Goal: Task Accomplishment & Management: Complete application form

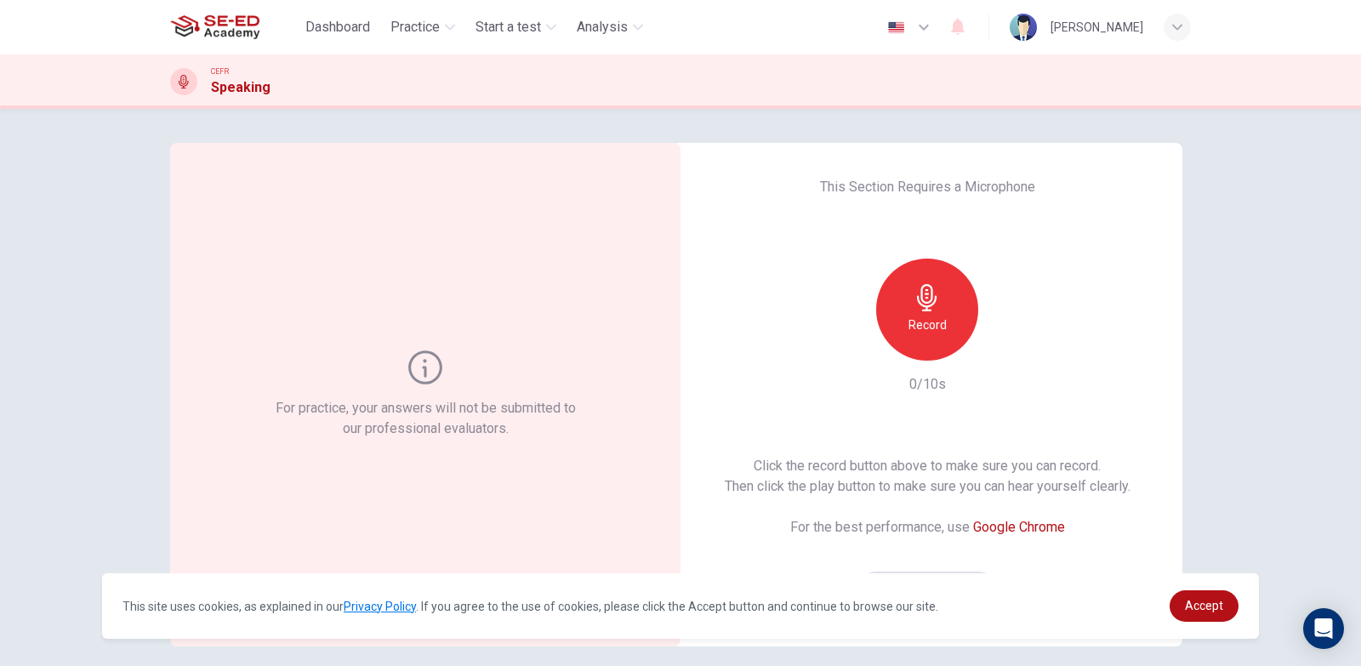
scroll to position [85, 0]
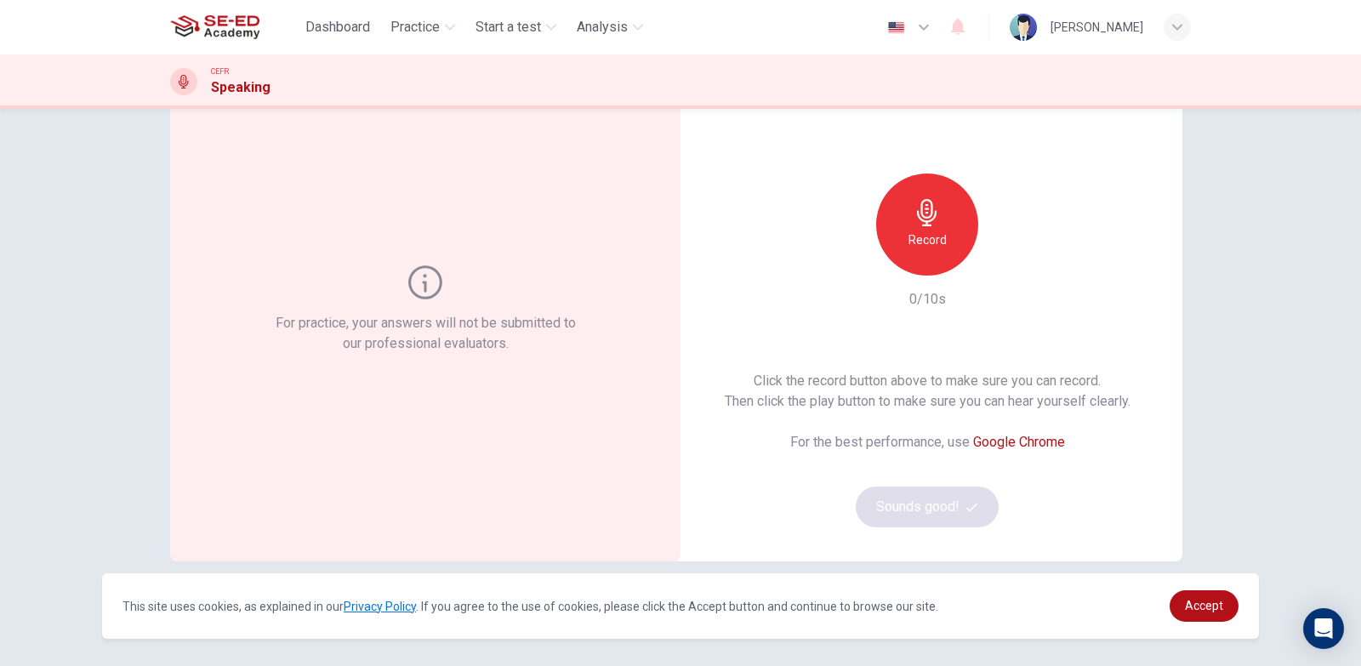
click at [950, 232] on div "Record" at bounding box center [927, 224] width 102 height 102
click at [963, 214] on div "Stop" at bounding box center [927, 224] width 102 height 102
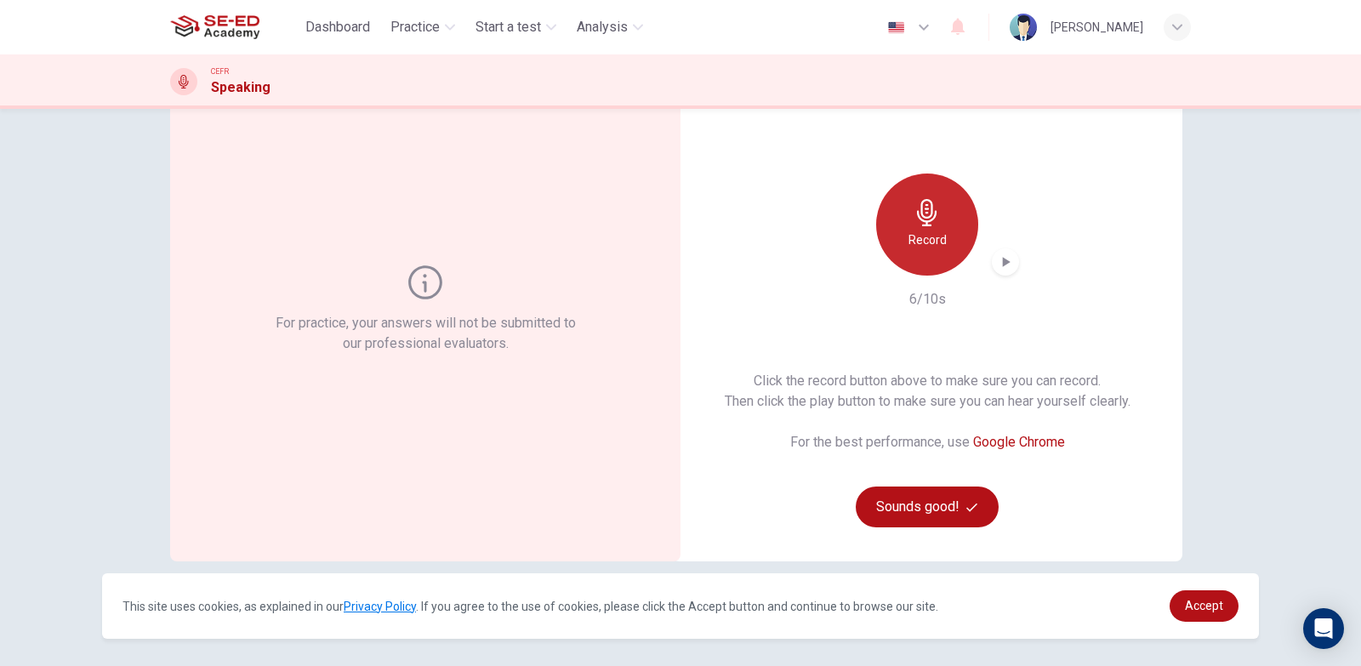
click at [923, 223] on icon "button" at bounding box center [926, 212] width 27 height 27
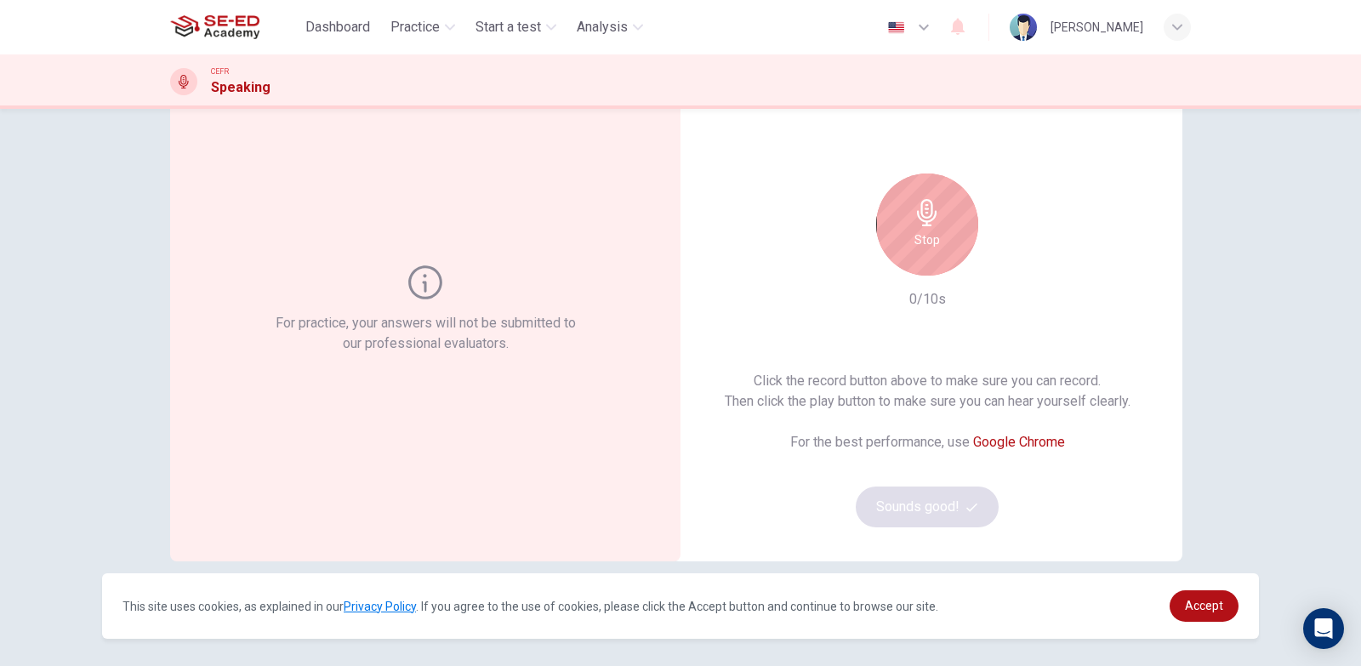
click at [923, 221] on icon "button" at bounding box center [927, 212] width 20 height 27
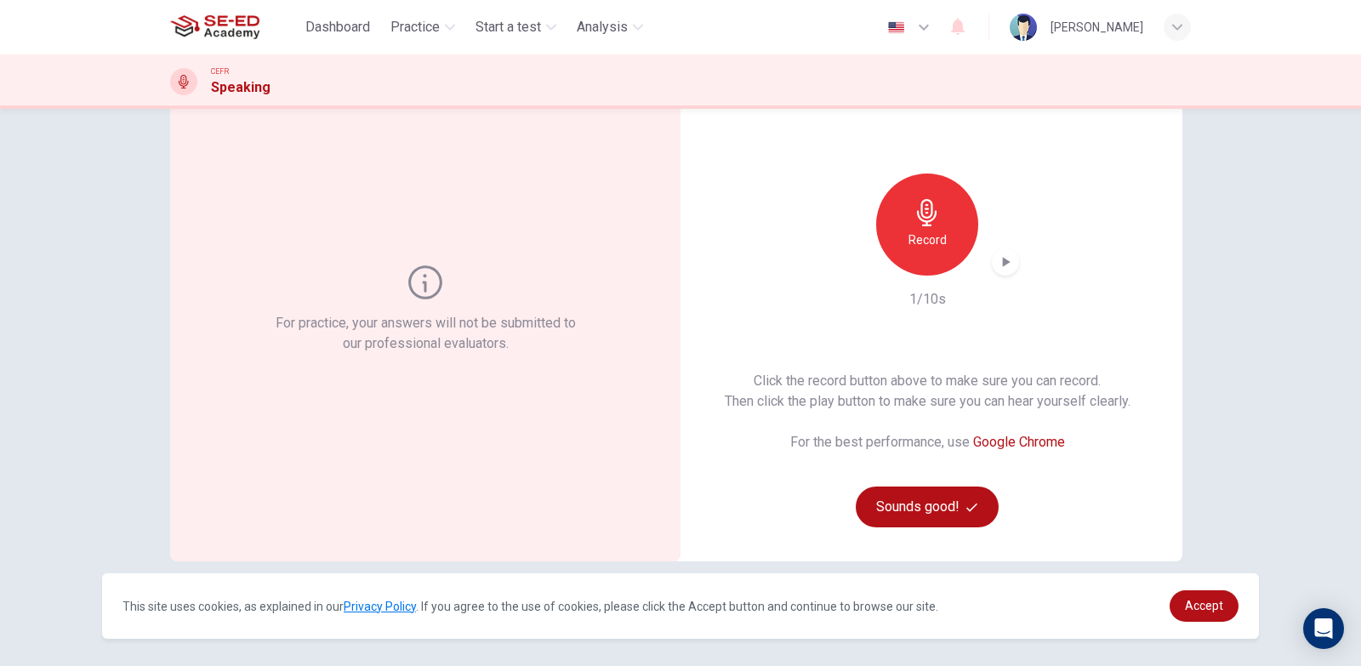
click at [902, 216] on div "Record" at bounding box center [927, 224] width 102 height 102
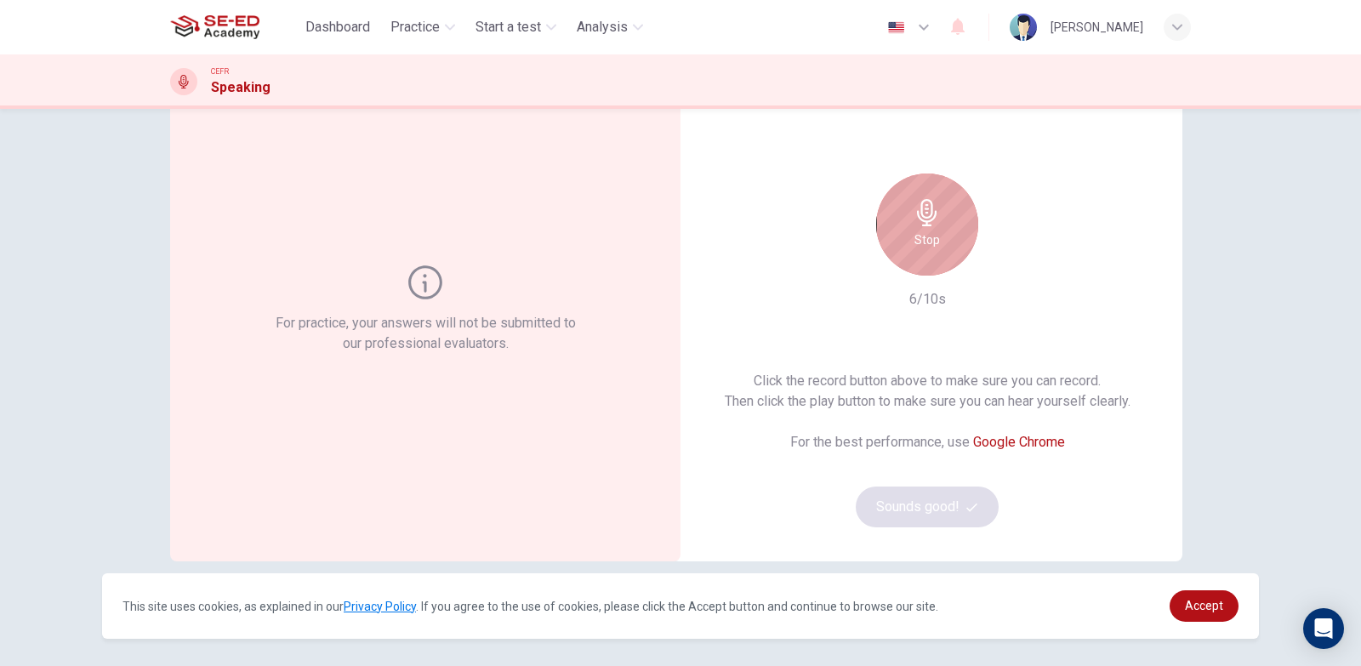
click at [903, 217] on div "Stop" at bounding box center [927, 224] width 102 height 102
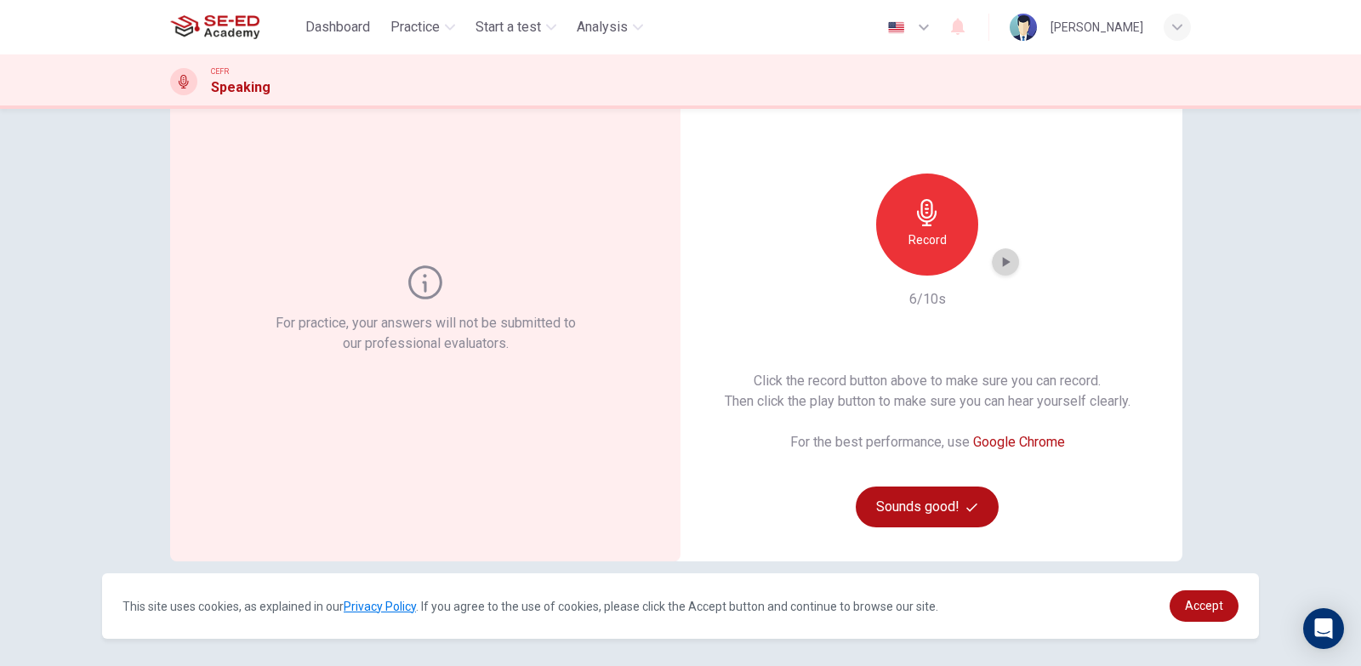
click at [1004, 262] on icon "button" at bounding box center [1007, 262] width 8 height 10
click at [1007, 266] on icon "button" at bounding box center [1005, 261] width 17 height 17
click at [1003, 260] on icon "button" at bounding box center [1007, 262] width 8 height 10
click at [903, 492] on button "Sounds good!" at bounding box center [926, 506] width 143 height 41
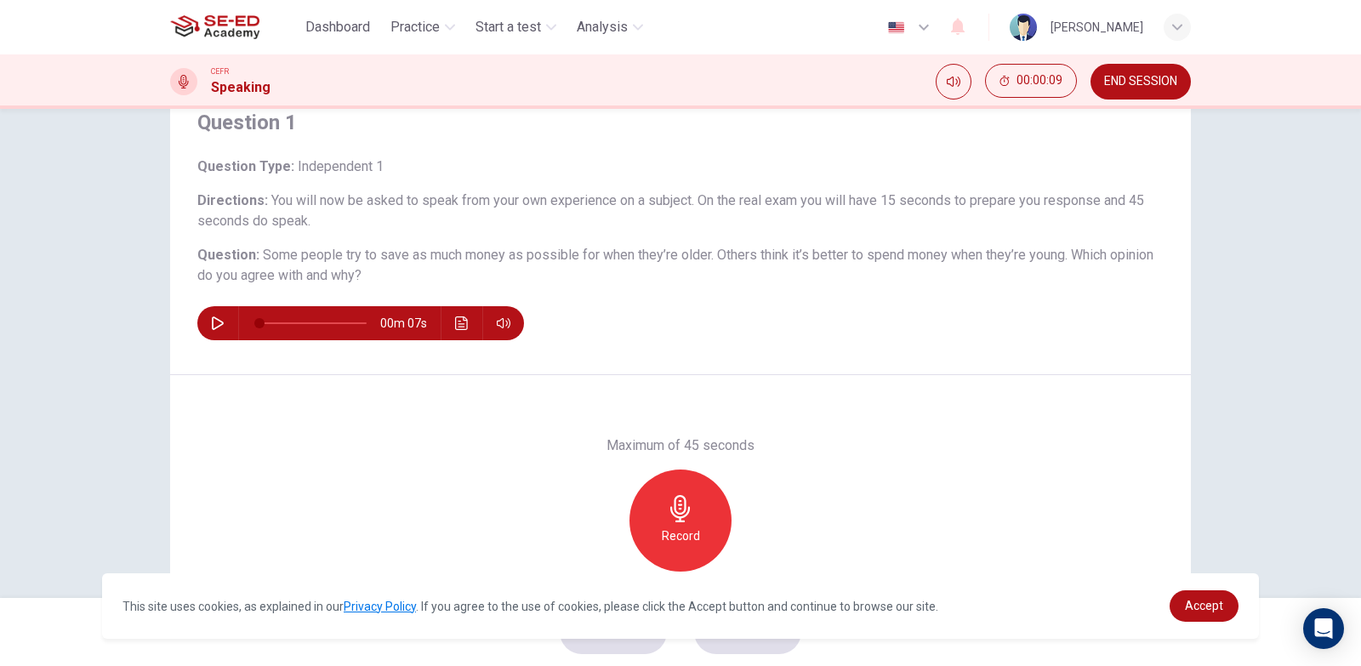
scroll to position [0, 0]
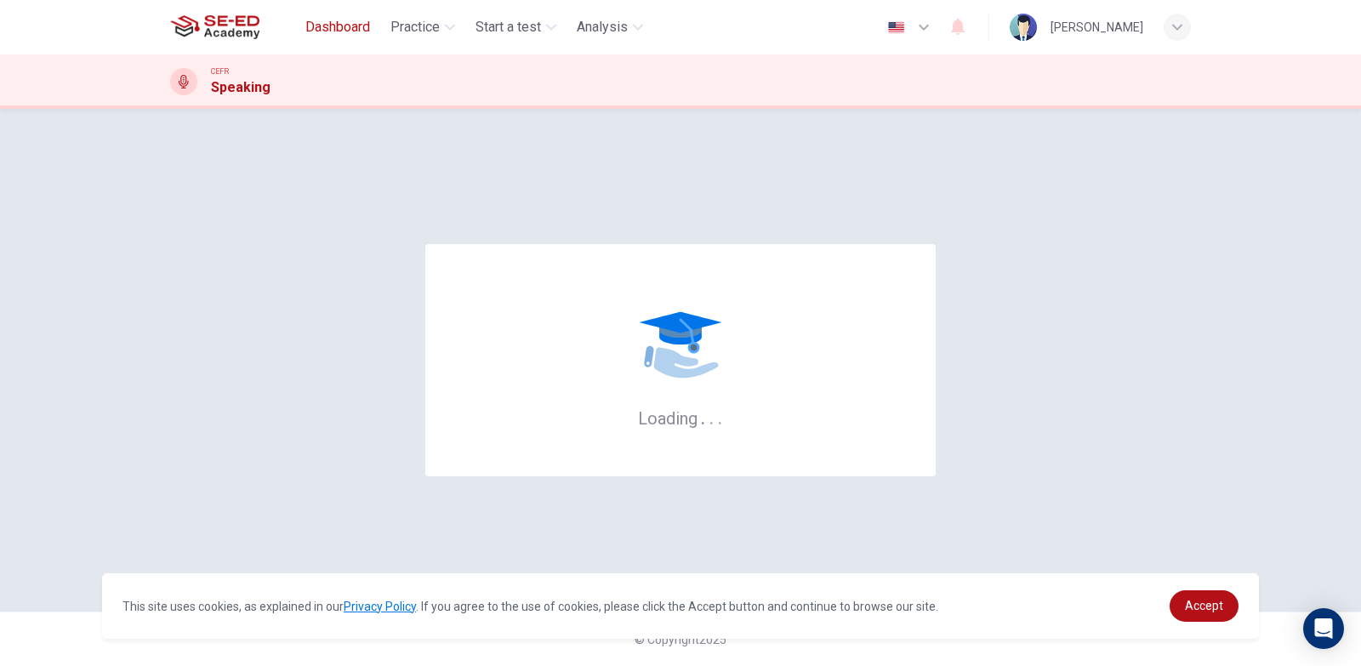
click at [353, 16] on button "Dashboard" at bounding box center [337, 27] width 78 height 31
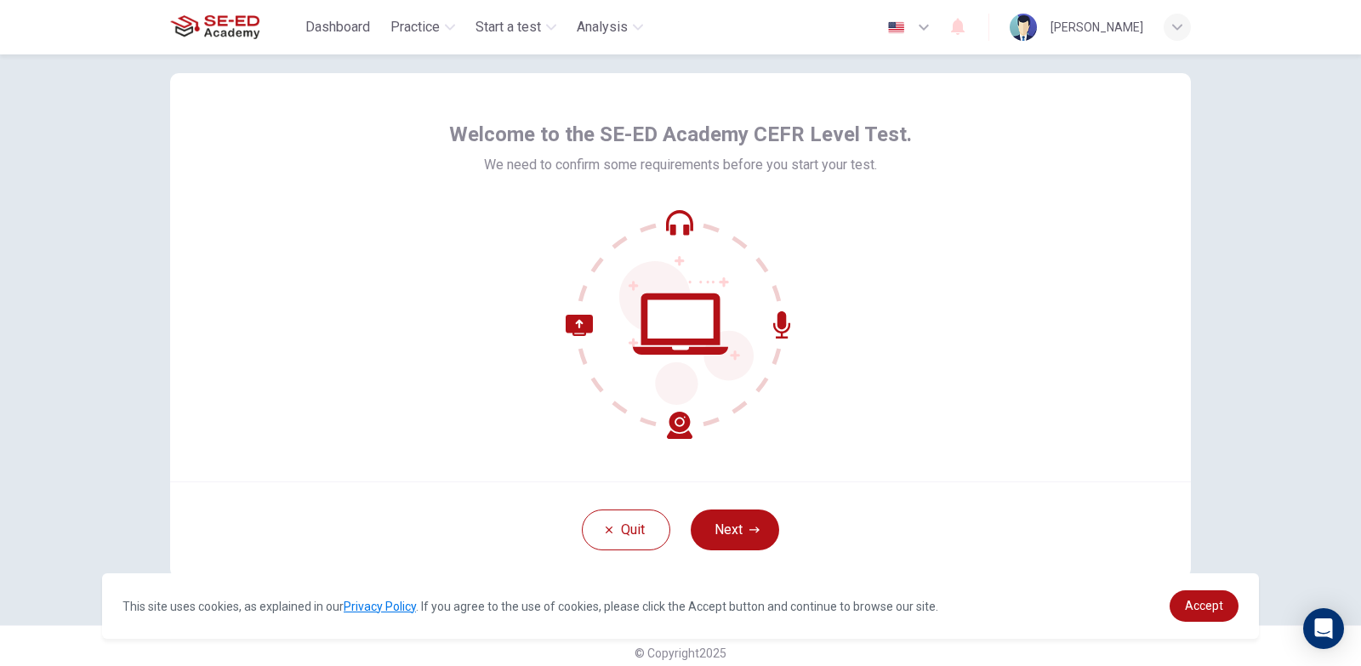
scroll to position [43, 0]
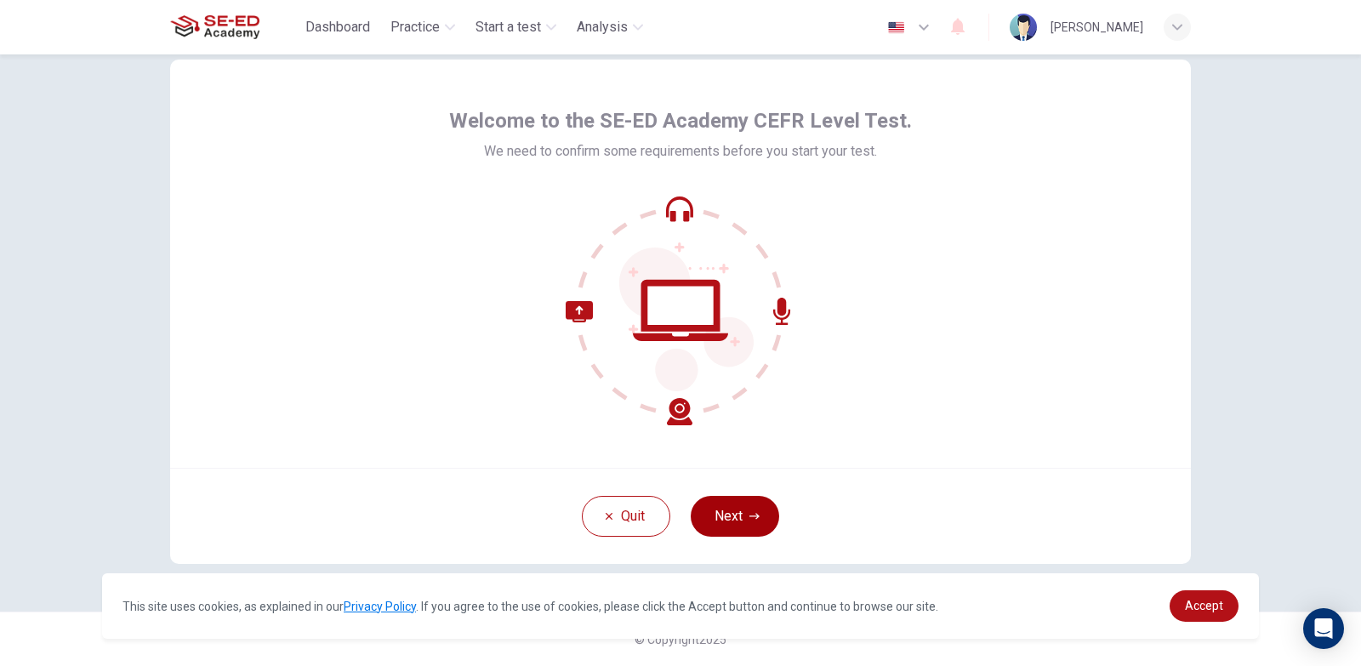
click at [749, 505] on button "Next" at bounding box center [734, 516] width 88 height 41
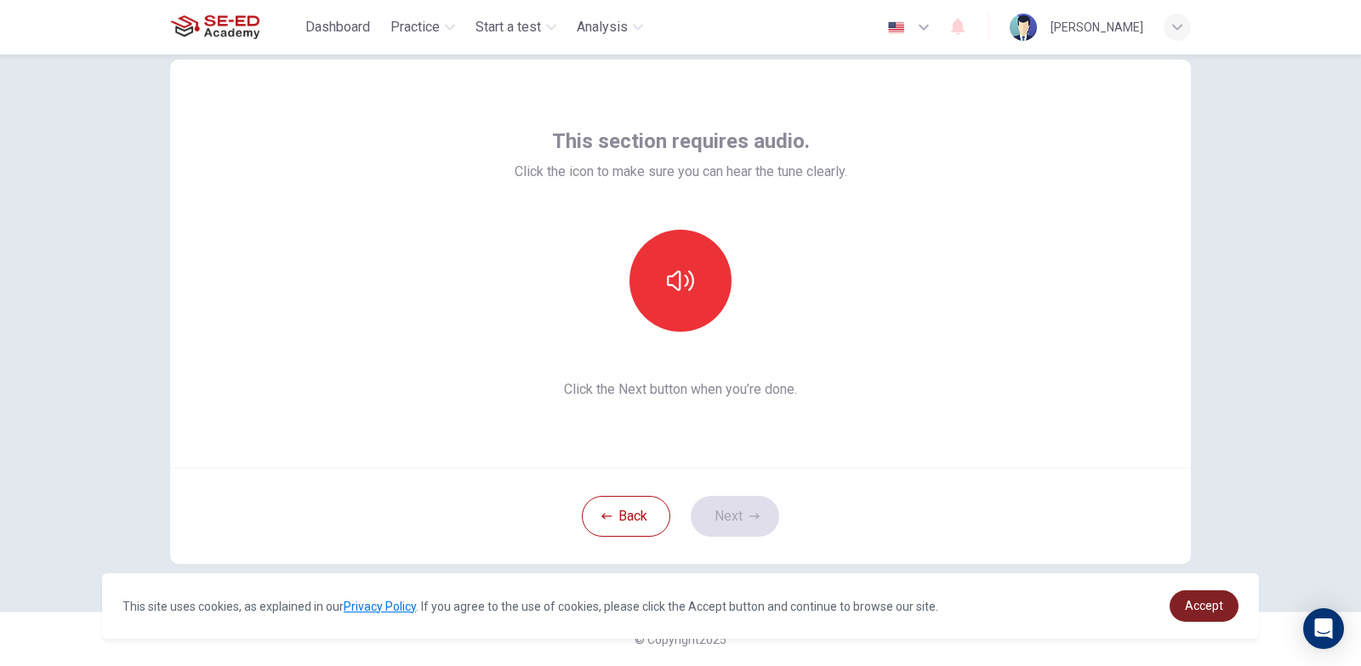
click at [1219, 599] on span "Accept" at bounding box center [1204, 606] width 38 height 14
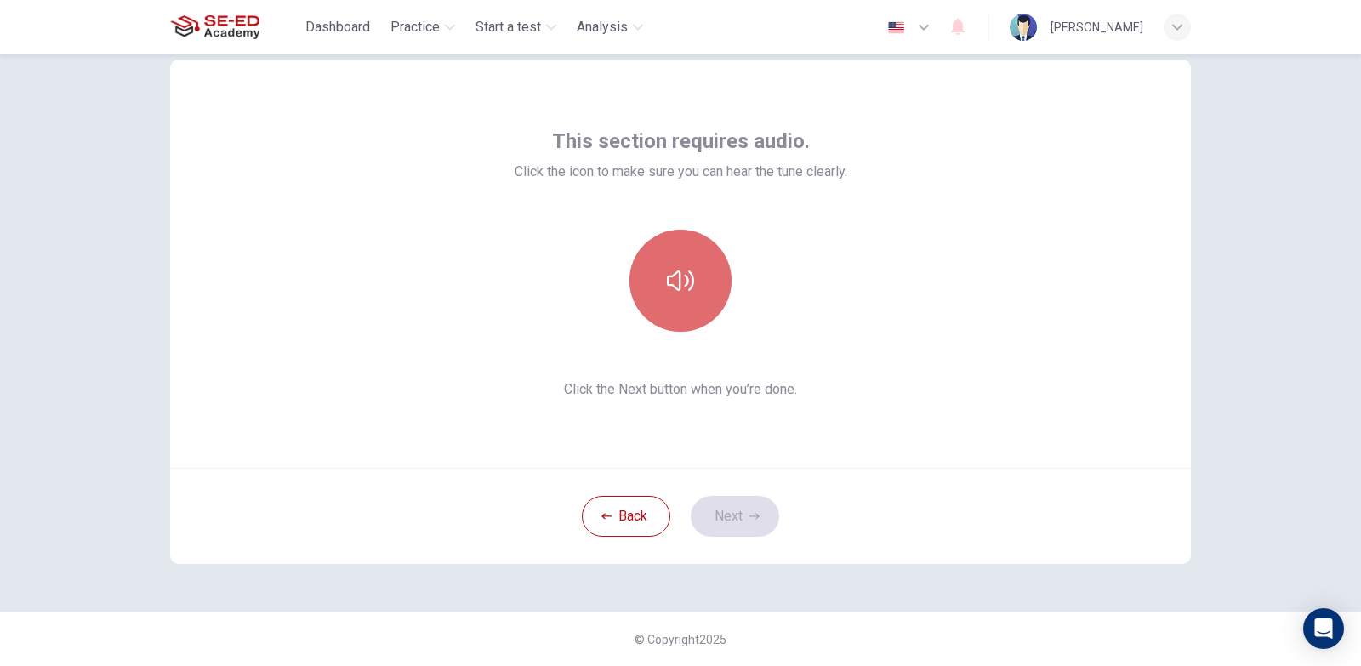
click at [693, 276] on button "button" at bounding box center [680, 281] width 102 height 102
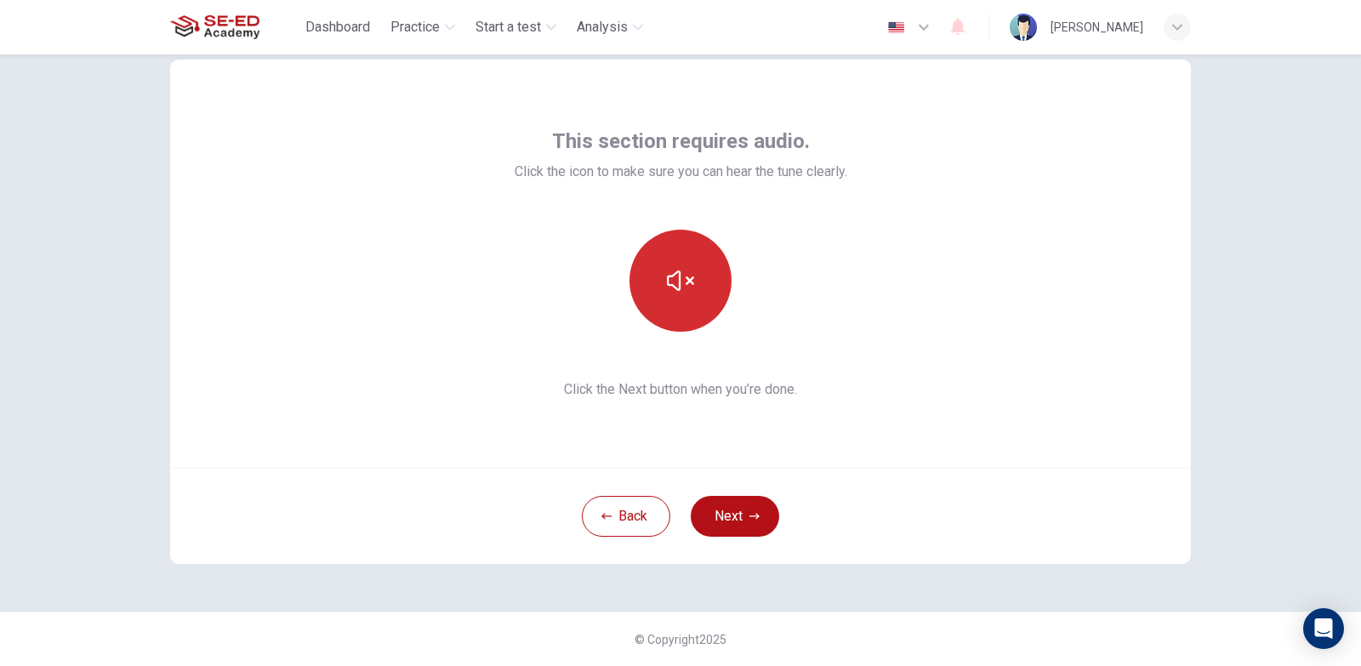
click at [693, 276] on button "button" at bounding box center [680, 281] width 102 height 102
click at [691, 308] on button "button" at bounding box center [680, 281] width 102 height 102
click at [685, 289] on icon "button" at bounding box center [680, 280] width 27 height 20
click at [720, 509] on button "Next" at bounding box center [734, 516] width 88 height 41
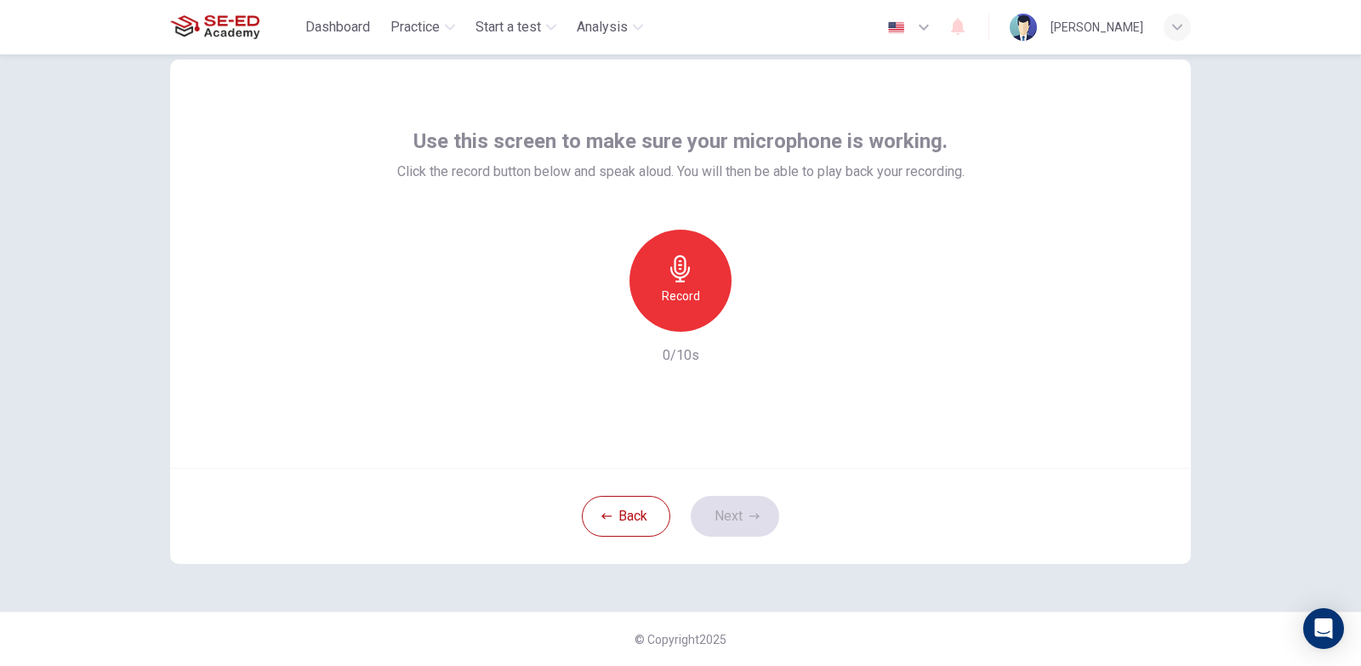
click at [678, 298] on h6 "Record" at bounding box center [681, 296] width 38 height 20
click at [688, 262] on icon "button" at bounding box center [680, 268] width 27 height 27
click at [750, 319] on icon "button" at bounding box center [758, 318] width 17 height 17
click at [740, 511] on button "Next" at bounding box center [734, 516] width 88 height 41
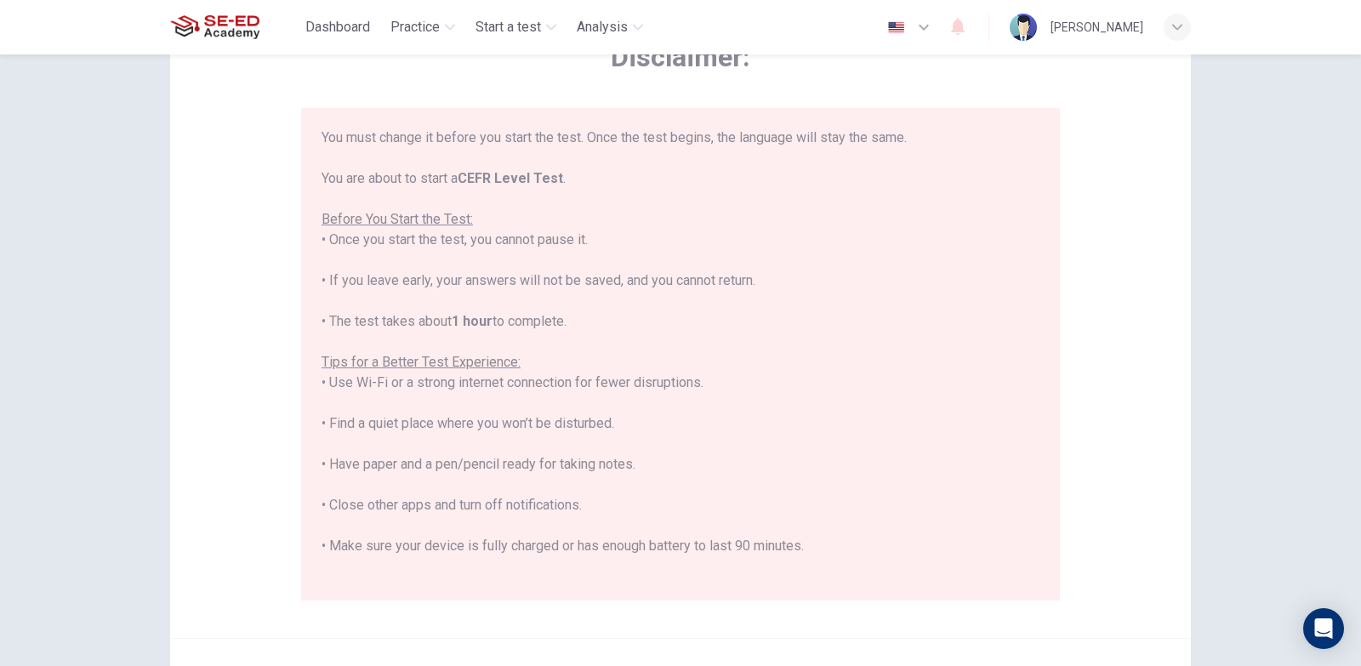
scroll to position [162, 0]
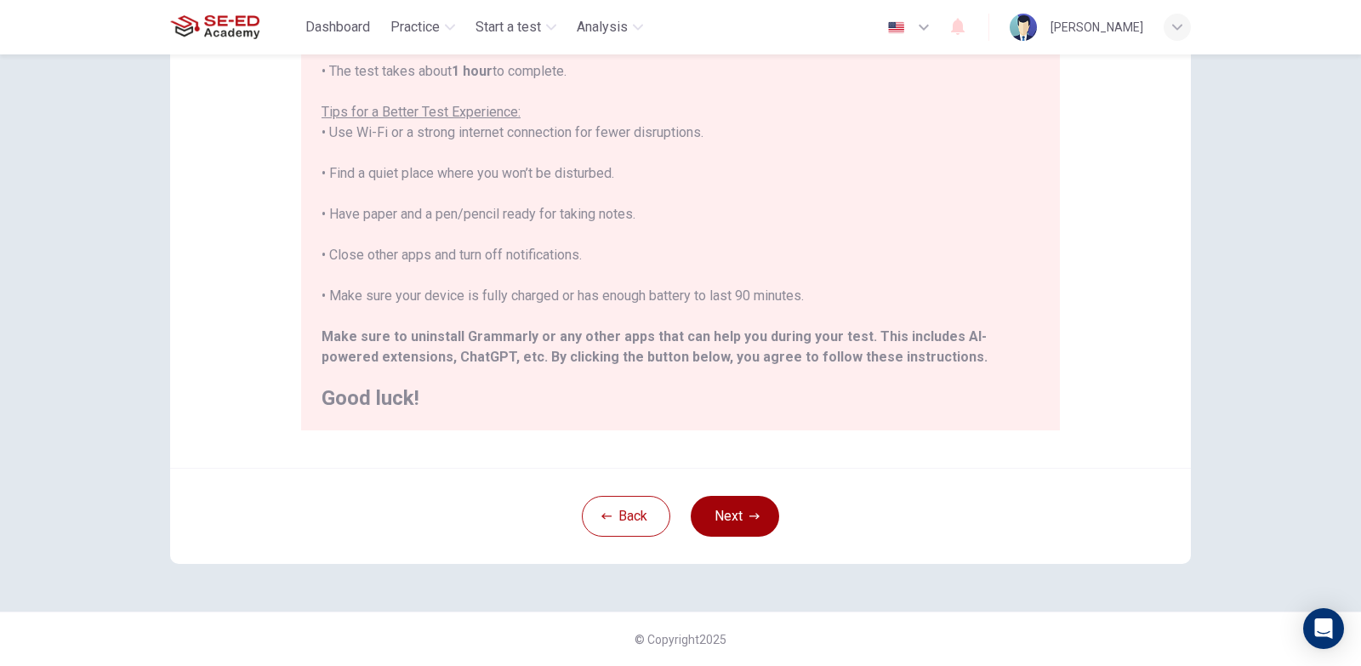
click at [741, 515] on button "Next" at bounding box center [734, 516] width 88 height 41
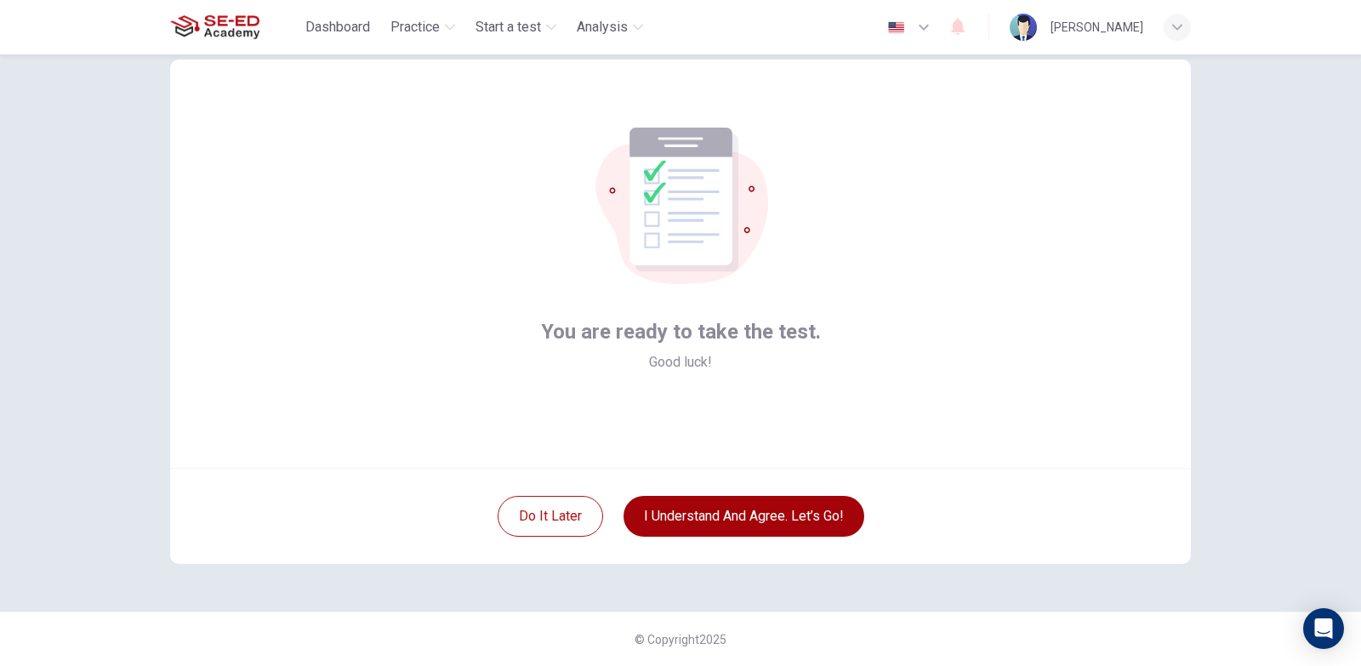
scroll to position [43, 0]
click at [890, 34] on button "button" at bounding box center [909, 27] width 62 height 34
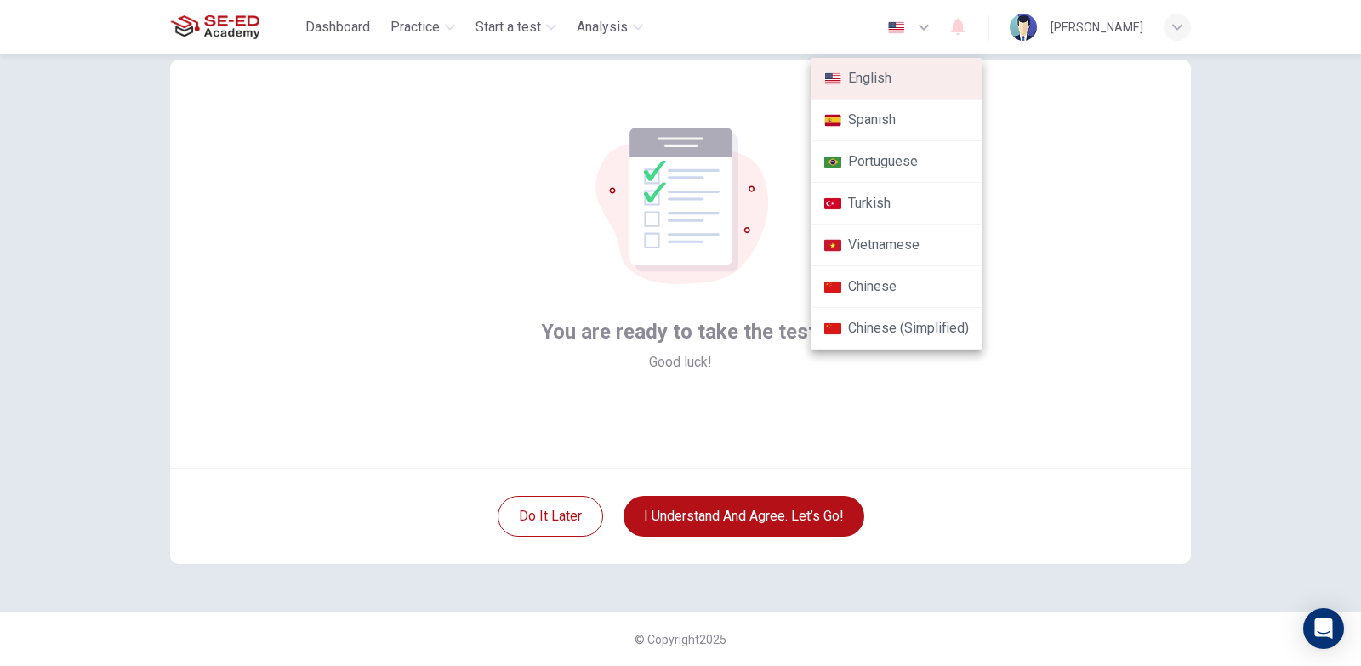
click at [1219, 264] on div at bounding box center [680, 333] width 1361 height 666
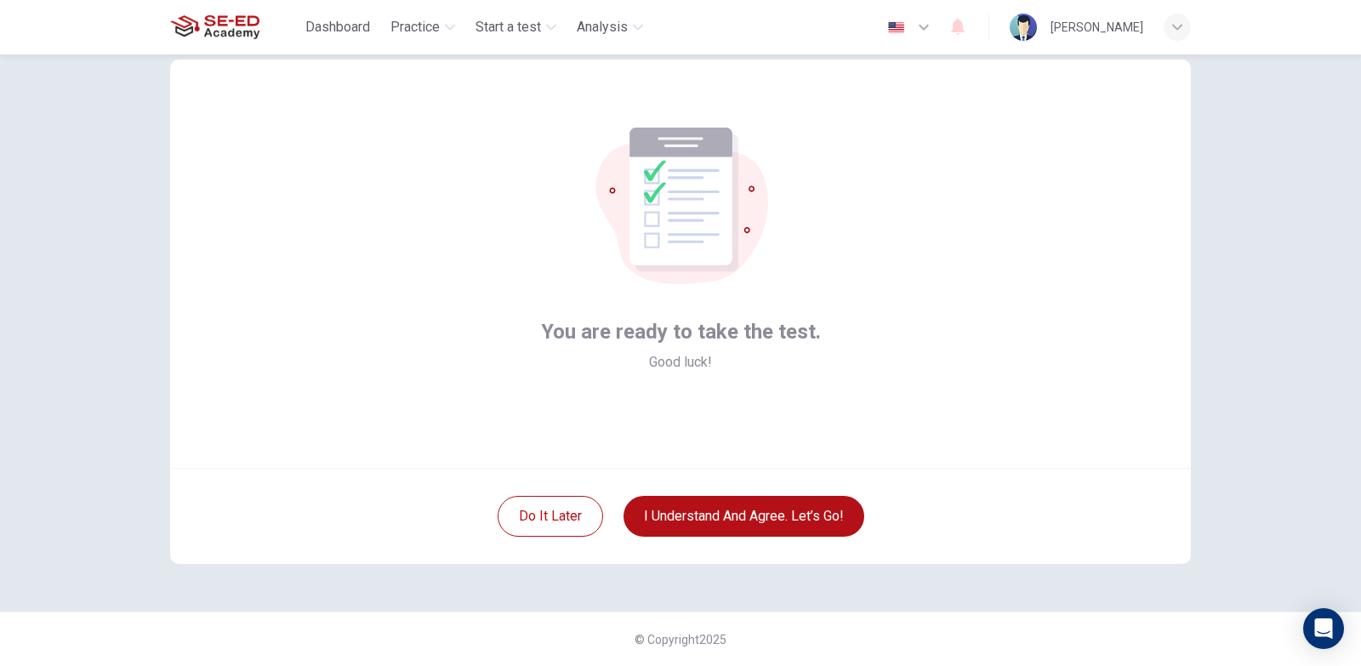
click at [1148, 265] on div "You are ready to take the test. Good luck!" at bounding box center [680, 264] width 1020 height 408
click at [715, 507] on button "I understand and agree. Let’s go!" at bounding box center [743, 516] width 241 height 41
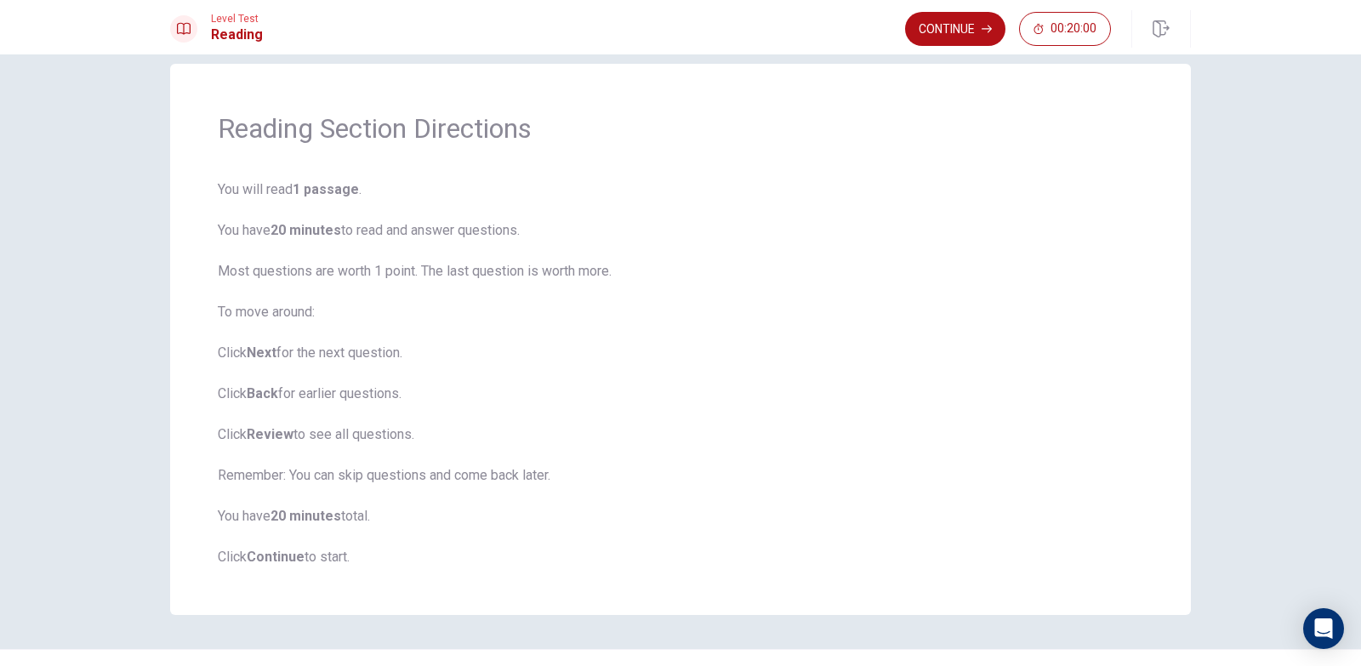
scroll to position [62, 0]
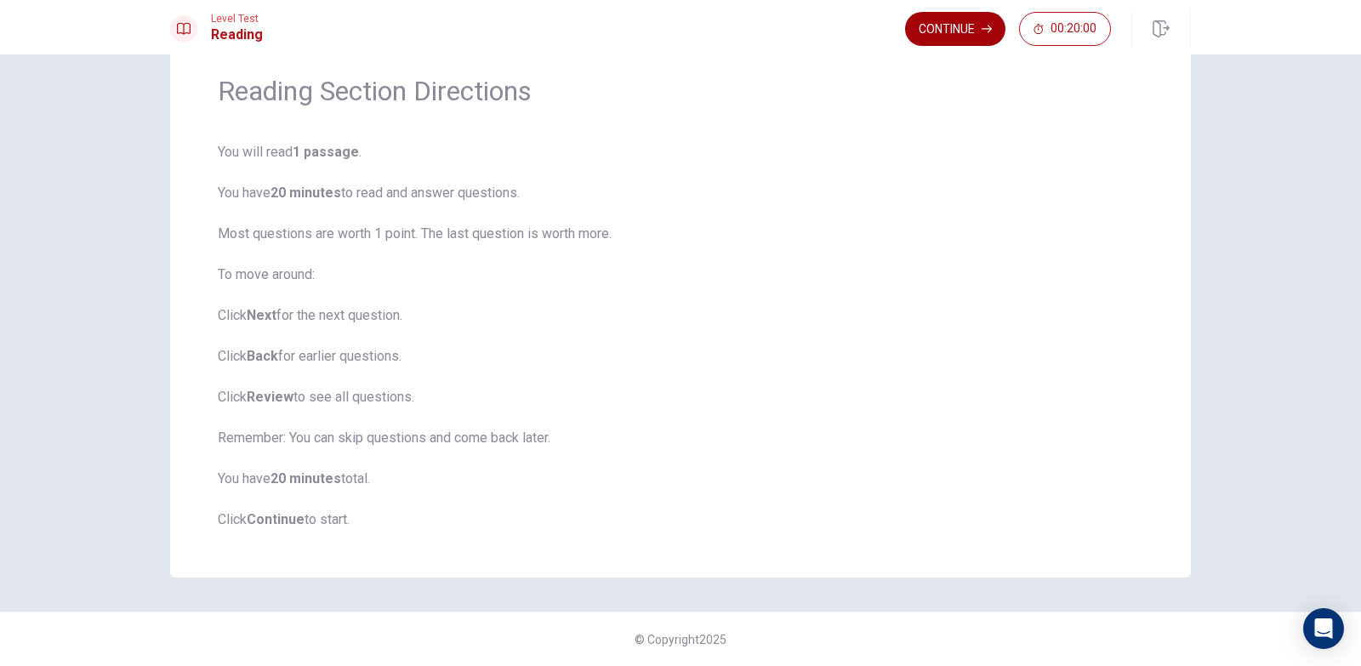
click at [947, 36] on button "Continue" at bounding box center [955, 29] width 100 height 34
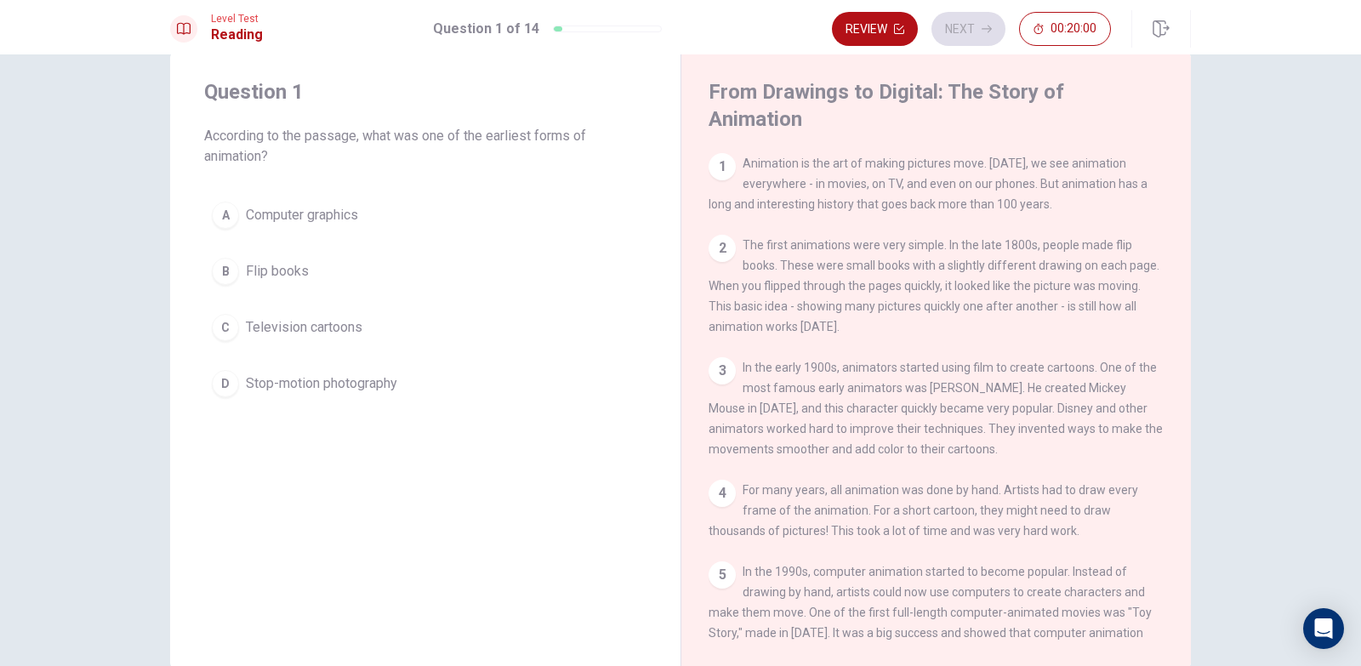
scroll to position [0, 0]
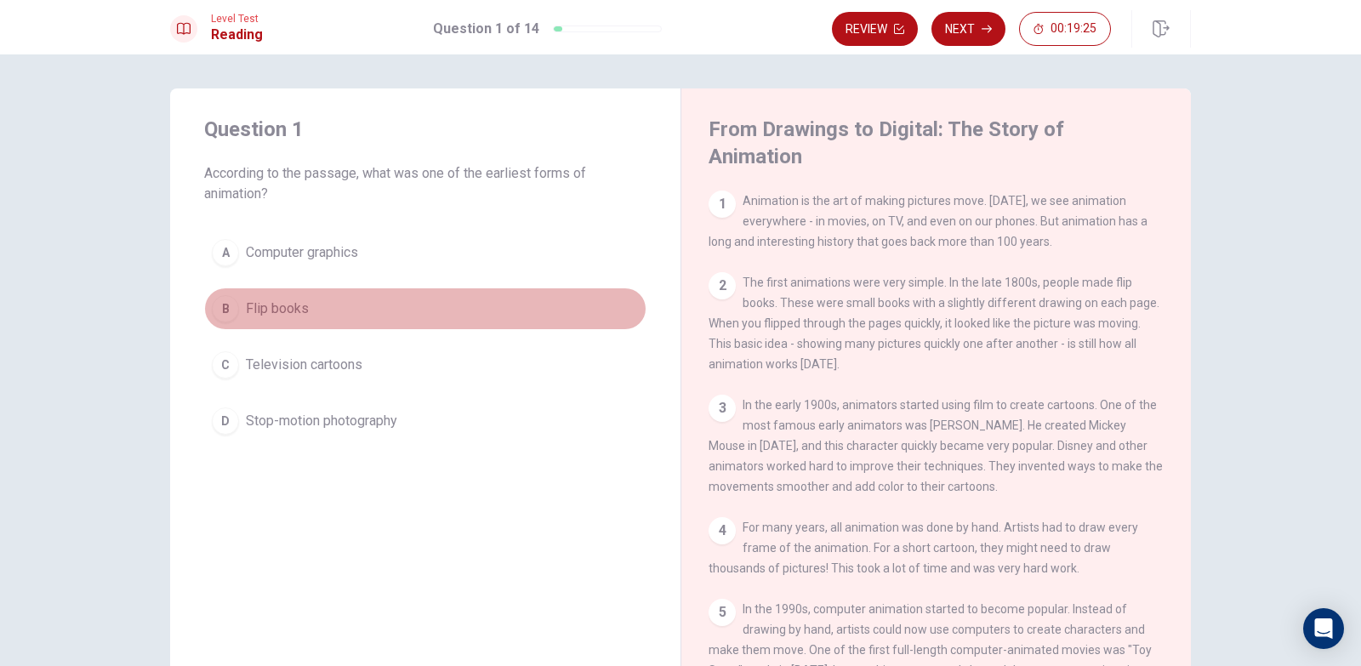
click at [281, 308] on span "Flip books" at bounding box center [277, 308] width 63 height 20
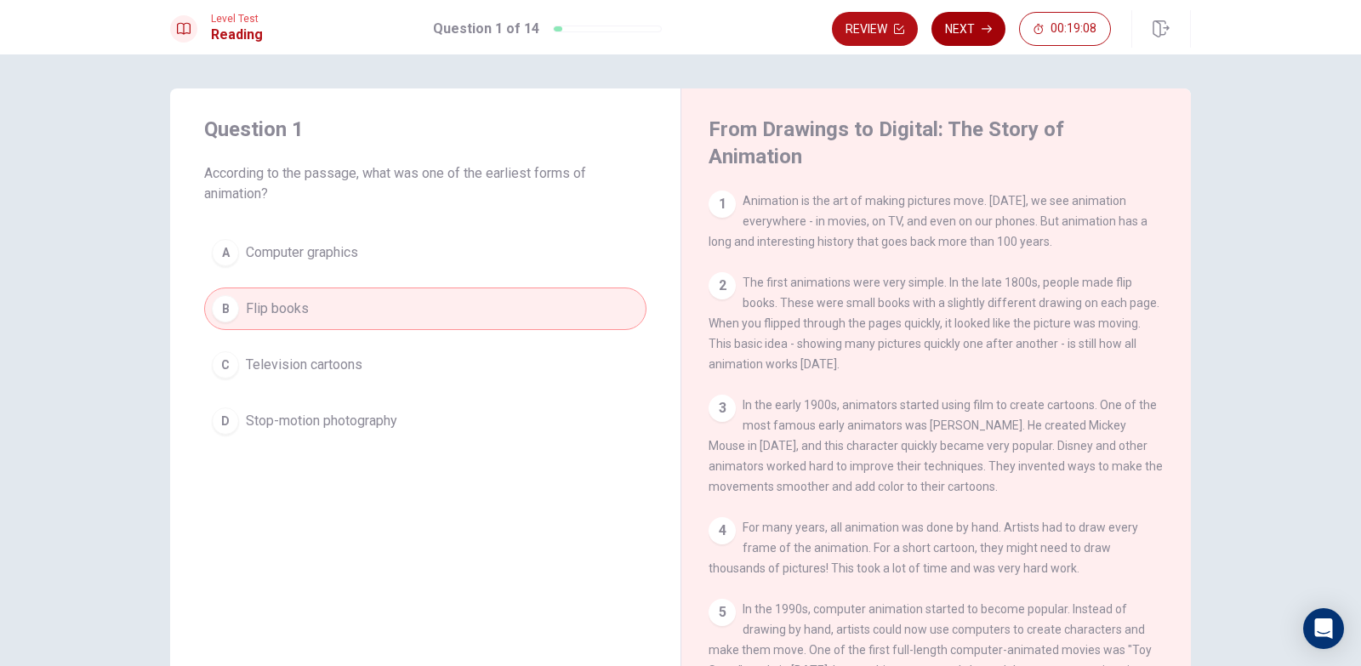
click at [963, 31] on button "Next" at bounding box center [968, 29] width 74 height 34
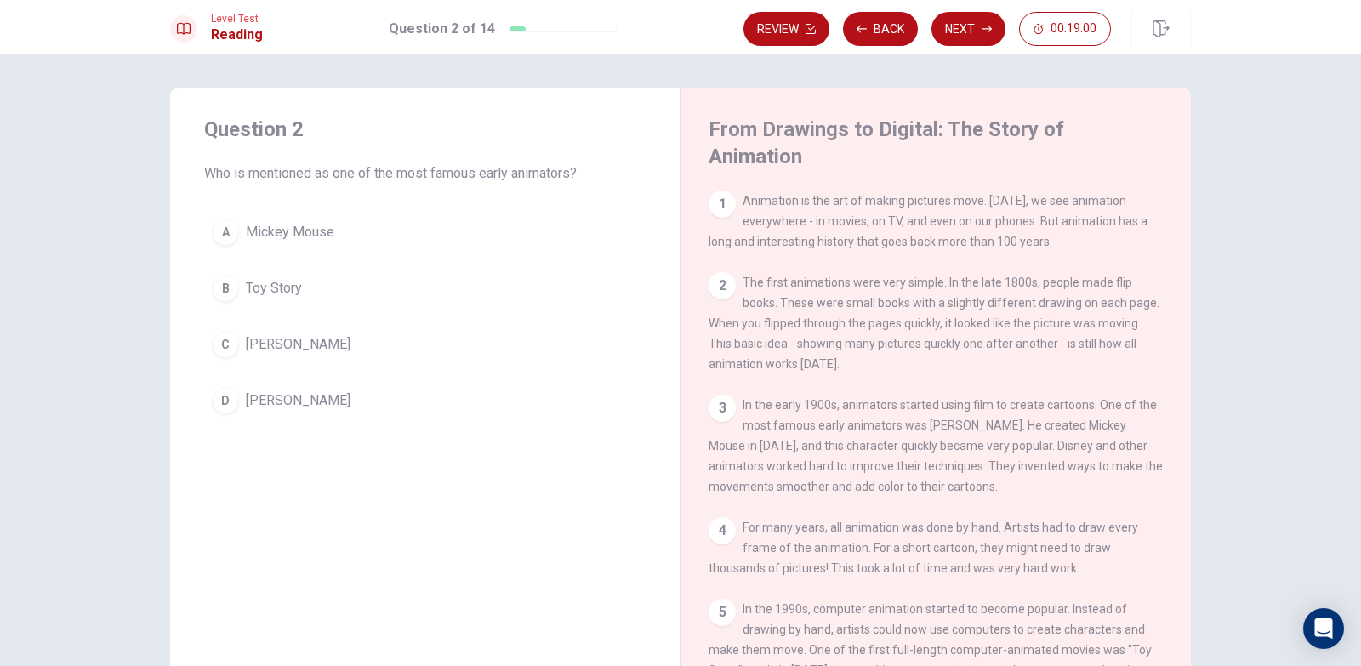
scroll to position [170, 0]
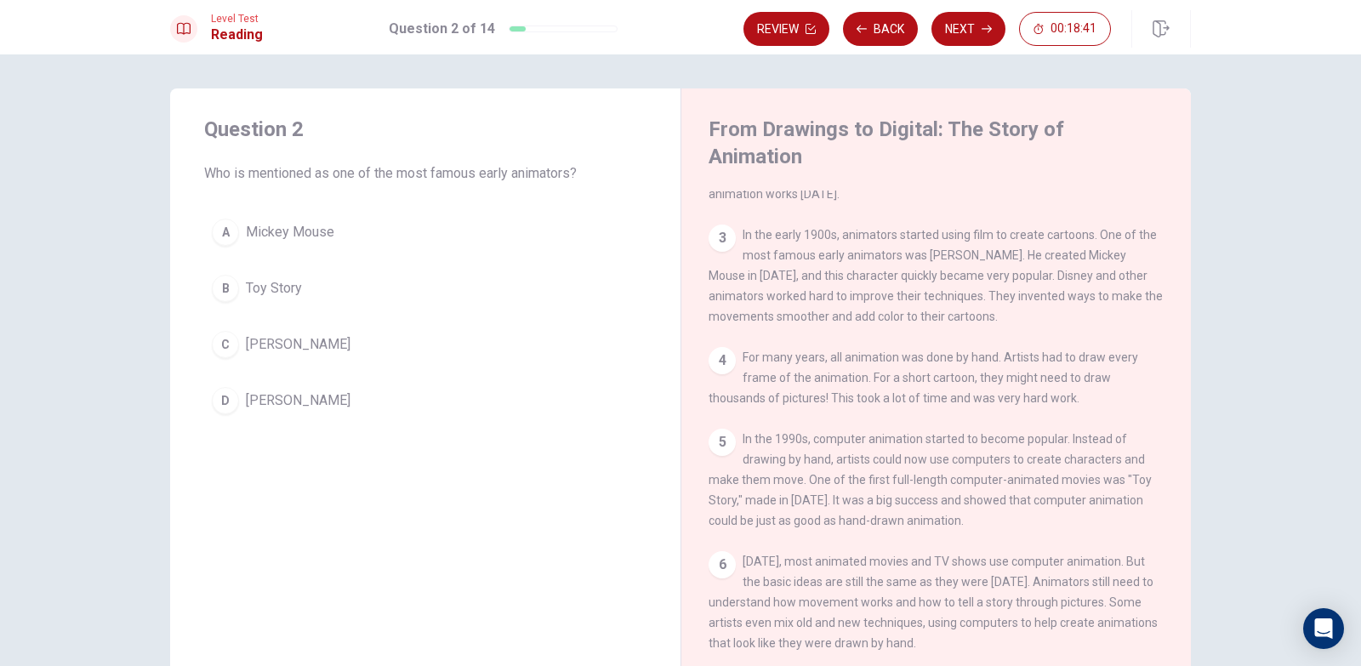
click at [259, 347] on span "[PERSON_NAME]" at bounding box center [298, 344] width 105 height 20
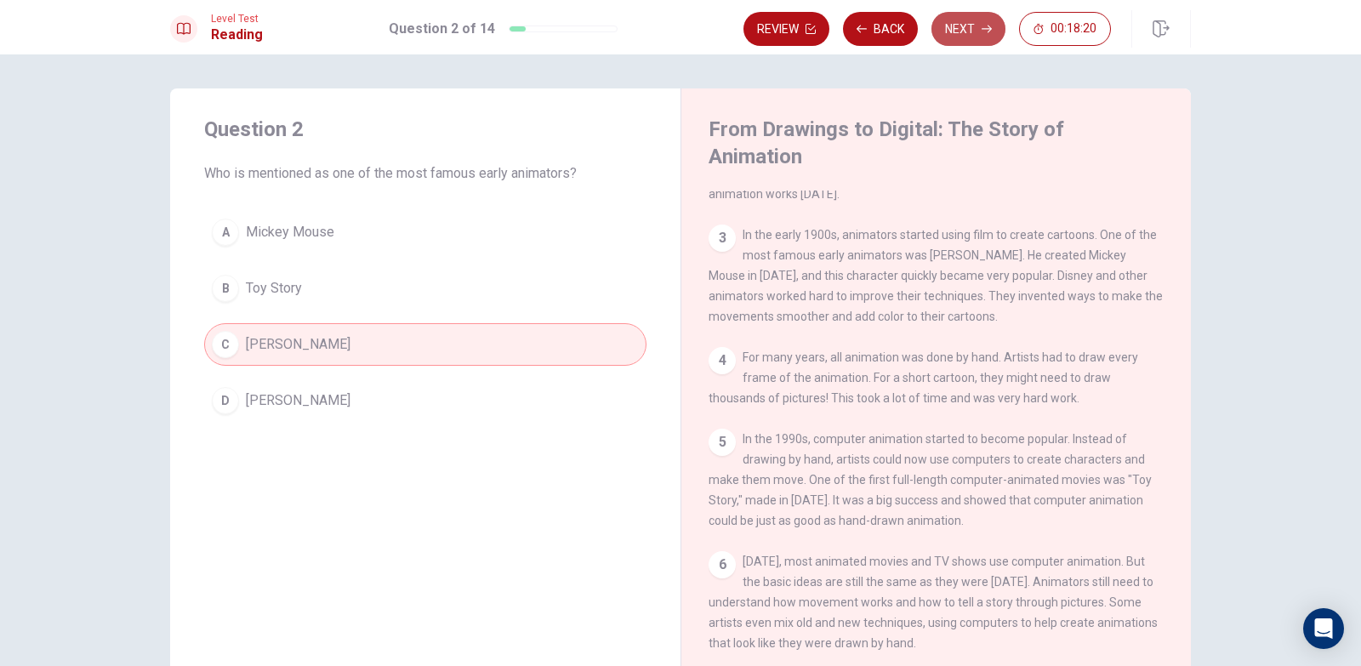
click at [953, 30] on button "Next" at bounding box center [968, 29] width 74 height 34
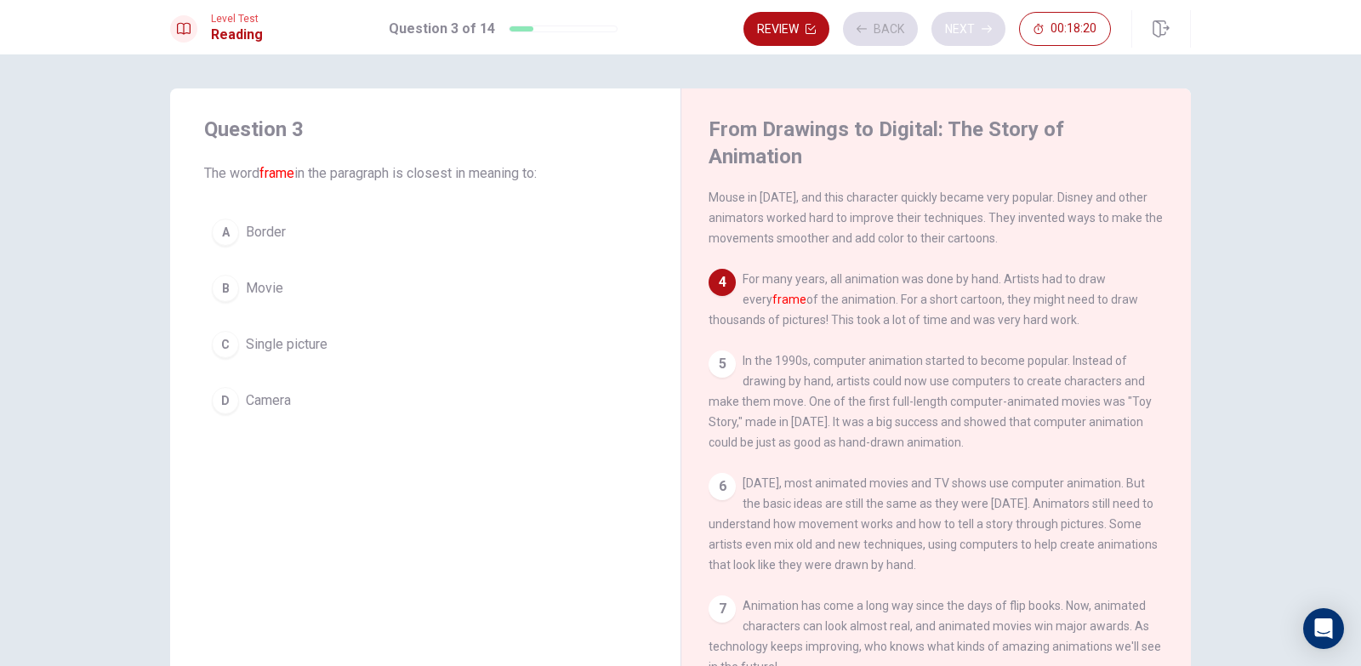
scroll to position [292, 0]
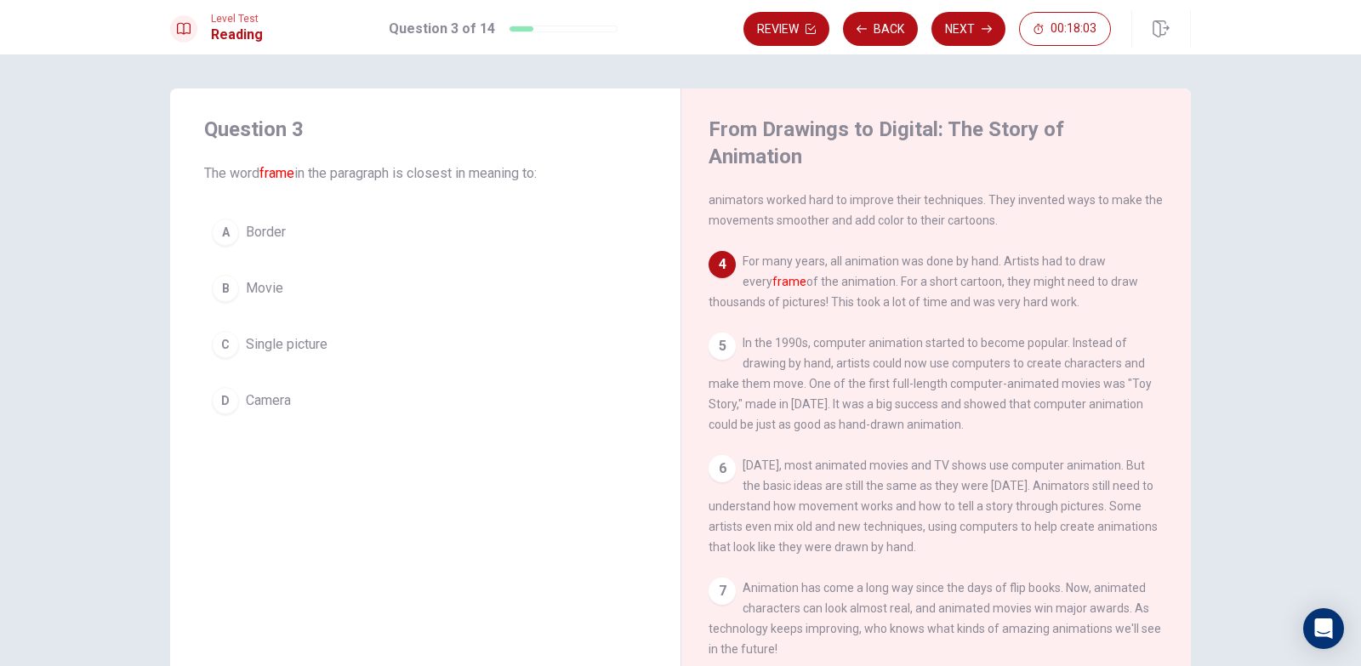
click at [253, 238] on span "Border" at bounding box center [266, 232] width 40 height 20
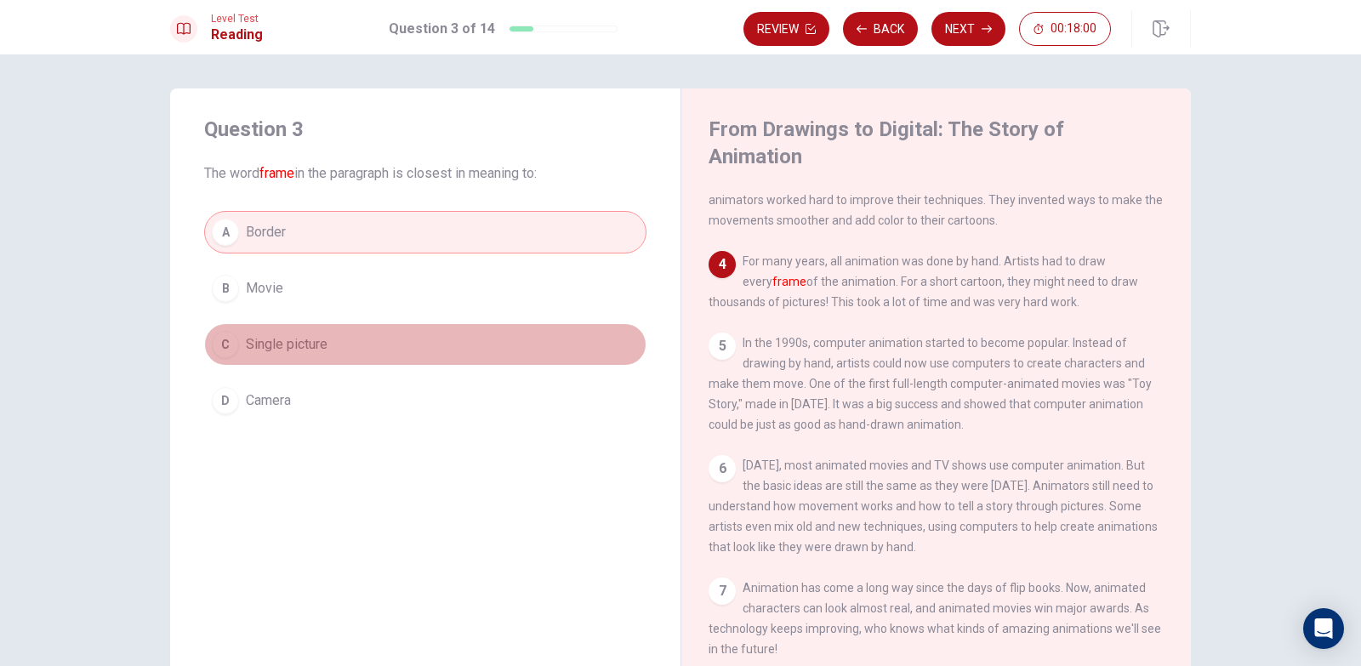
click at [425, 358] on button "C Single picture" at bounding box center [425, 344] width 442 height 43
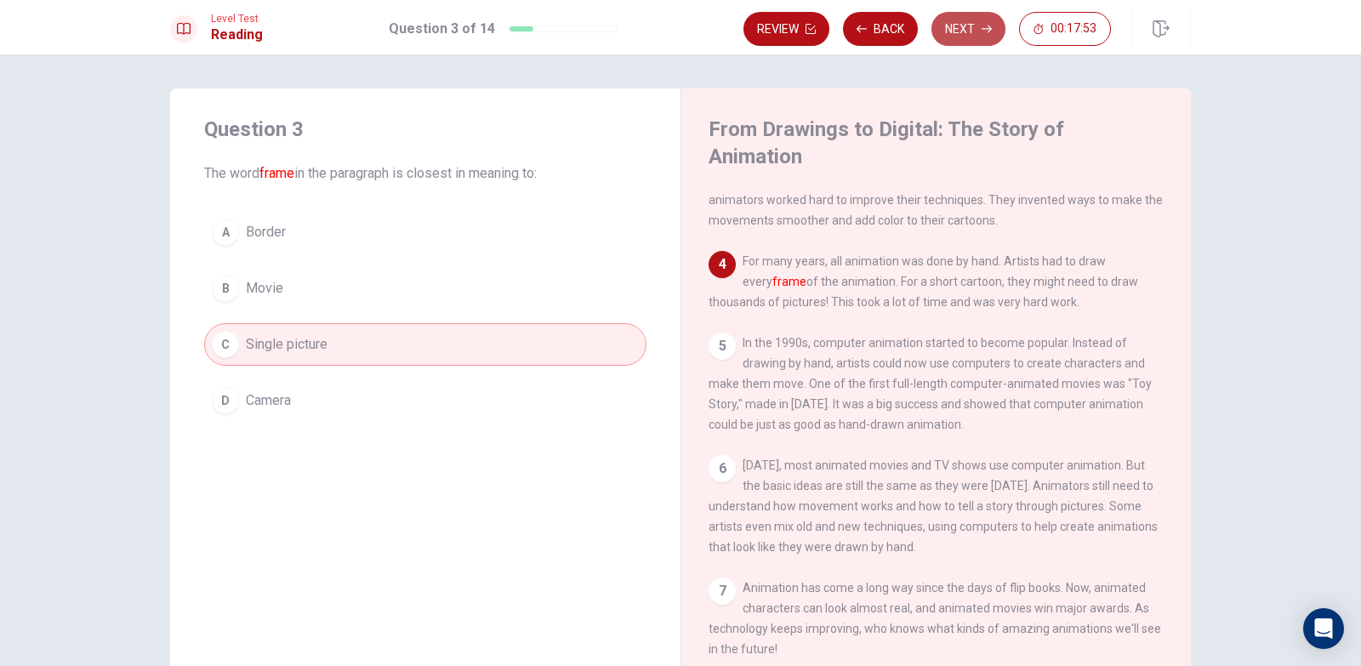
click at [975, 23] on button "Next" at bounding box center [968, 29] width 74 height 34
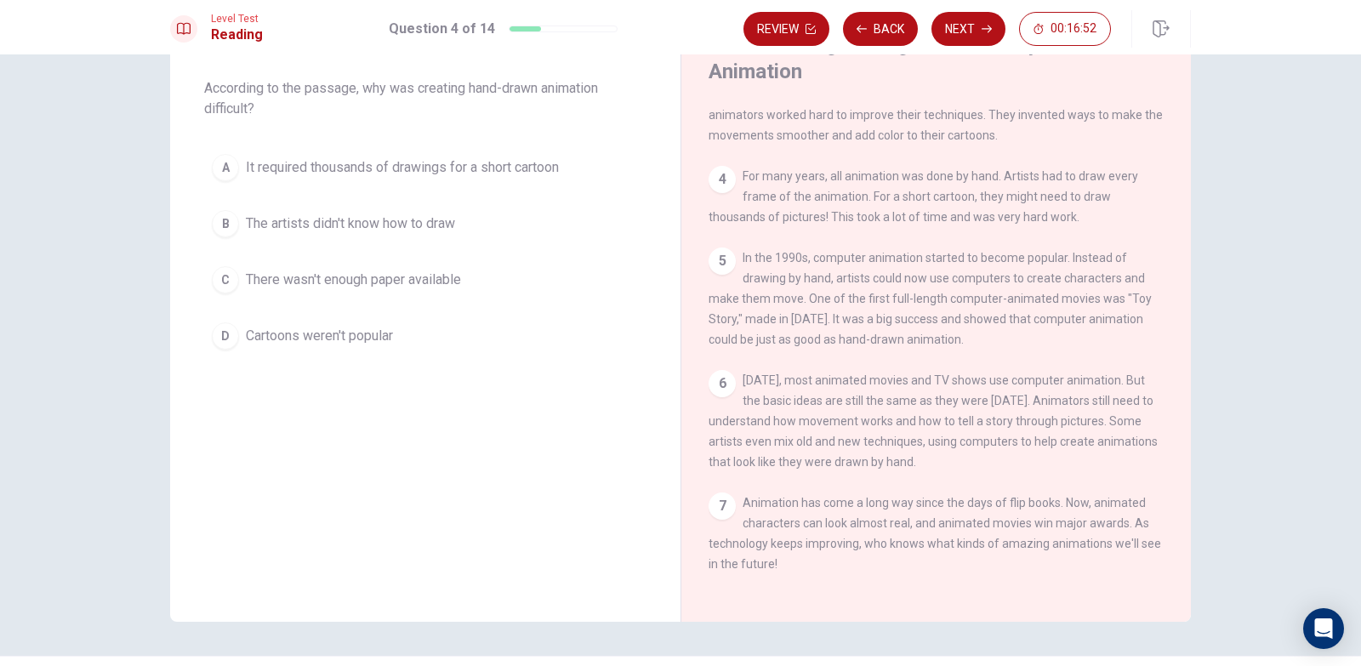
scroll to position [207, 0]
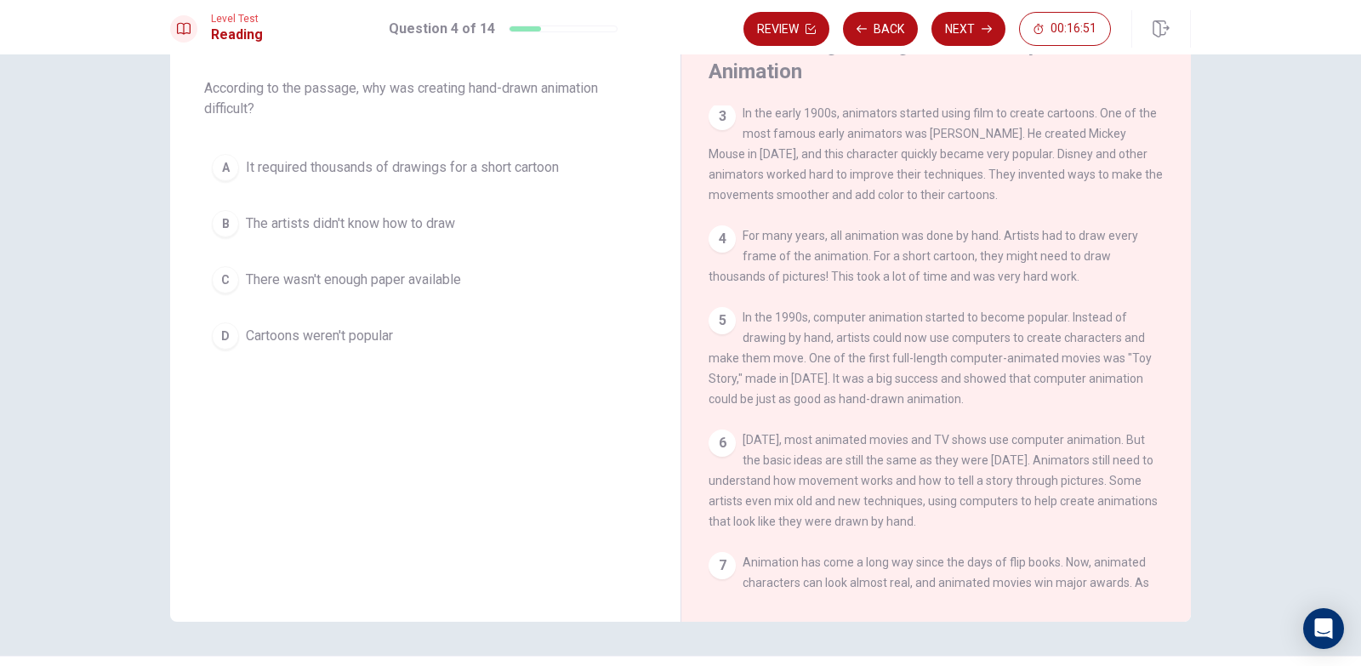
click at [521, 164] on span "It required thousands of drawings for a short cartoon" at bounding box center [402, 167] width 313 height 20
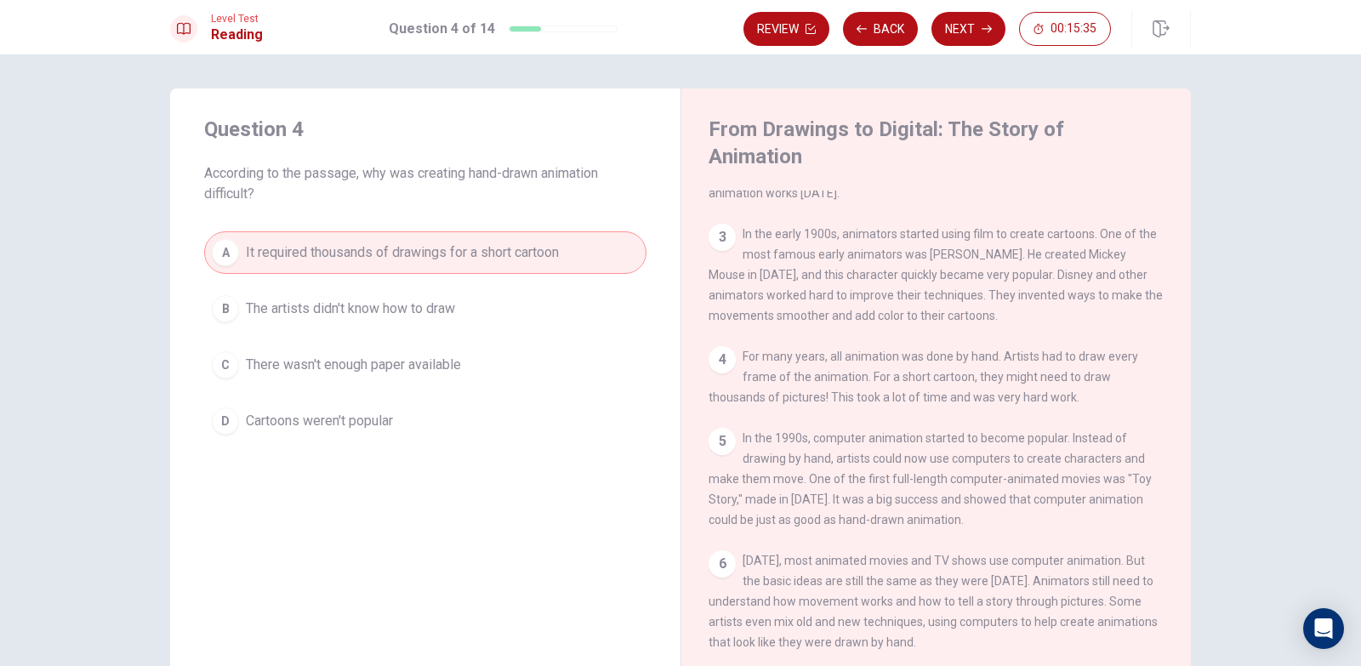
scroll to position [0, 0]
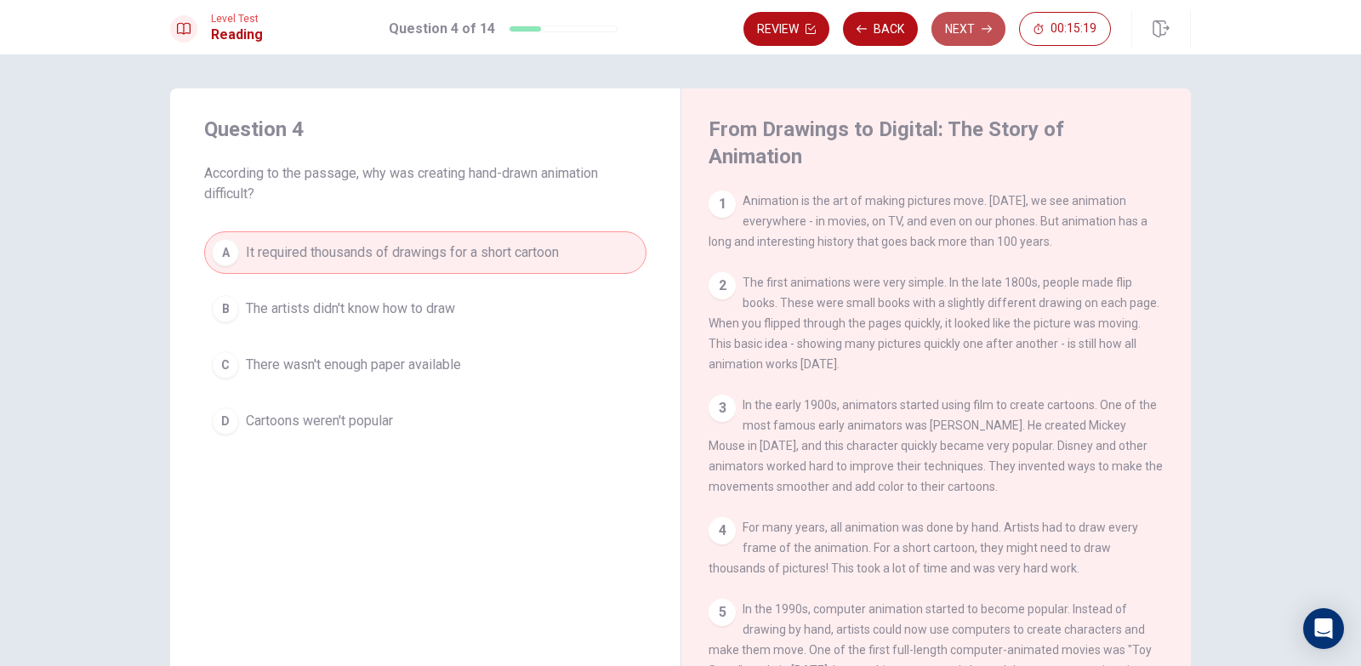
click at [968, 32] on button "Next" at bounding box center [968, 29] width 74 height 34
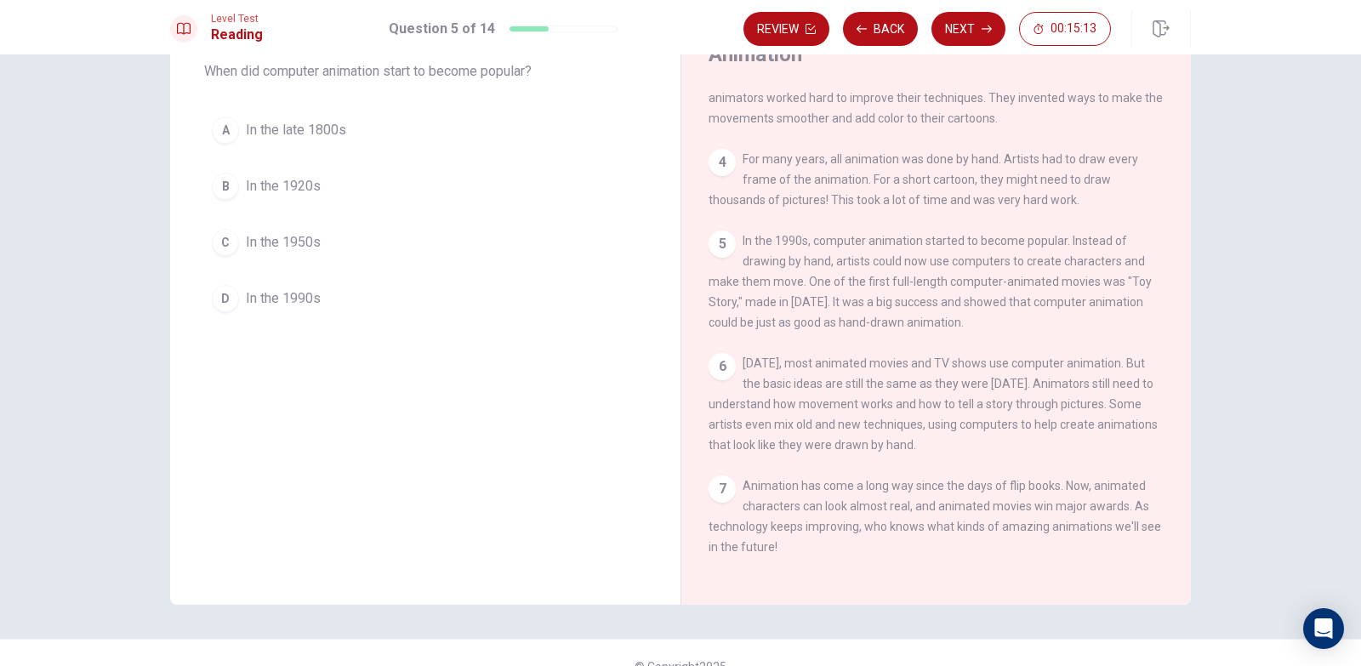
scroll to position [17, 0]
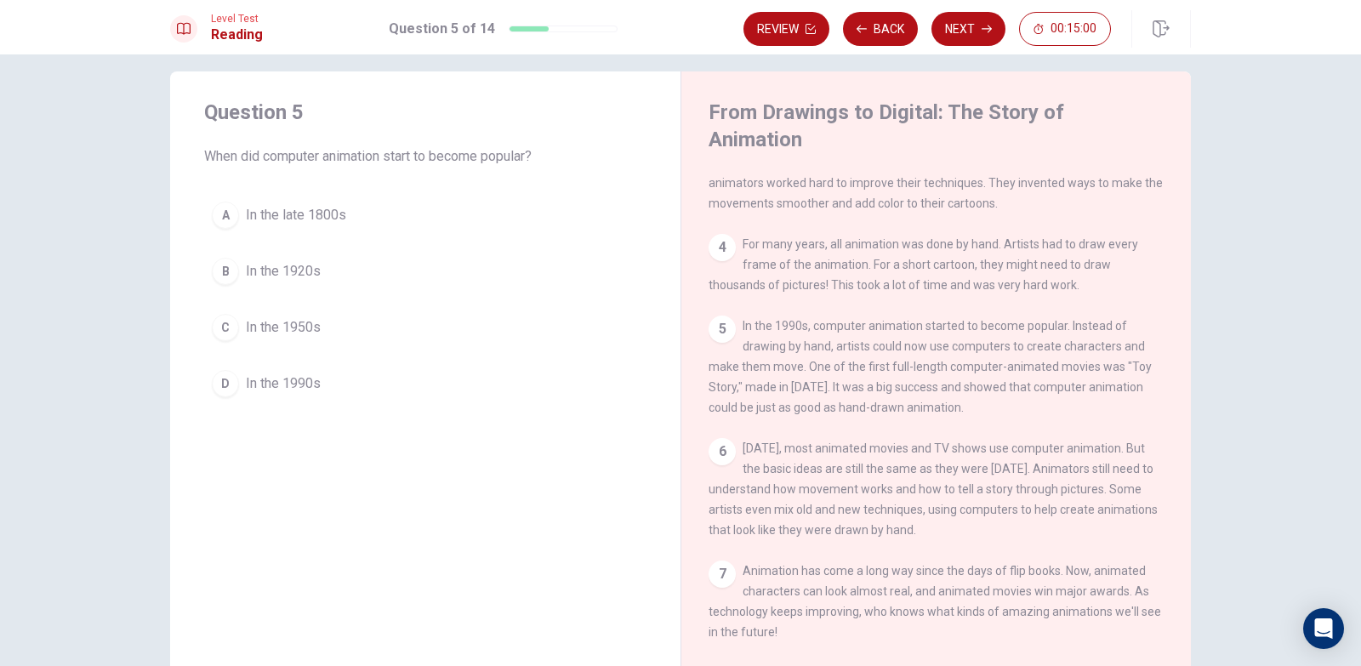
click at [292, 383] on span "In the 1990s" at bounding box center [283, 383] width 75 height 20
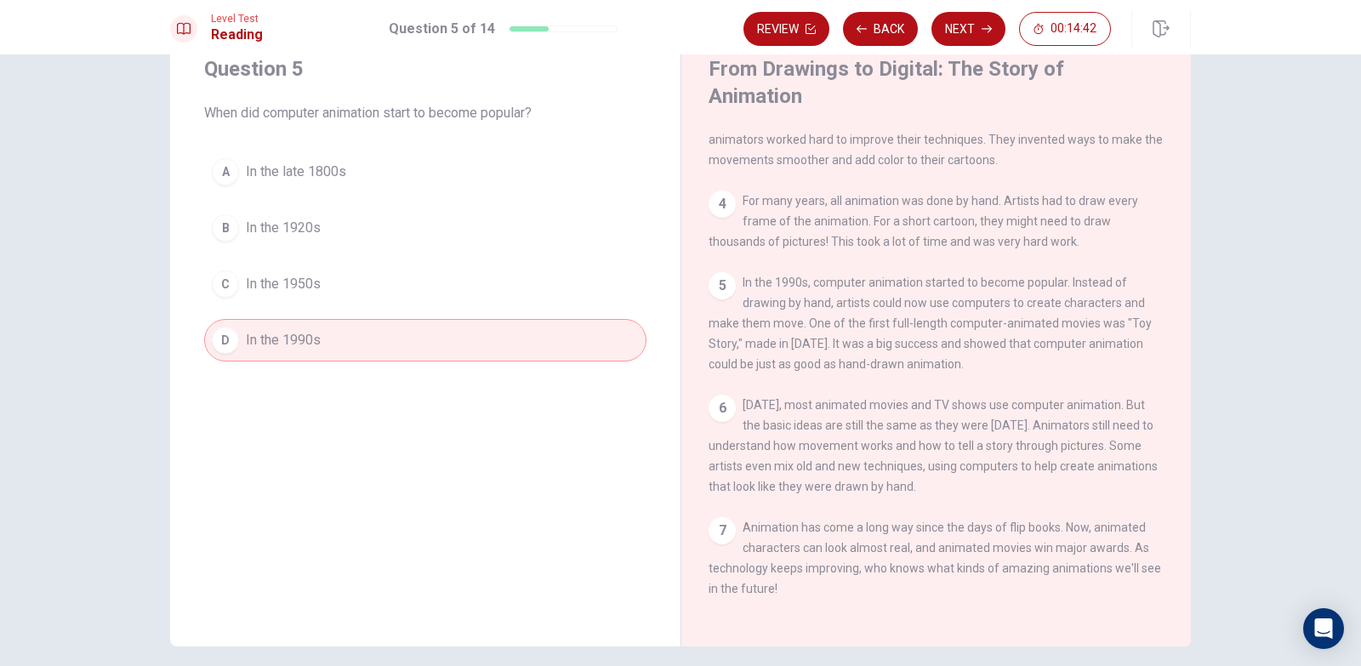
scroll to position [102, 0]
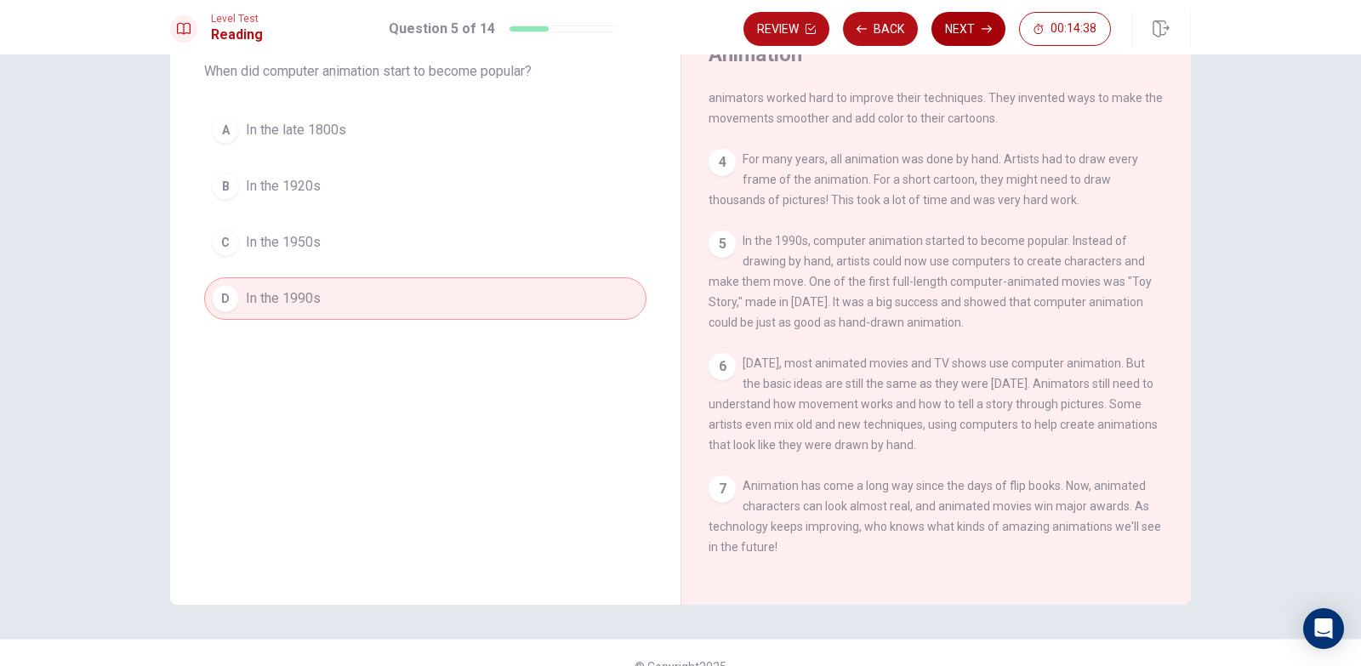
click at [968, 26] on button "Next" at bounding box center [968, 29] width 74 height 34
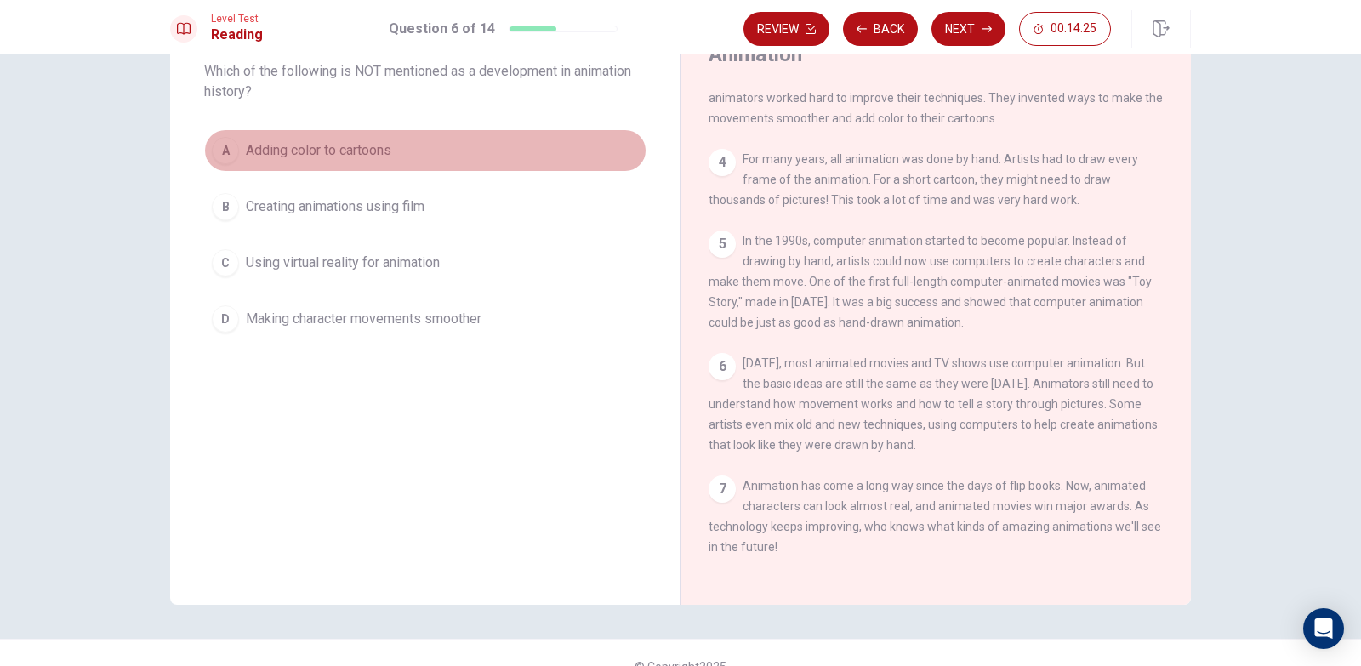
click at [349, 150] on span "Adding color to cartoons" at bounding box center [318, 150] width 145 height 20
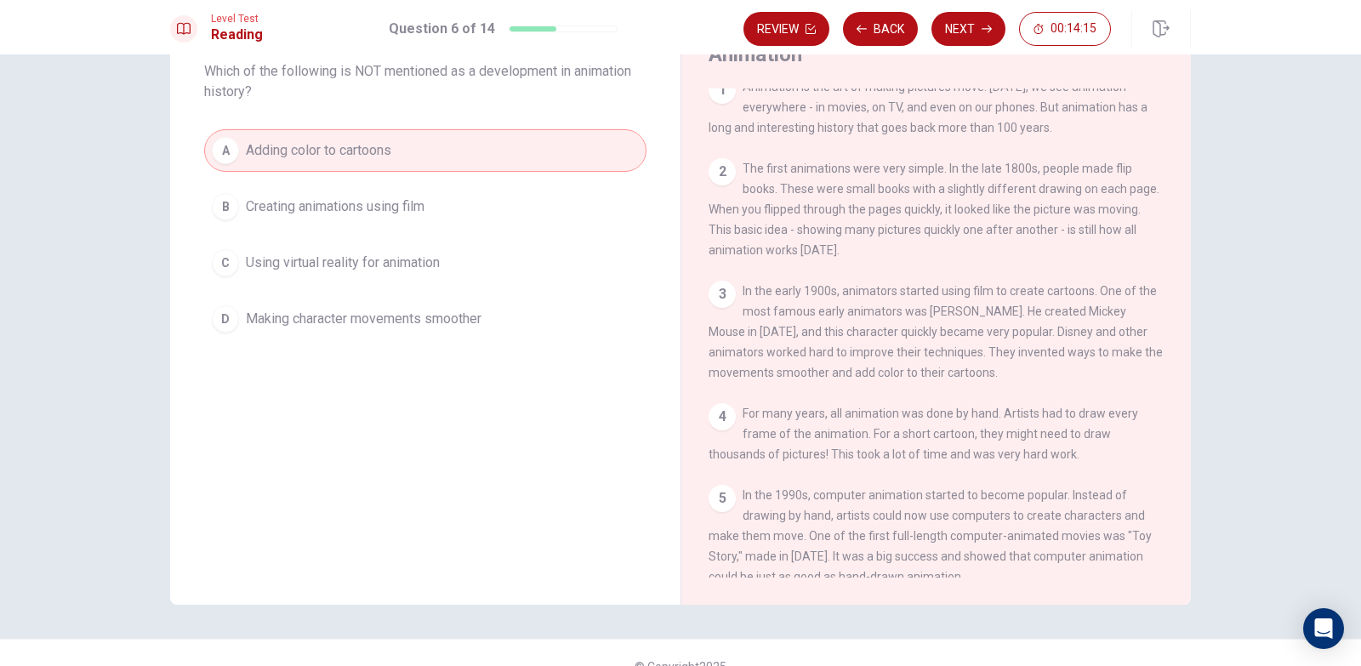
scroll to position [0, 0]
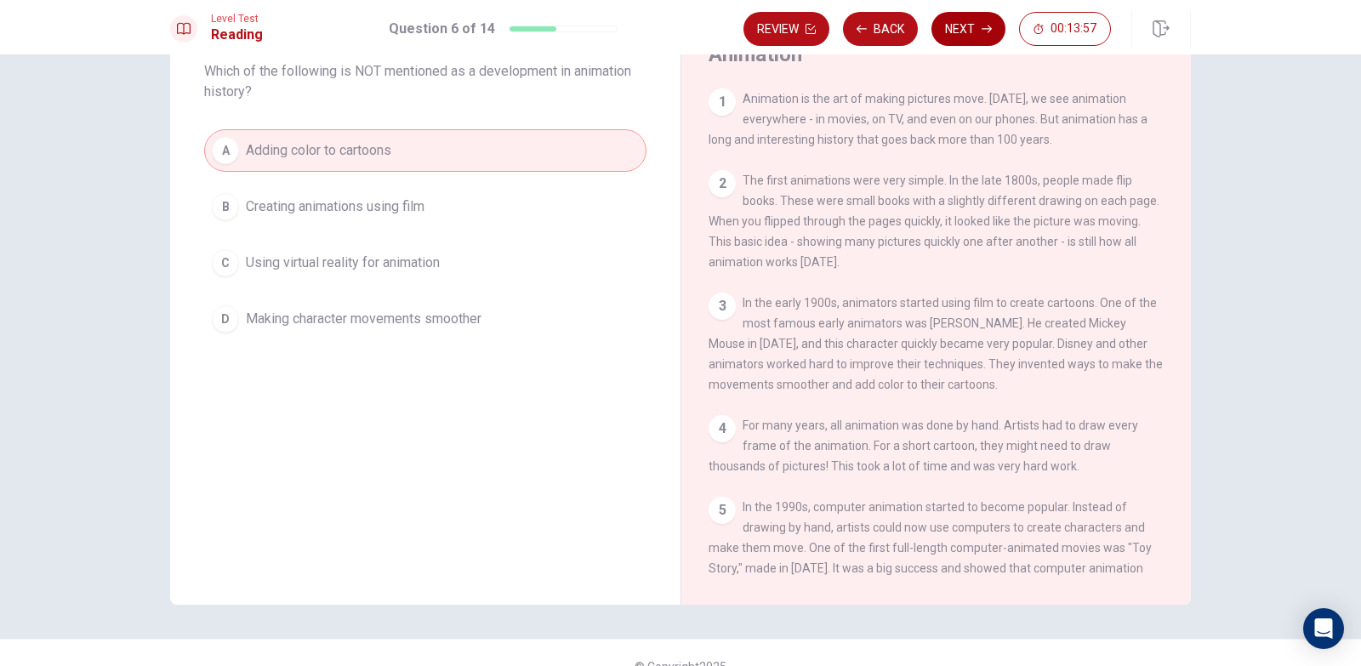
click at [977, 38] on button "Next" at bounding box center [968, 29] width 74 height 34
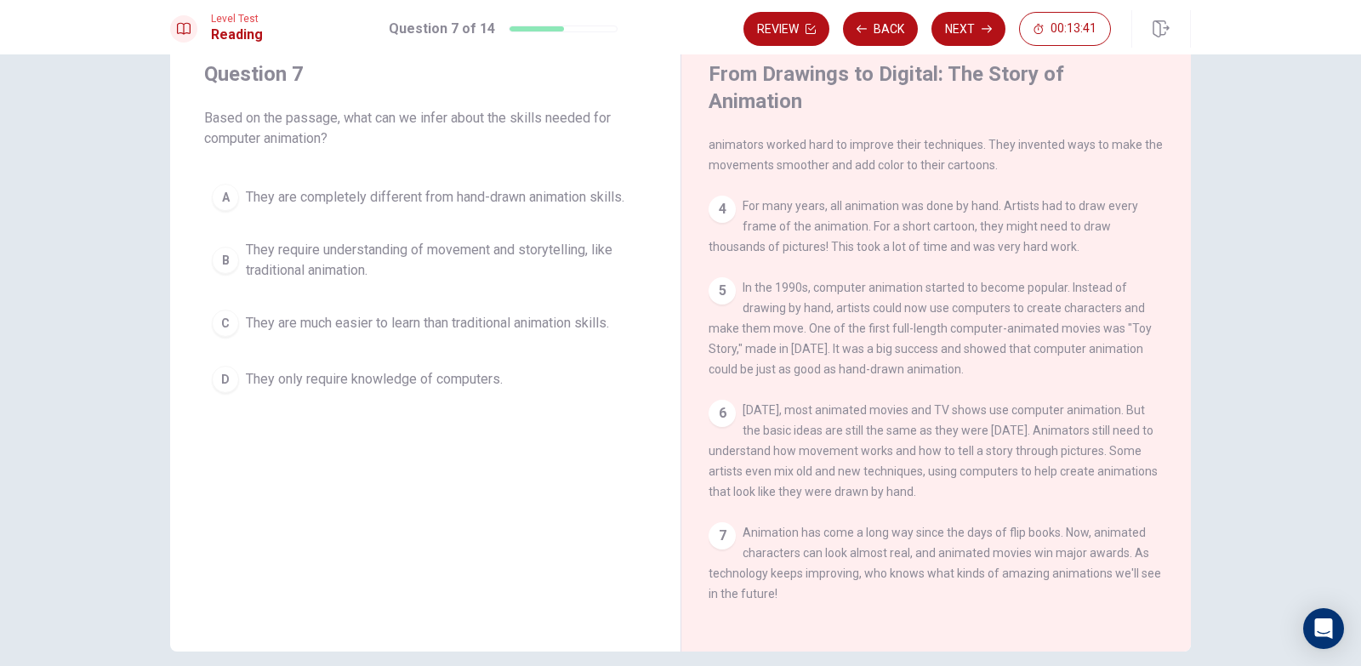
scroll to position [17, 0]
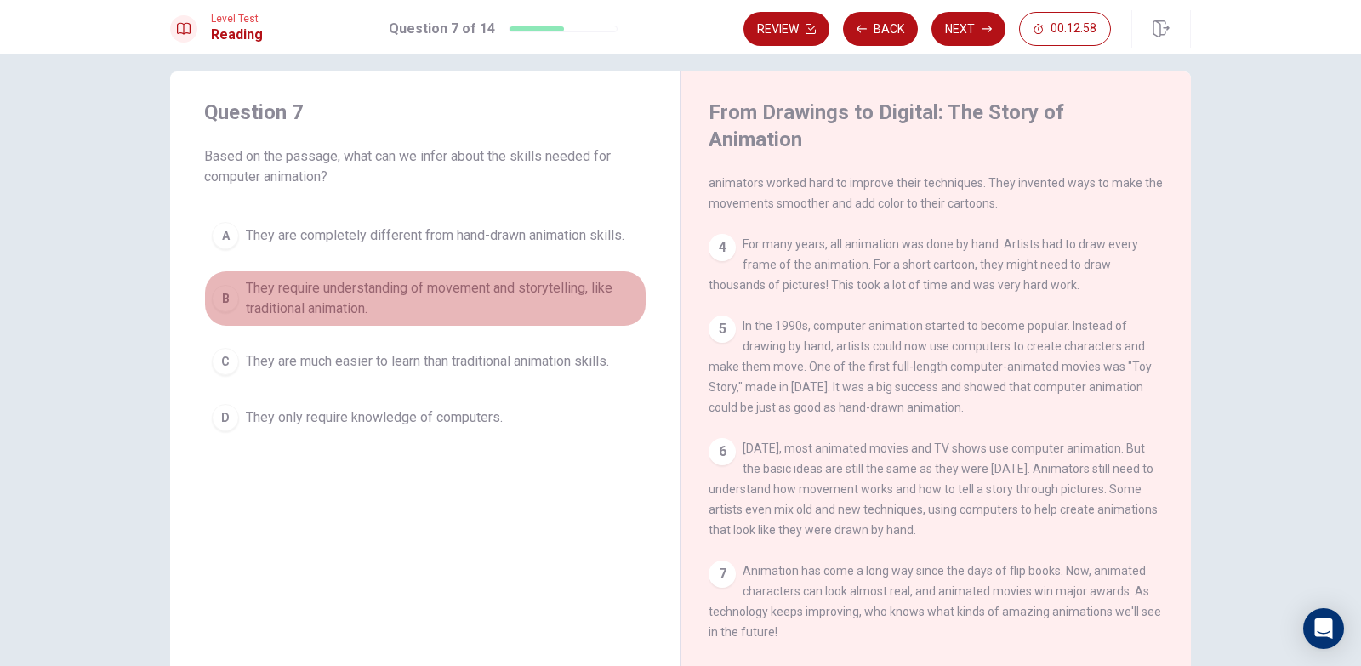
click at [327, 294] on span "They require understanding of movement and storytelling, like traditional anima…" at bounding box center [442, 298] width 393 height 41
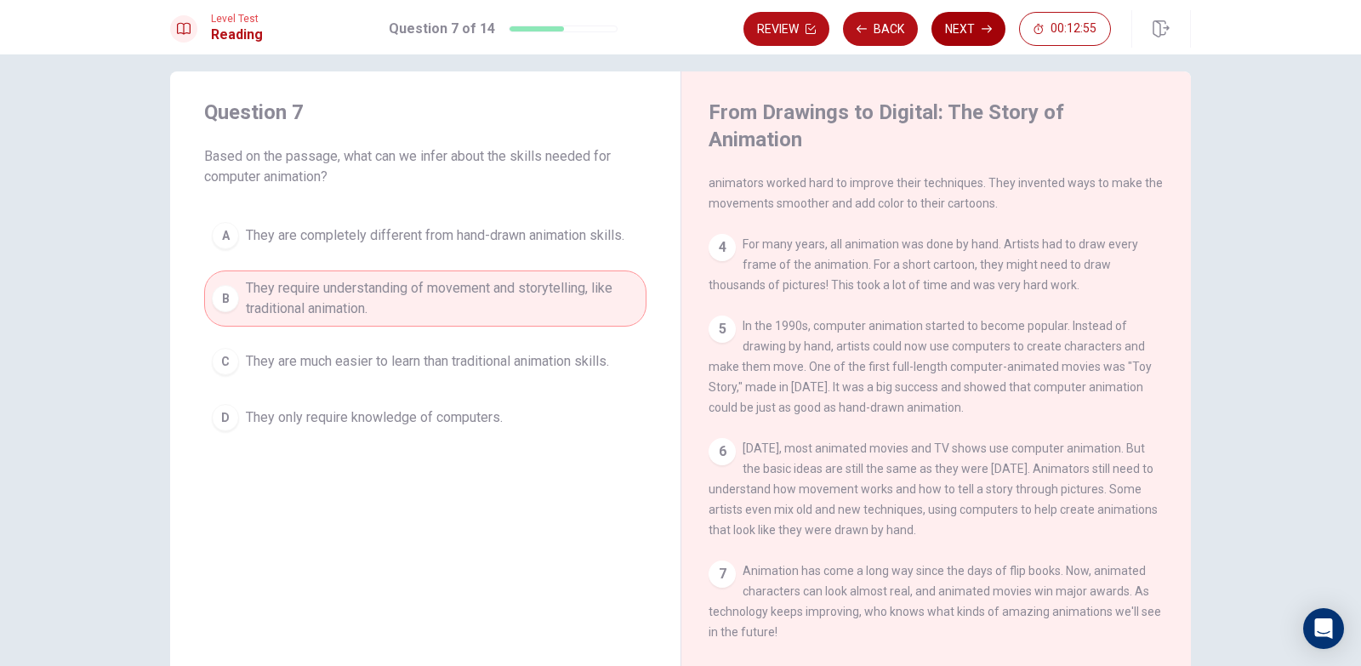
click at [968, 36] on button "Next" at bounding box center [968, 29] width 74 height 34
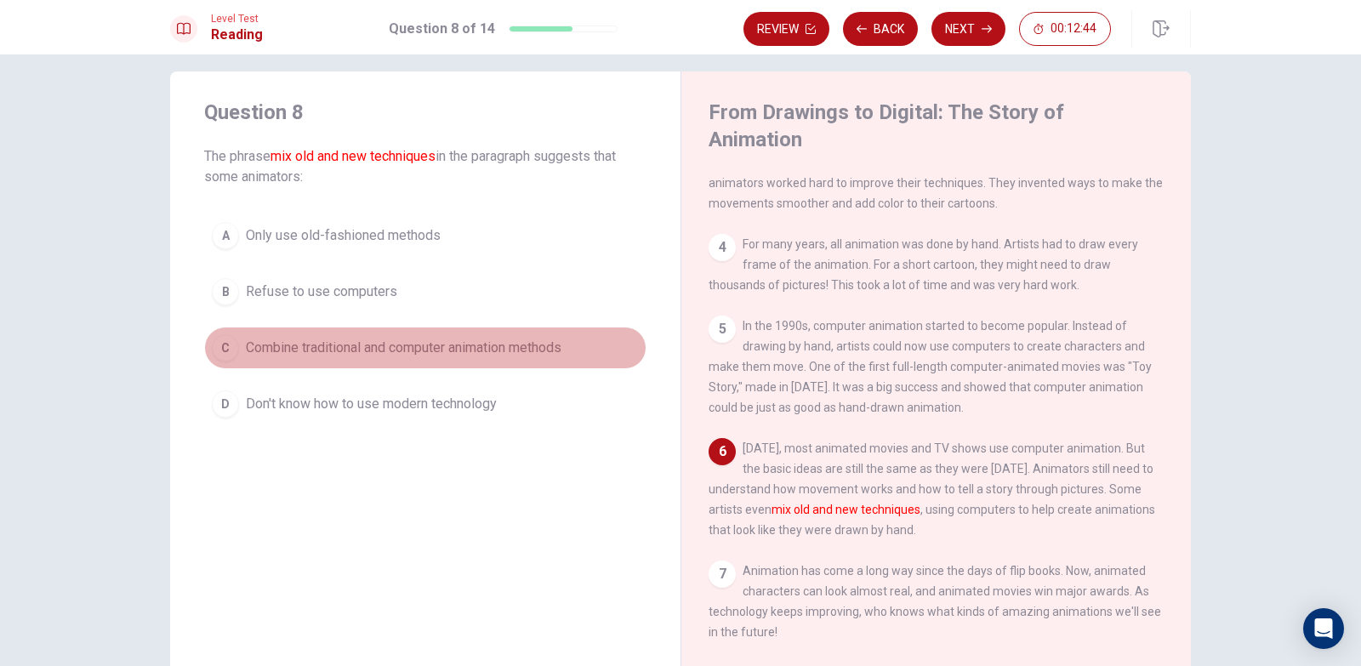
click at [338, 350] on span "Combine traditional and computer animation methods" at bounding box center [403, 348] width 315 height 20
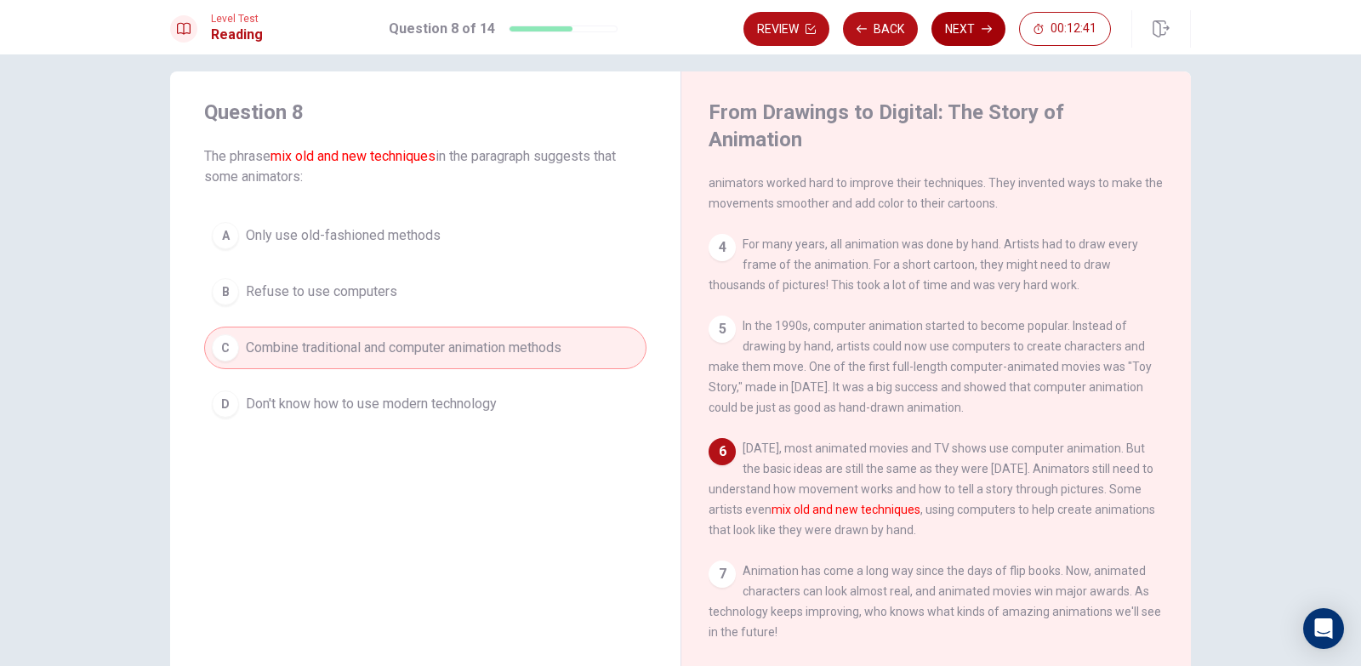
click at [972, 39] on button "Next" at bounding box center [968, 29] width 74 height 34
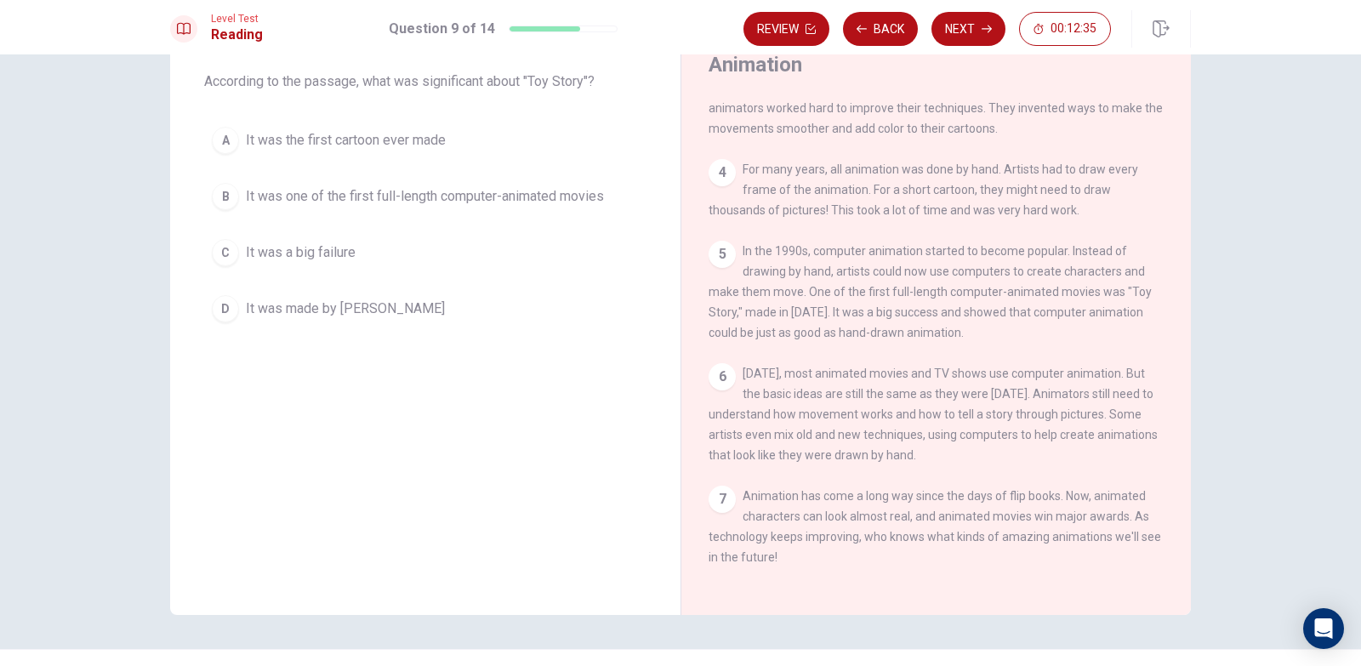
scroll to position [102, 0]
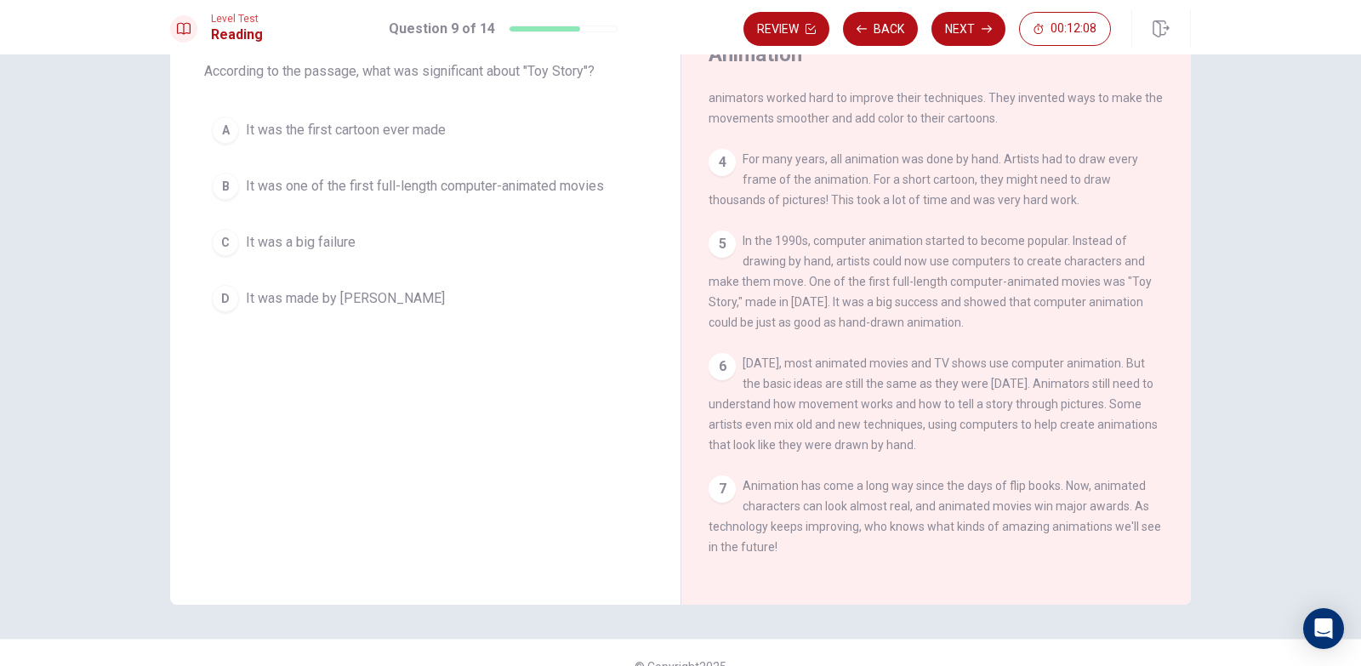
click at [364, 179] on span "It was one of the first full-length computer-animated movies" at bounding box center [425, 186] width 358 height 20
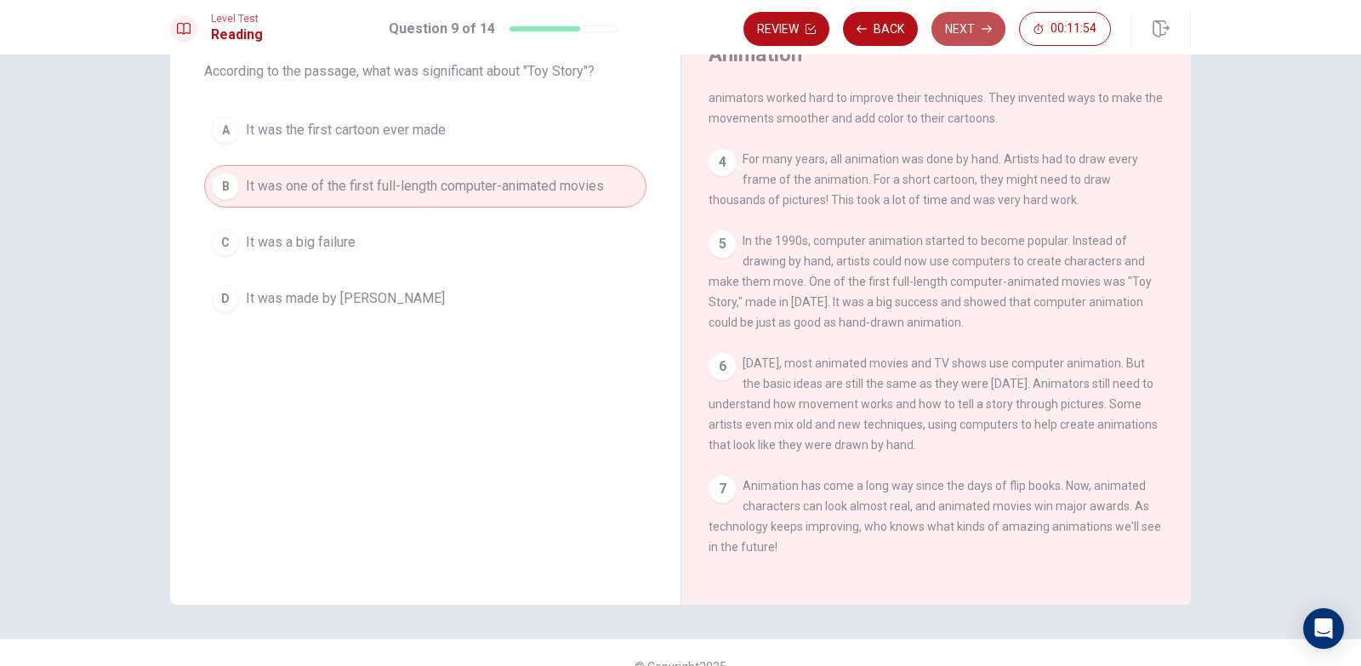
click at [966, 20] on button "Next" at bounding box center [968, 29] width 74 height 34
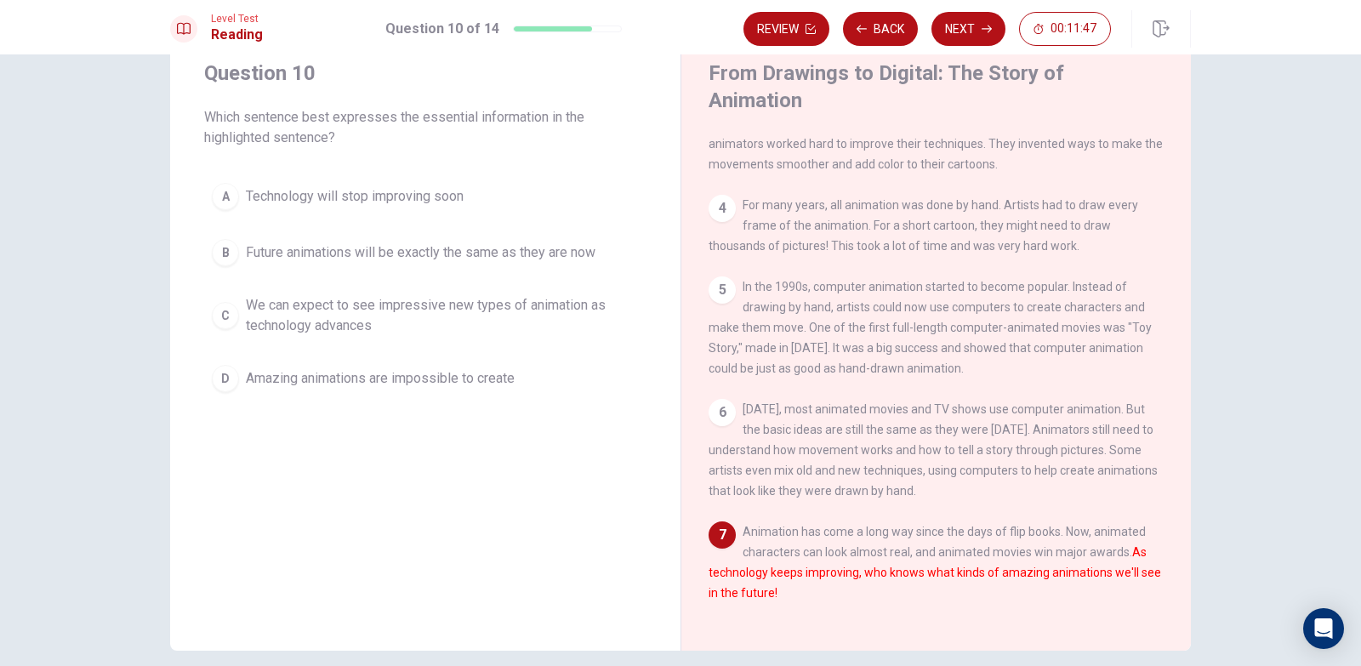
scroll to position [17, 0]
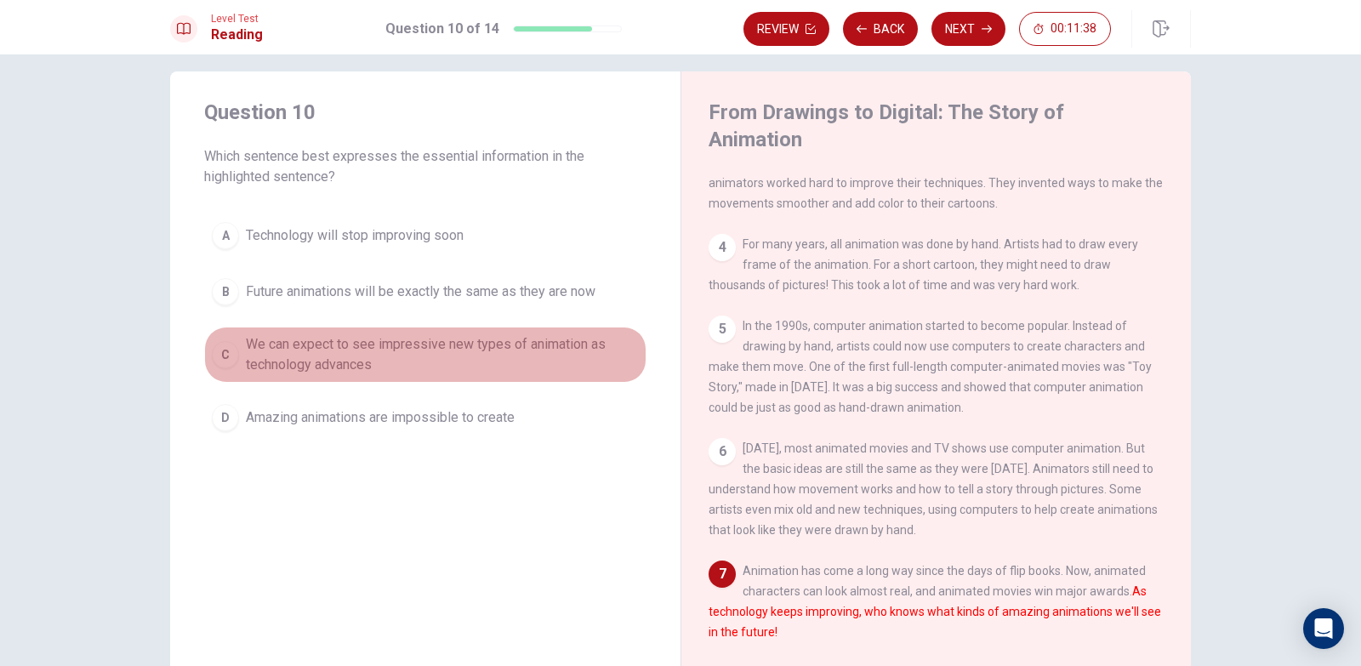
click at [516, 347] on span "We can expect to see impressive new types of animation as technology advances" at bounding box center [442, 354] width 393 height 41
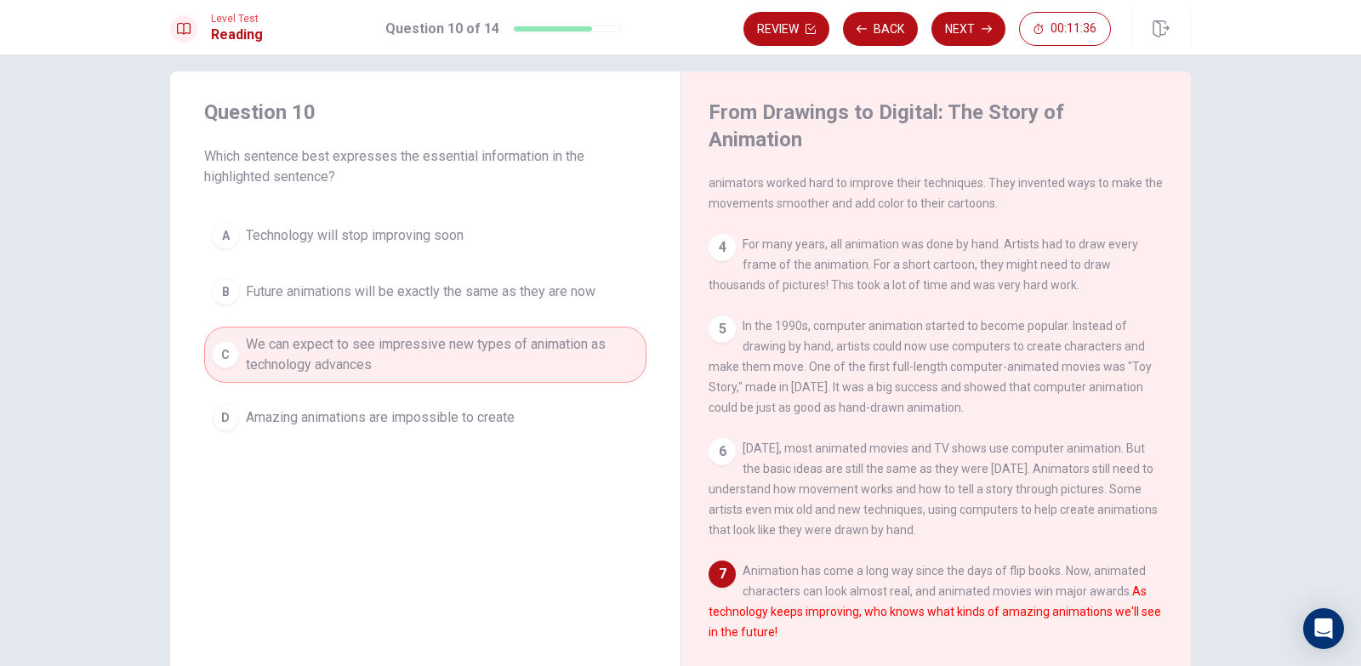
click at [969, 29] on button "Next" at bounding box center [968, 29] width 74 height 34
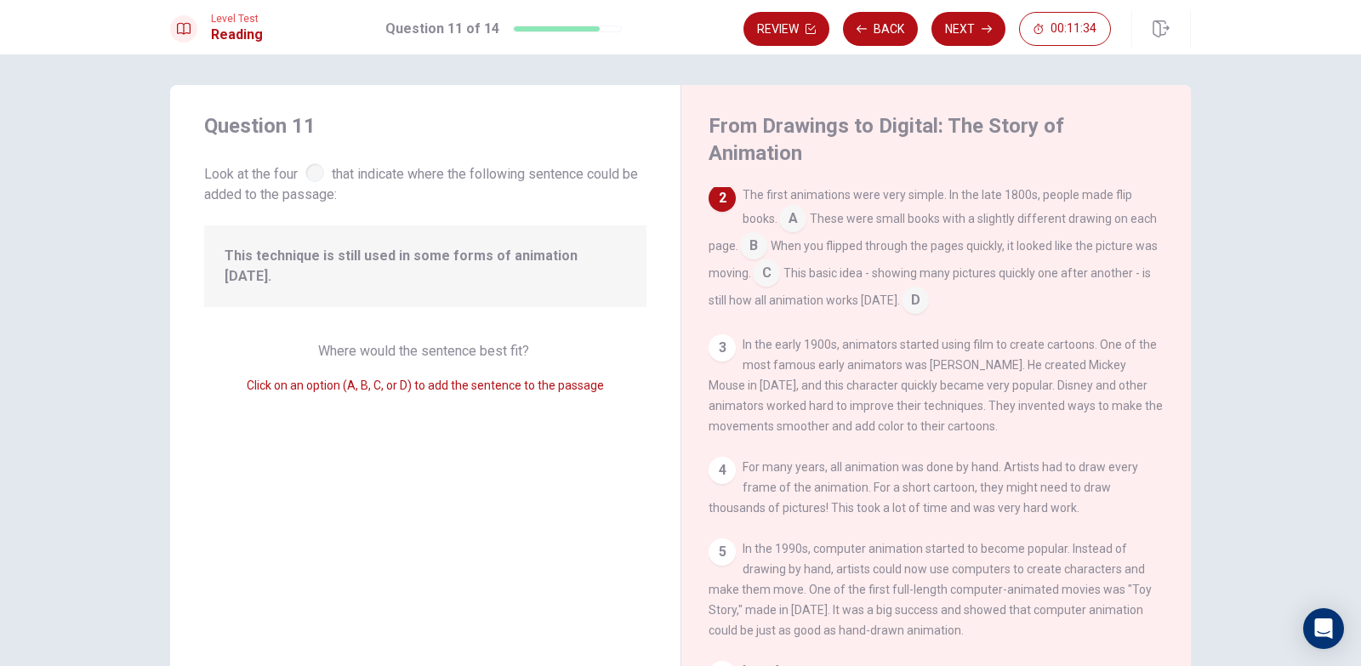
scroll to position [0, 0]
drag, startPoint x: 974, startPoint y: 279, endPoint x: 940, endPoint y: 282, distance: 33.3
click at [940, 282] on div "The first animations were very simple. In the late 1800s, people made flip book…" at bounding box center [936, 252] width 456 height 129
click at [929, 292] on input at bounding box center [914, 305] width 27 height 27
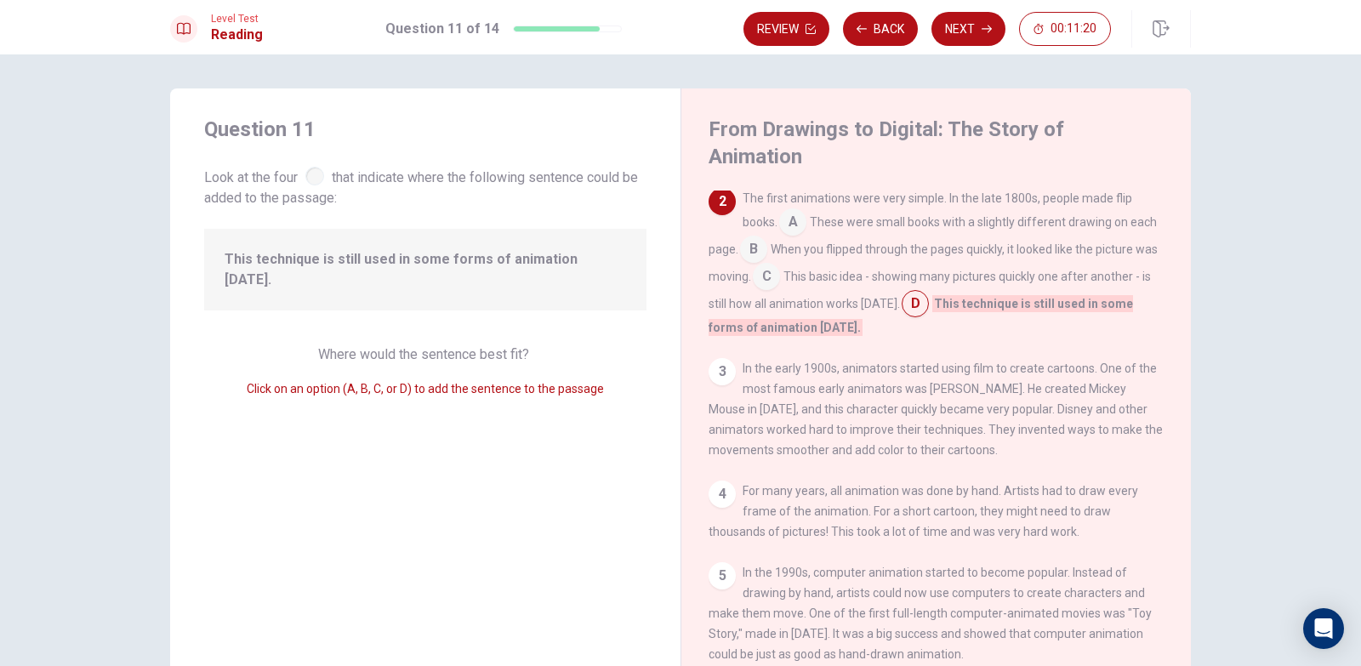
click at [929, 292] on input at bounding box center [914, 305] width 27 height 27
click at [780, 264] on input at bounding box center [766, 277] width 27 height 27
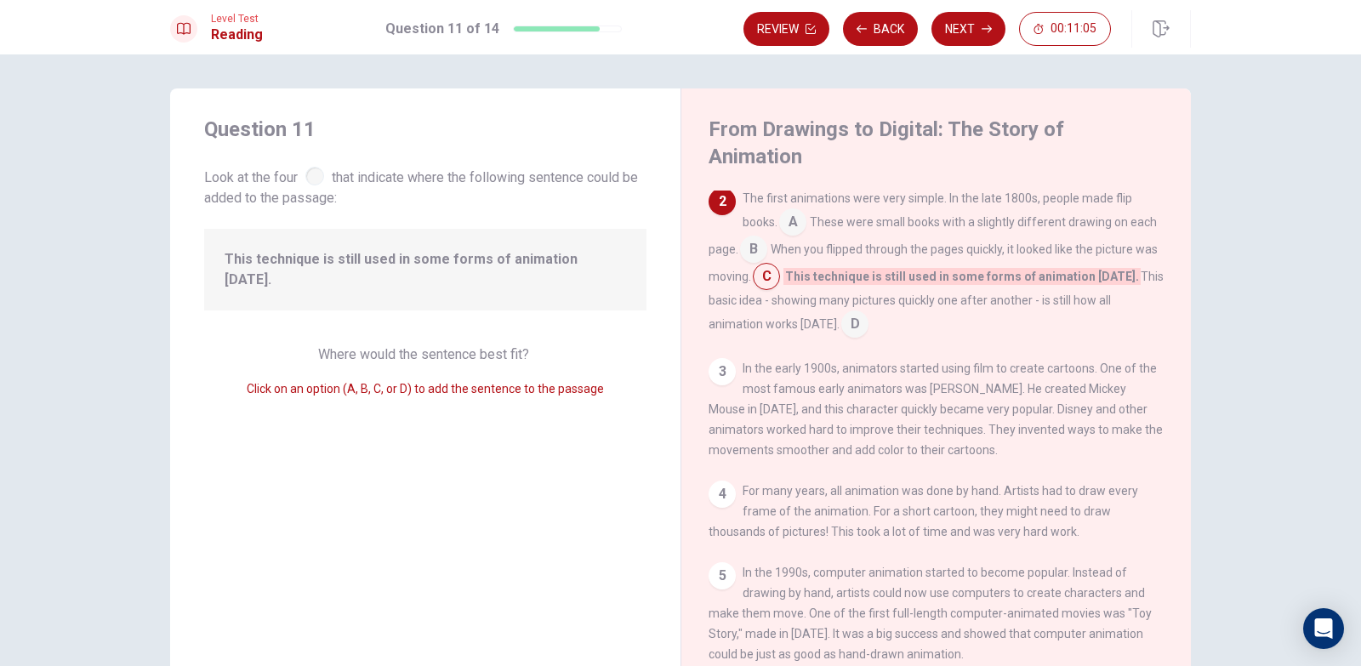
click at [799, 210] on input at bounding box center [792, 223] width 27 height 27
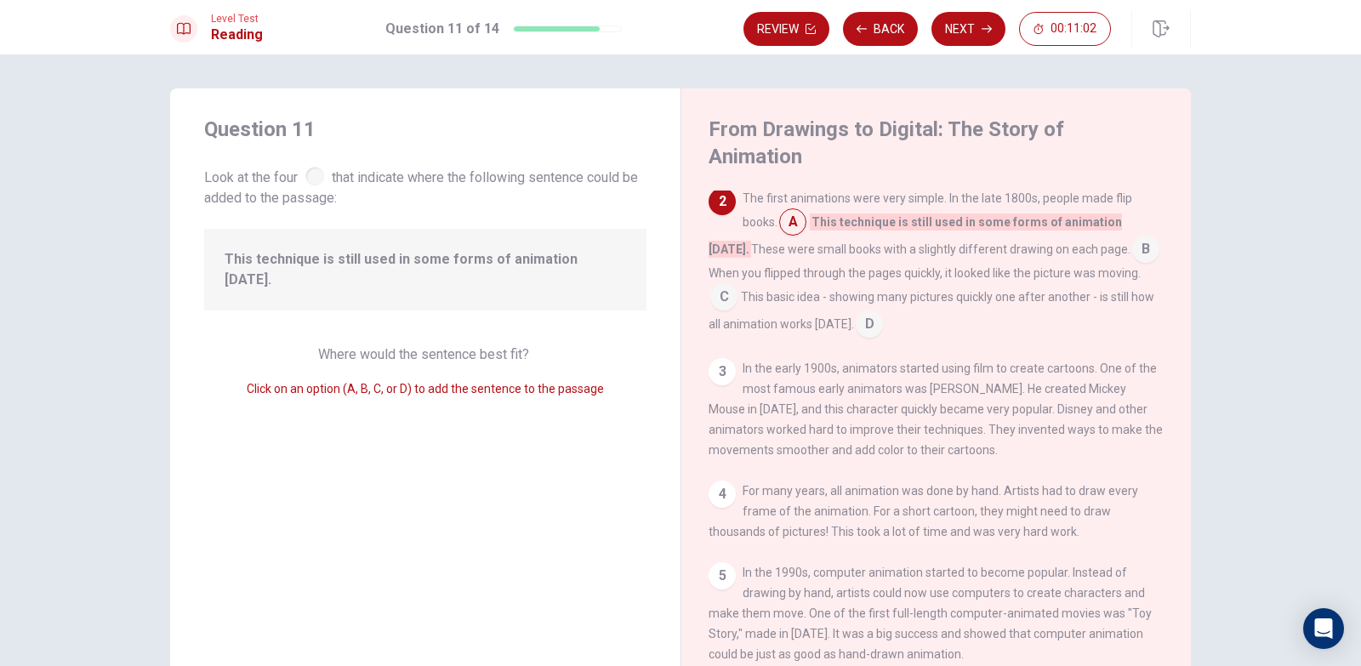
click at [1132, 237] on input at bounding box center [1145, 250] width 27 height 27
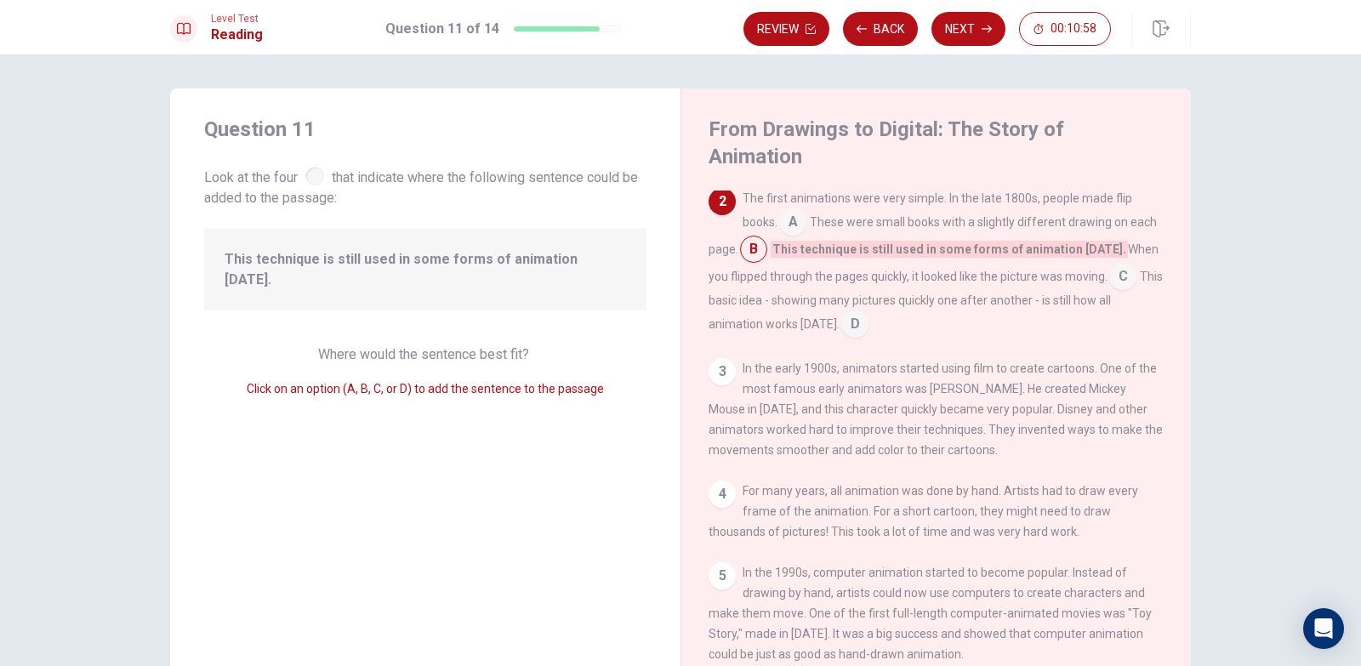
click at [767, 237] on input at bounding box center [753, 250] width 27 height 27
click at [854, 312] on input at bounding box center [854, 325] width 27 height 27
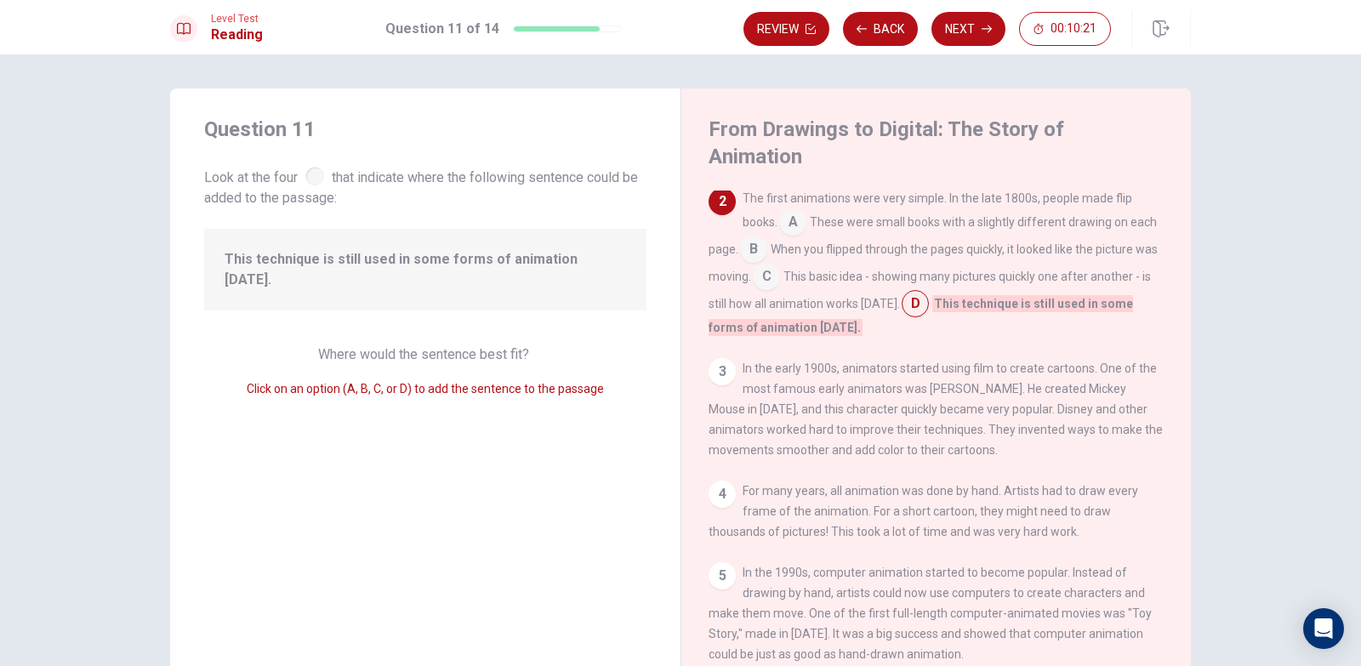
click at [780, 264] on input at bounding box center [766, 277] width 27 height 27
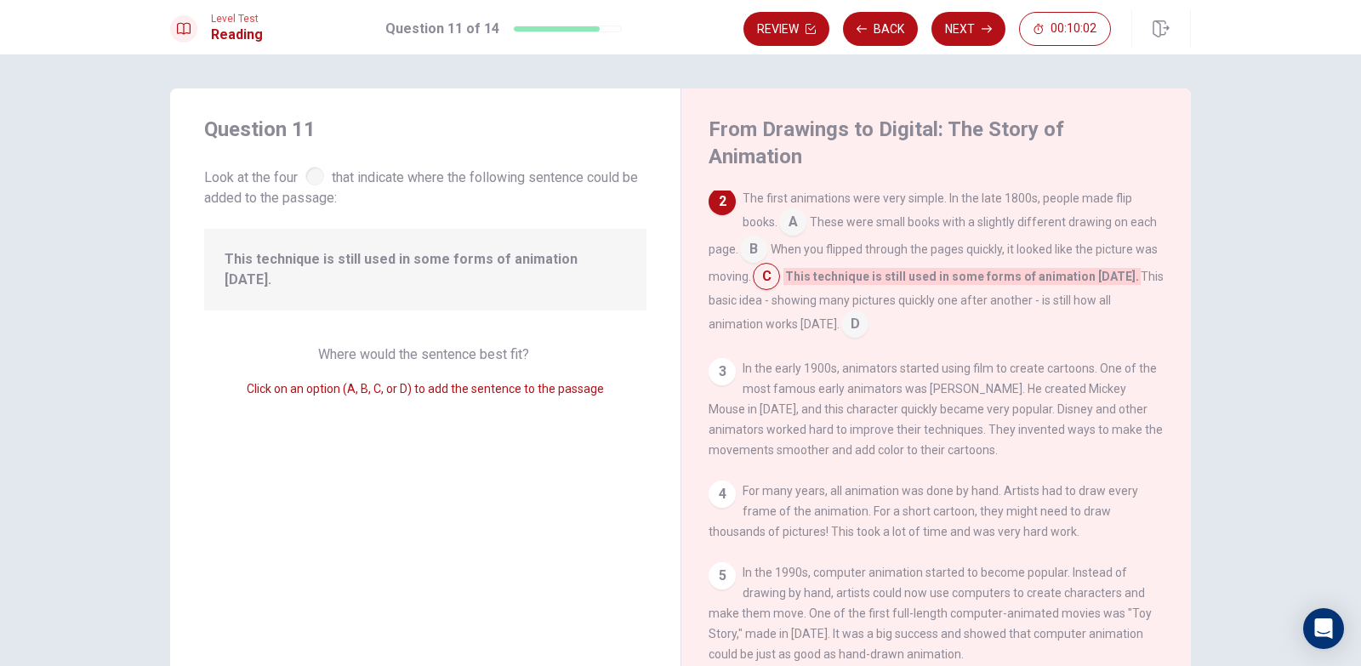
click at [767, 237] on input at bounding box center [753, 250] width 27 height 27
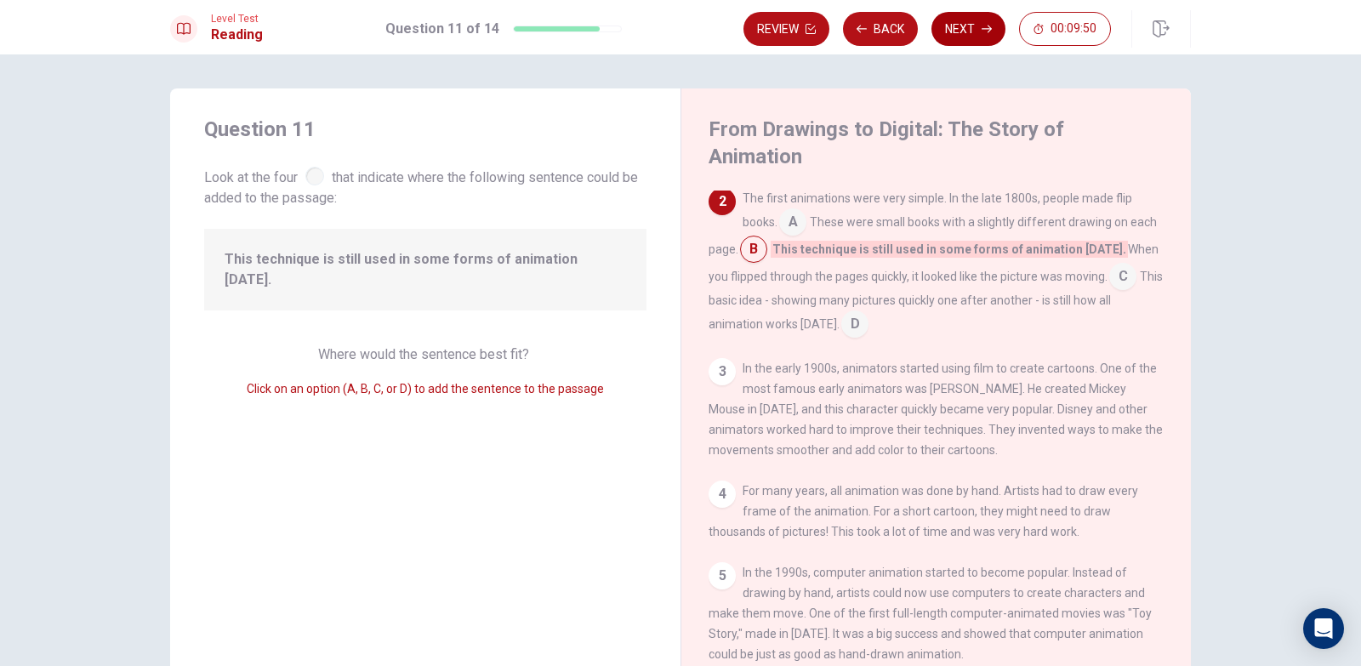
click at [948, 20] on button "Next" at bounding box center [968, 29] width 74 height 34
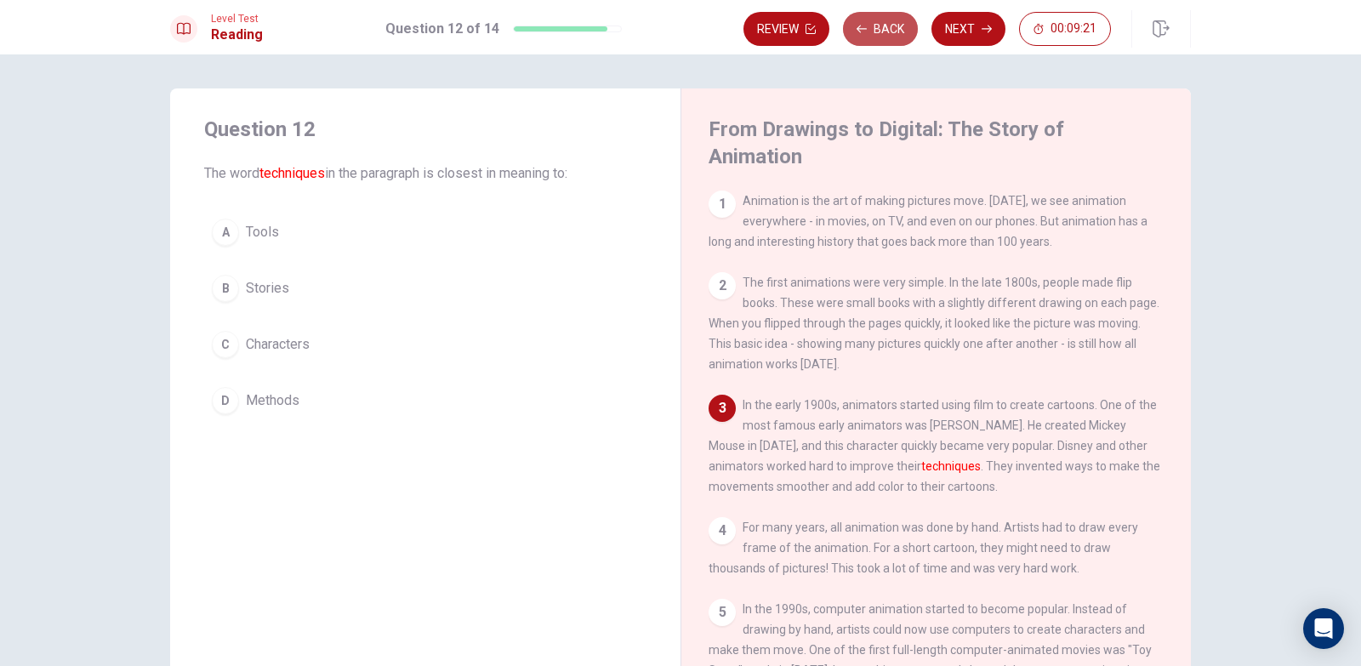
click at [861, 26] on icon "button" at bounding box center [861, 29] width 10 height 10
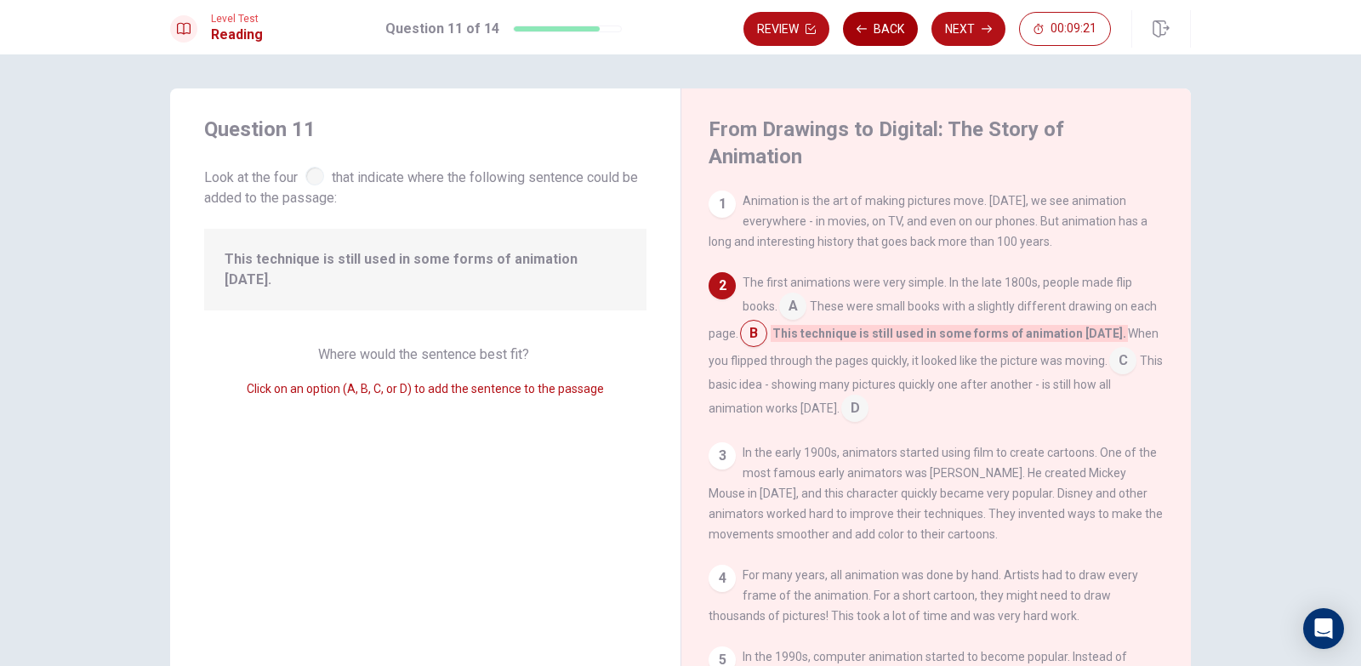
scroll to position [84, 0]
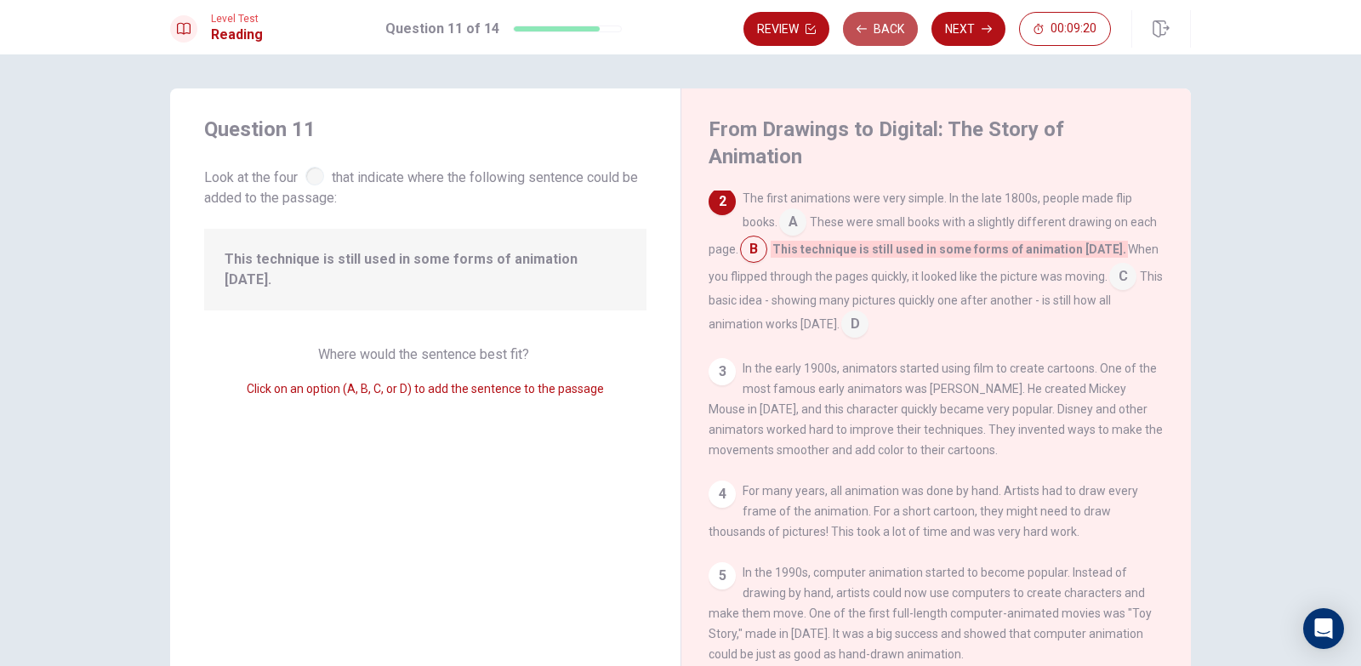
click at [861, 27] on icon "button" at bounding box center [861, 29] width 10 height 10
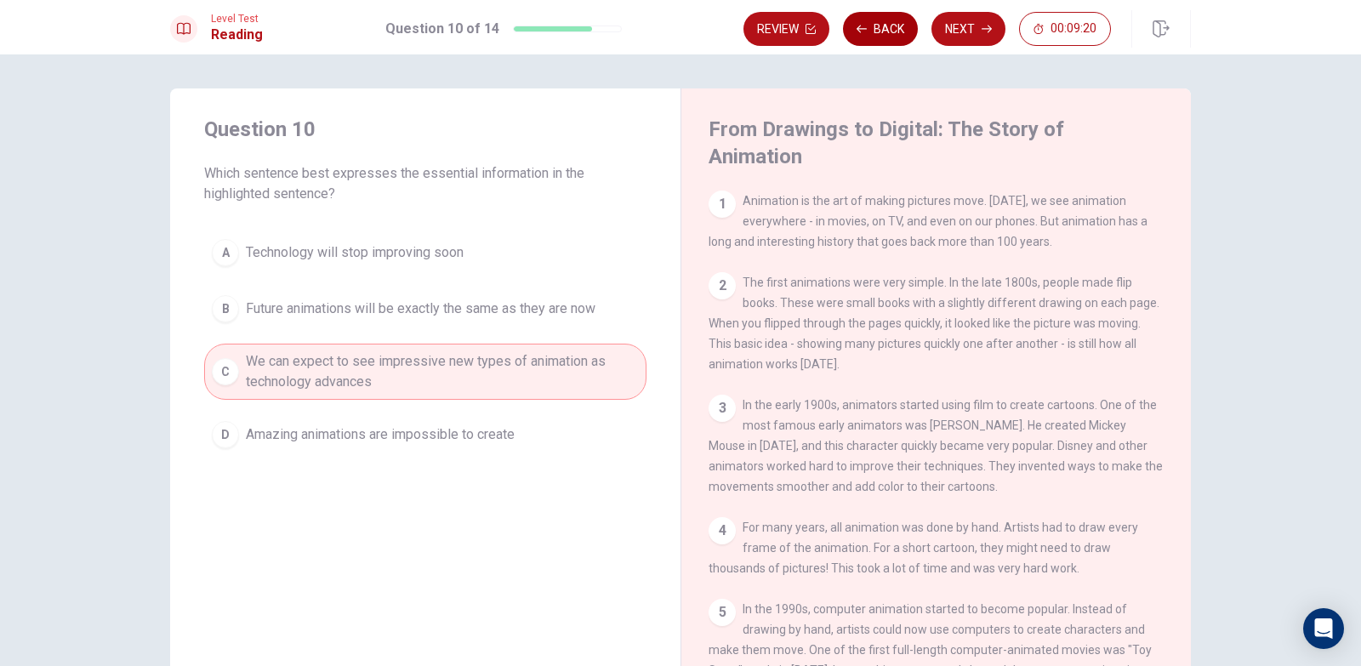
click at [861, 29] on icon "button" at bounding box center [861, 29] width 10 height 8
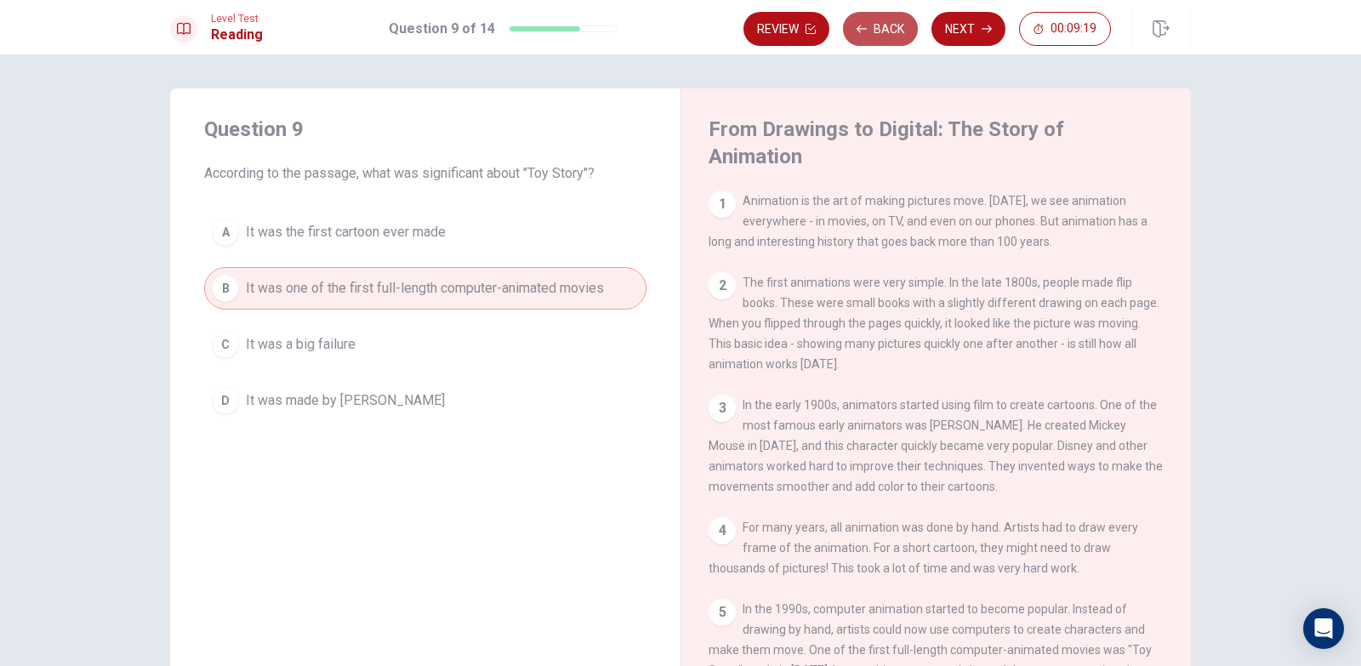
click at [861, 29] on icon "button" at bounding box center [861, 29] width 10 height 8
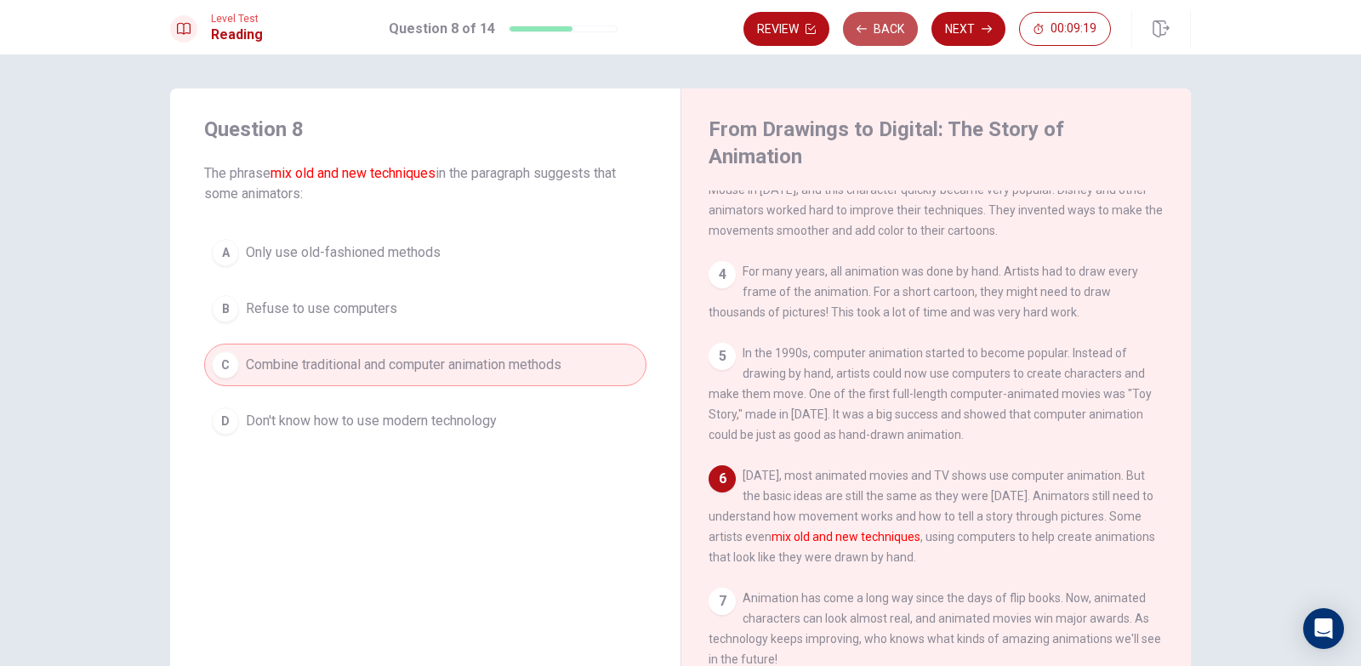
scroll to position [292, 0]
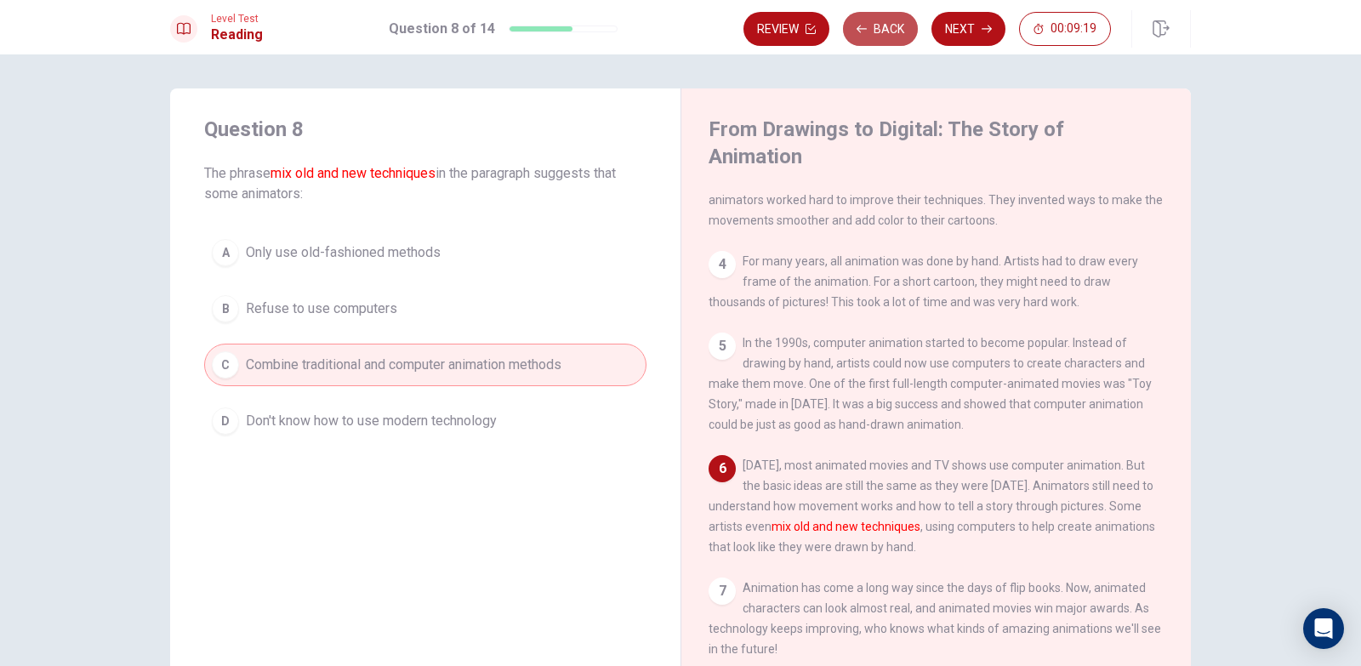
click at [861, 29] on icon "button" at bounding box center [861, 29] width 10 height 8
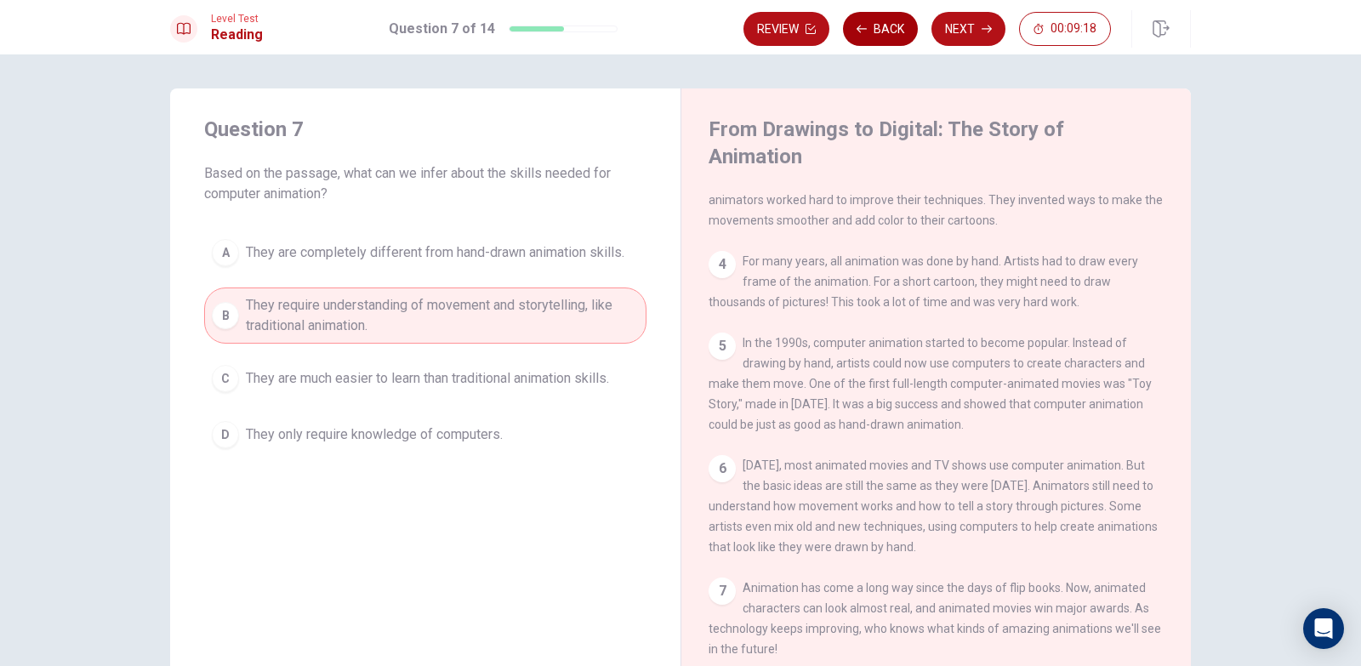
click at [861, 29] on icon "button" at bounding box center [861, 29] width 10 height 8
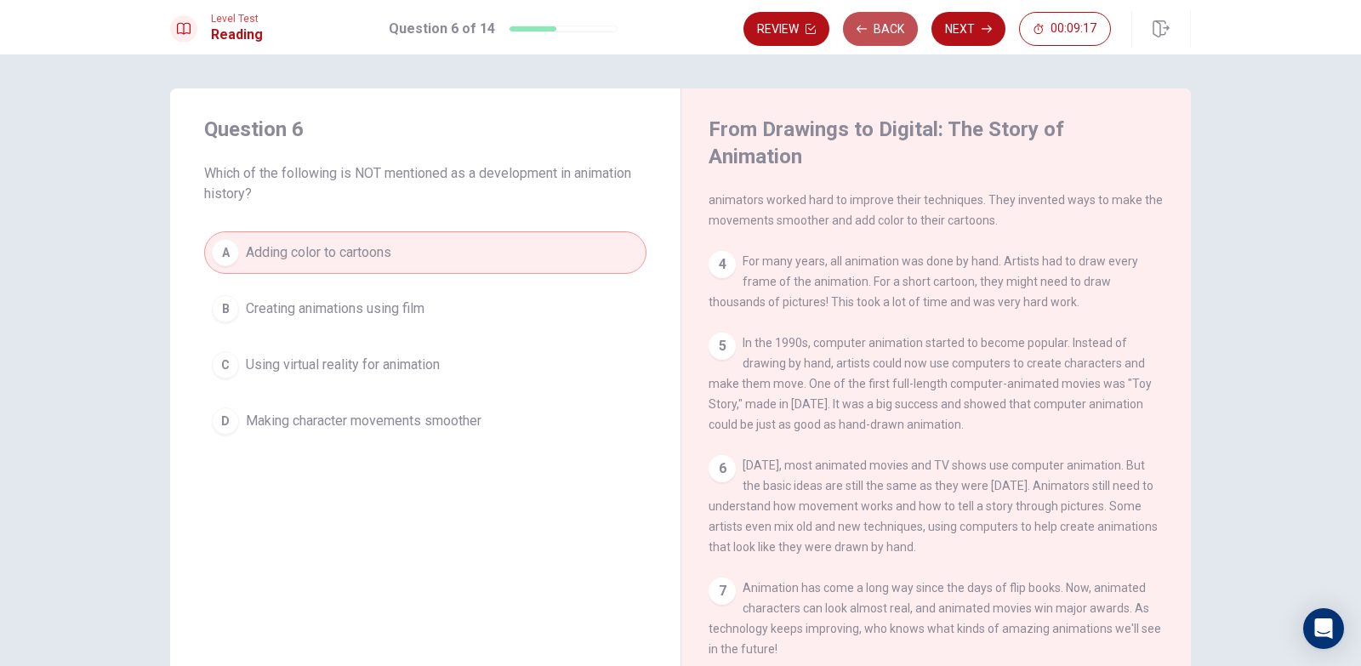
click at [861, 29] on icon "button" at bounding box center [861, 29] width 10 height 8
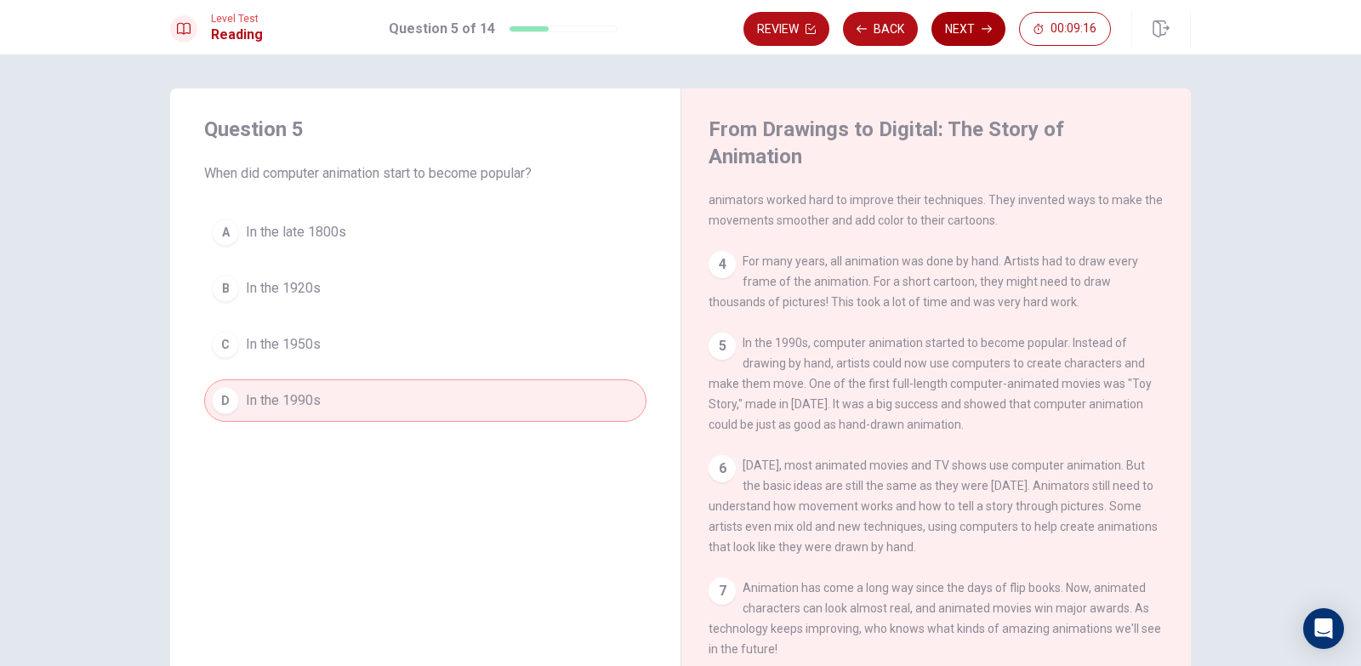
click at [953, 20] on button "Next" at bounding box center [968, 29] width 74 height 34
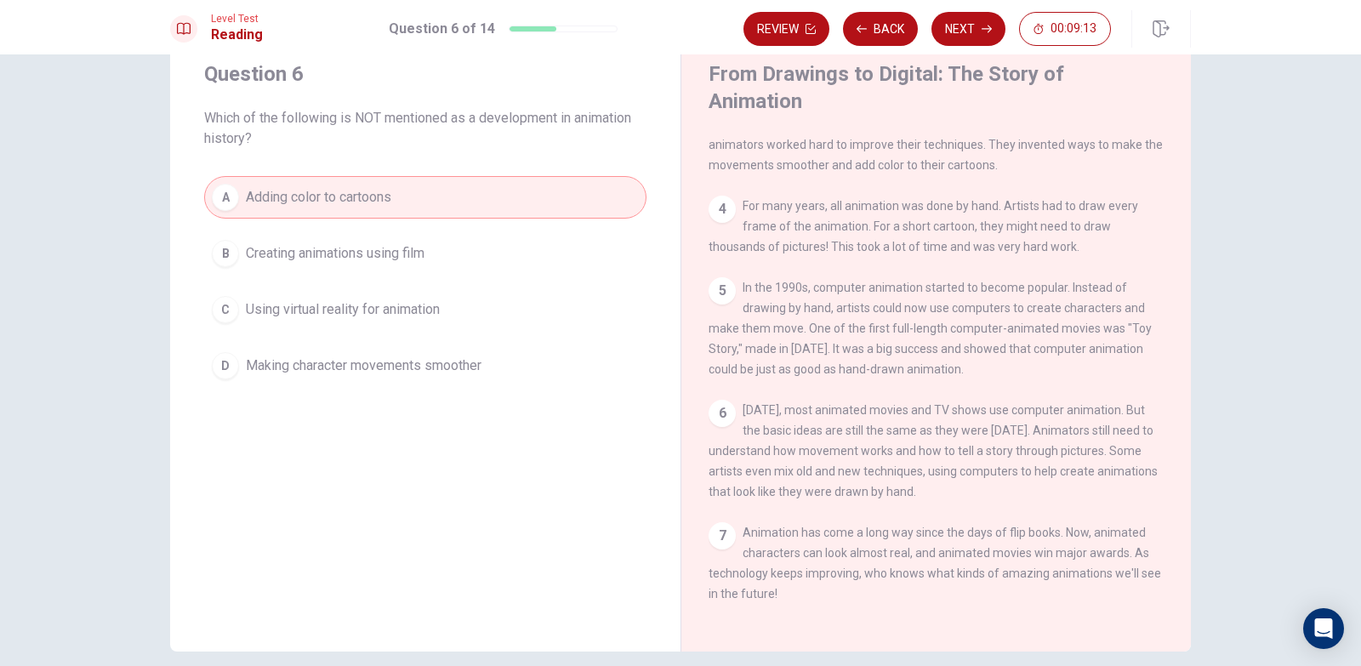
scroll to position [85, 0]
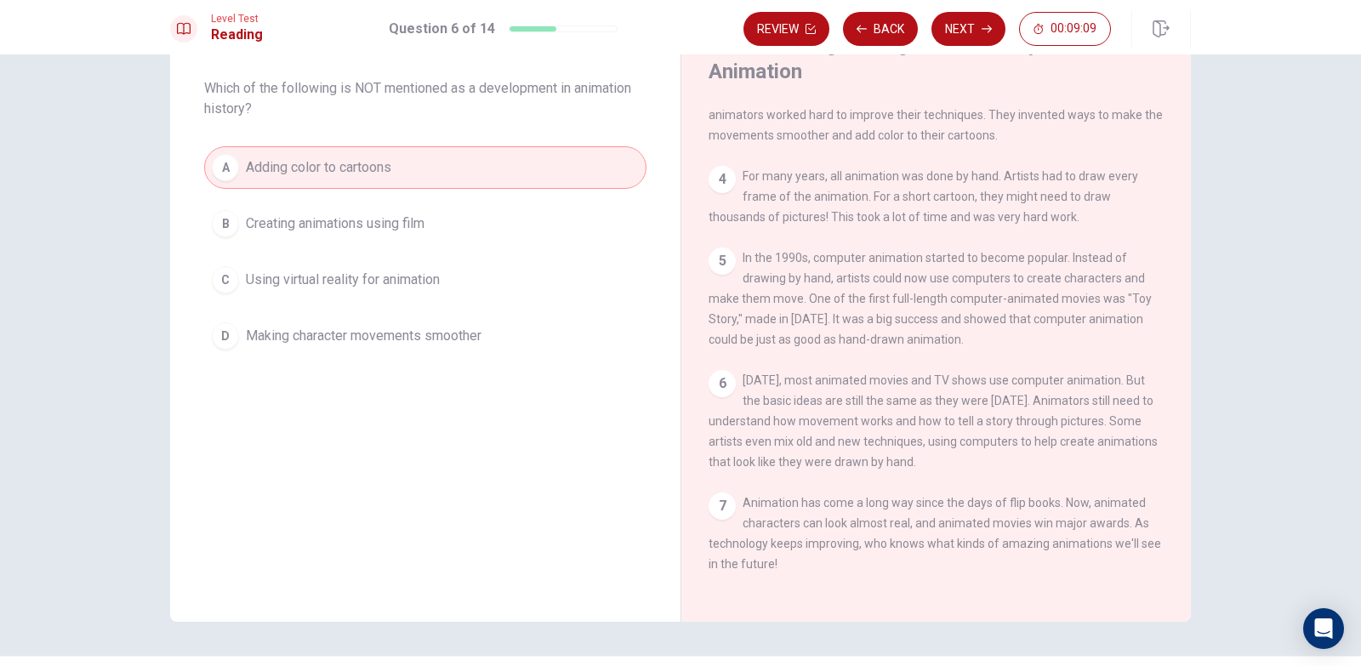
click at [344, 280] on span "Using virtual reality for animation" at bounding box center [343, 280] width 194 height 20
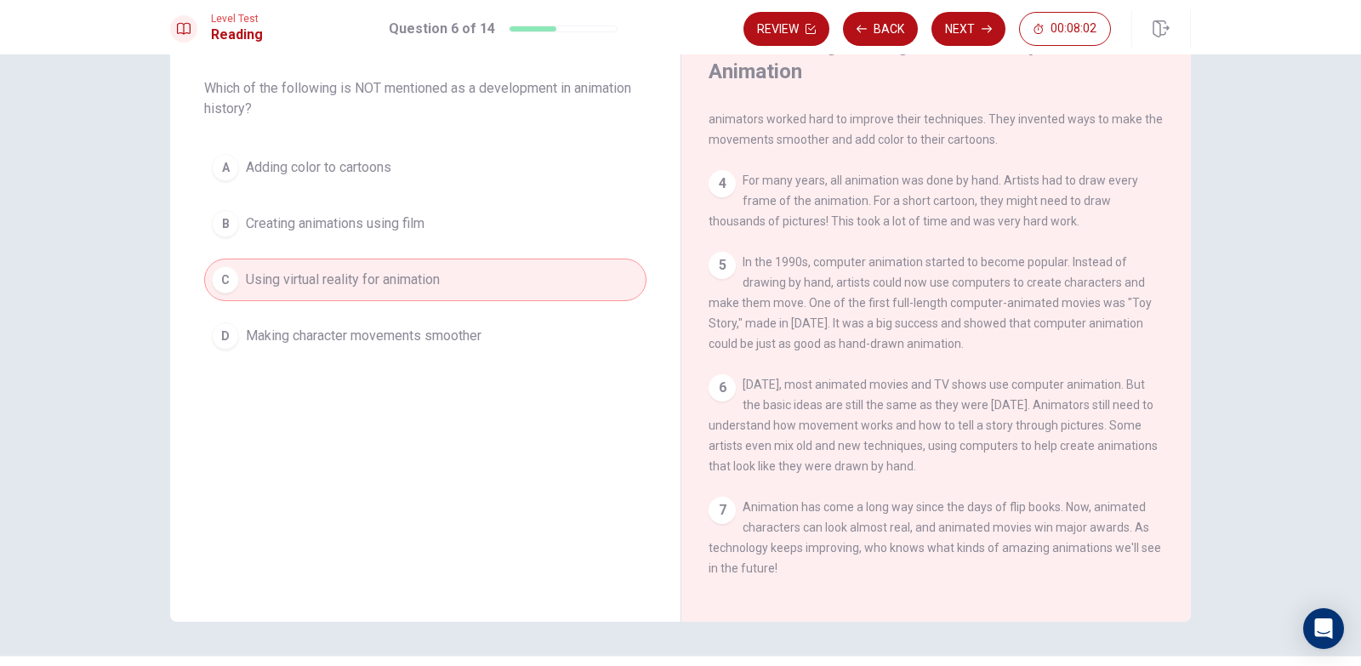
scroll to position [292, 0]
click at [984, 21] on button "Next" at bounding box center [968, 29] width 74 height 34
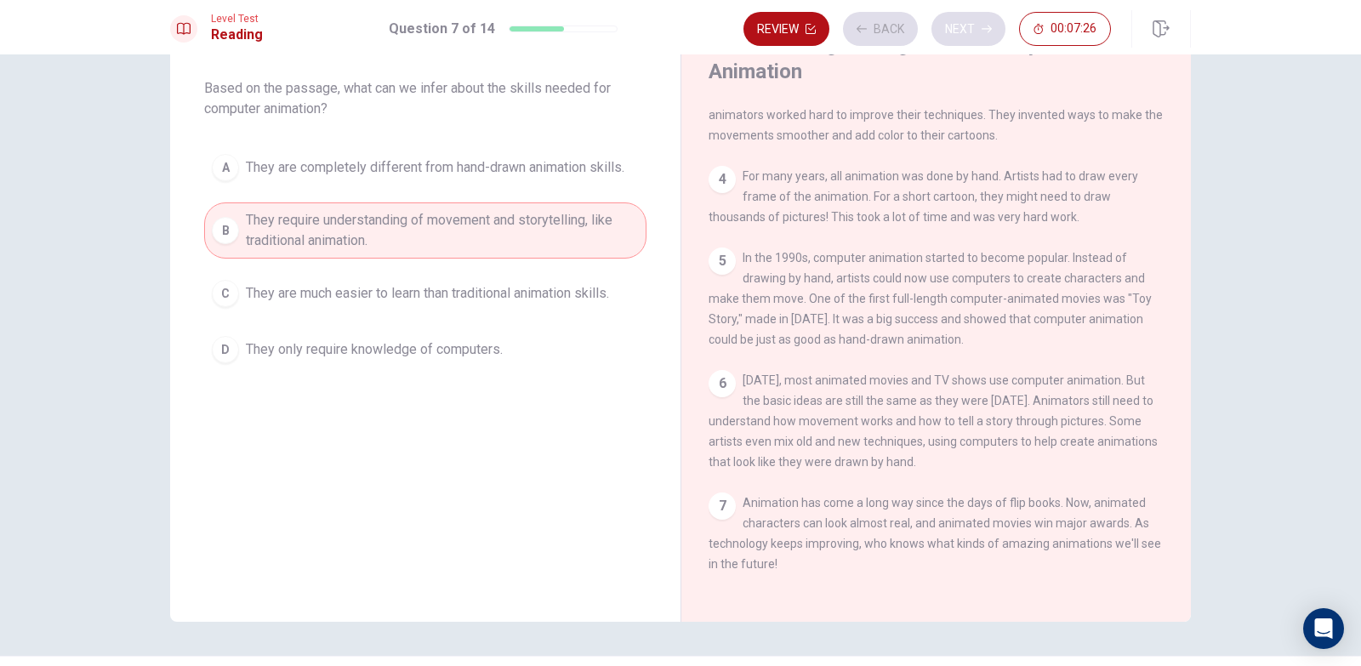
click at [984, 21] on div "Review Back Next 00:07:26" at bounding box center [926, 29] width 367 height 34
click at [984, 25] on icon "button" at bounding box center [986, 29] width 10 height 10
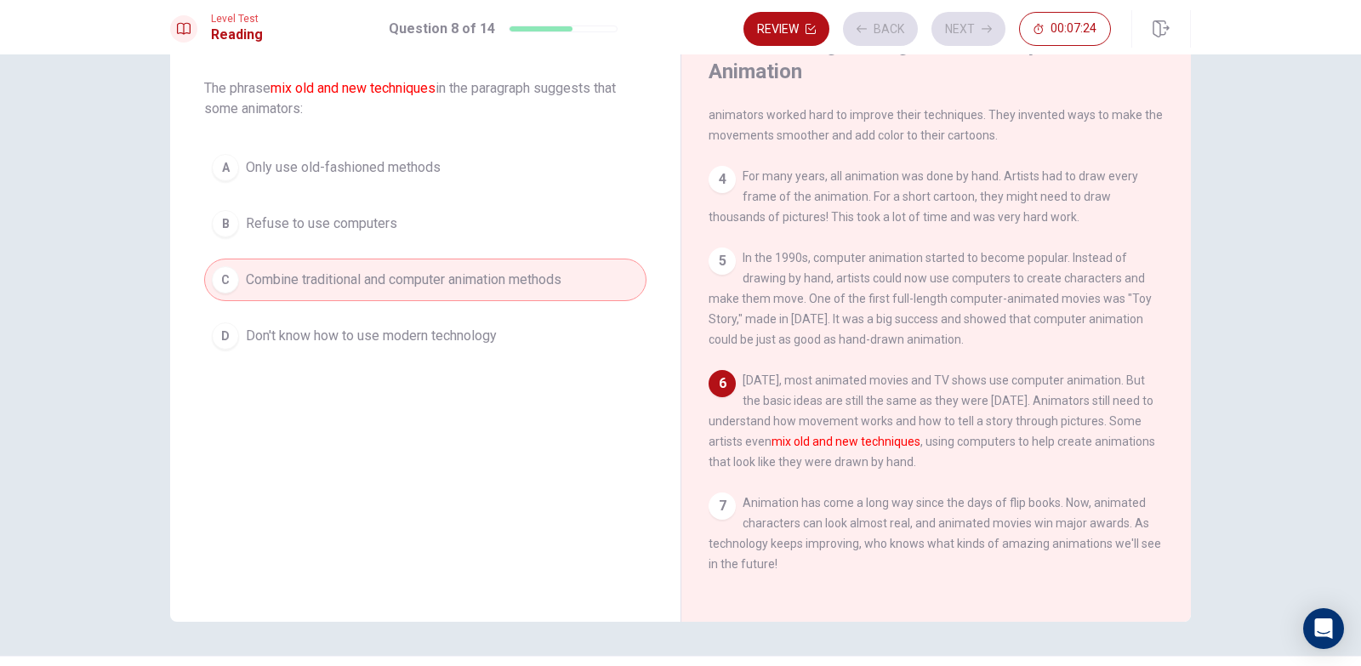
click at [984, 25] on div "Review Back Next 00:07:24" at bounding box center [926, 29] width 367 height 34
click at [984, 25] on icon "button" at bounding box center [986, 29] width 10 height 10
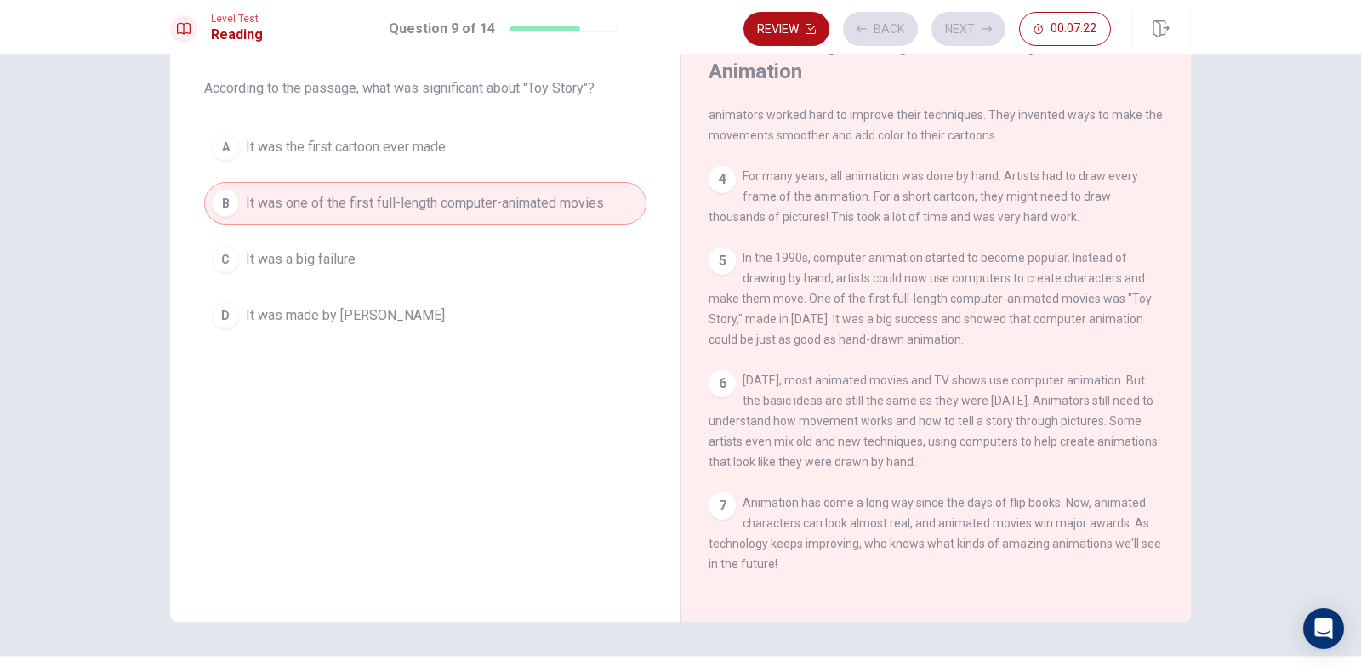
click at [984, 25] on div "Review Back Next 00:07:22" at bounding box center [926, 29] width 367 height 34
click at [984, 27] on icon "button" at bounding box center [986, 29] width 10 height 10
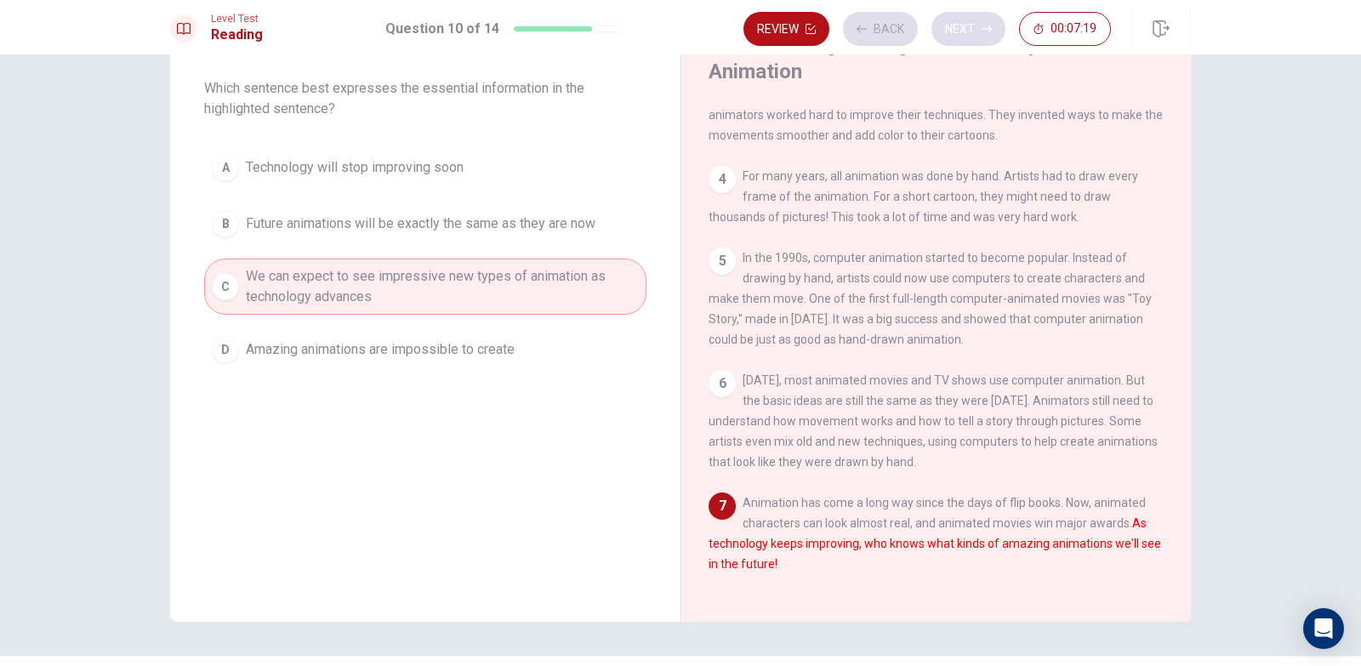
click at [984, 27] on div "Review Back Next 00:07:19" at bounding box center [926, 29] width 367 height 34
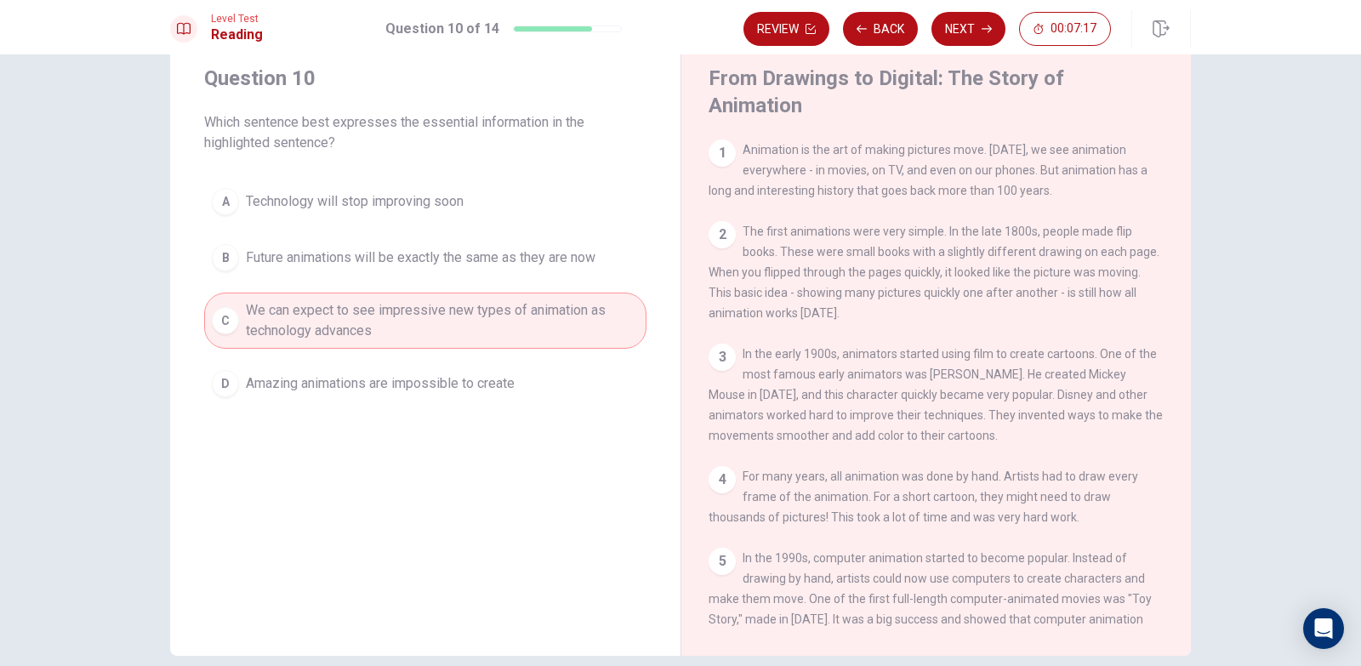
scroll to position [0, 0]
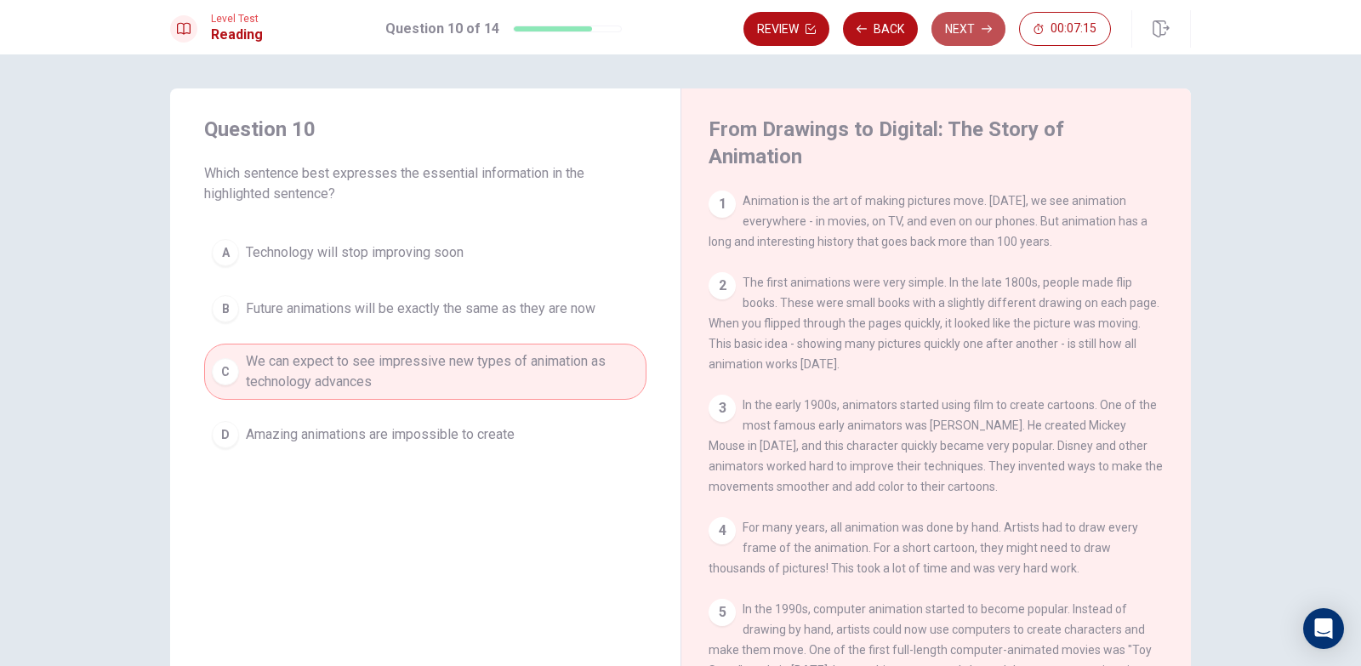
click at [947, 33] on button "Next" at bounding box center [968, 29] width 74 height 34
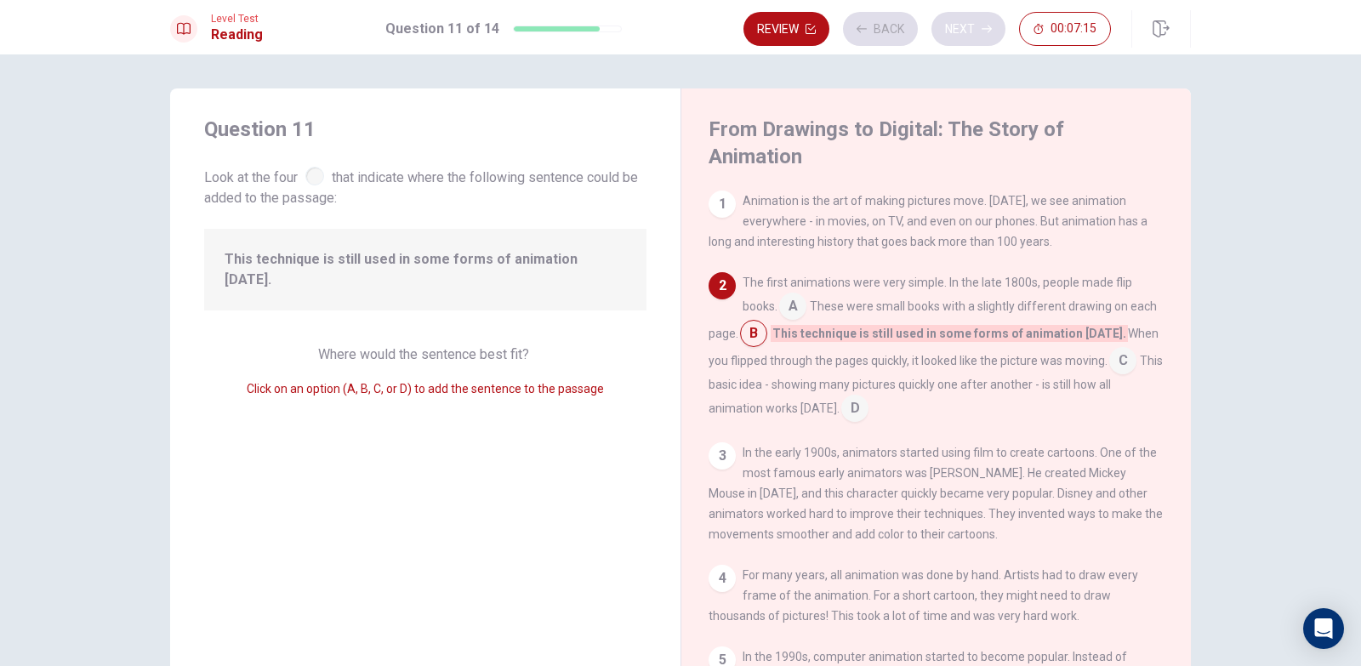
scroll to position [84, 0]
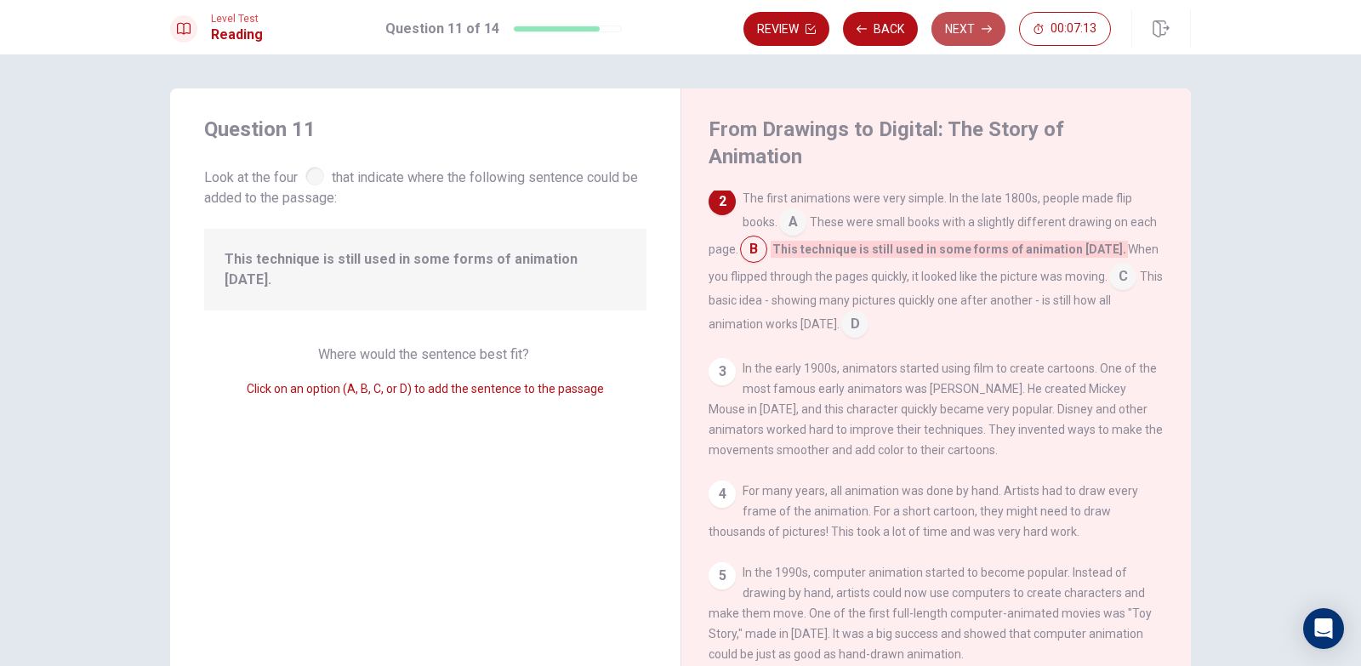
click at [948, 31] on button "Next" at bounding box center [968, 29] width 74 height 34
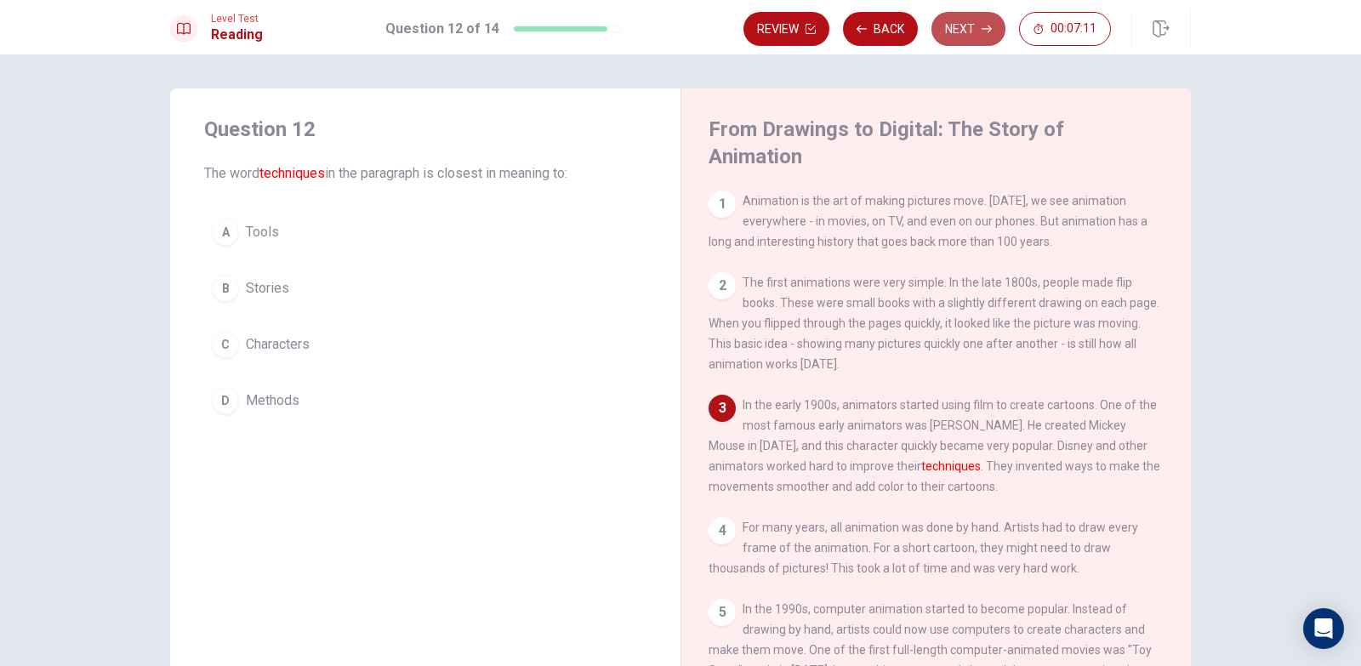
click at [963, 22] on button "Next" at bounding box center [968, 29] width 74 height 34
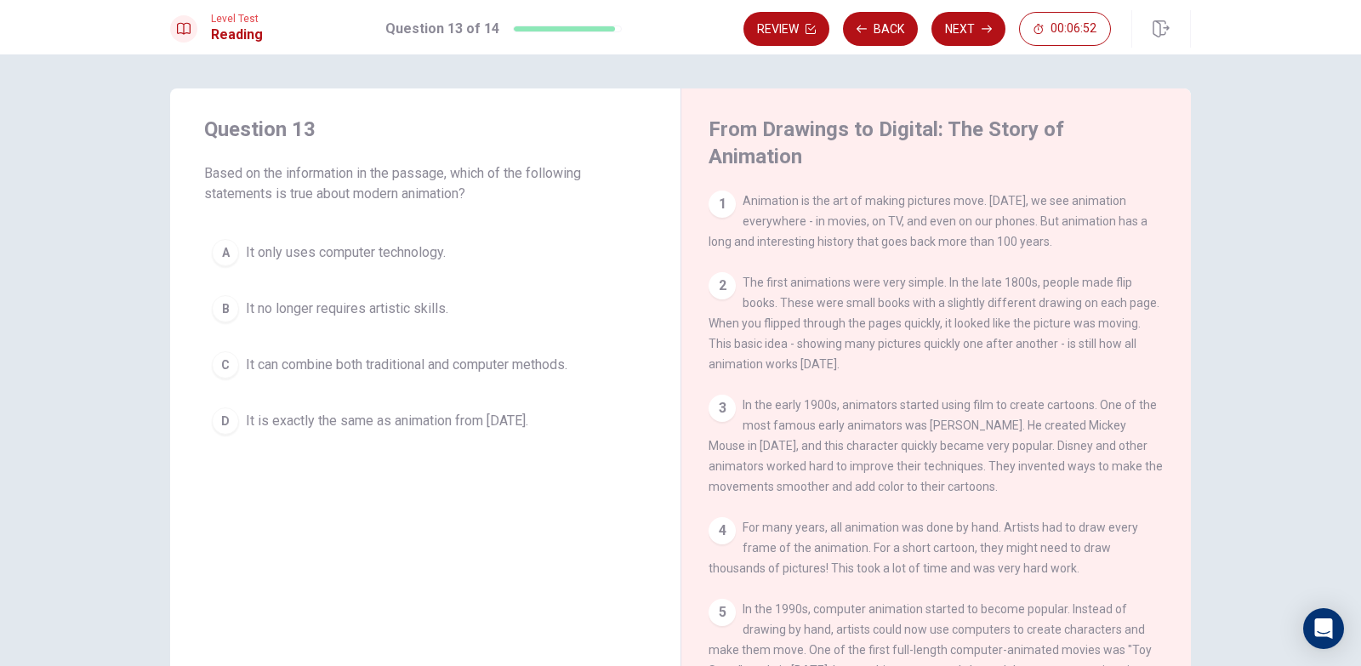
click at [545, 360] on span "It can combine both traditional and computer methods." at bounding box center [406, 365] width 321 height 20
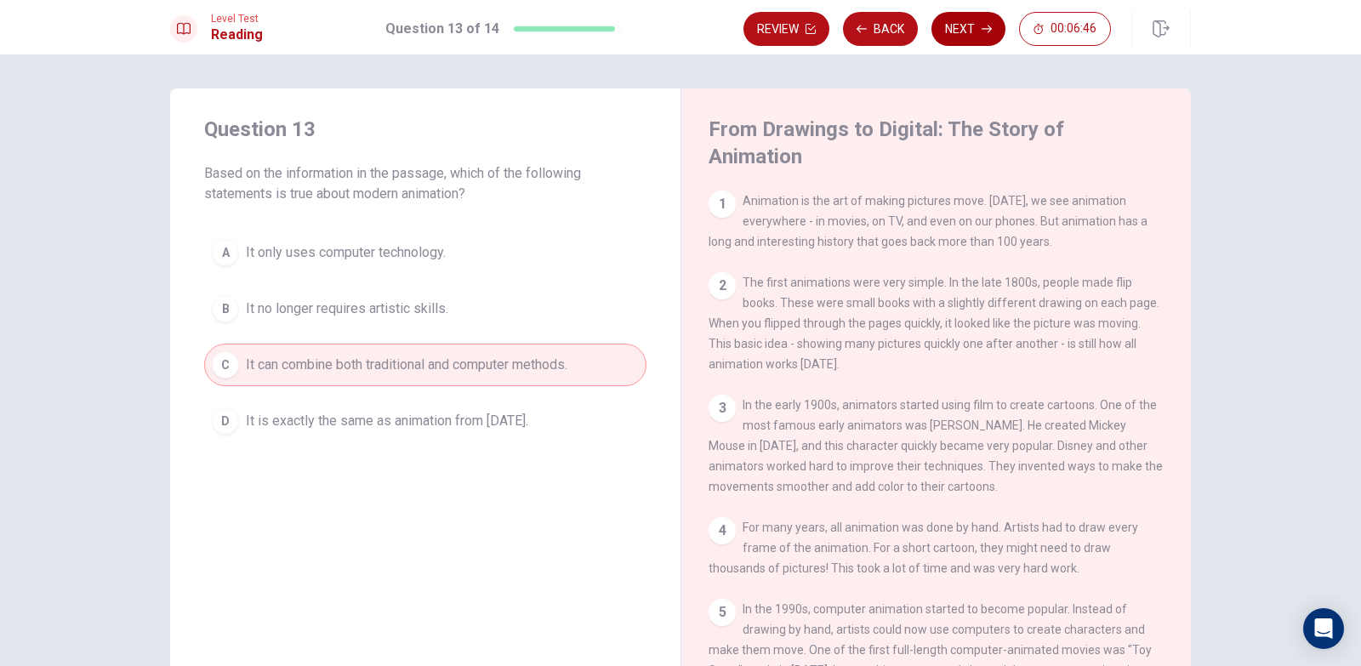
click at [970, 40] on button "Next" at bounding box center [968, 29] width 74 height 34
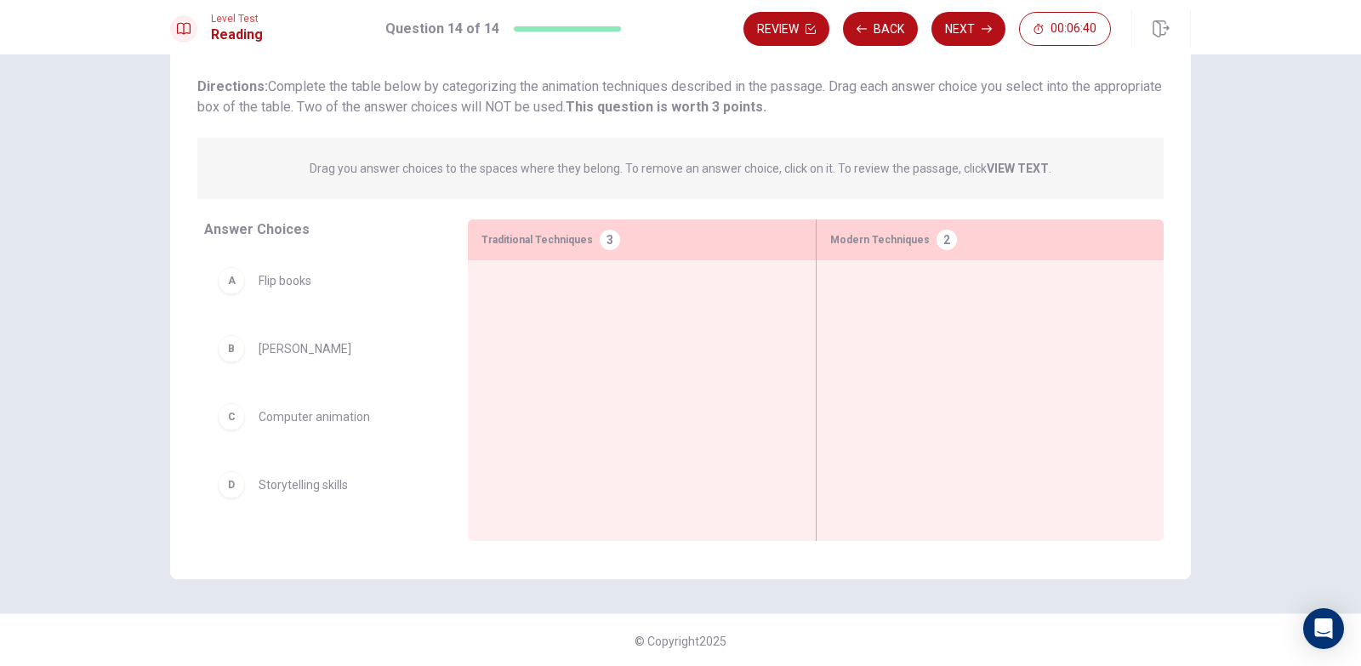
scroll to position [102, 0]
drag, startPoint x: 276, startPoint y: 286, endPoint x: 526, endPoint y: 292, distance: 250.9
click at [526, 292] on div at bounding box center [641, 372] width 321 height 201
drag, startPoint x: 525, startPoint y: 293, endPoint x: 924, endPoint y: 317, distance: 400.4
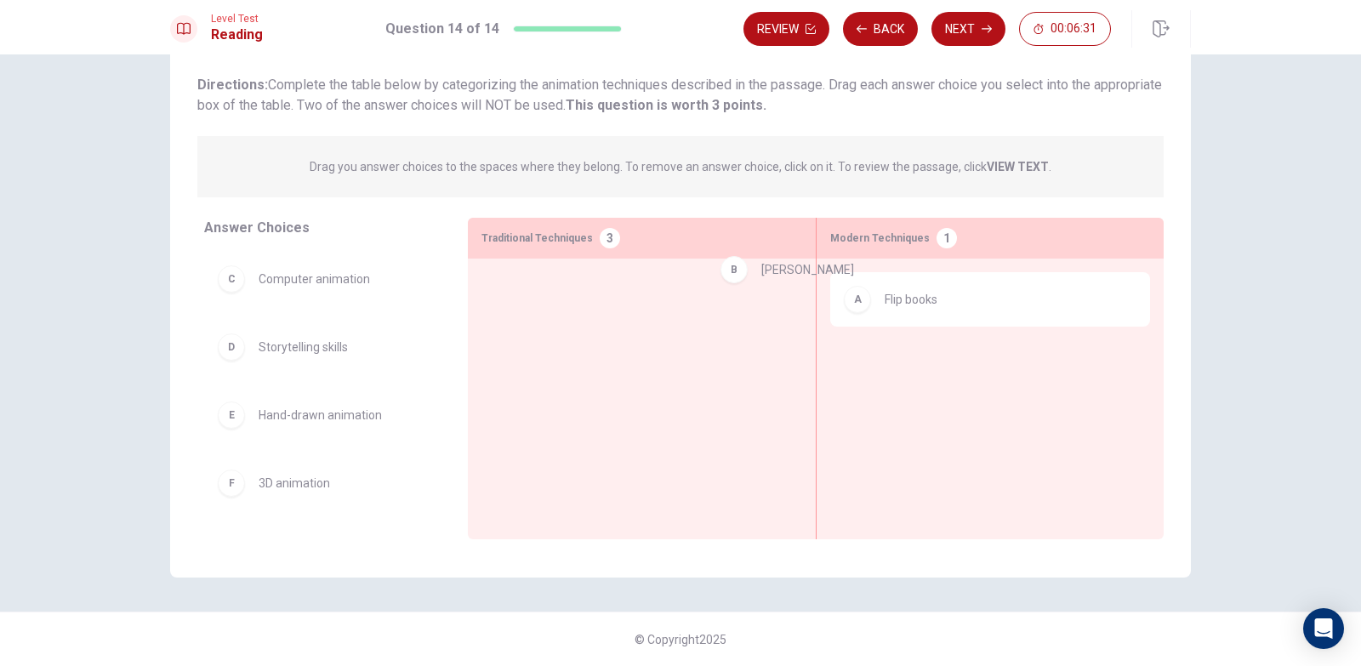
drag, startPoint x: 329, startPoint y: 283, endPoint x: 855, endPoint y: 271, distance: 526.5
drag, startPoint x: 346, startPoint y: 487, endPoint x: 990, endPoint y: 333, distance: 661.9
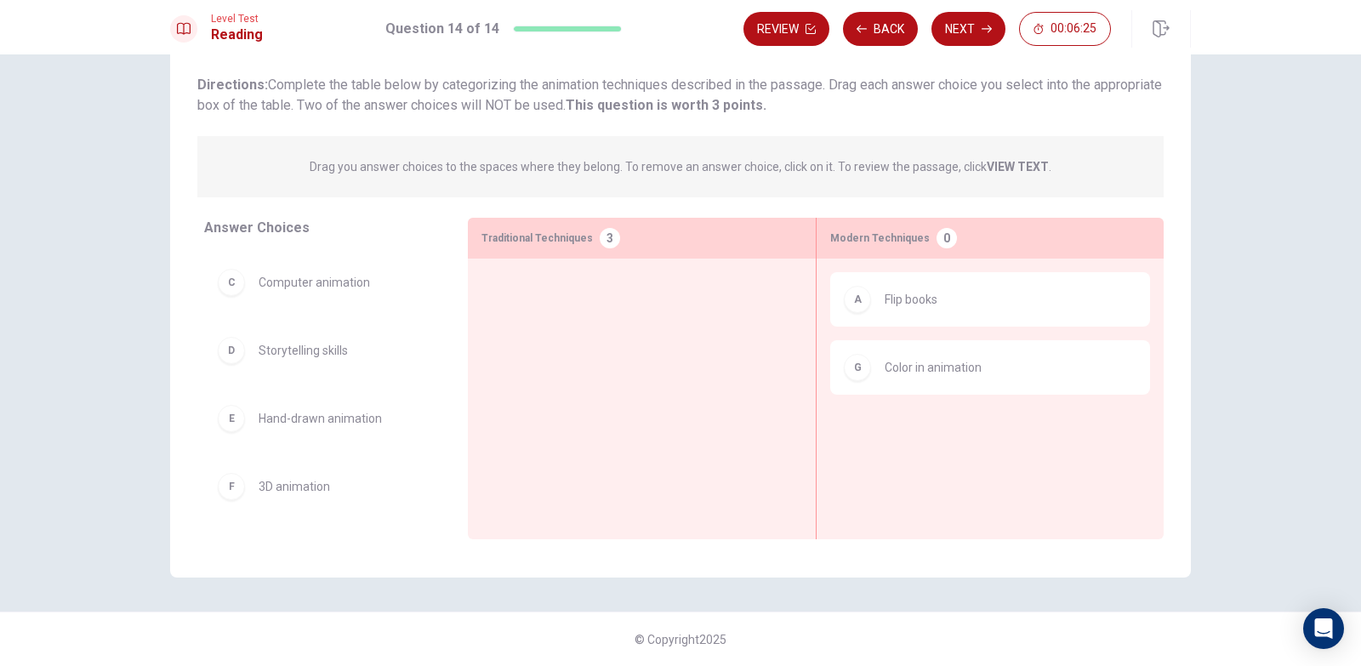
scroll to position [65, 0]
drag, startPoint x: 294, startPoint y: 493, endPoint x: 563, endPoint y: 337, distance: 310.9
click at [572, 332] on div at bounding box center [641, 372] width 321 height 201
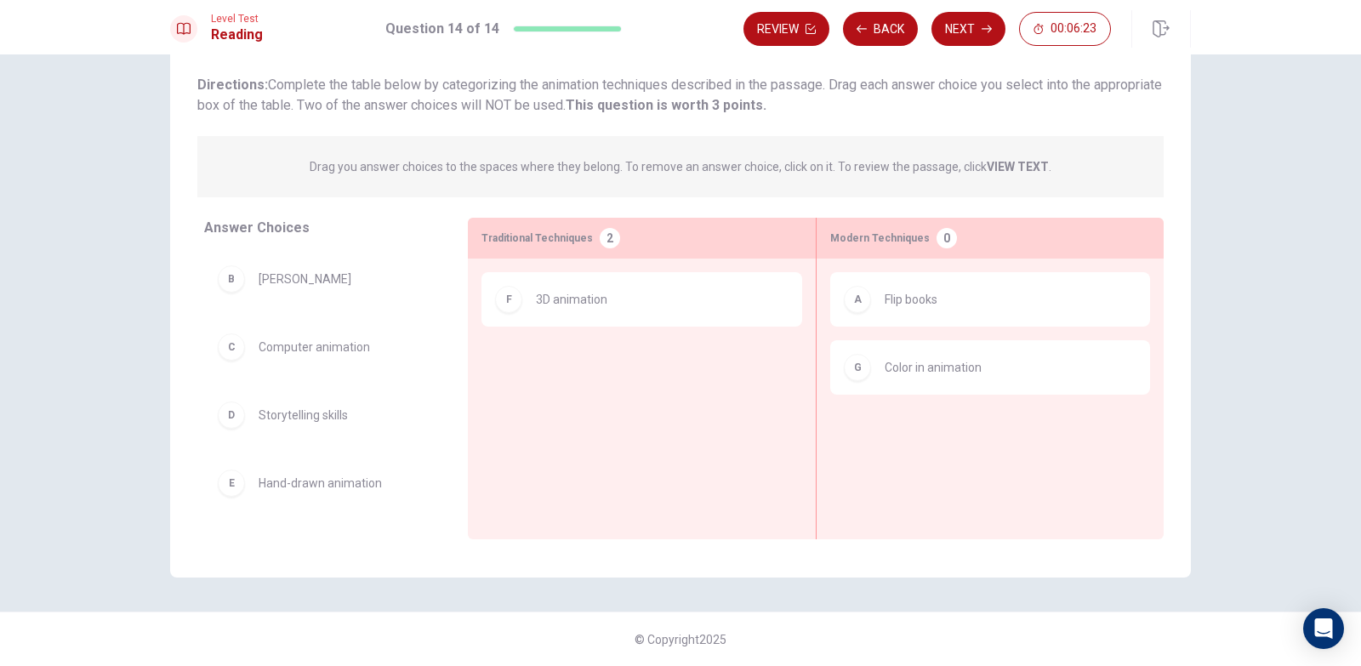
scroll to position [0, 0]
drag, startPoint x: 442, startPoint y: 468, endPoint x: 957, endPoint y: 366, distance: 525.3
drag, startPoint x: 271, startPoint y: 497, endPoint x: 957, endPoint y: 418, distance: 690.8
drag, startPoint x: 327, startPoint y: 361, endPoint x: 666, endPoint y: 368, distance: 339.4
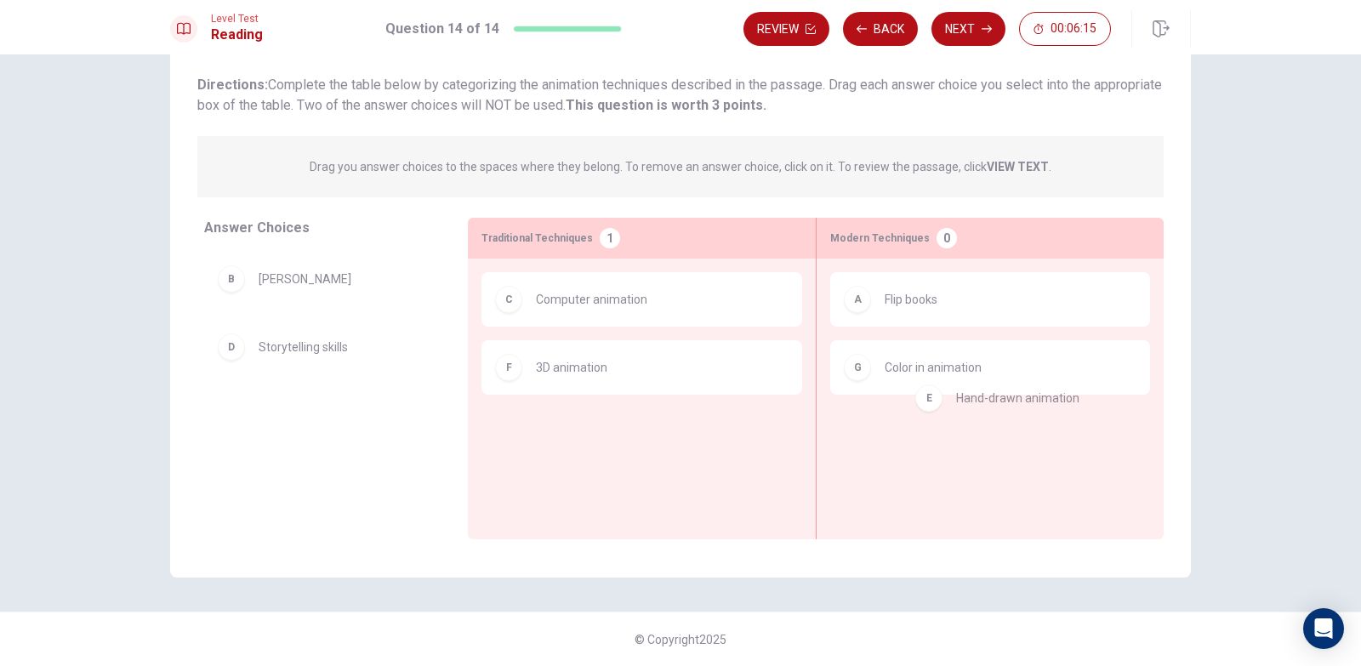
drag, startPoint x: 317, startPoint y: 416, endPoint x: 1032, endPoint y: 418, distance: 715.1
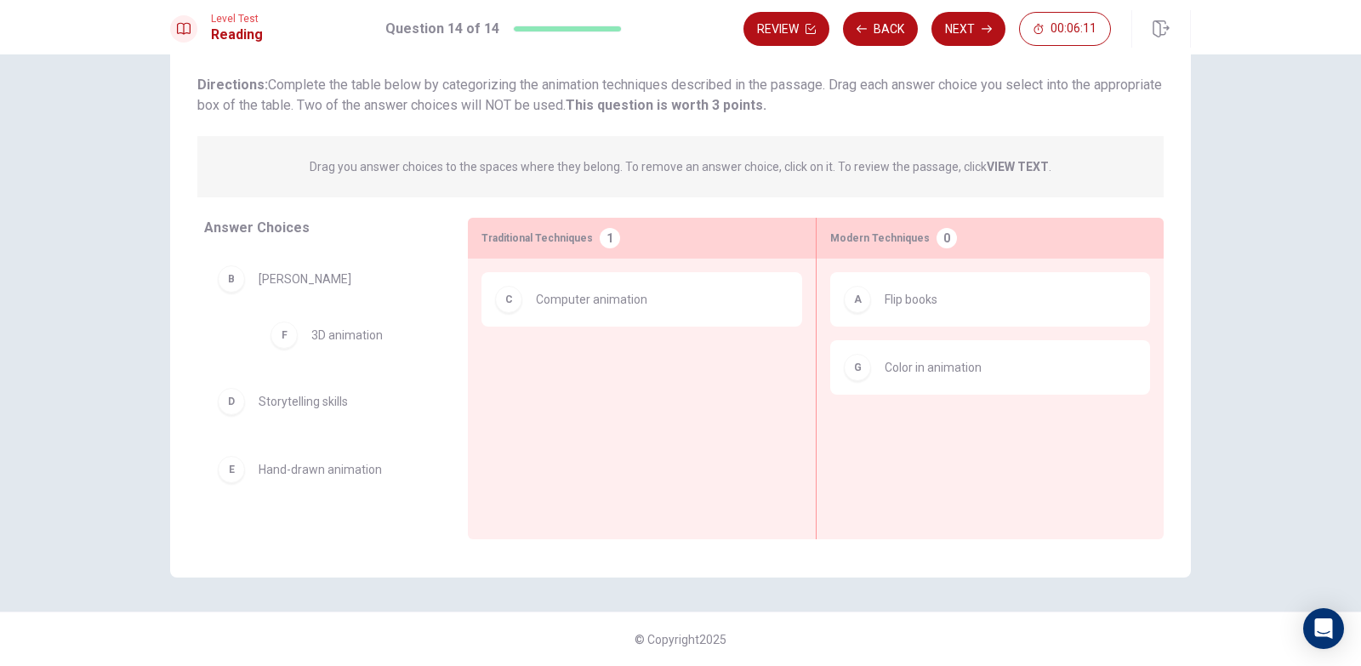
drag, startPoint x: 603, startPoint y: 362, endPoint x: 342, endPoint y: 328, distance: 263.3
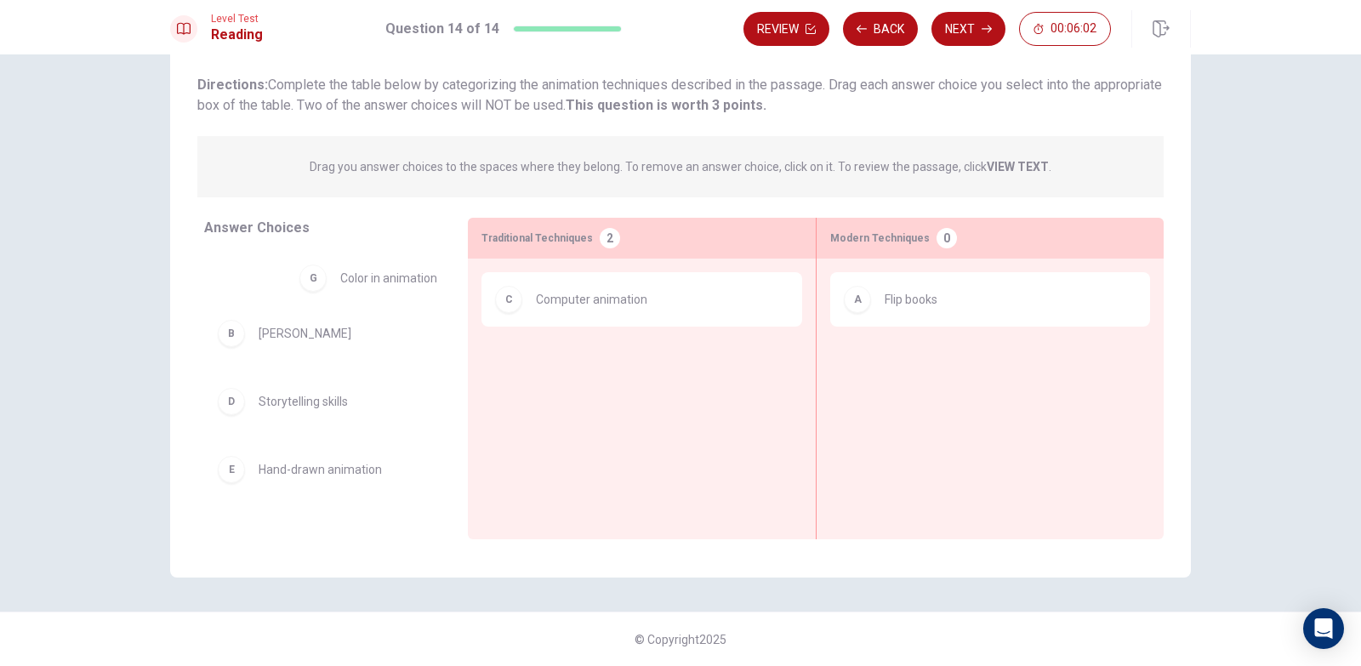
drag, startPoint x: 935, startPoint y: 355, endPoint x: 369, endPoint y: 263, distance: 572.9
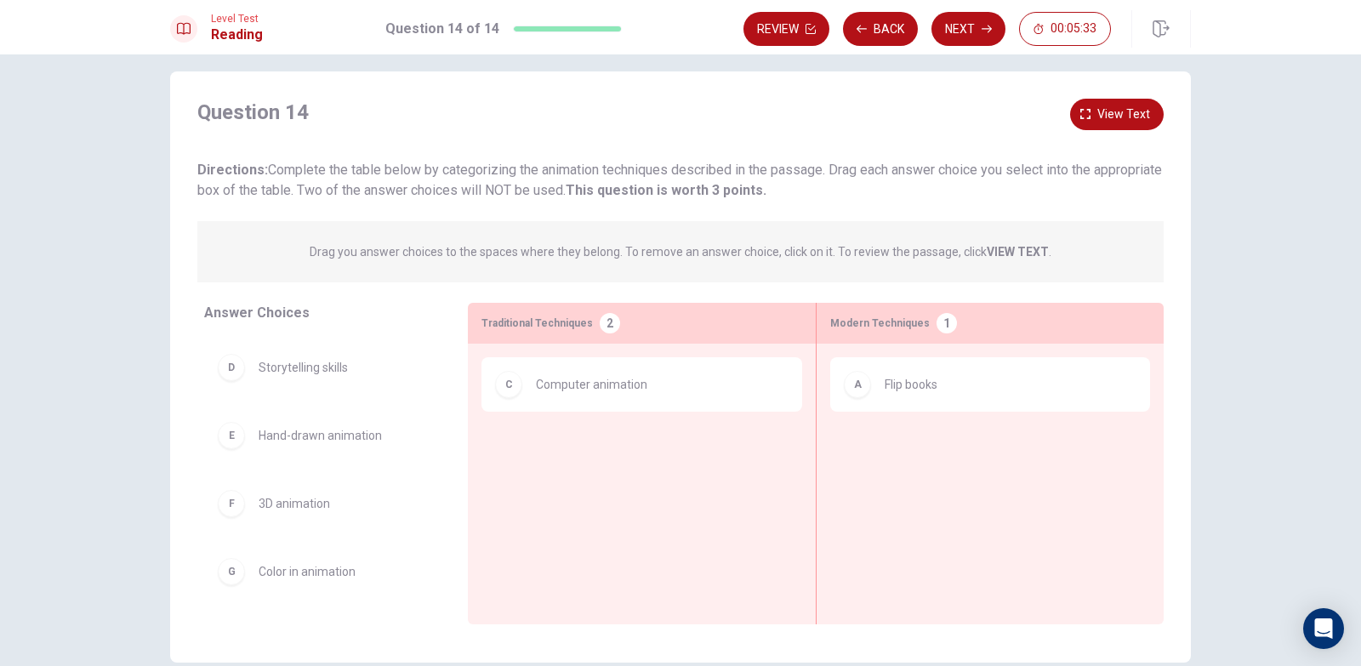
scroll to position [102, 0]
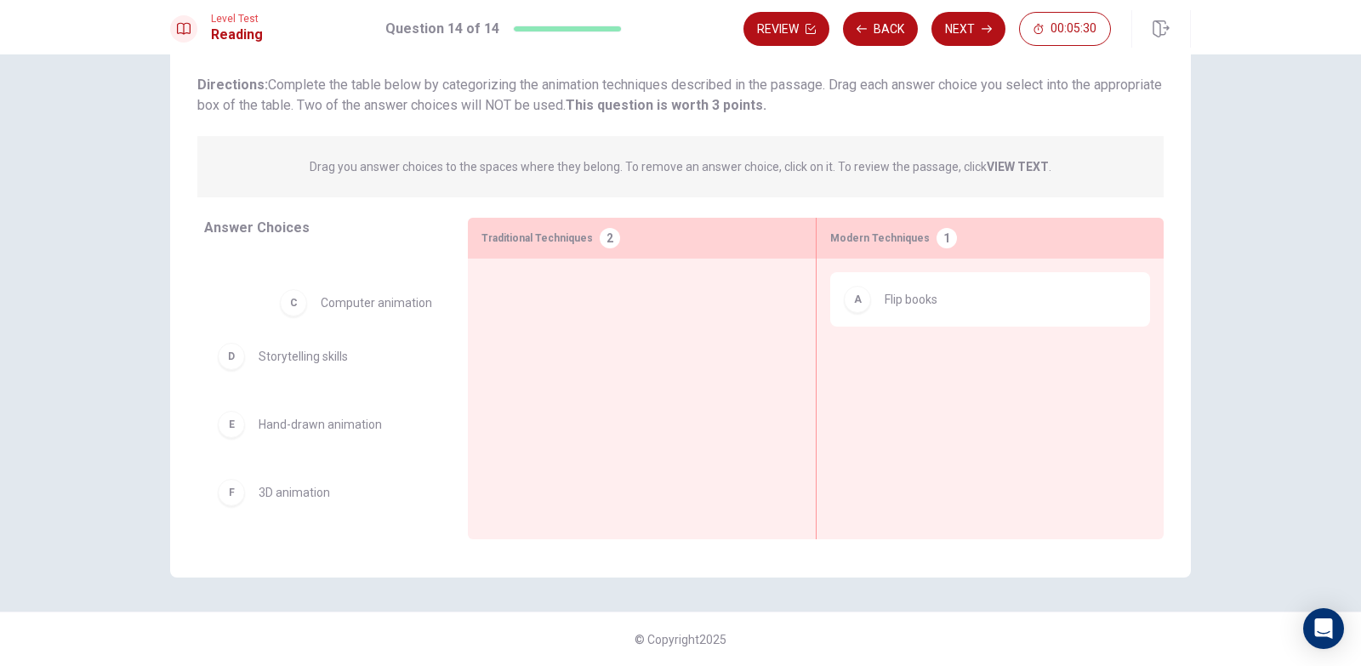
drag, startPoint x: 577, startPoint y: 313, endPoint x: 338, endPoint y: 319, distance: 239.0
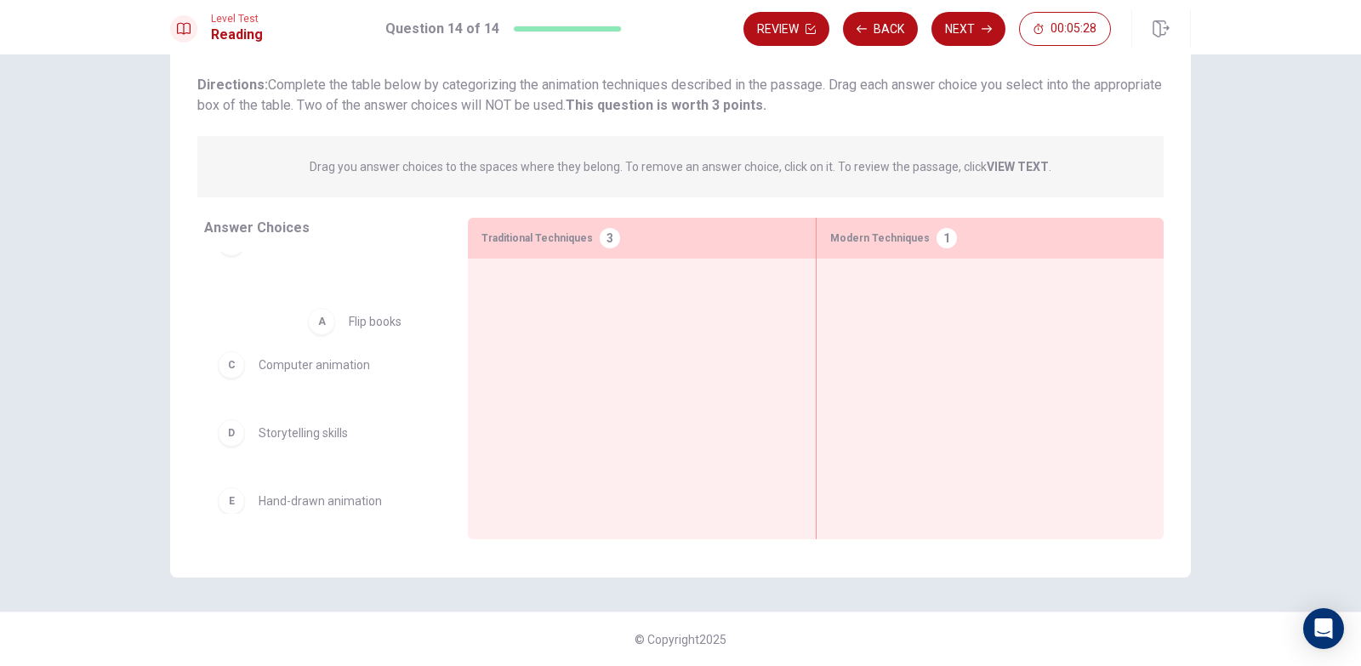
drag, startPoint x: 950, startPoint y: 320, endPoint x: 361, endPoint y: 344, distance: 588.9
drag, startPoint x: 293, startPoint y: 384, endPoint x: 972, endPoint y: 329, distance: 681.7
drag, startPoint x: 947, startPoint y: 311, endPoint x: 351, endPoint y: 335, distance: 596.6
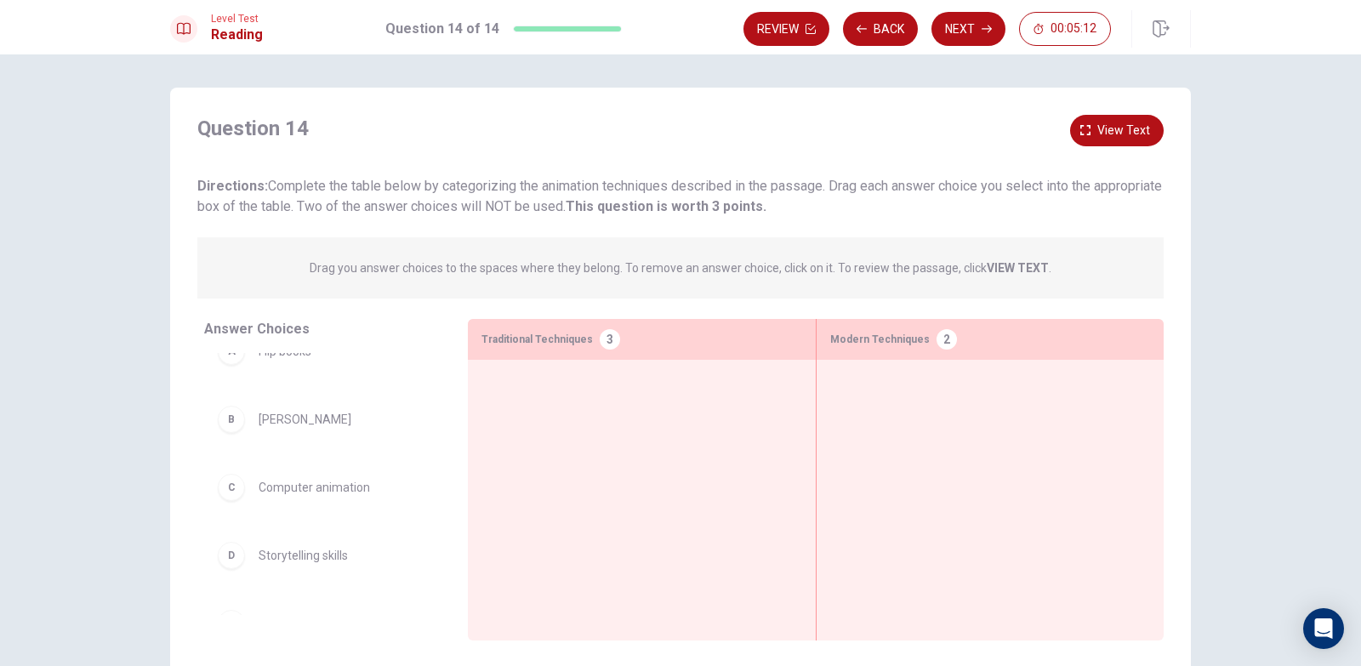
scroll to position [0, 0]
click at [1098, 122] on span "View text" at bounding box center [1123, 131] width 53 height 21
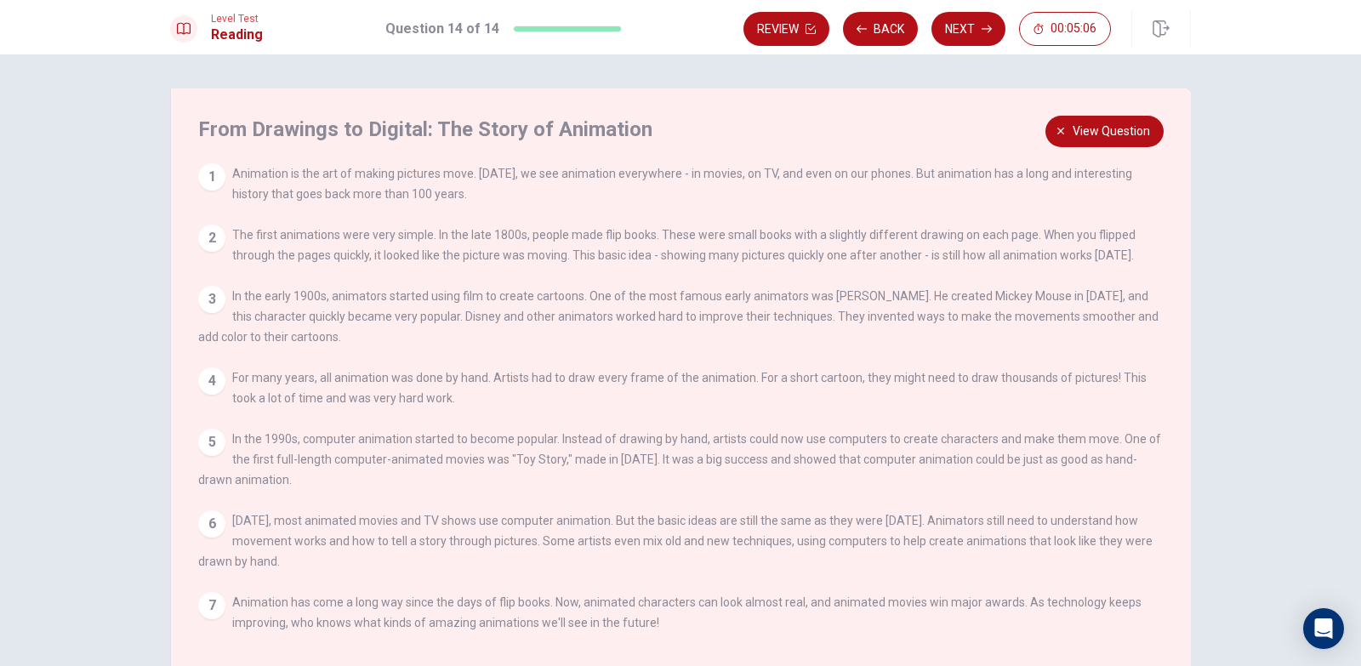
drag, startPoint x: 294, startPoint y: 175, endPoint x: 1015, endPoint y: 195, distance: 721.4
click at [1015, 195] on div "1 Animation is the art of making pictures move. [DATE], we see animation everyw…" at bounding box center [681, 183] width 966 height 41
click at [1103, 138] on span "View question" at bounding box center [1110, 131] width 77 height 21
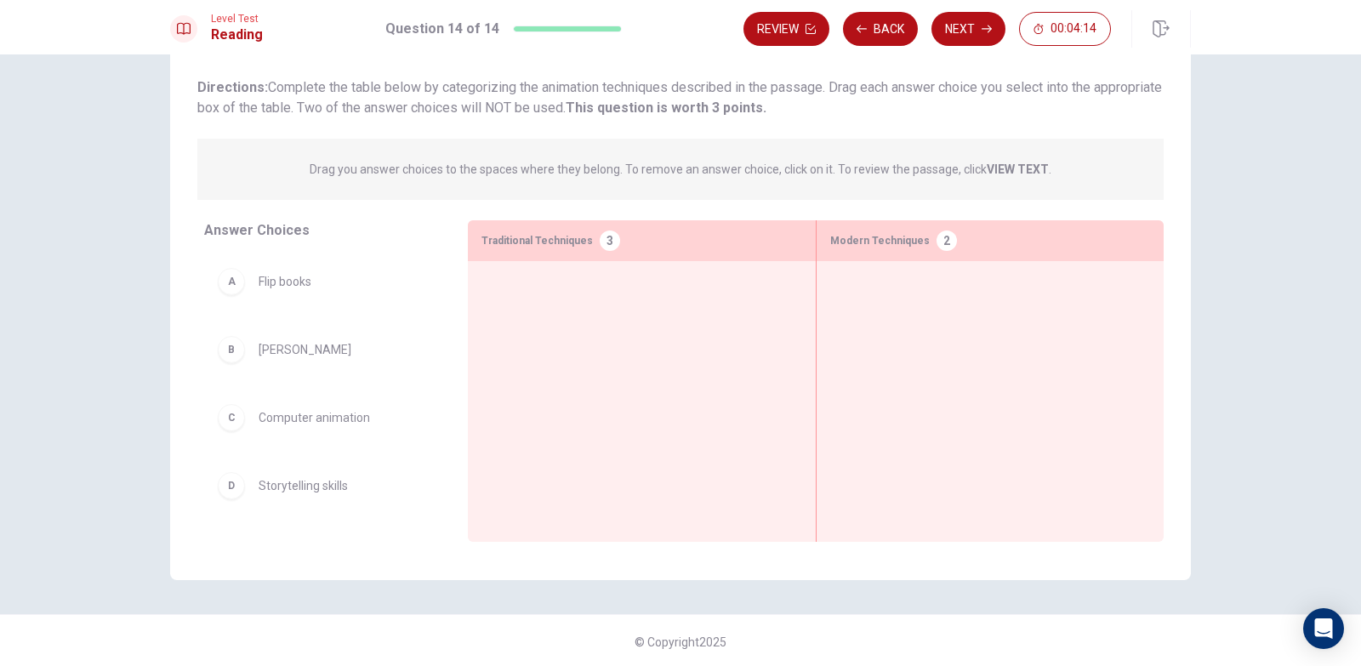
scroll to position [102, 0]
drag, startPoint x: 344, startPoint y: 283, endPoint x: 906, endPoint y: 295, distance: 561.4
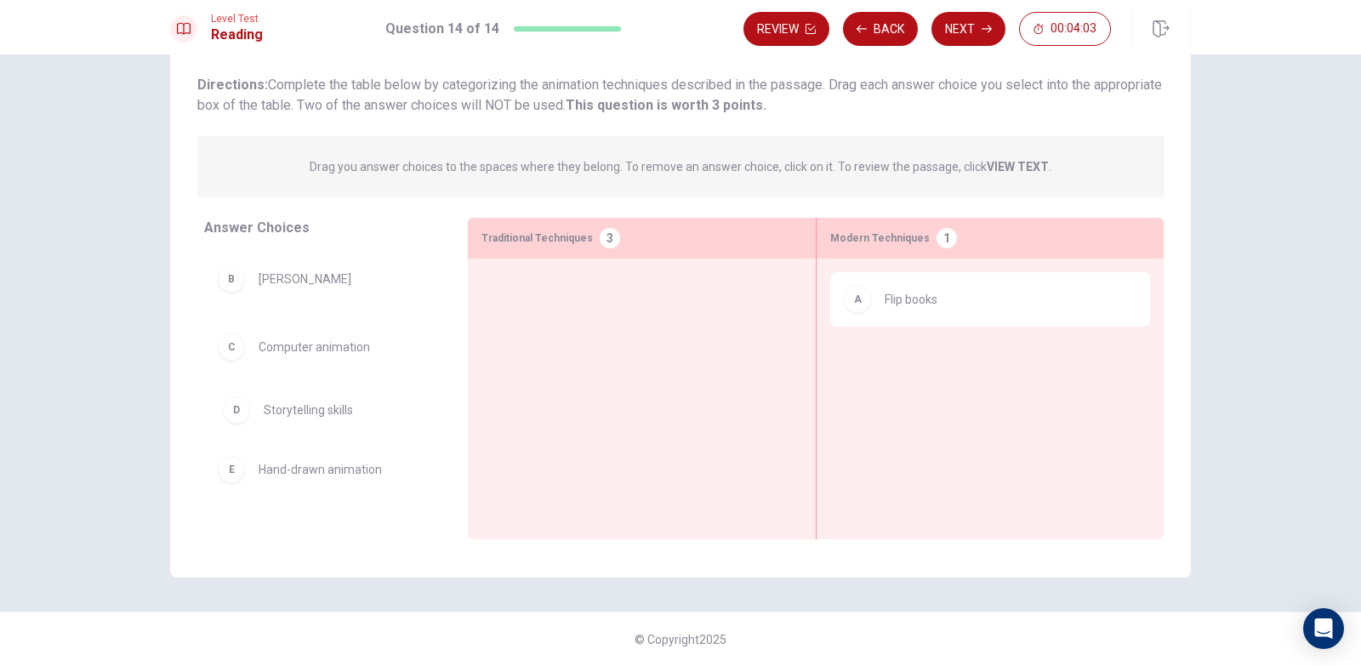
drag, startPoint x: 341, startPoint y: 421, endPoint x: 846, endPoint y: 342, distance: 511.3
drag, startPoint x: 846, startPoint y: 342, endPoint x: 940, endPoint y: 355, distance: 94.4
click at [935, 355] on div "Answer Choices B [PERSON_NAME] Disney C Computer animation E Hand-drawn animati…" at bounding box center [680, 383] width 1020 height 330
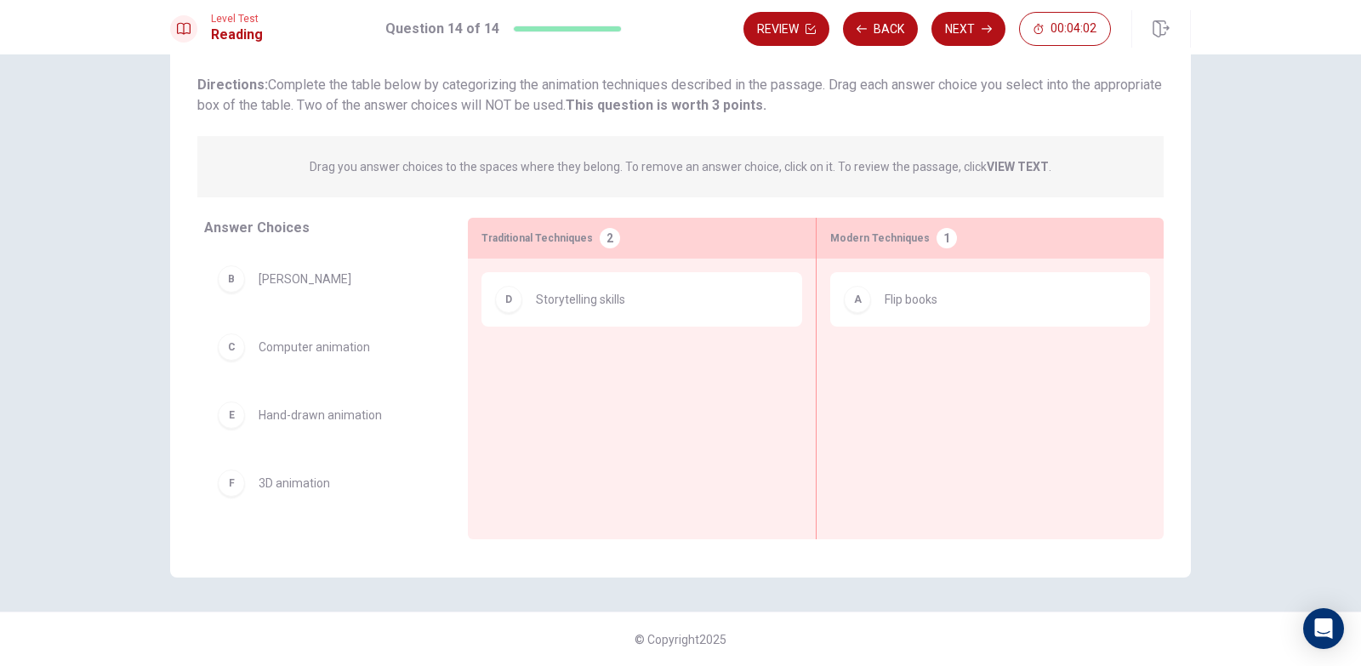
click at [940, 355] on div "A Flip books" at bounding box center [990, 372] width 320 height 201
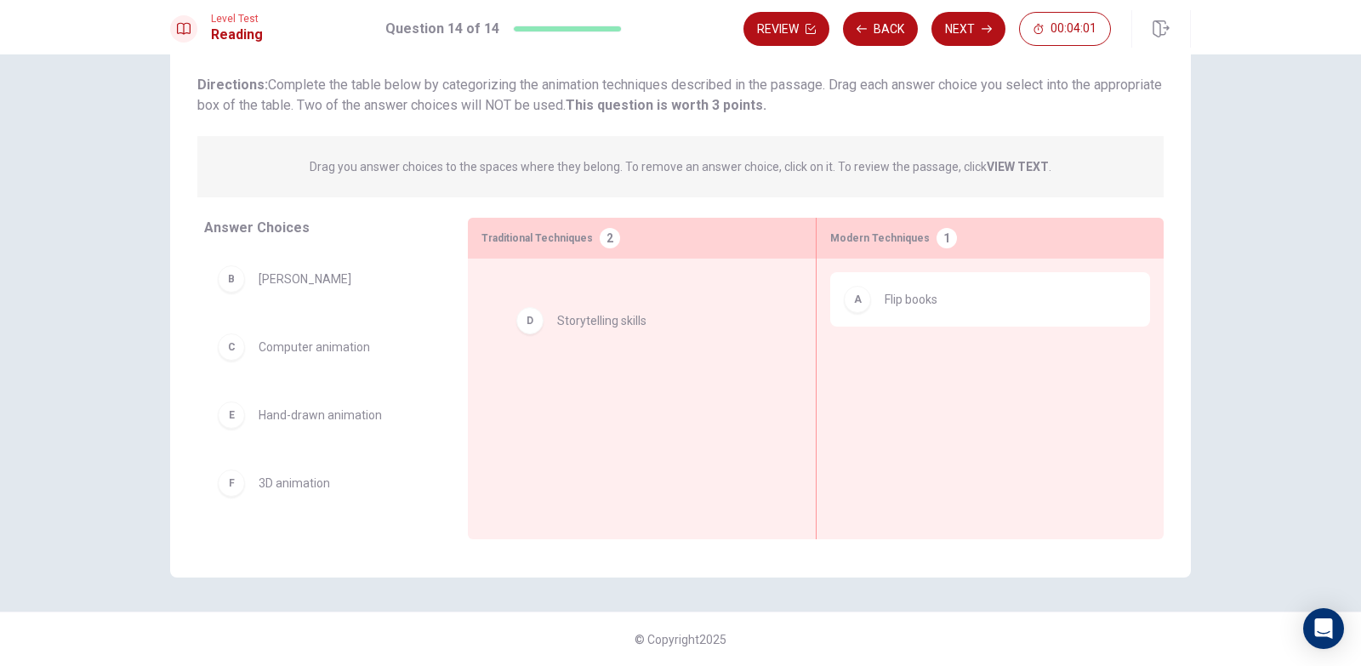
drag, startPoint x: 546, startPoint y: 310, endPoint x: 579, endPoint y: 328, distance: 37.7
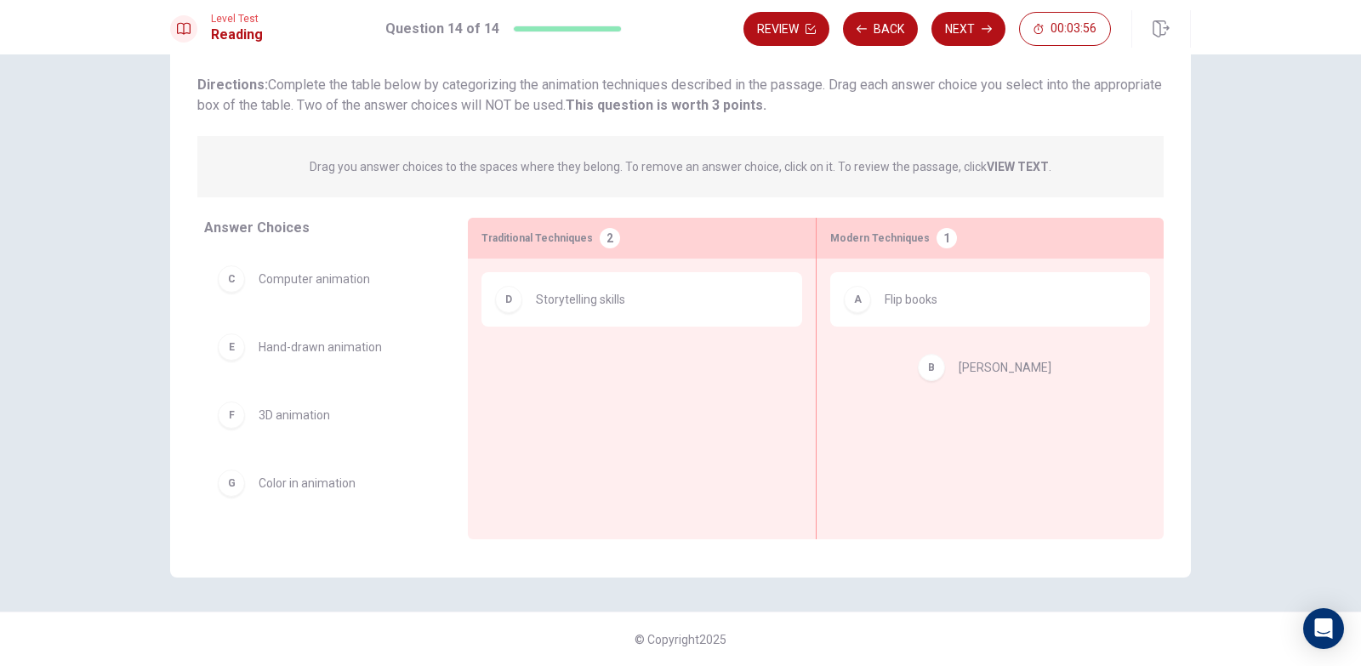
drag, startPoint x: 288, startPoint y: 283, endPoint x: 1005, endPoint y: 374, distance: 722.6
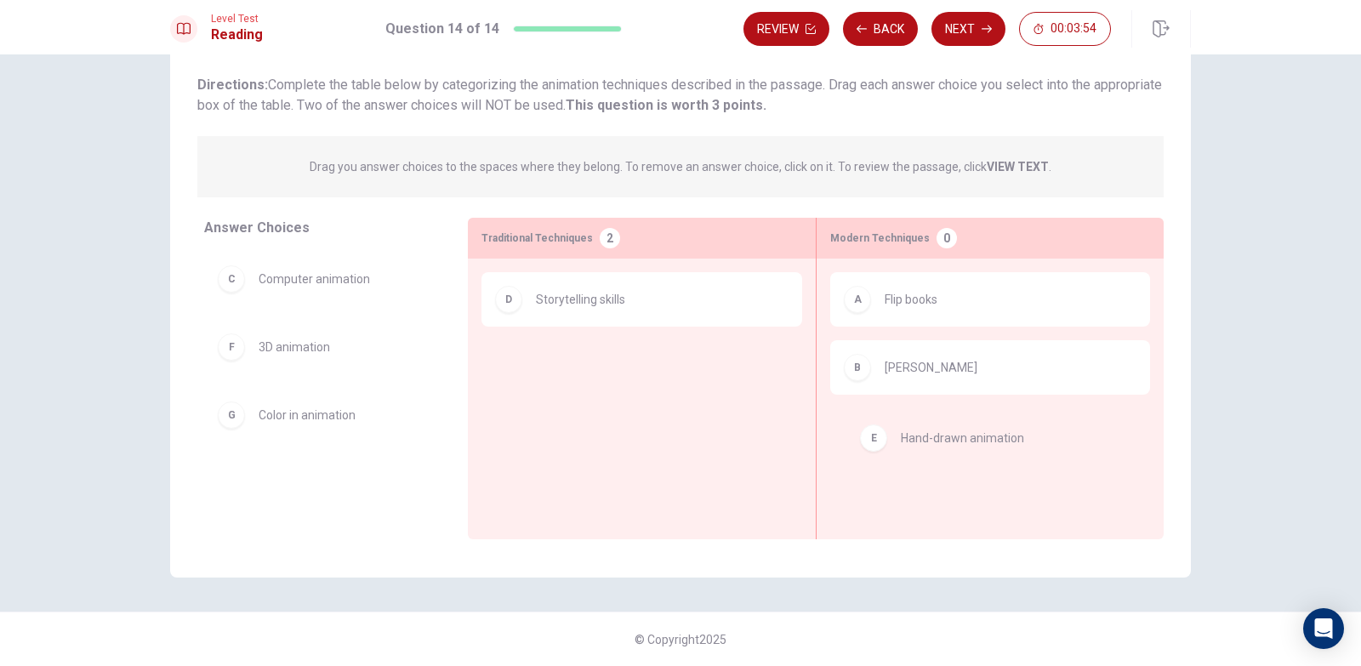
drag, startPoint x: 298, startPoint y: 353, endPoint x: 967, endPoint y: 449, distance: 676.1
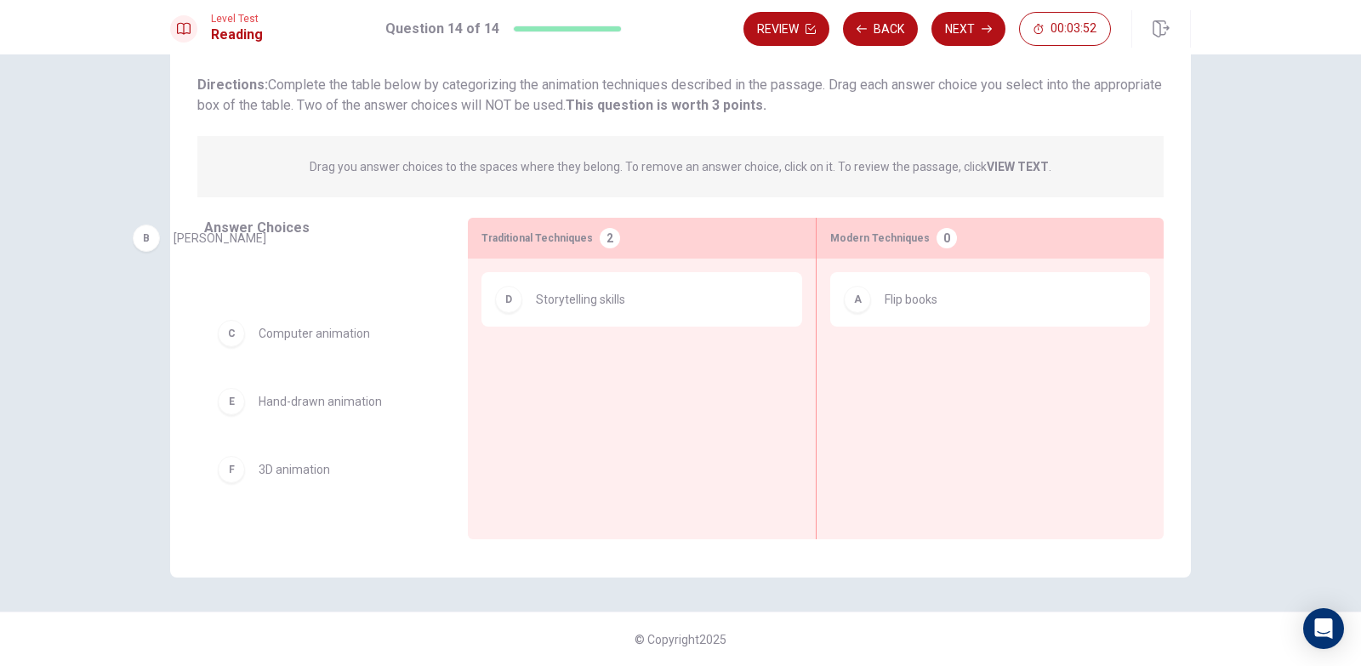
drag, startPoint x: 874, startPoint y: 373, endPoint x: 162, endPoint y: 244, distance: 724.2
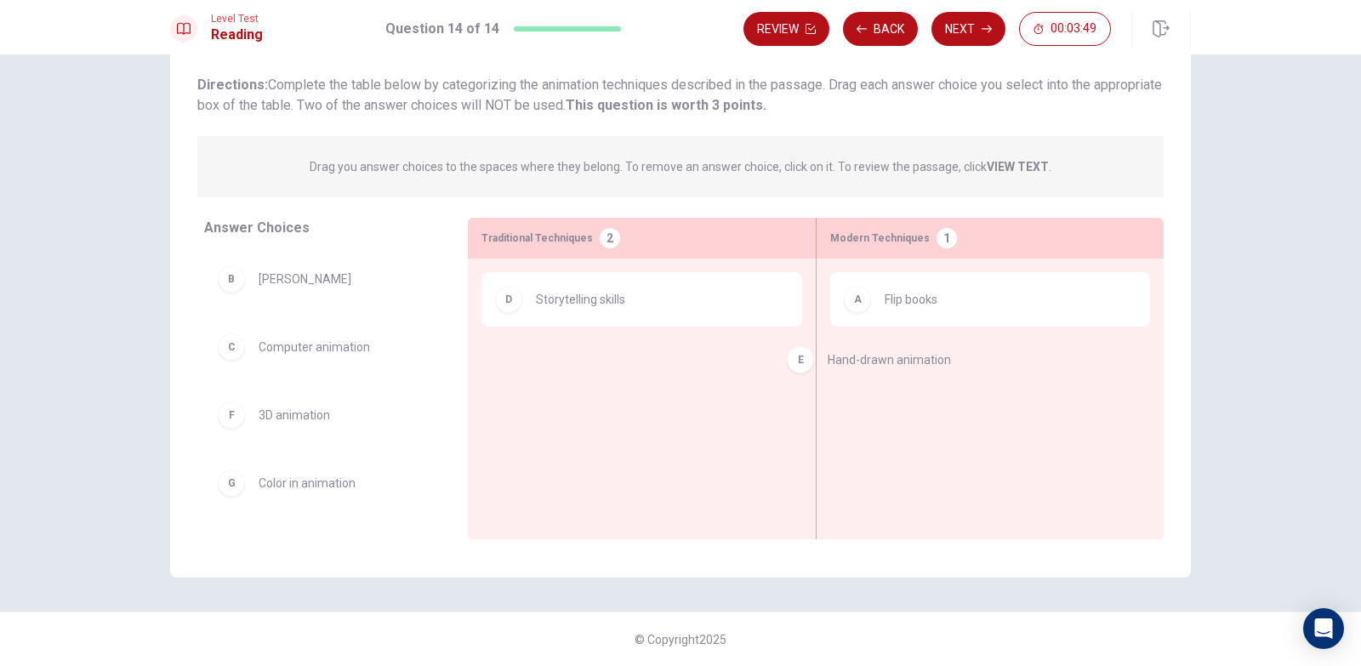
drag, startPoint x: 343, startPoint y: 415, endPoint x: 913, endPoint y: 360, distance: 573.3
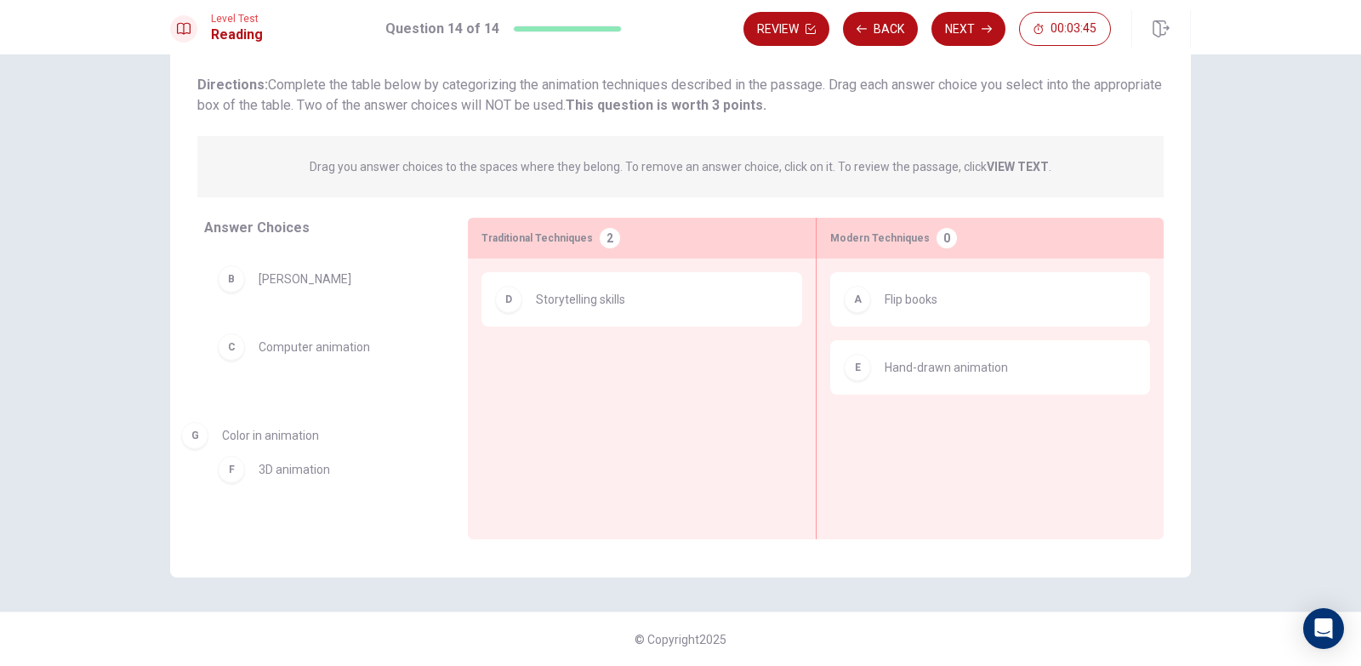
drag, startPoint x: 337, startPoint y: 488, endPoint x: 311, endPoint y: 433, distance: 60.9
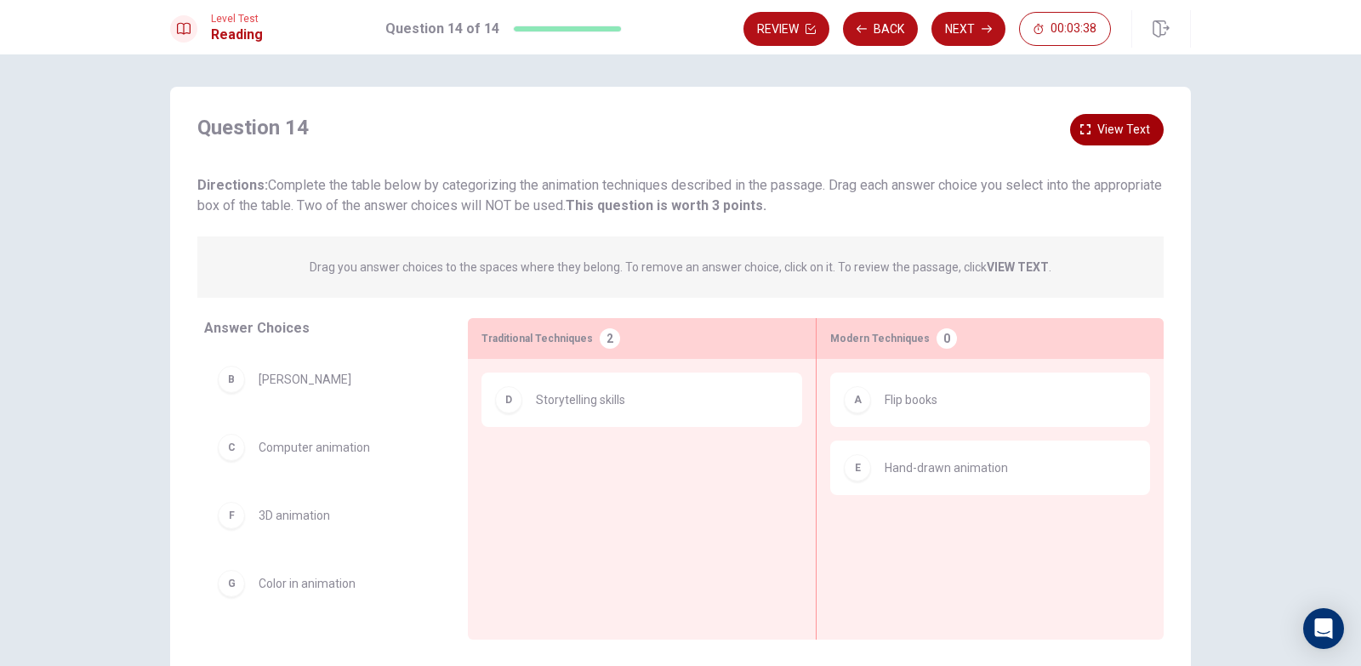
scroll to position [0, 0]
click at [1077, 120] on button "View text" at bounding box center [1117, 131] width 94 height 31
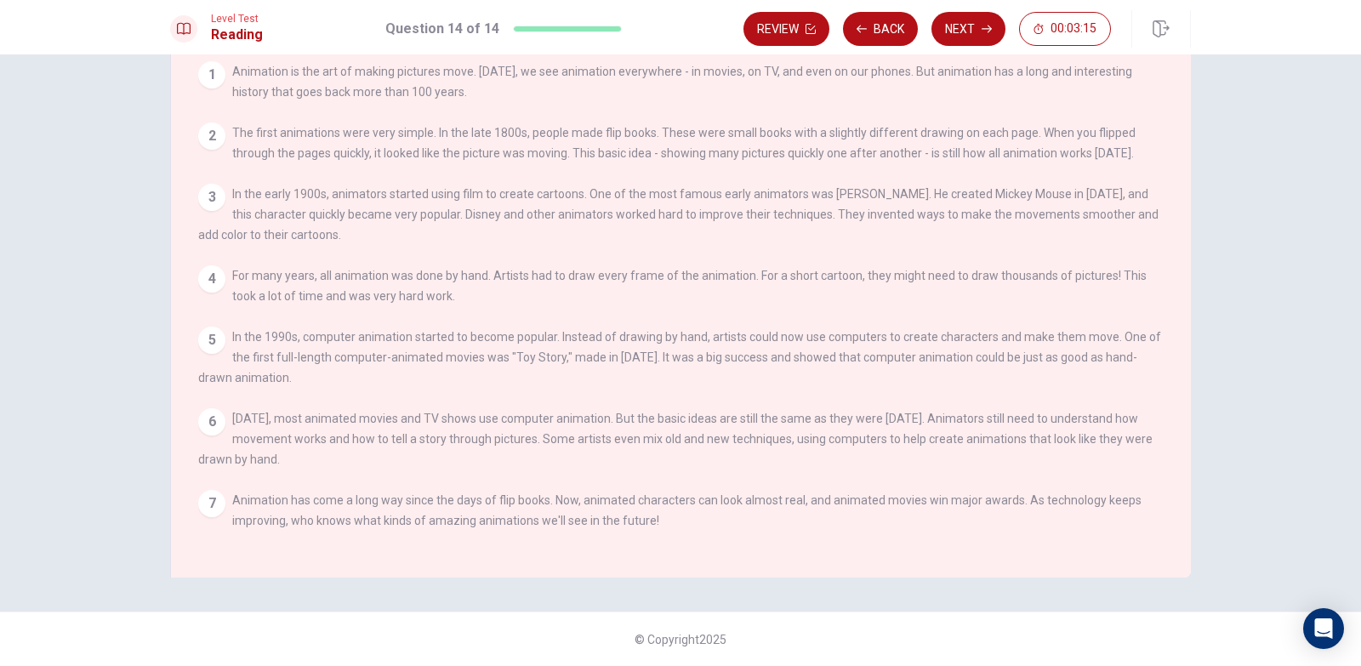
scroll to position [17, 0]
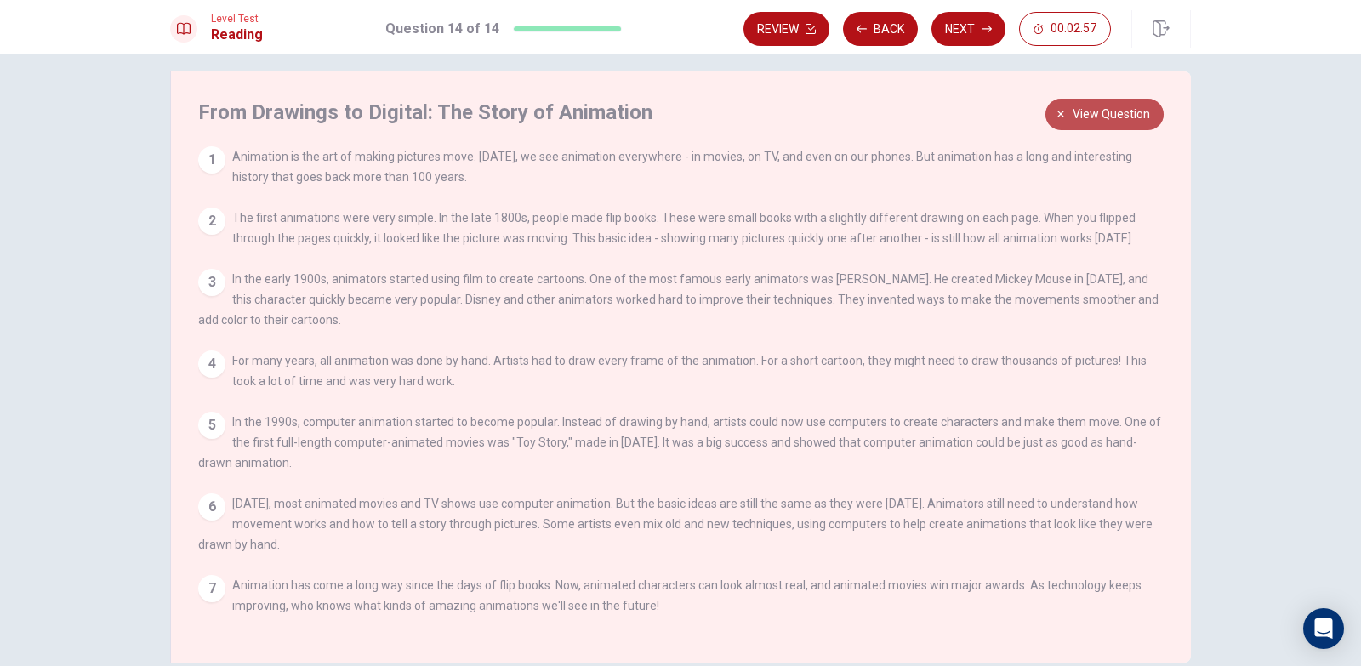
click at [1065, 121] on button "View question" at bounding box center [1104, 114] width 118 height 31
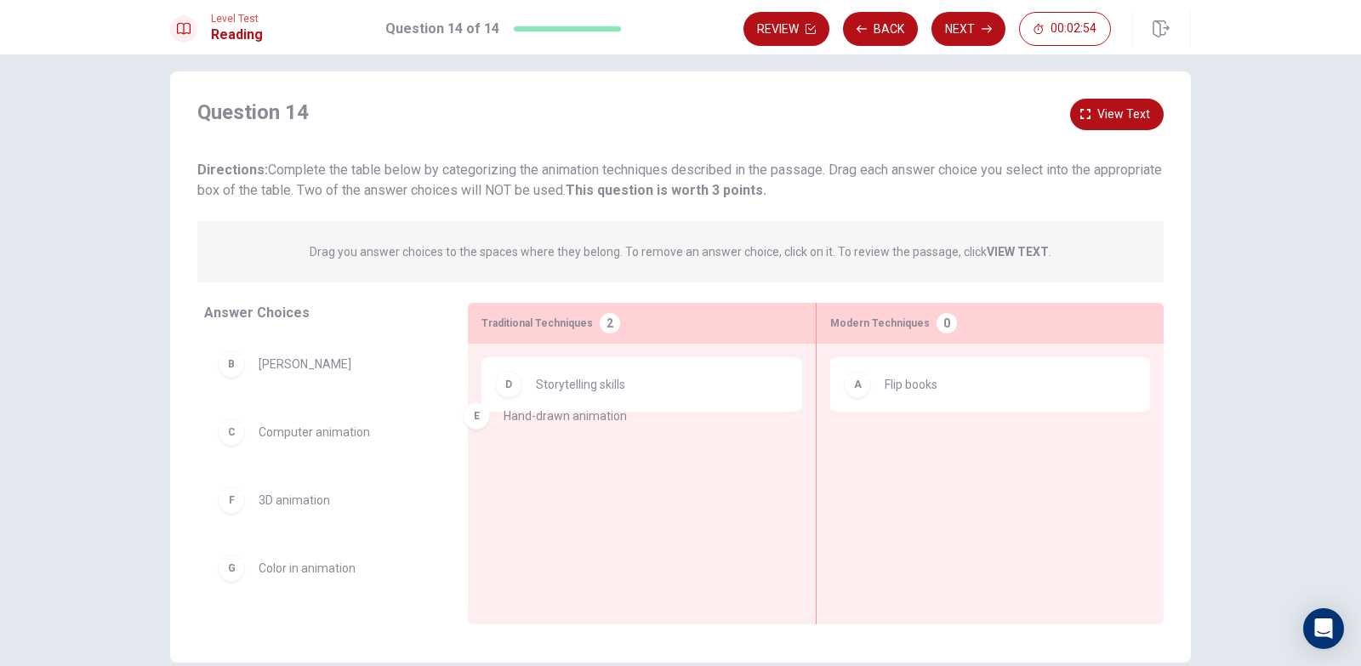
drag, startPoint x: 970, startPoint y: 475, endPoint x: 583, endPoint y: 437, distance: 388.8
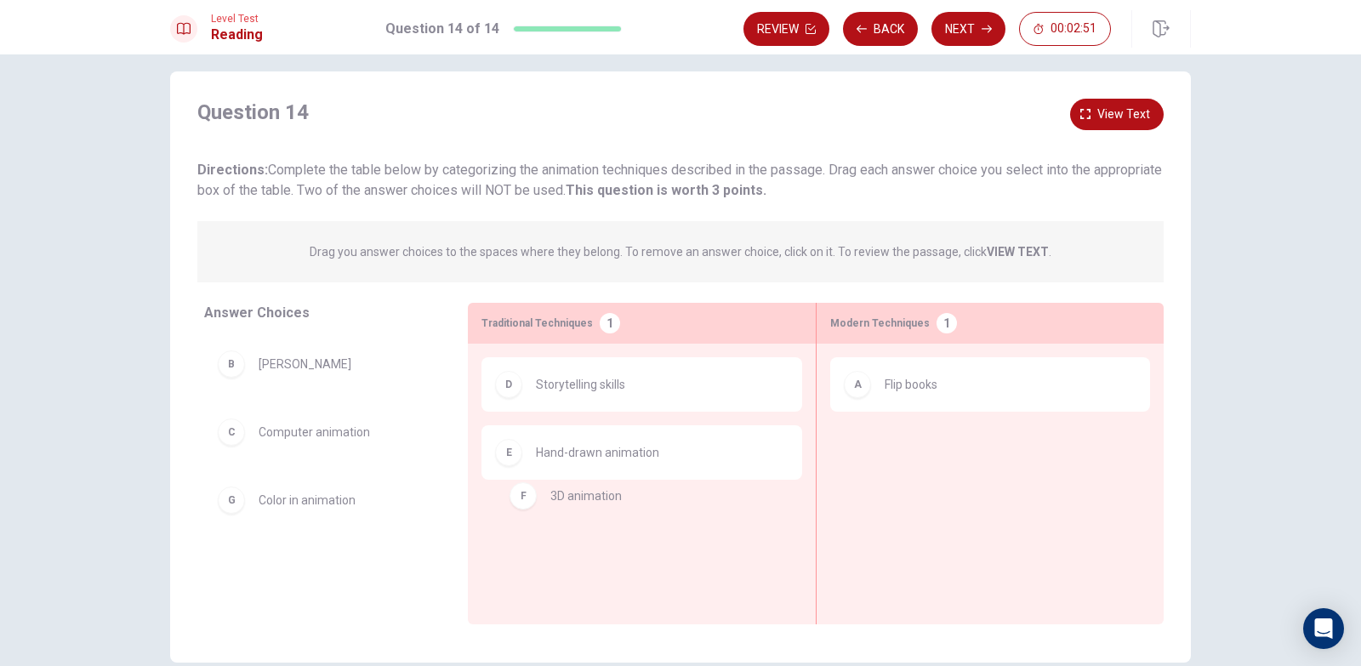
drag, startPoint x: 321, startPoint y: 505, endPoint x: 623, endPoint y: 501, distance: 301.9
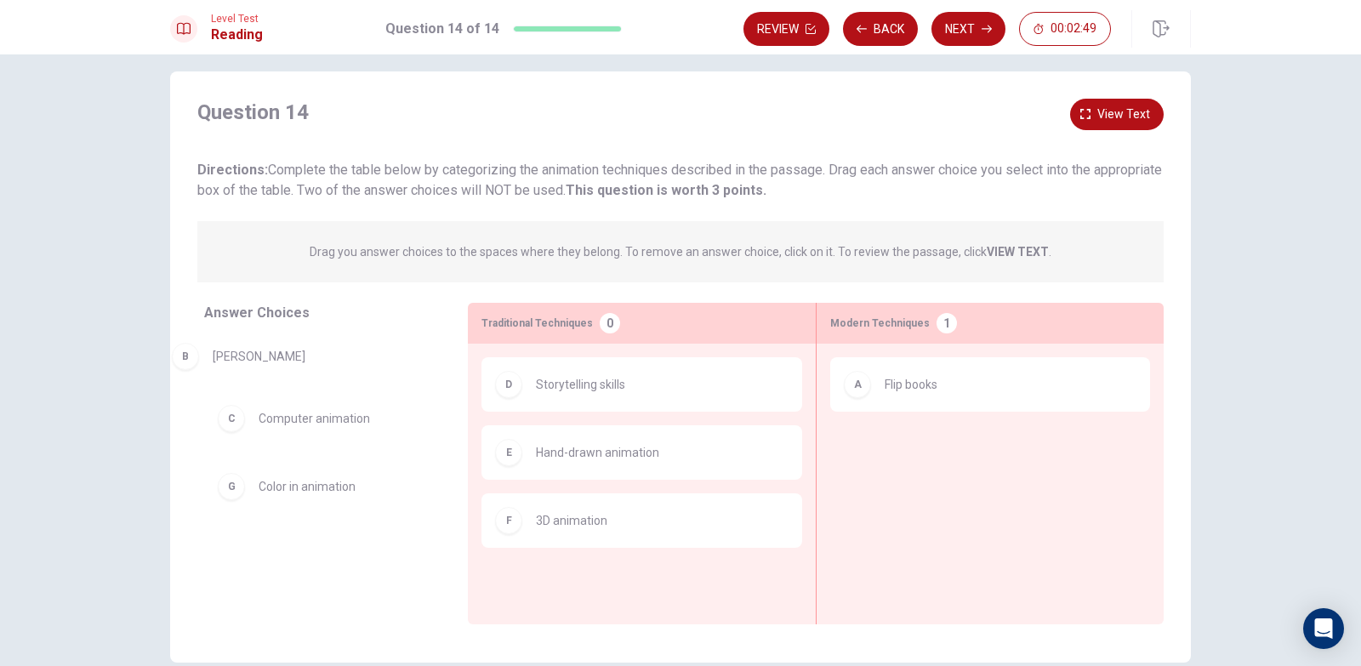
drag, startPoint x: 283, startPoint y: 367, endPoint x: 272, endPoint y: 371, distance: 11.6
drag, startPoint x: 333, startPoint y: 488, endPoint x: 992, endPoint y: 428, distance: 661.8
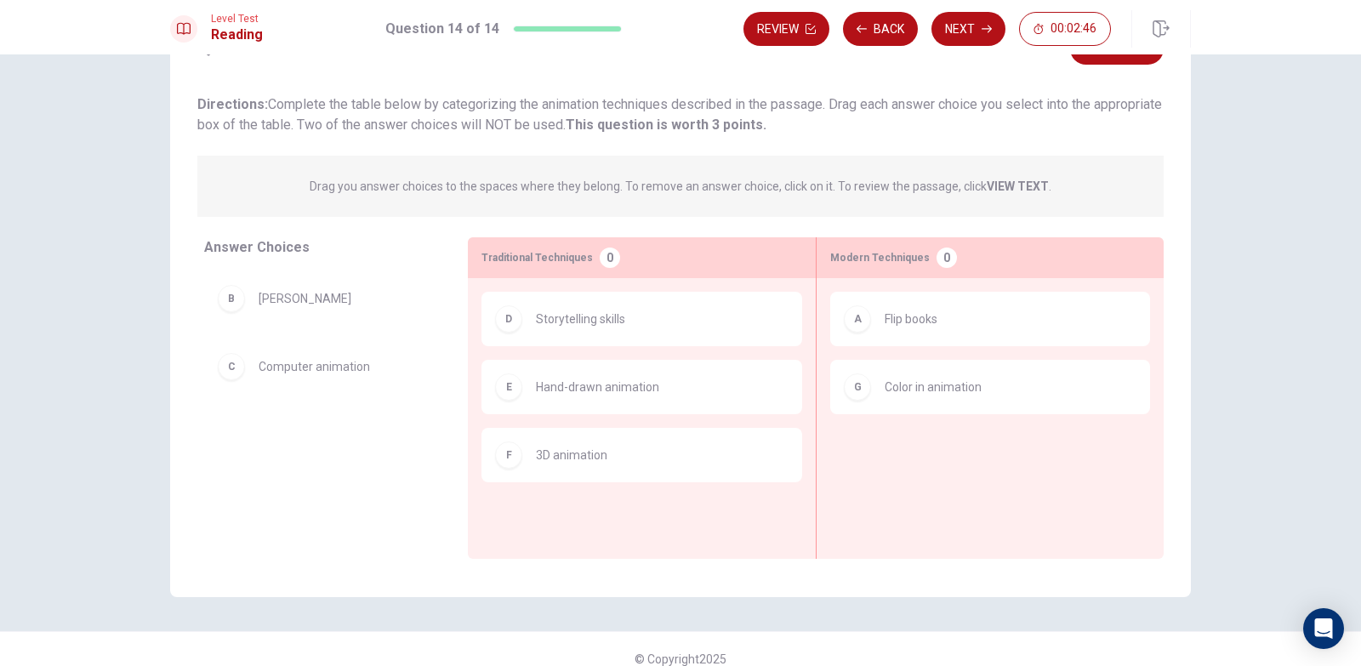
scroll to position [102, 0]
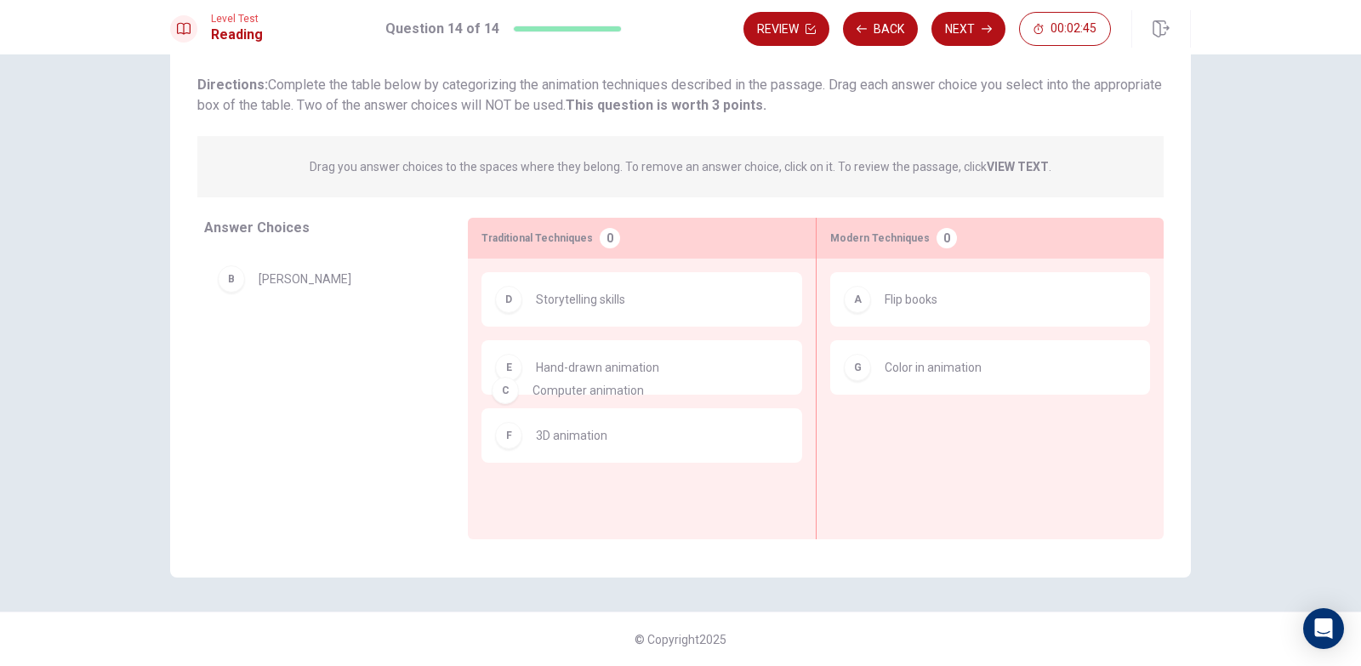
drag, startPoint x: 323, startPoint y: 347, endPoint x: 614, endPoint y: 394, distance: 294.6
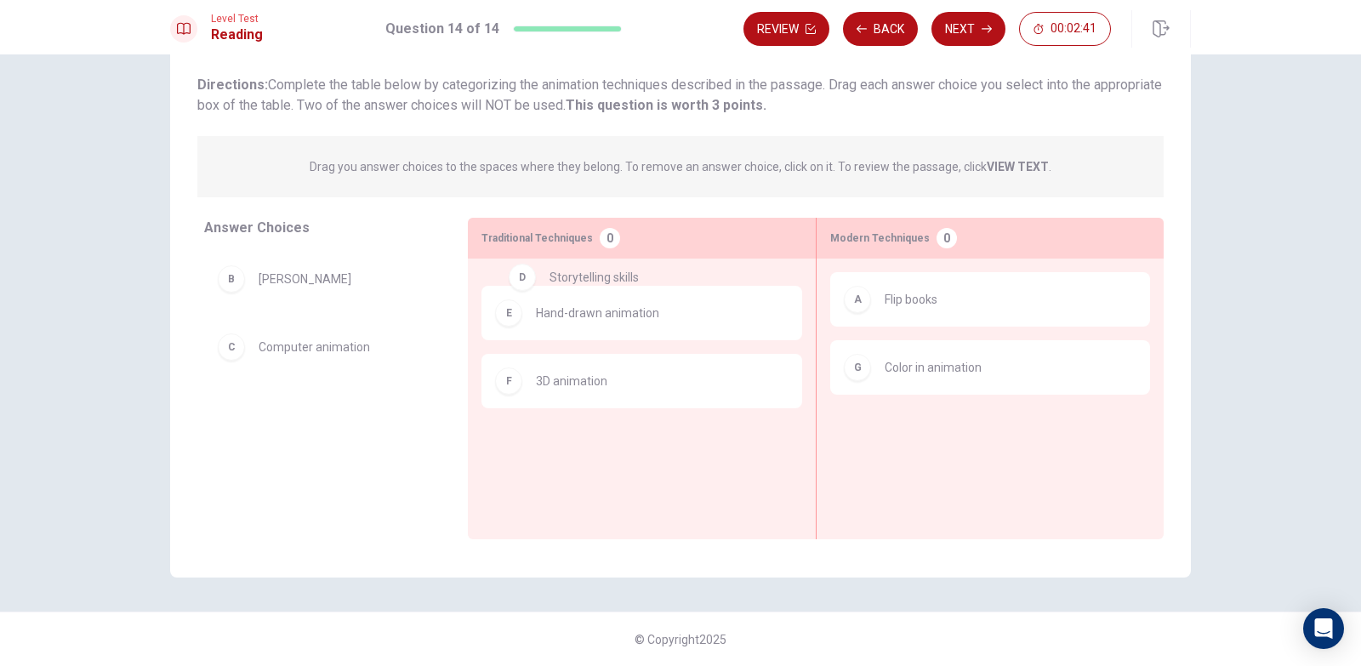
drag, startPoint x: 634, startPoint y: 317, endPoint x: 651, endPoint y: 298, distance: 25.9
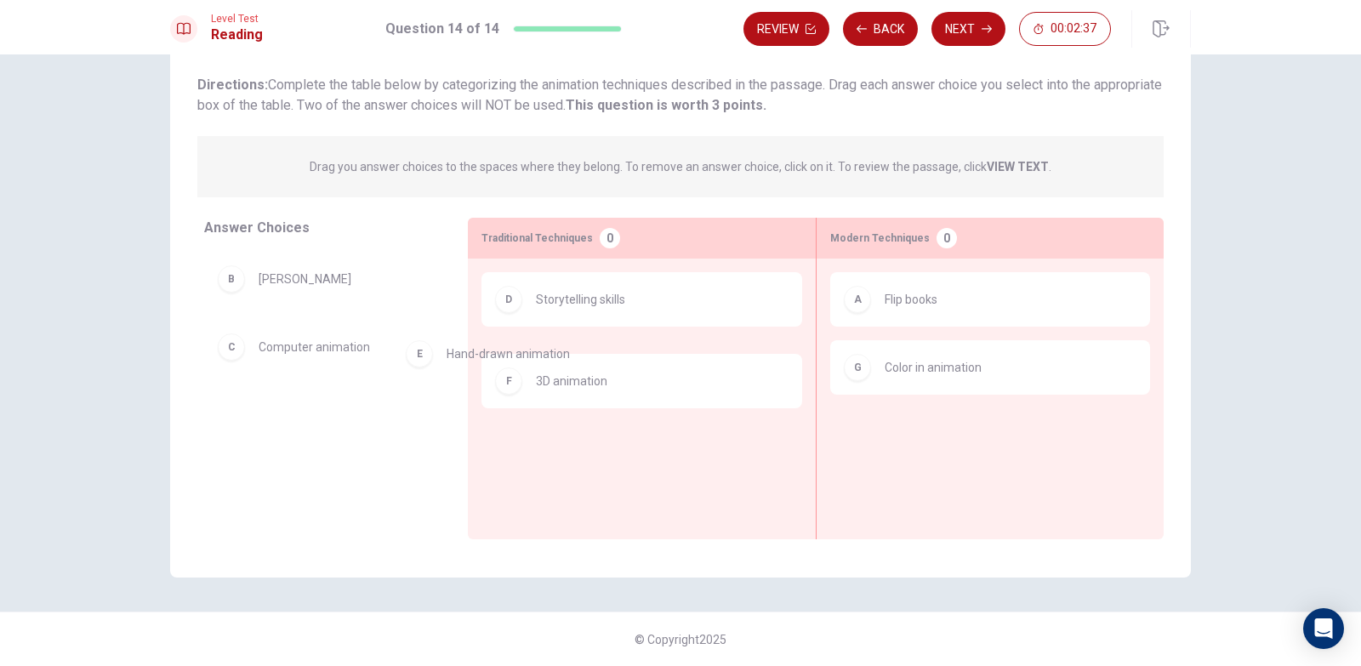
drag, startPoint x: 724, startPoint y: 372, endPoint x: 634, endPoint y: 361, distance: 90.8
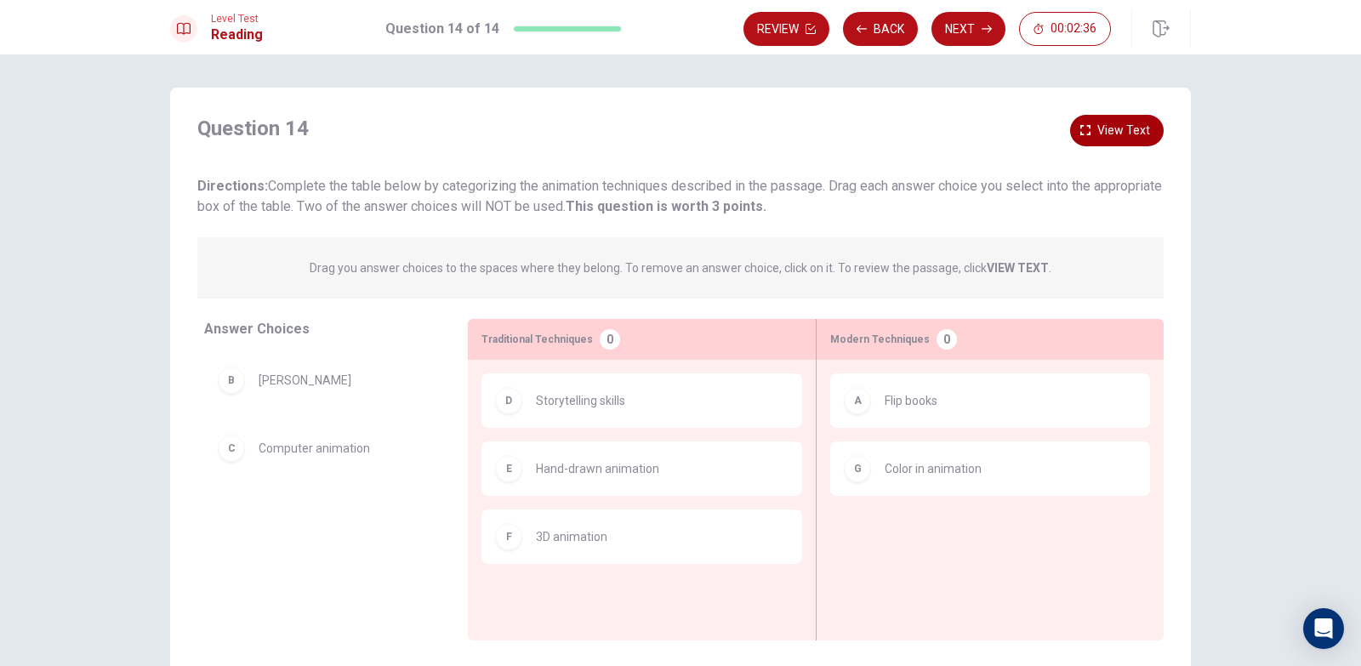
scroll to position [0, 0]
click at [1080, 127] on icon "button" at bounding box center [1085, 131] width 10 height 10
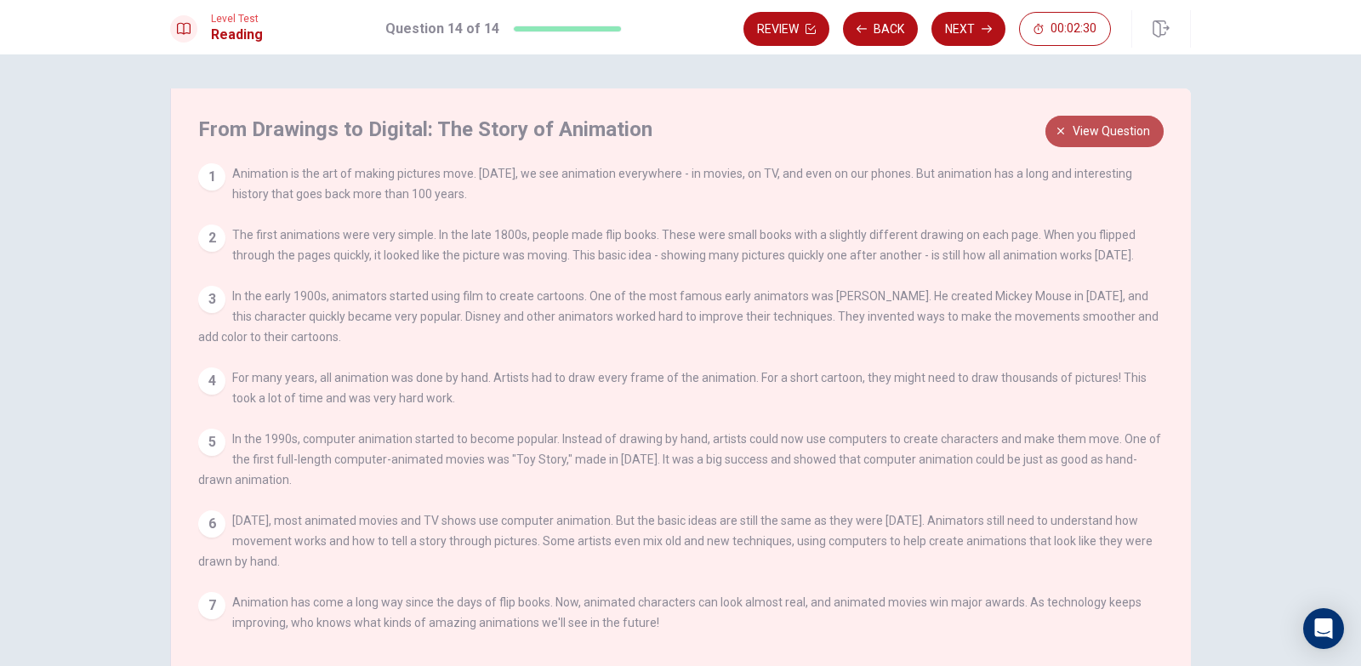
click at [1072, 126] on span "View question" at bounding box center [1110, 131] width 77 height 21
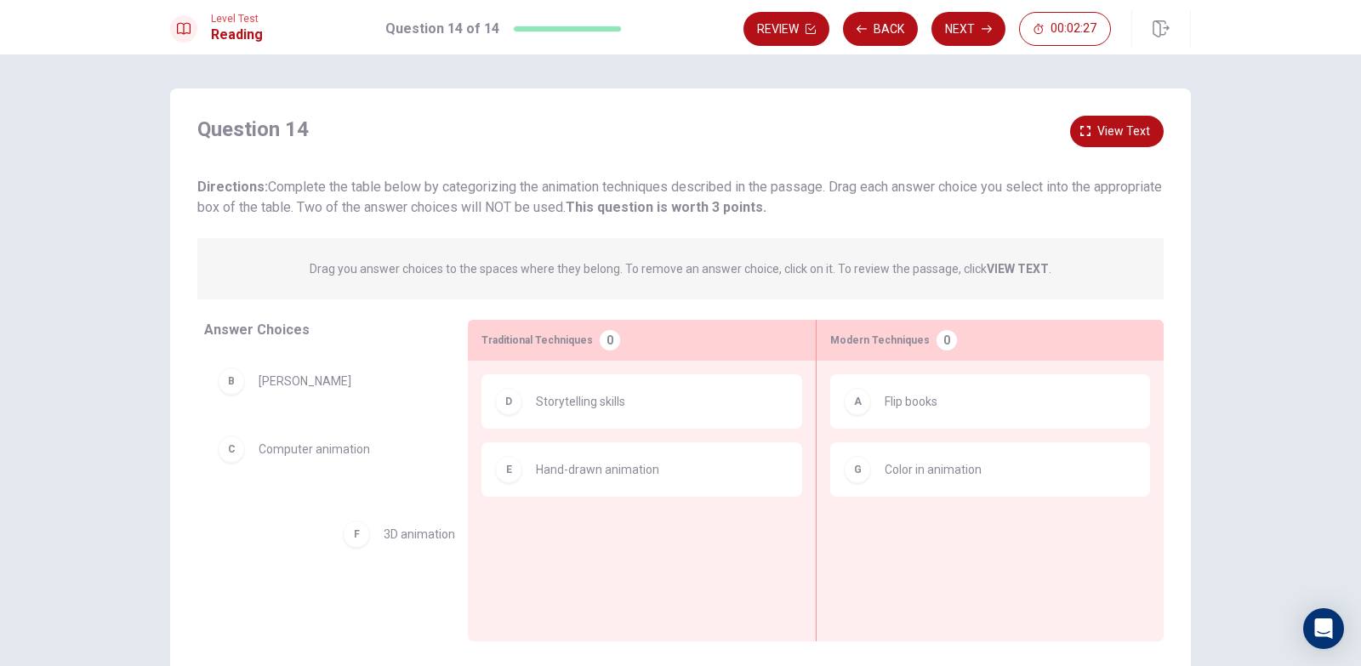
drag, startPoint x: 588, startPoint y: 545, endPoint x: 366, endPoint y: 530, distance: 223.3
drag, startPoint x: 356, startPoint y: 456, endPoint x: 613, endPoint y: 518, distance: 264.2
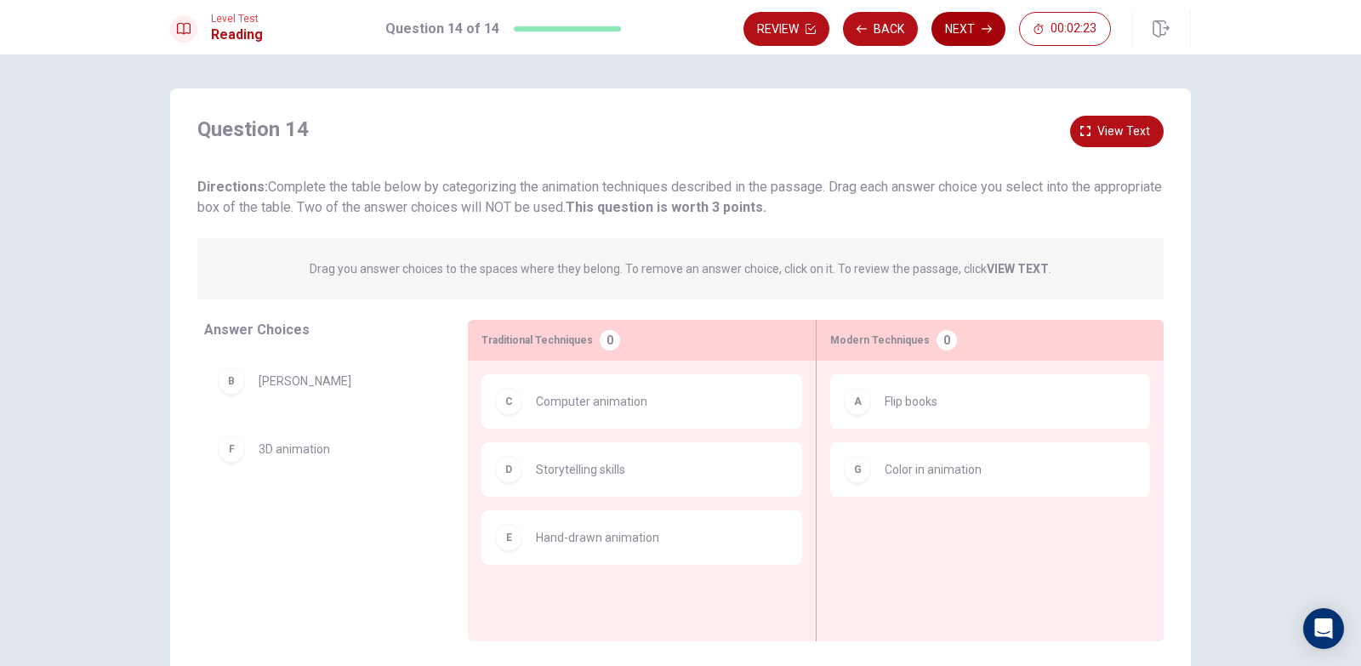
click at [947, 23] on button "Next" at bounding box center [968, 29] width 74 height 34
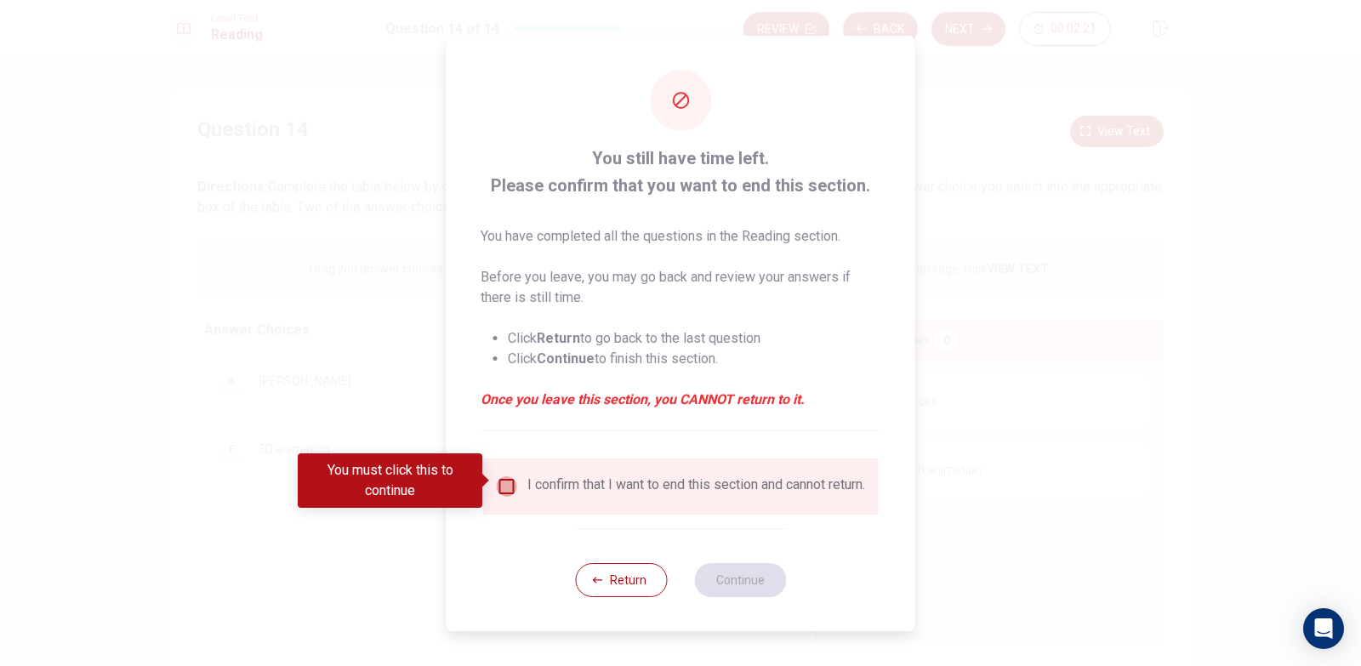
click at [504, 483] on input "You must click this to continue" at bounding box center [507, 486] width 20 height 20
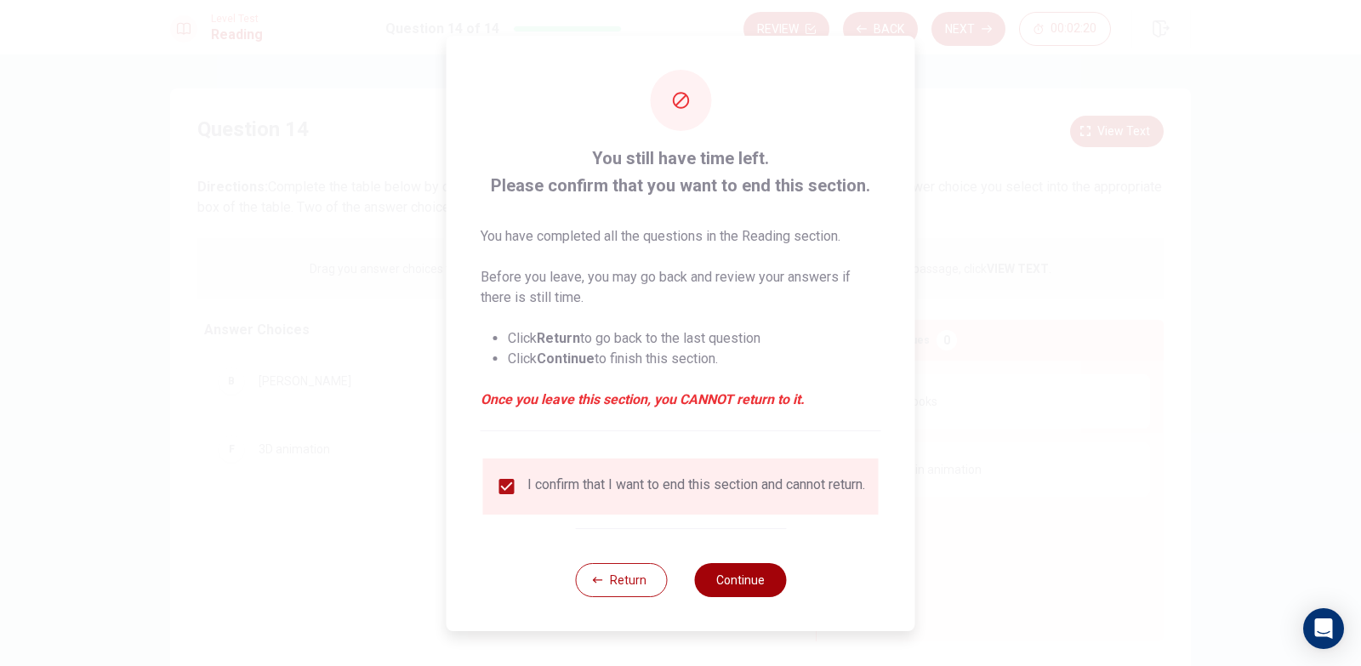
click at [732, 579] on button "Continue" at bounding box center [740, 580] width 92 height 34
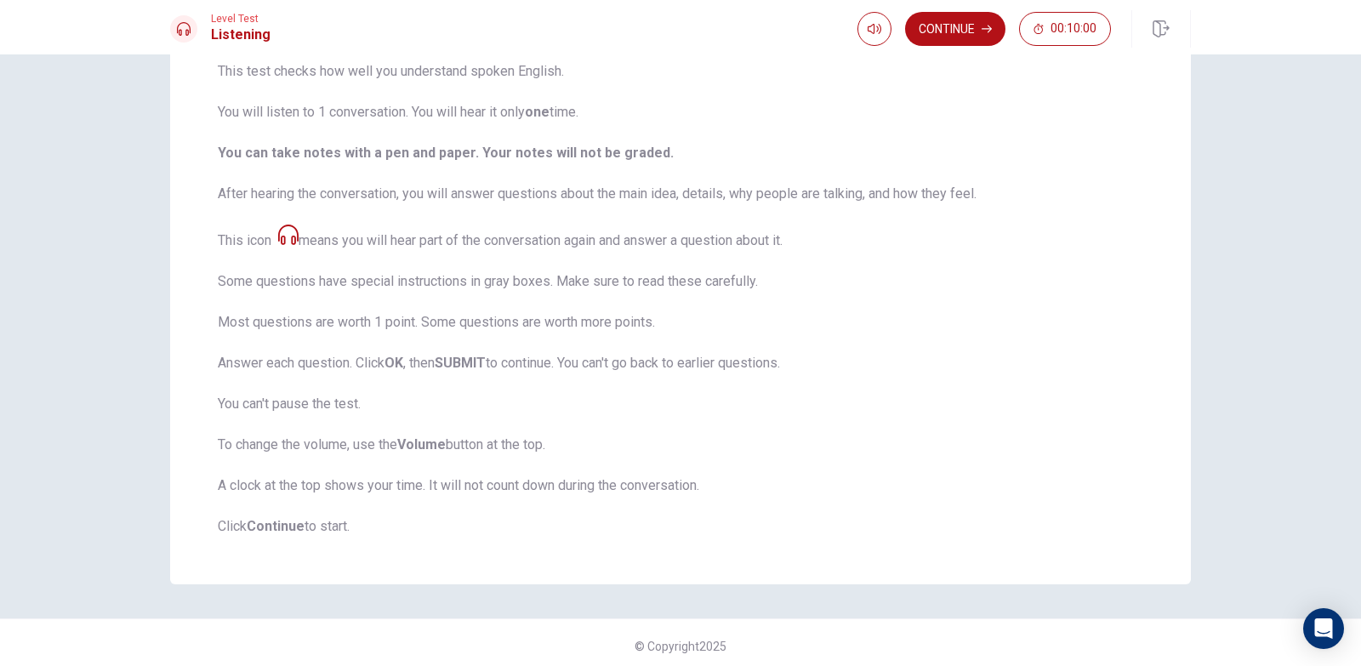
scroll to position [150, 0]
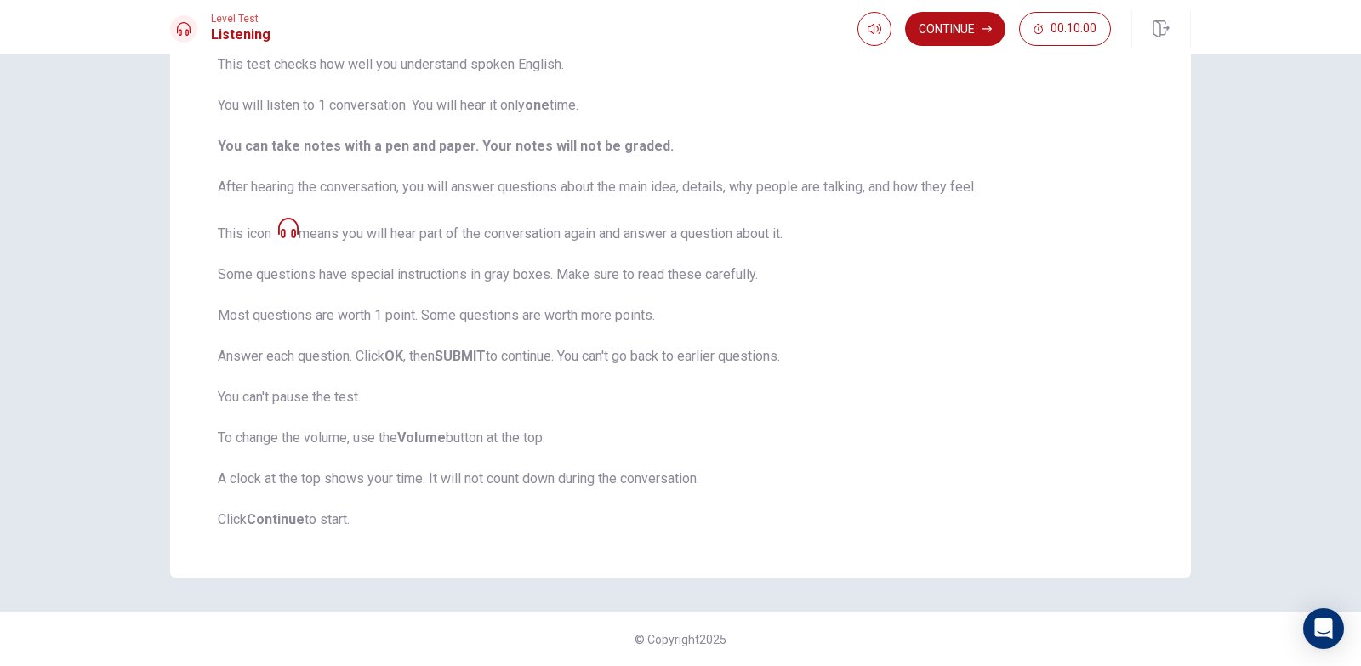
click at [955, 420] on span "This test checks how well you understand spoken English. You will listen to 1 c…" at bounding box center [680, 291] width 925 height 475
click at [947, 26] on button "Continue" at bounding box center [955, 29] width 100 height 34
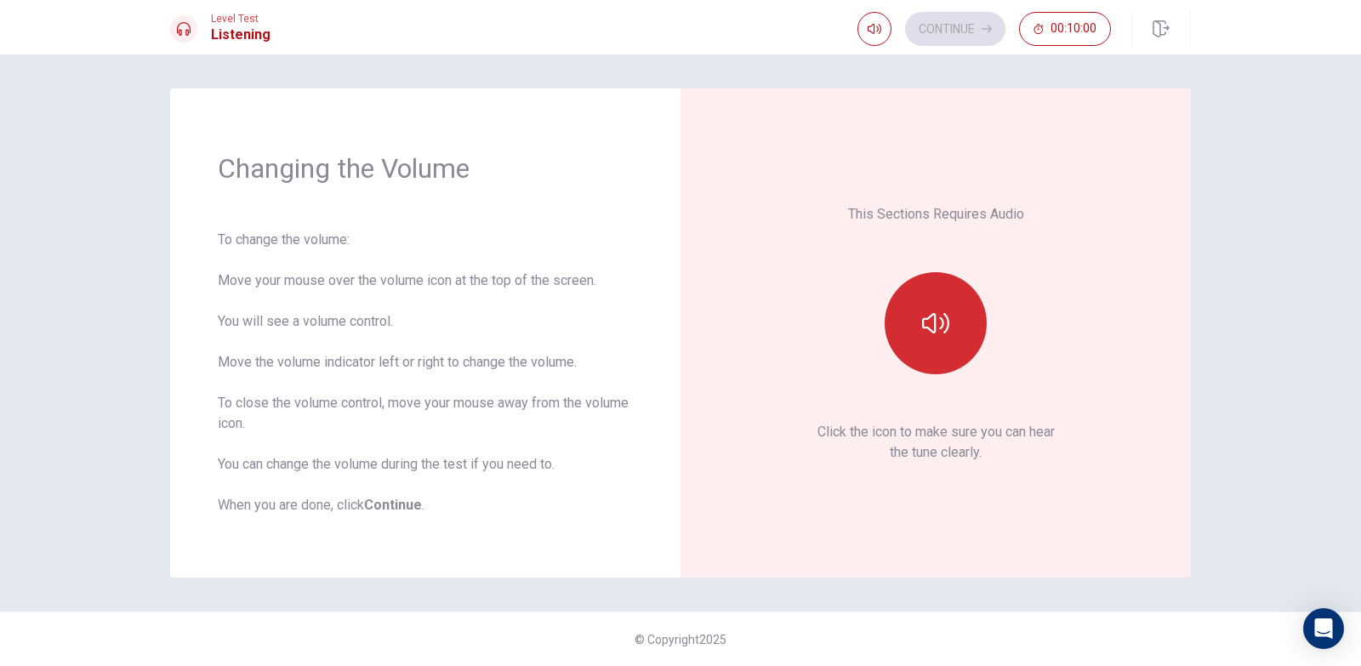
click at [940, 287] on button "button" at bounding box center [935, 323] width 102 height 102
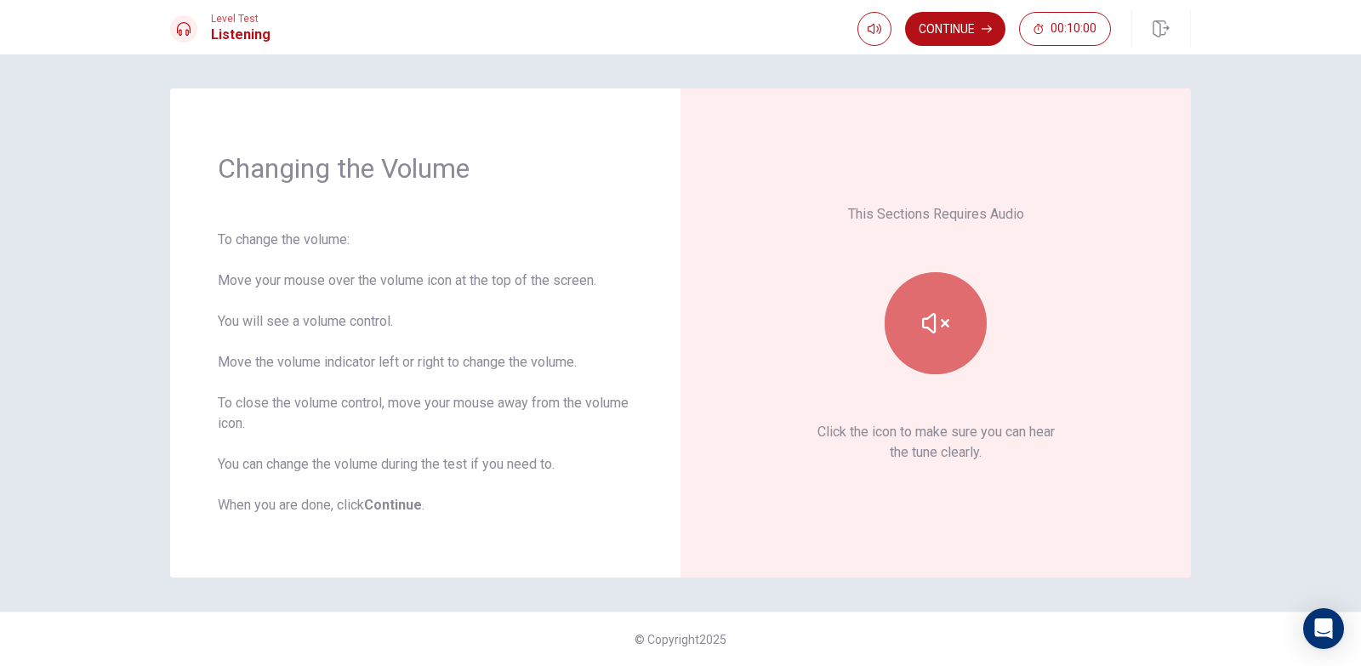
click at [938, 313] on icon "button" at bounding box center [935, 323] width 27 height 27
click at [992, 474] on div "This Sections Requires Audio Click the icon to make sure you can hear the tune …" at bounding box center [935, 333] width 415 height 394
click at [935, 352] on button "button" at bounding box center [935, 323] width 102 height 102
drag, startPoint x: 940, startPoint y: 327, endPoint x: 938, endPoint y: 311, distance: 16.2
click at [941, 327] on icon "button" at bounding box center [935, 323] width 27 height 27
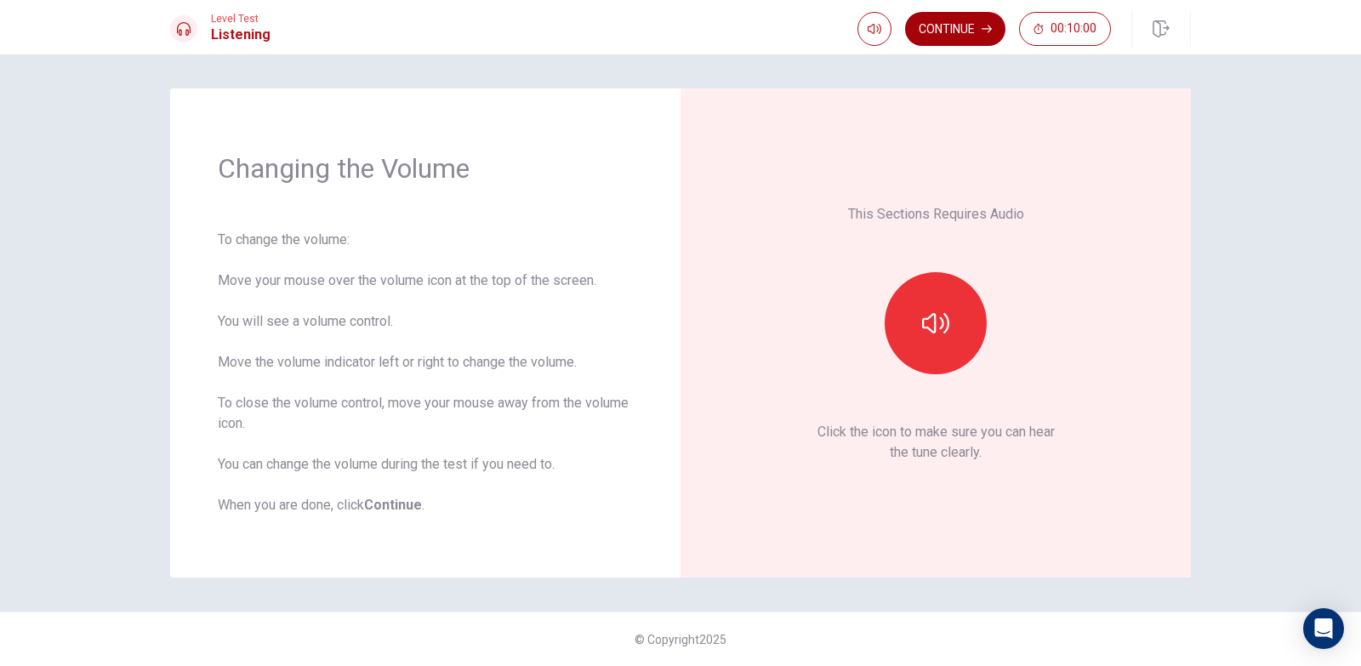
click at [951, 29] on button "Continue" at bounding box center [955, 29] width 100 height 34
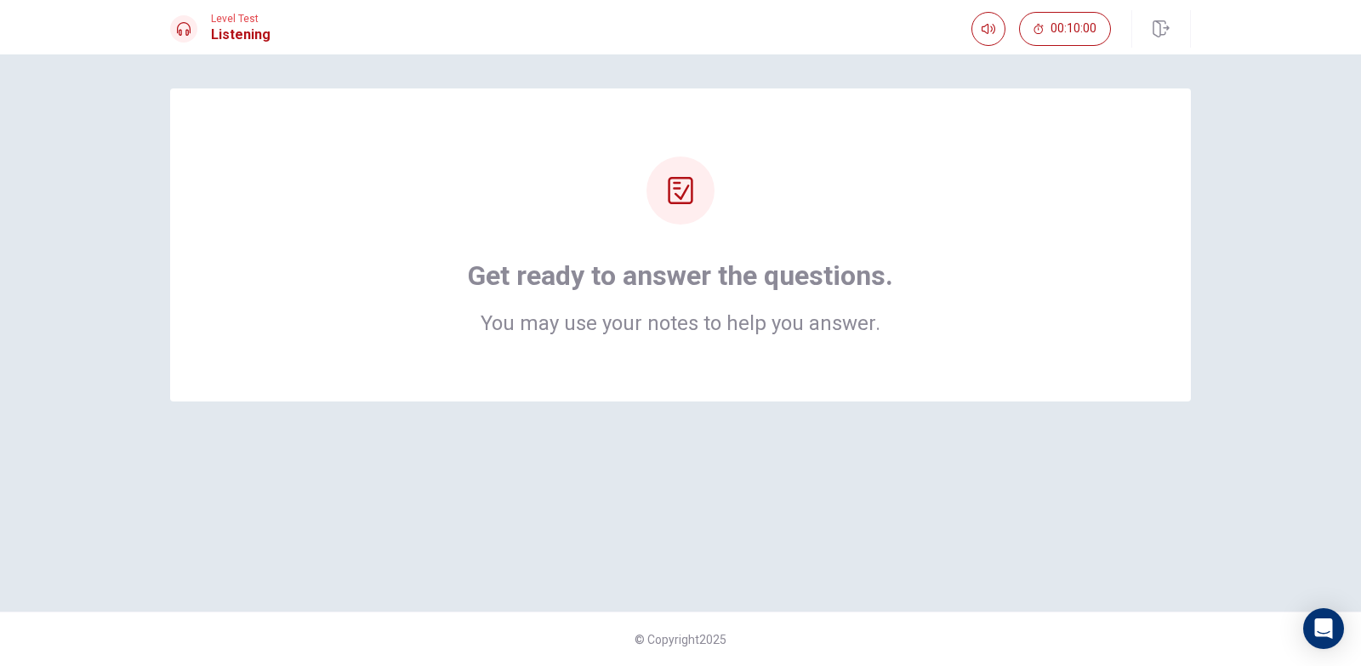
click at [787, 230] on div "Get ready to answer the questions. You may use your notes to help you answer." at bounding box center [680, 244] width 884 height 177
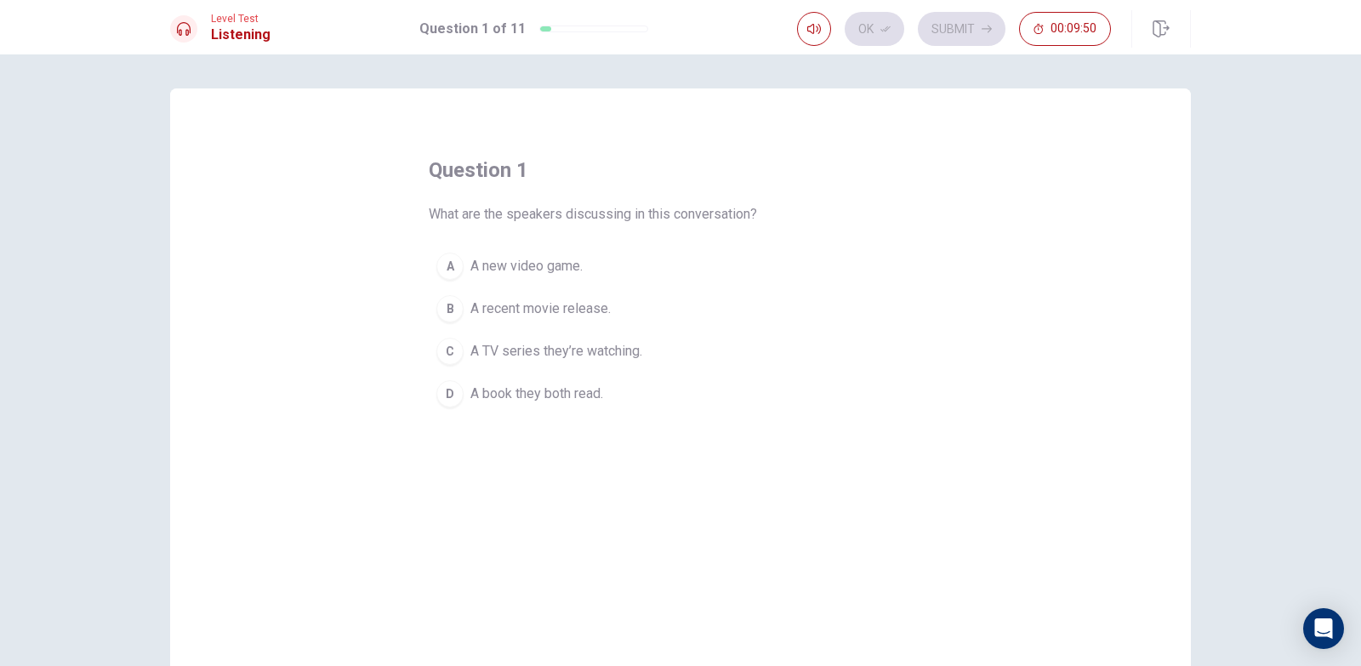
click at [582, 349] on span "A TV series they’re watching." at bounding box center [556, 351] width 172 height 20
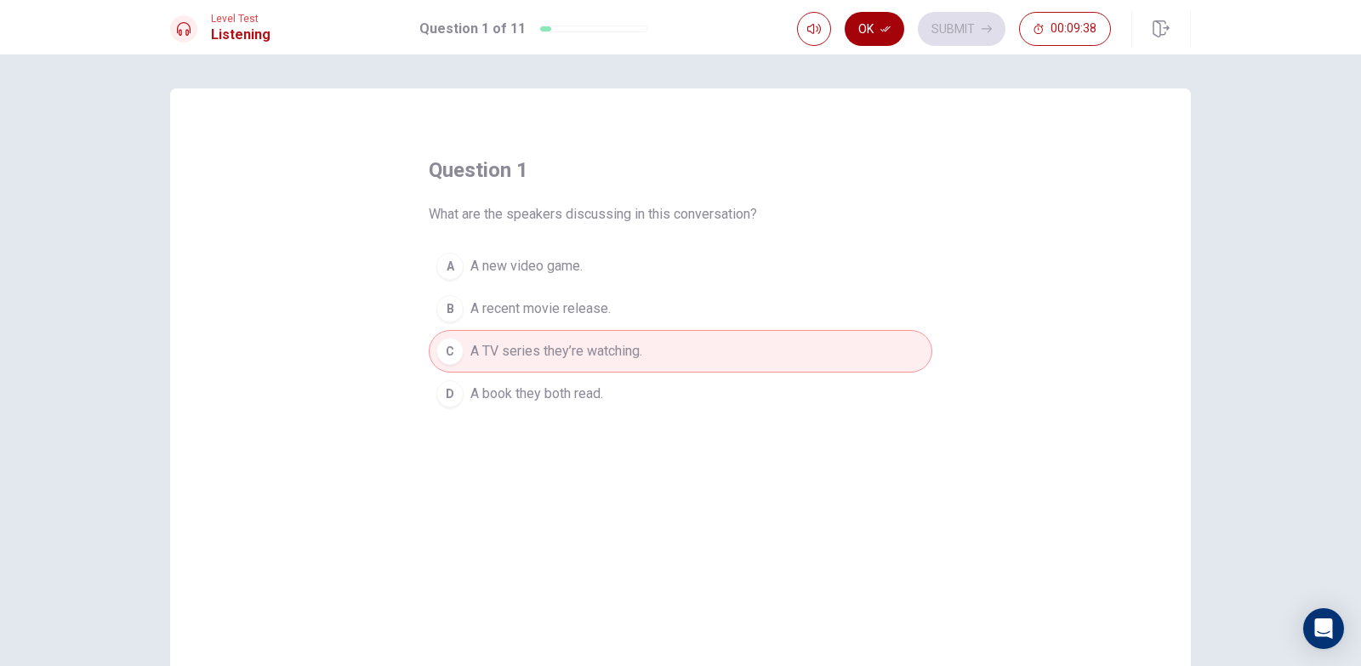
click at [872, 37] on button "Ok" at bounding box center [874, 29] width 60 height 34
click at [961, 36] on button "Submit" at bounding box center [962, 29] width 88 height 34
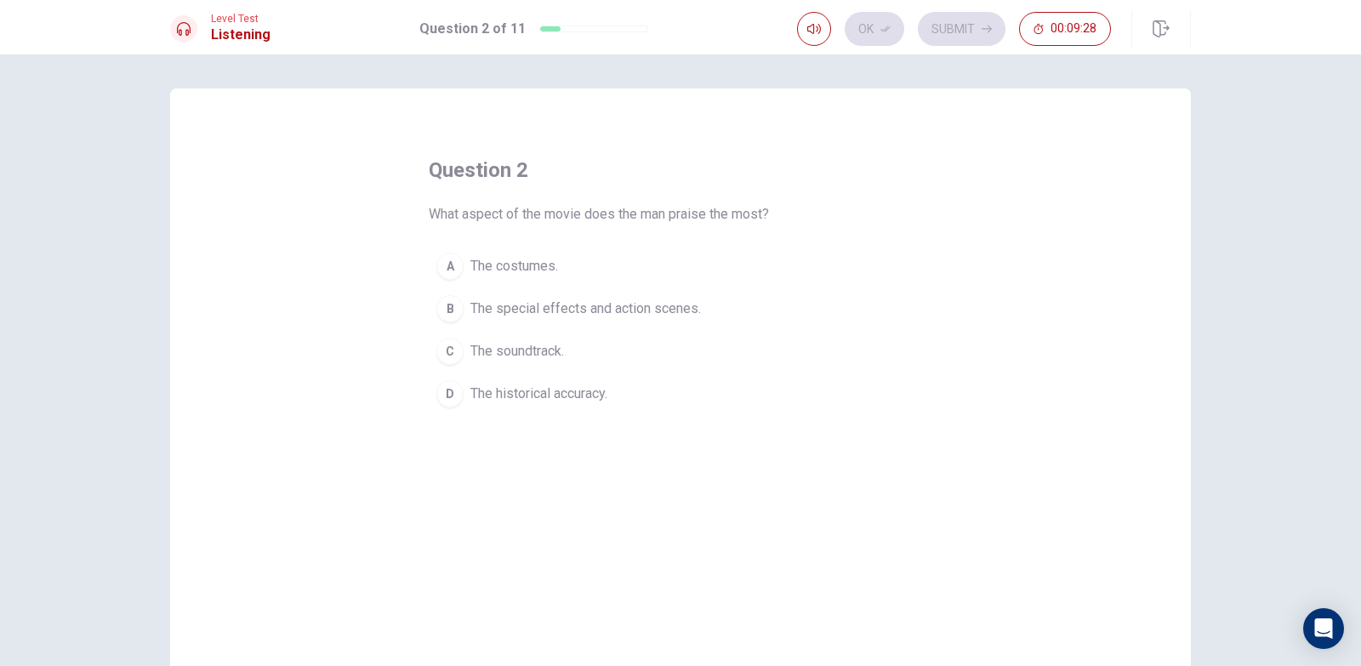
click at [656, 305] on span "The special effects and action scenes." at bounding box center [585, 308] width 230 height 20
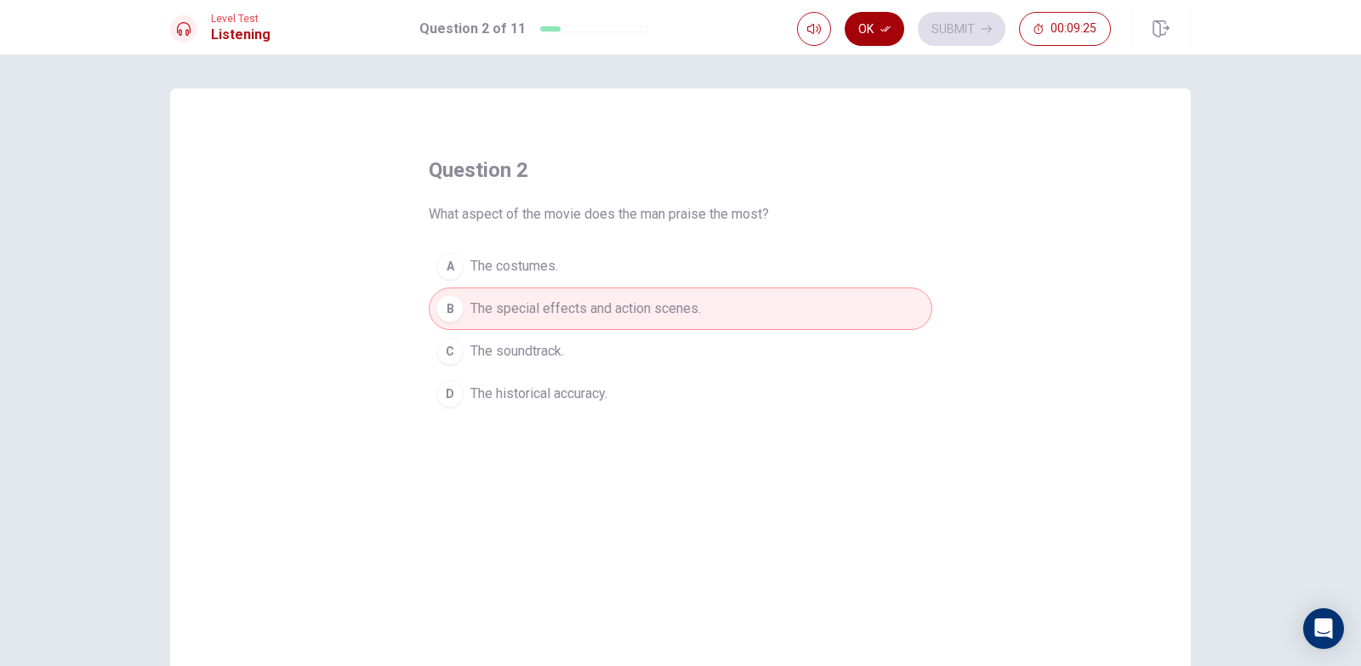
click at [880, 20] on button "Ok" at bounding box center [874, 29] width 60 height 34
click at [938, 19] on button "Submit" at bounding box center [962, 29] width 88 height 34
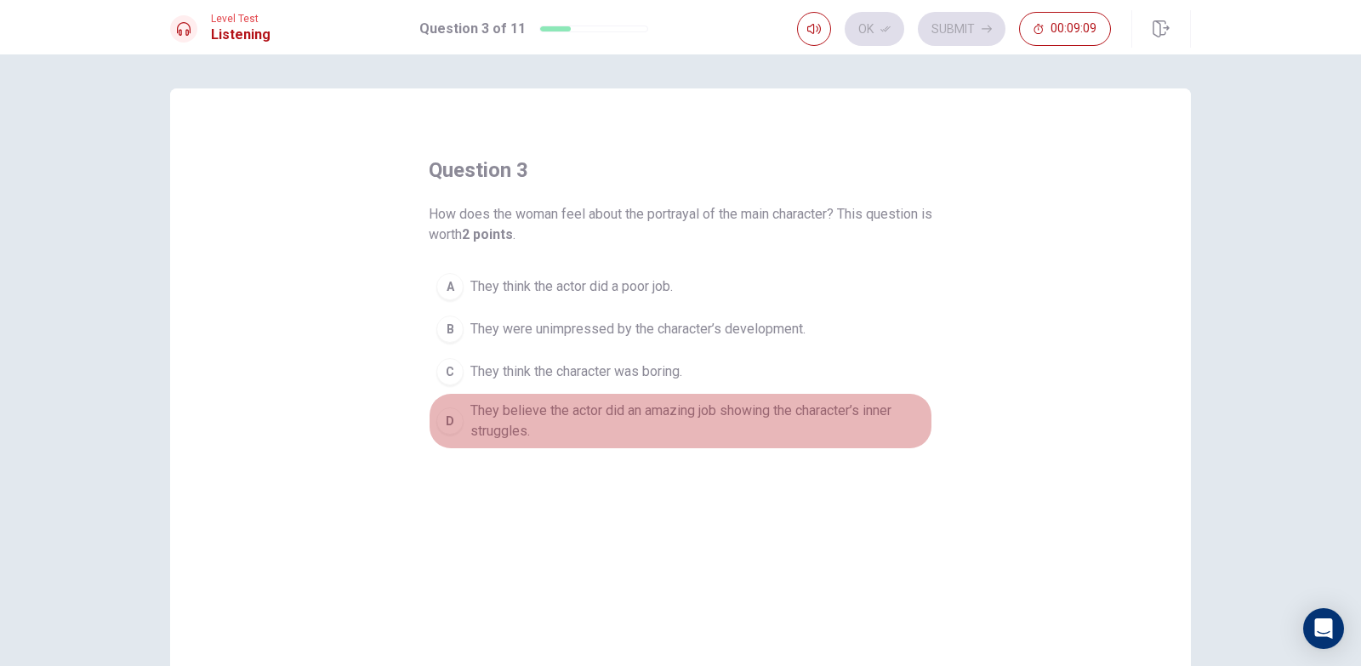
click at [861, 423] on span "They believe the actor did an amazing job showing the character’s inner struggl…" at bounding box center [697, 421] width 454 height 41
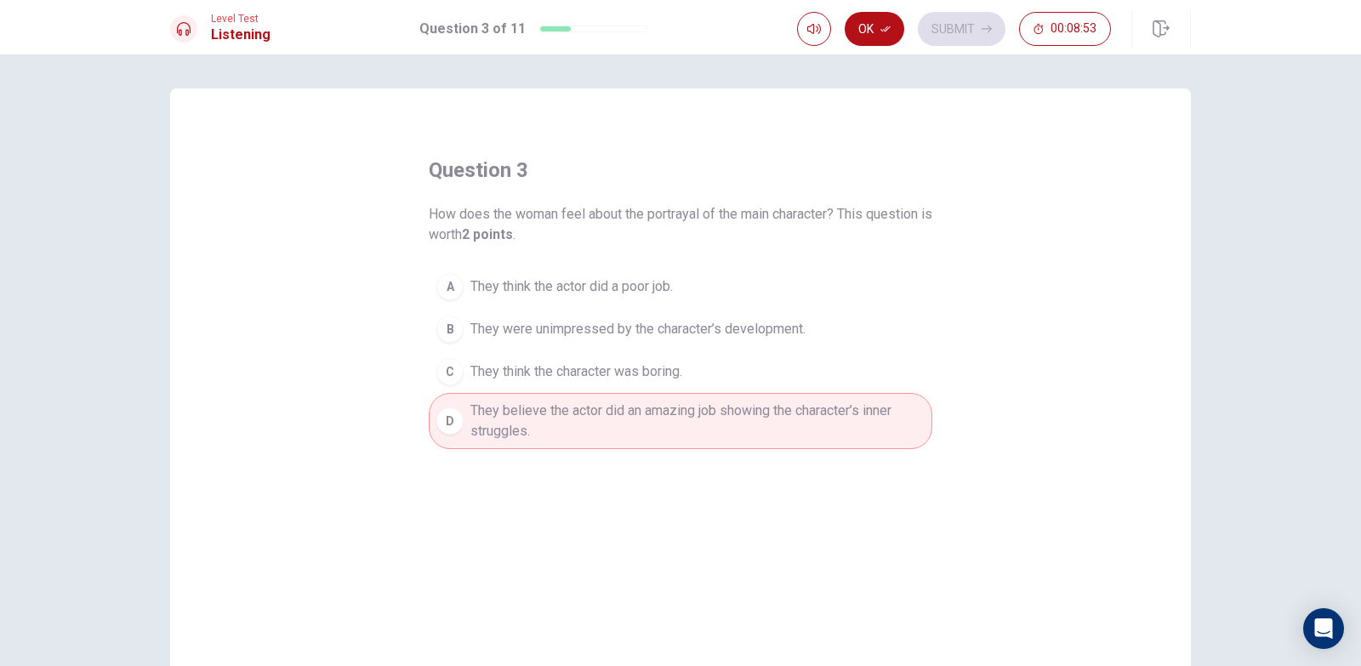
click at [753, 320] on span "They were unimpressed by the character’s development." at bounding box center [637, 329] width 335 height 20
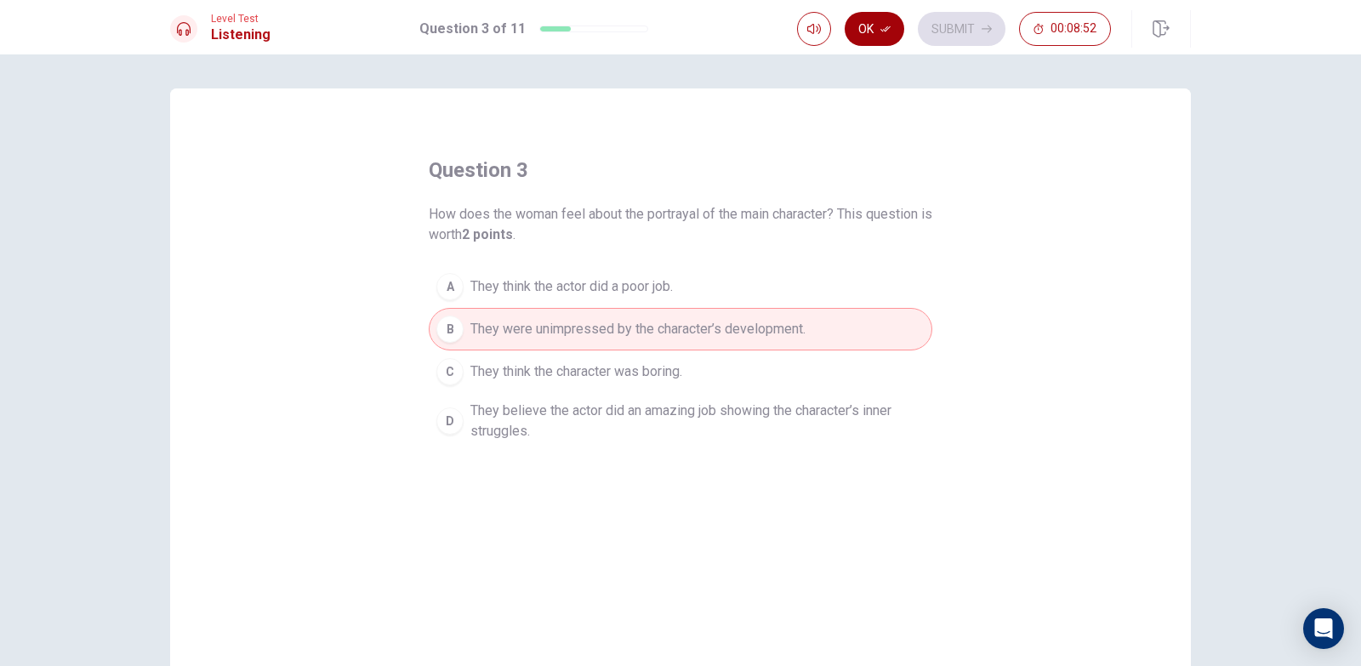
click at [893, 30] on button "Ok" at bounding box center [874, 29] width 60 height 34
click at [959, 22] on button "Submit" at bounding box center [962, 29] width 88 height 34
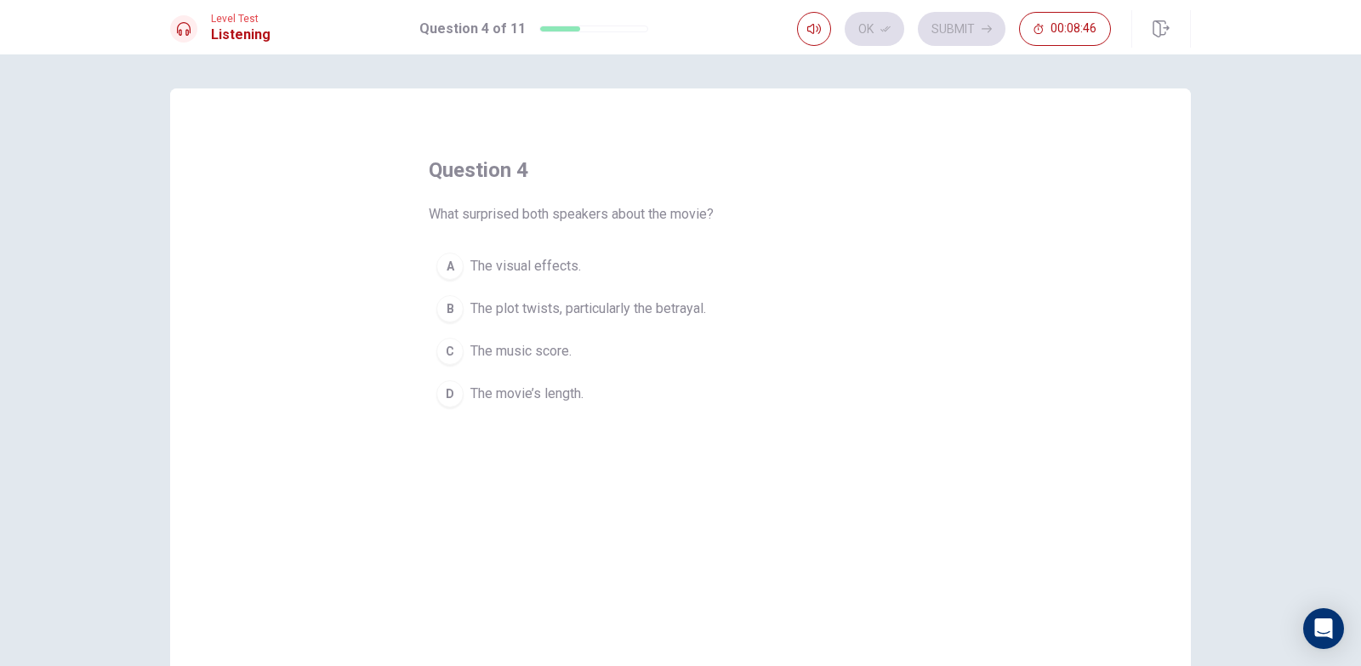
click at [561, 259] on span "The visual effects." at bounding box center [525, 266] width 111 height 20
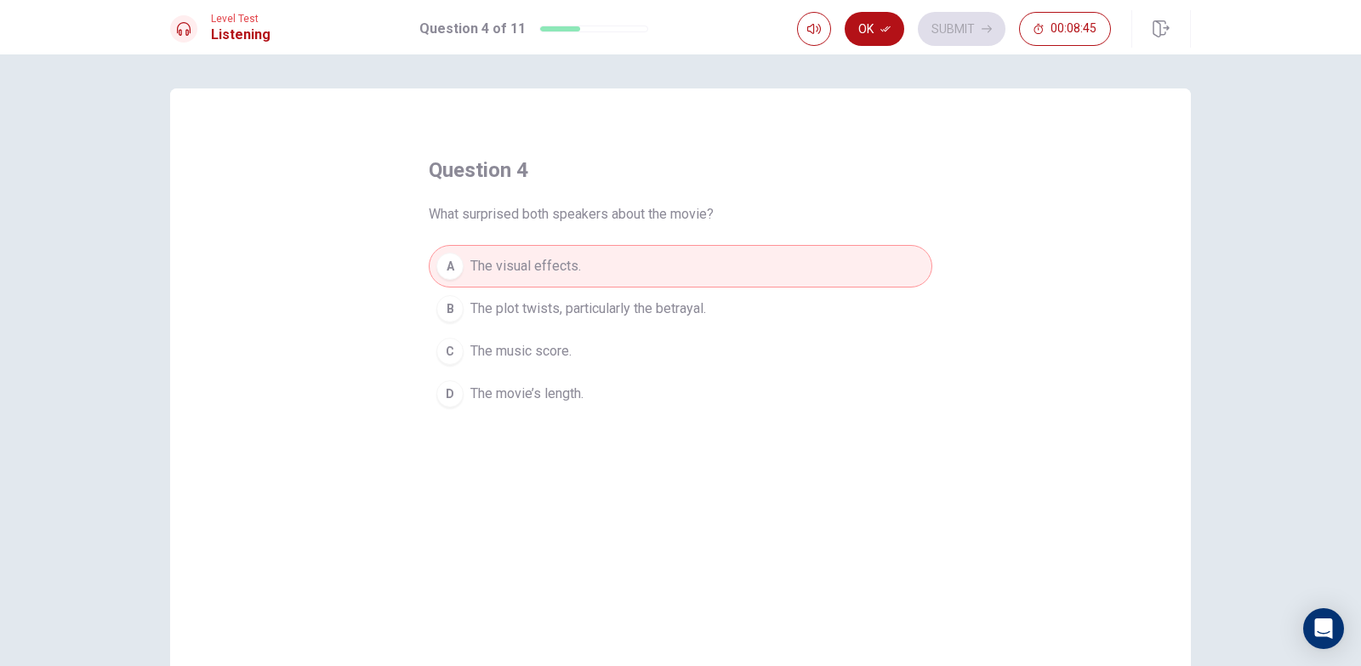
click at [686, 310] on span "The plot twists, particularly the betrayal." at bounding box center [588, 308] width 236 height 20
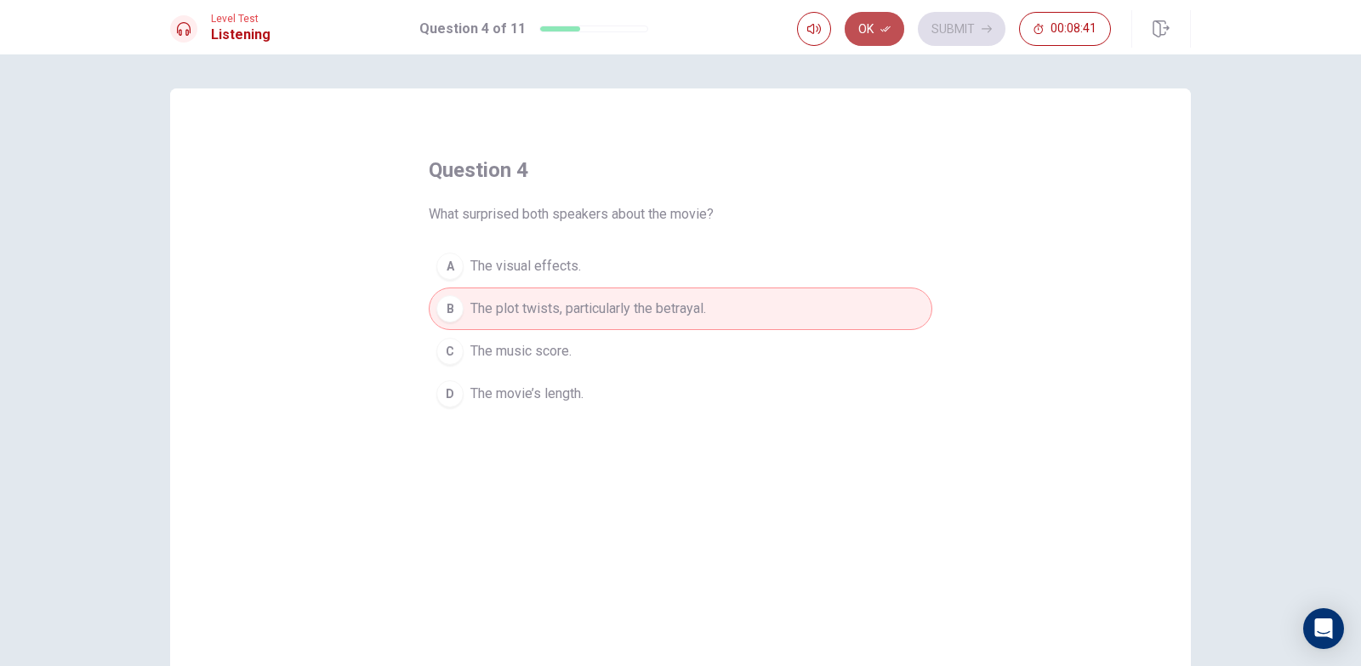
click at [892, 31] on button "Ok" at bounding box center [874, 29] width 60 height 34
click at [945, 23] on button "Submit" at bounding box center [962, 29] width 88 height 34
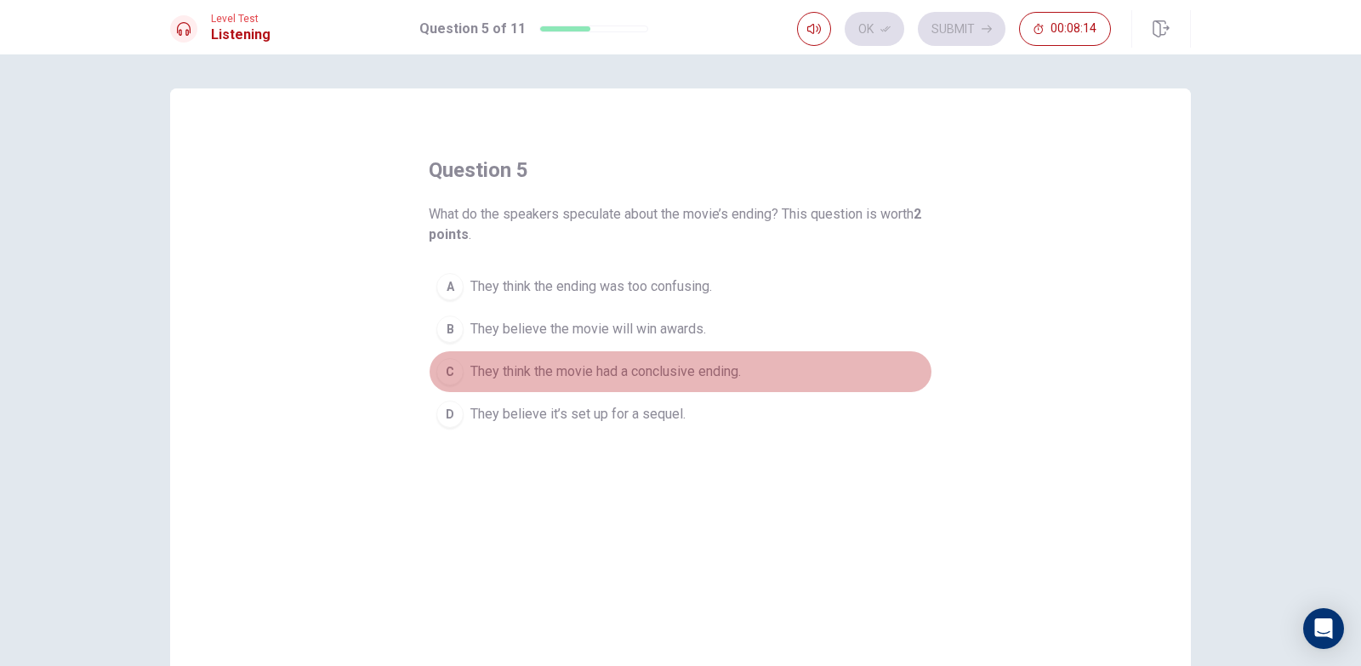
click at [630, 357] on button "C They think the movie had a conclusive ending." at bounding box center [680, 371] width 503 height 43
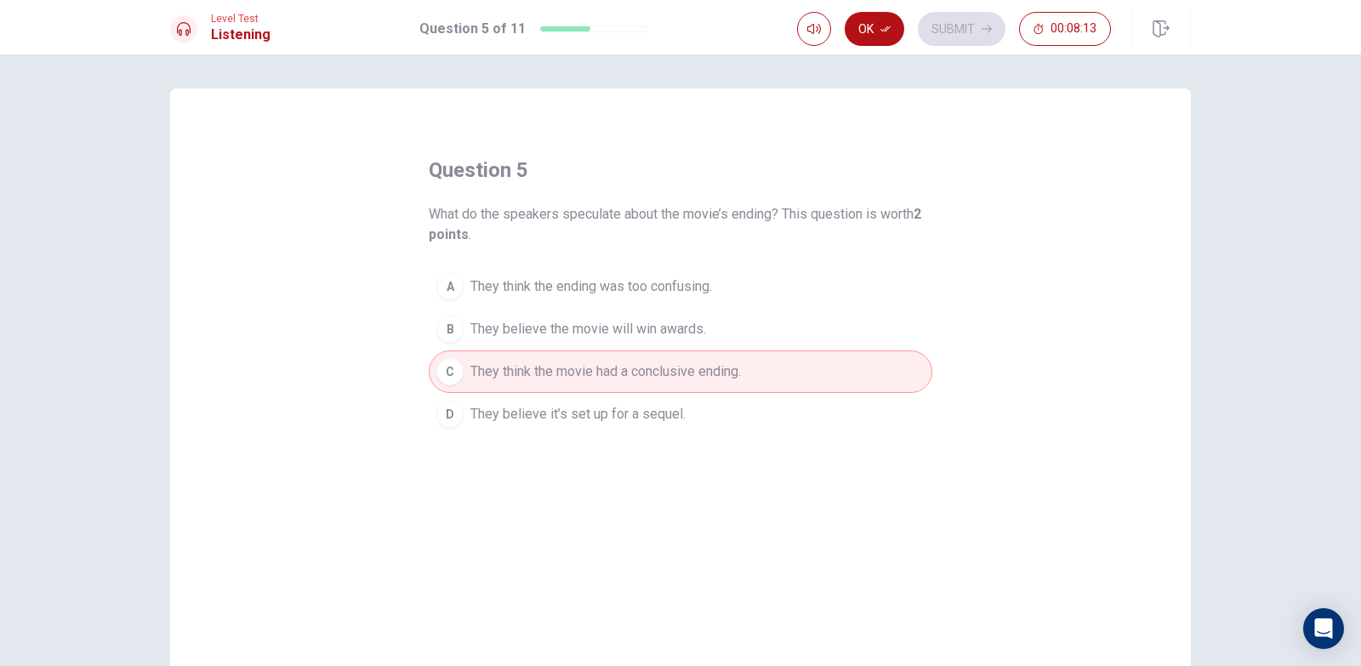
click at [638, 338] on span "They believe the movie will win awards." at bounding box center [588, 329] width 236 height 20
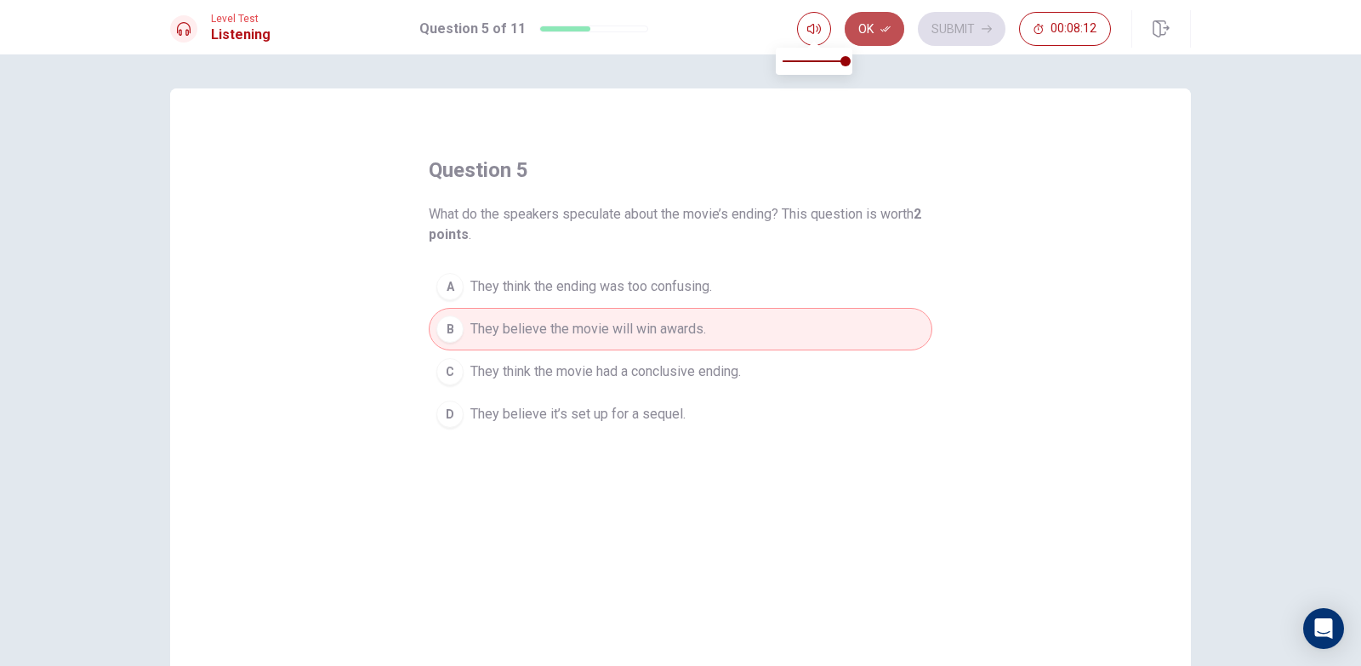
click at [860, 21] on button "Ok" at bounding box center [874, 29] width 60 height 34
click at [939, 28] on button "Submit" at bounding box center [962, 29] width 88 height 34
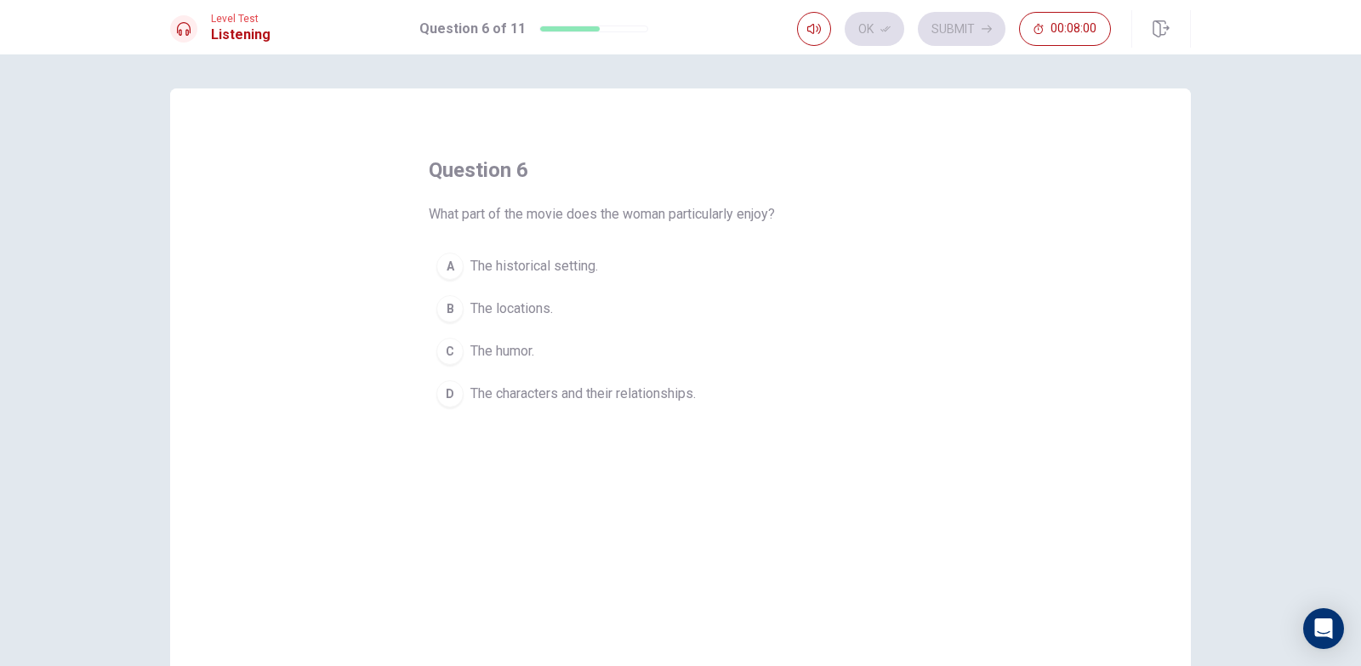
click at [588, 397] on span "The characters and their relationships." at bounding box center [582, 394] width 225 height 20
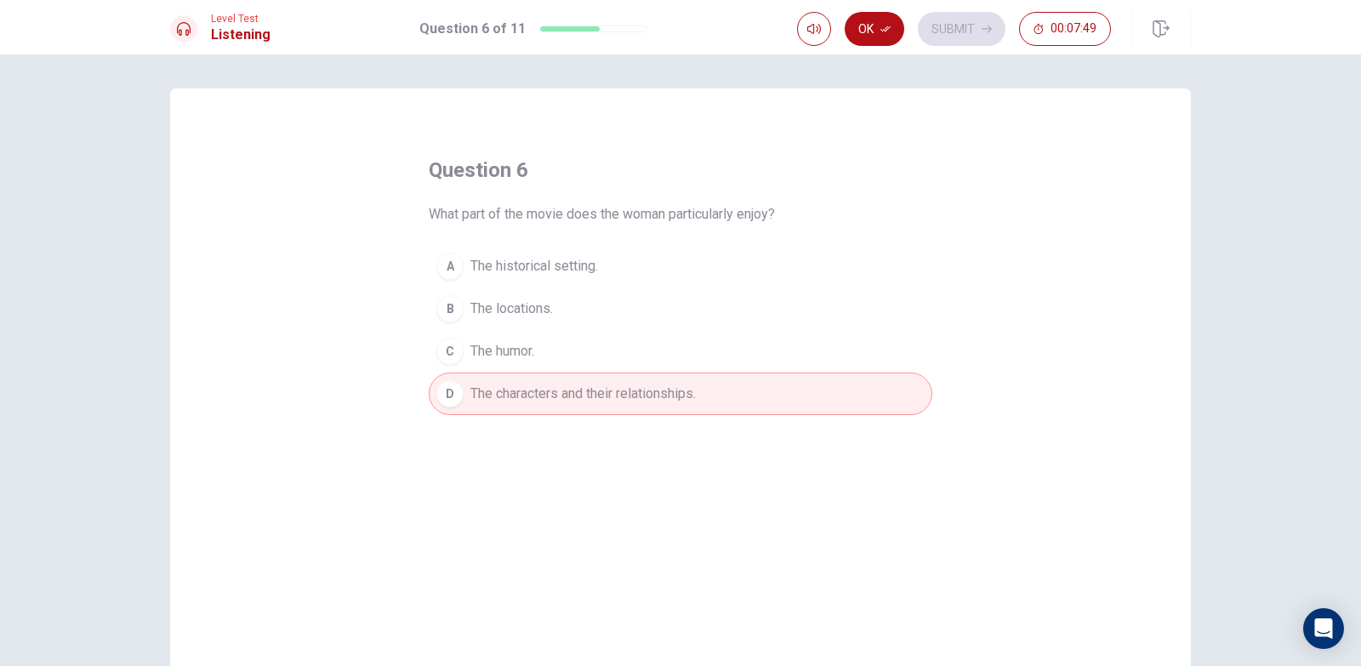
click at [867, 27] on button "Ok" at bounding box center [874, 29] width 60 height 34
click at [938, 23] on button "Submit" at bounding box center [962, 29] width 88 height 34
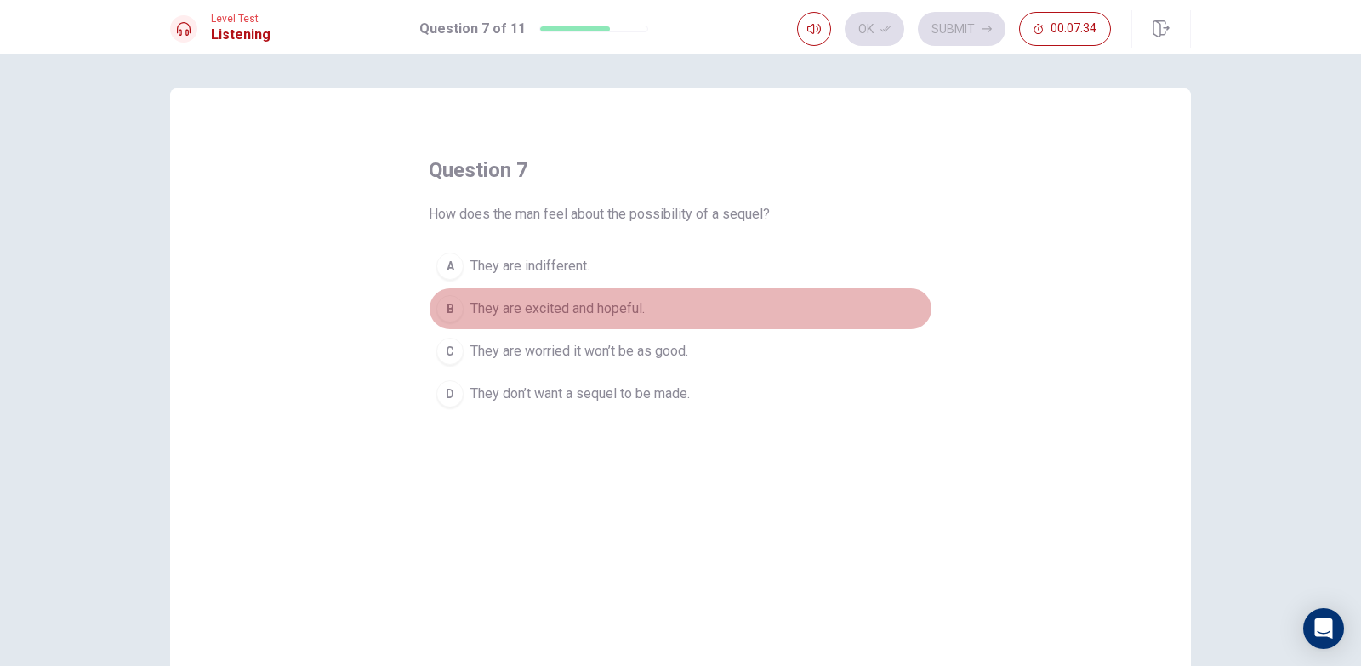
click at [609, 308] on span "They are excited and hopeful." at bounding box center [557, 308] width 174 height 20
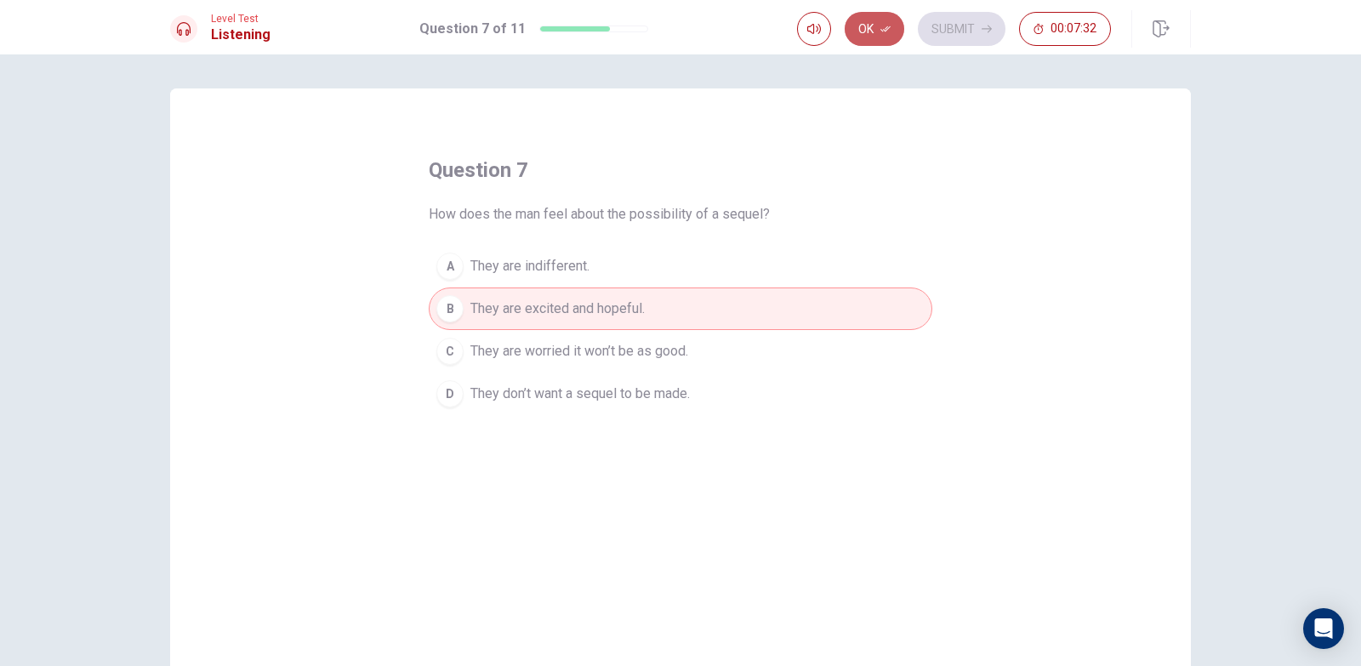
drag, startPoint x: 864, startPoint y: 32, endPoint x: 892, endPoint y: 26, distance: 28.9
click at [865, 31] on button "Ok" at bounding box center [874, 29] width 60 height 34
click at [956, 14] on button "Submit" at bounding box center [962, 29] width 88 height 34
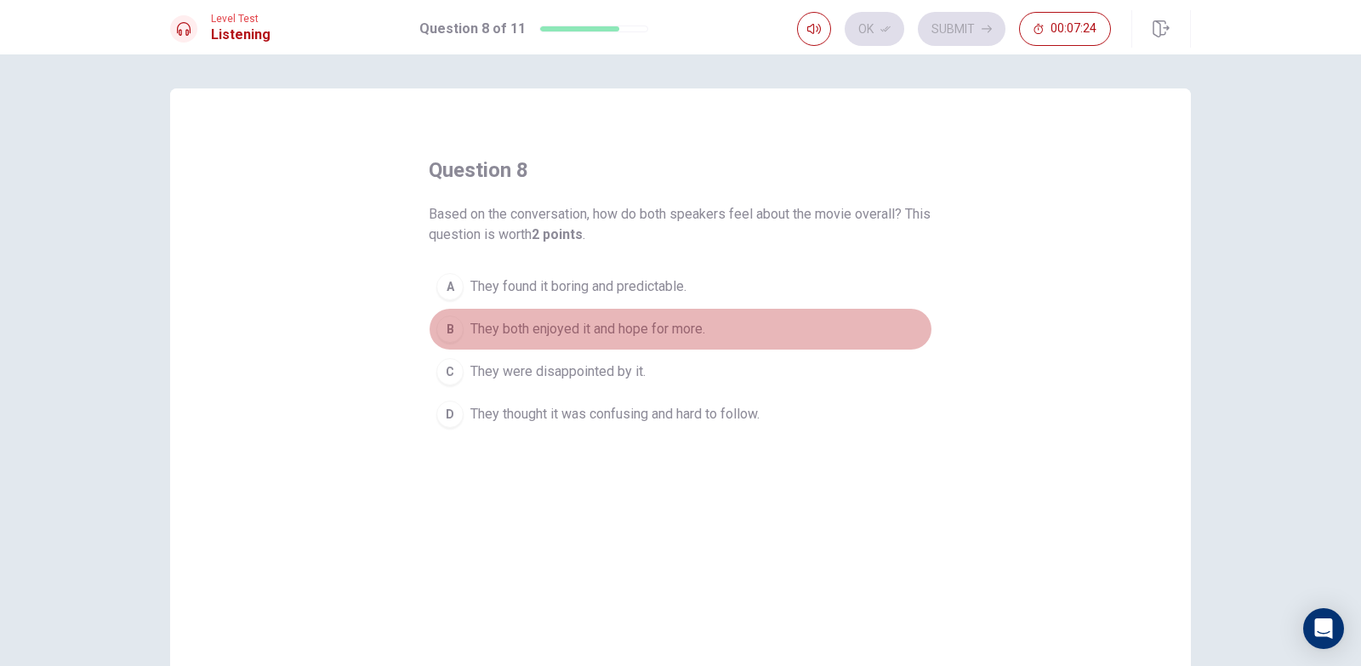
click at [676, 333] on span "They both enjoyed it and hope for more." at bounding box center [587, 329] width 235 height 20
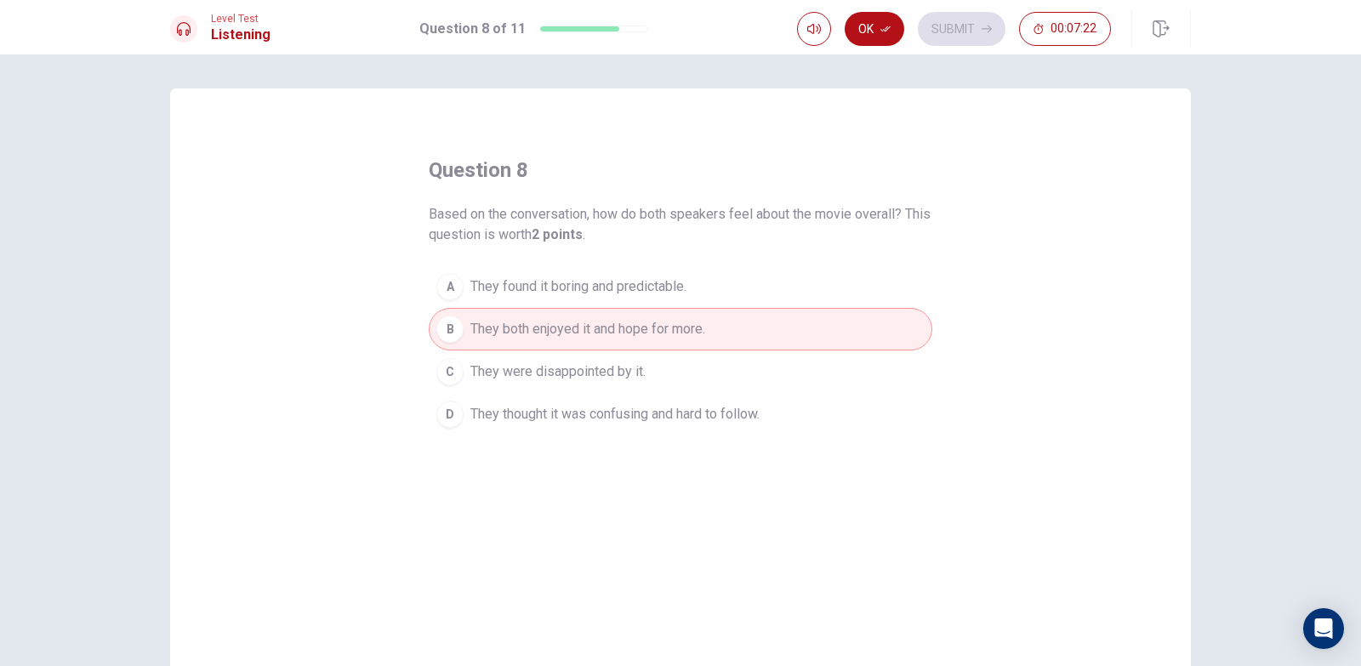
click at [860, 34] on button "Ok" at bounding box center [874, 29] width 60 height 34
click at [970, 26] on button "Submit" at bounding box center [962, 29] width 88 height 34
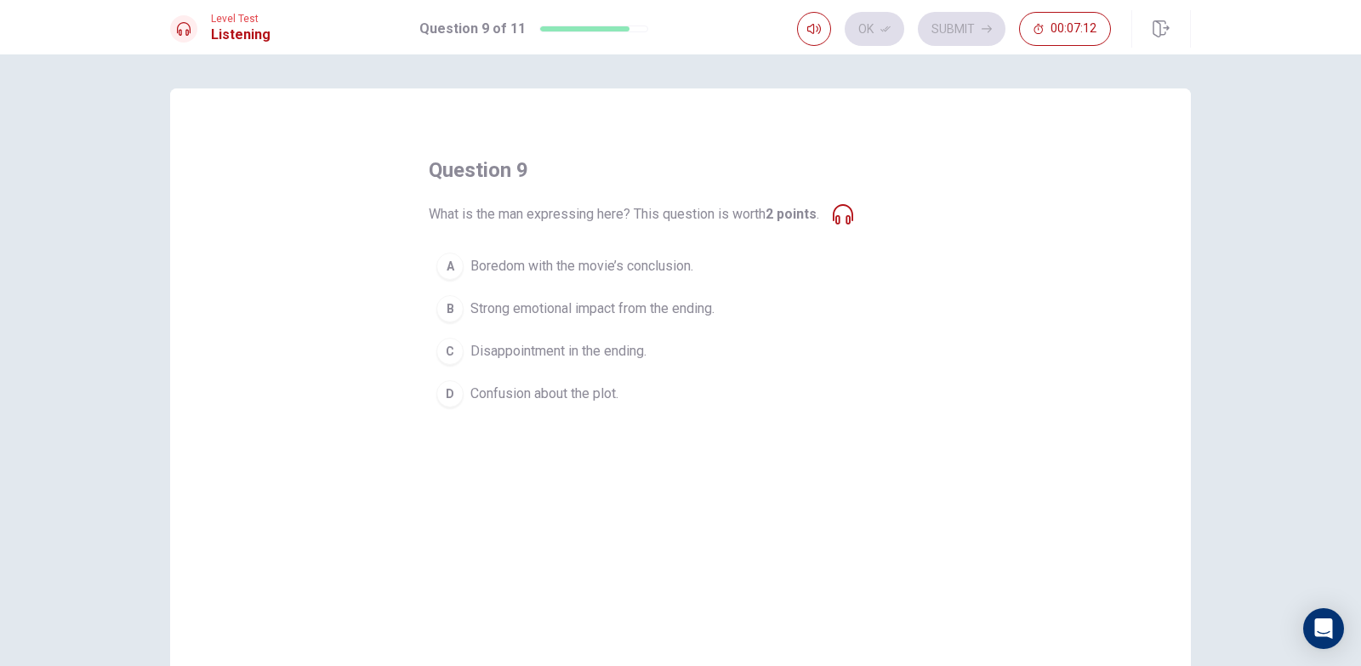
click at [561, 304] on span "Strong emotional impact from the ending." at bounding box center [592, 308] width 244 height 20
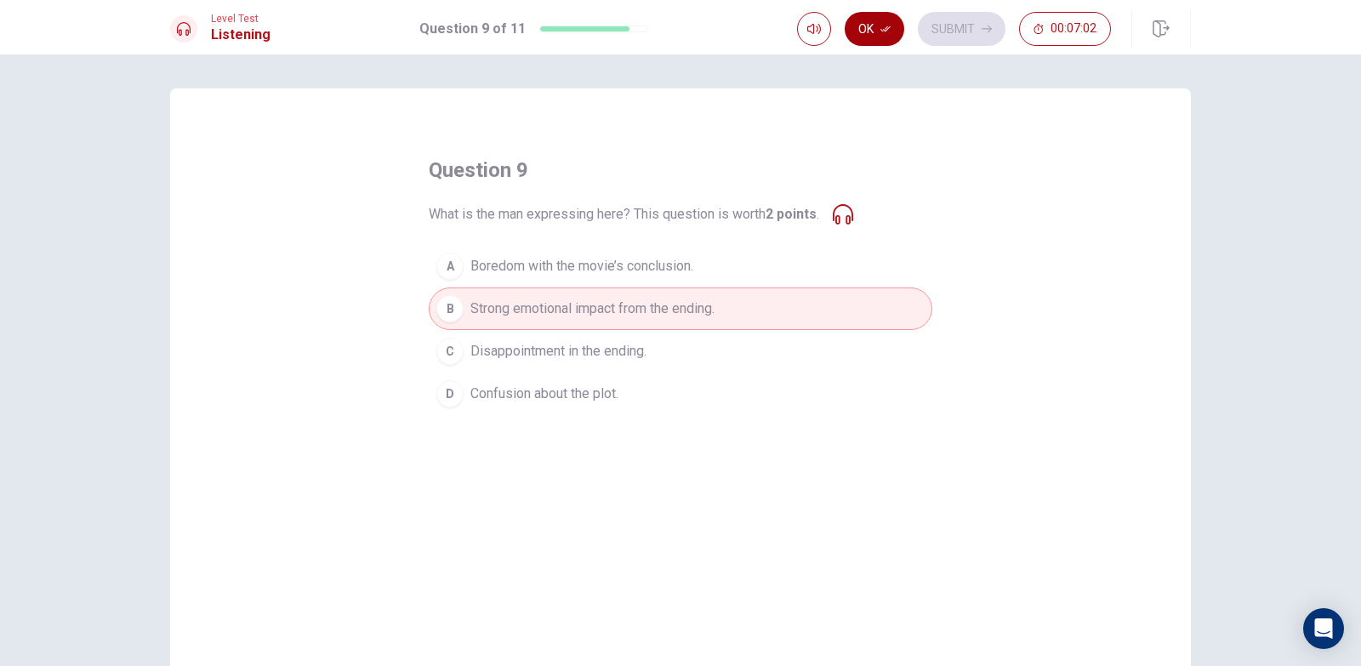
click at [886, 33] on icon "button" at bounding box center [885, 29] width 10 height 10
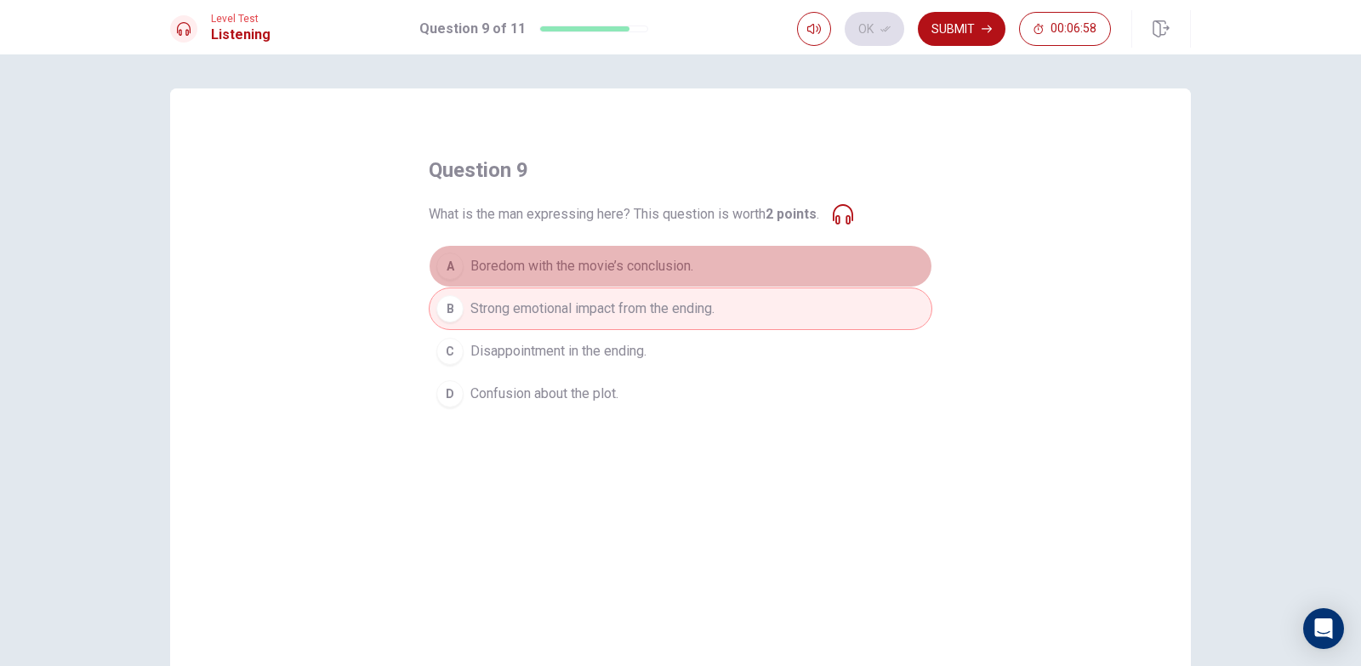
click at [674, 275] on span "Boredom with the movie’s conclusion." at bounding box center [581, 266] width 223 height 20
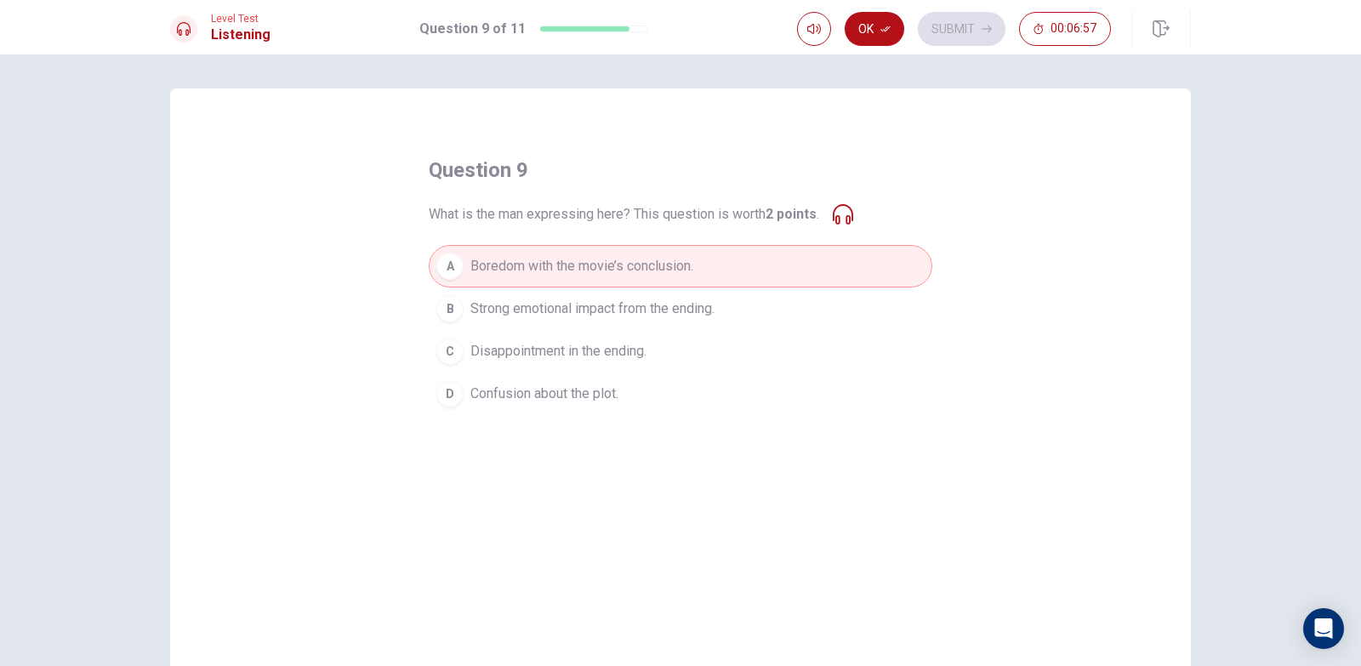
click at [613, 301] on span "Strong emotional impact from the ending." at bounding box center [592, 308] width 244 height 20
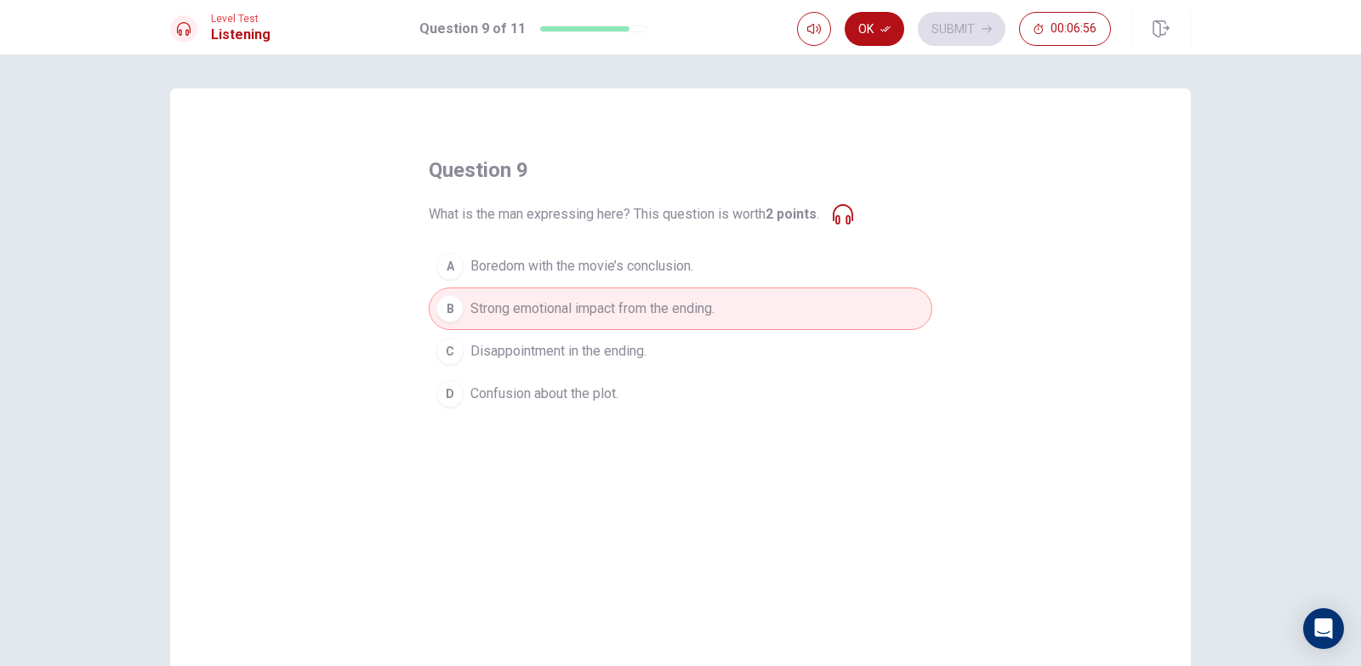
click at [845, 210] on icon at bounding box center [842, 214] width 20 height 20
click at [838, 219] on icon at bounding box center [842, 214] width 20 height 20
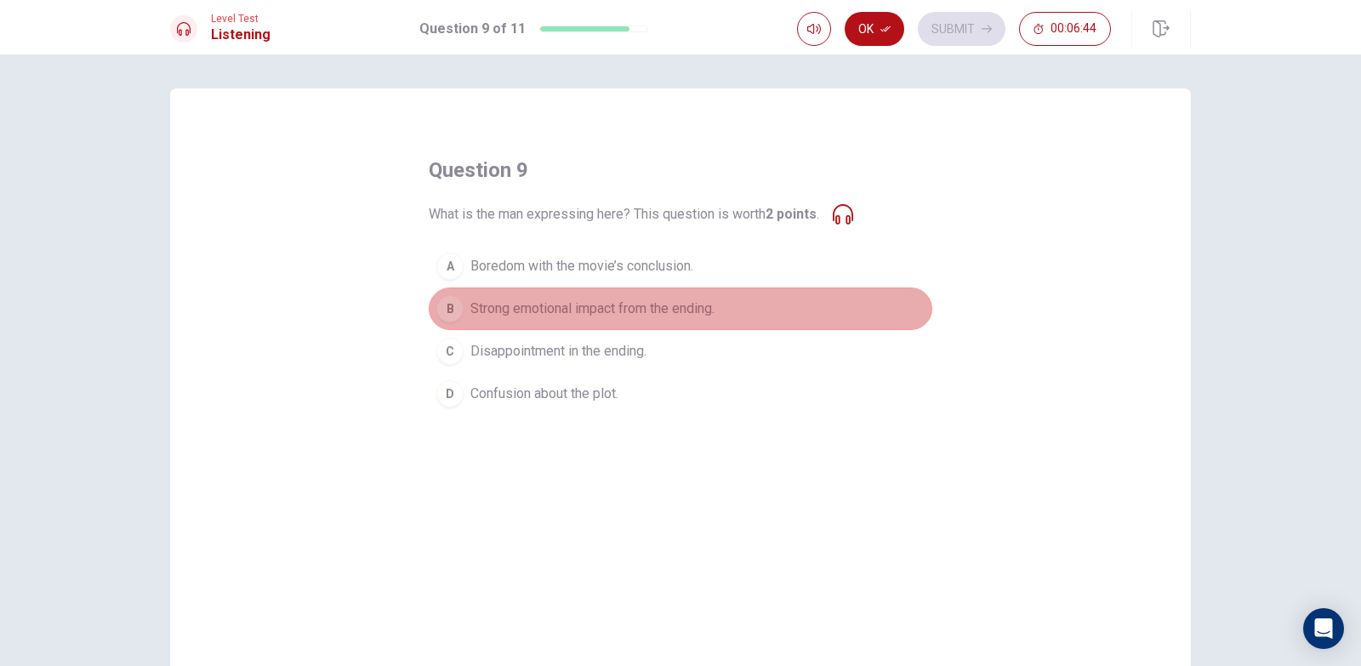
click at [746, 327] on button "B Strong emotional impact from the ending." at bounding box center [680, 308] width 503 height 43
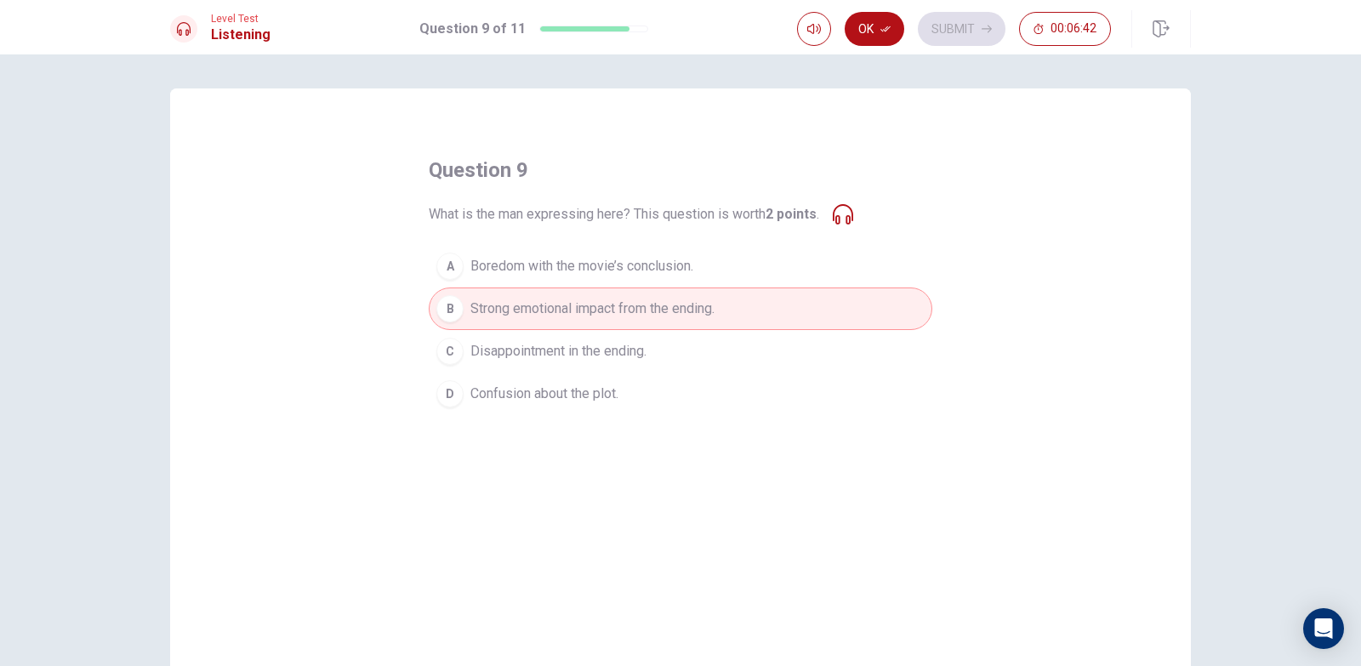
click at [872, 26] on button "Ok" at bounding box center [874, 29] width 60 height 34
click at [981, 38] on button "Submit" at bounding box center [962, 29] width 88 height 34
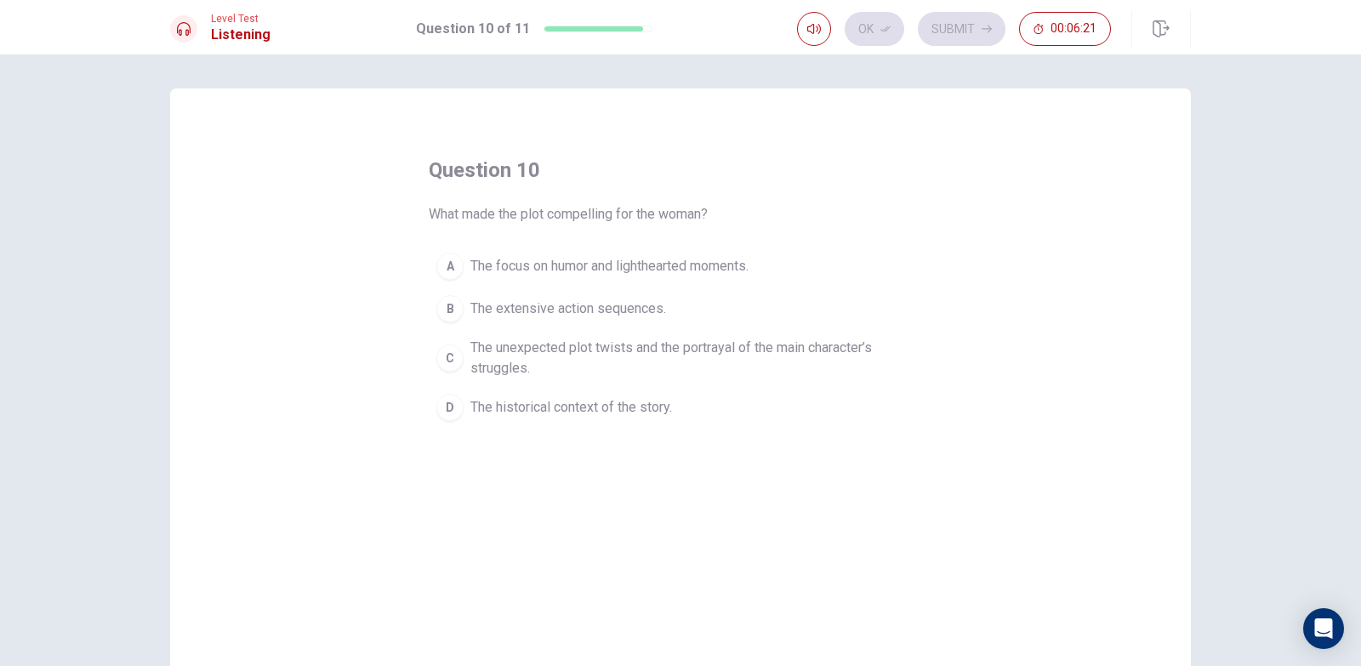
click at [806, 351] on span "The unexpected plot twists and the portrayal of the main character’s struggles." at bounding box center [697, 358] width 454 height 41
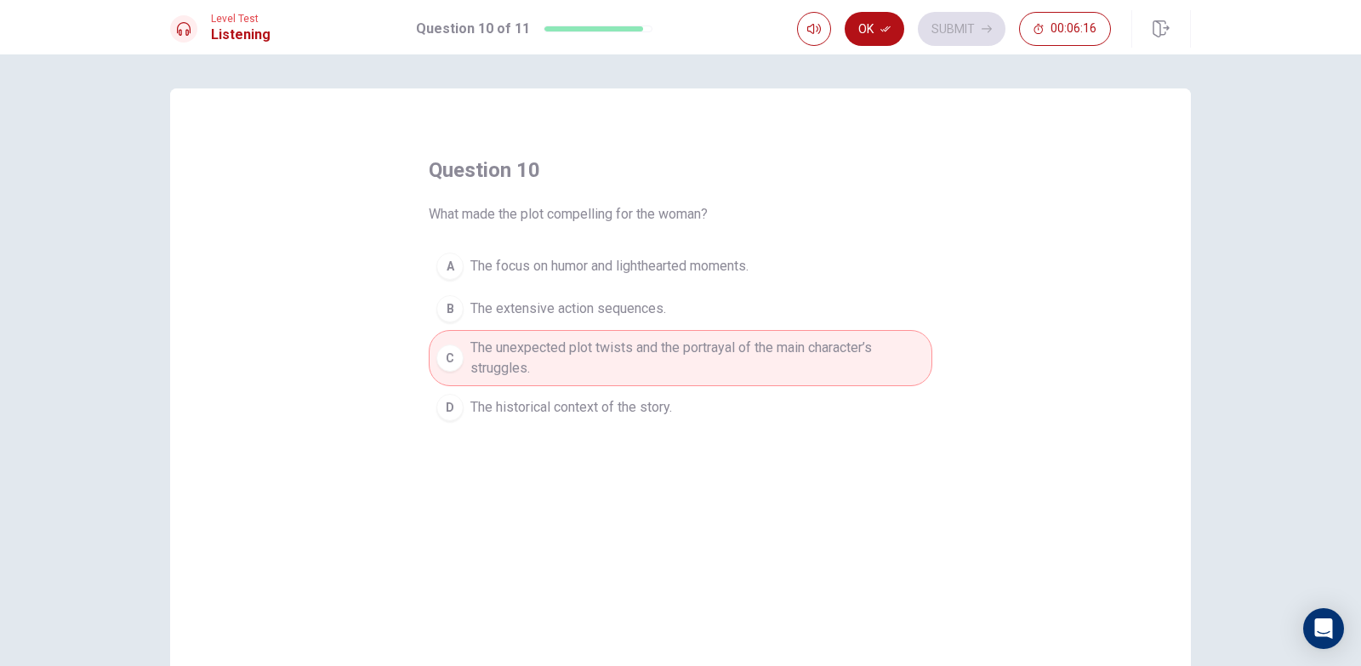
click at [652, 355] on span "The unexpected plot twists and the portrayal of the main character’s struggles." at bounding box center [697, 358] width 454 height 41
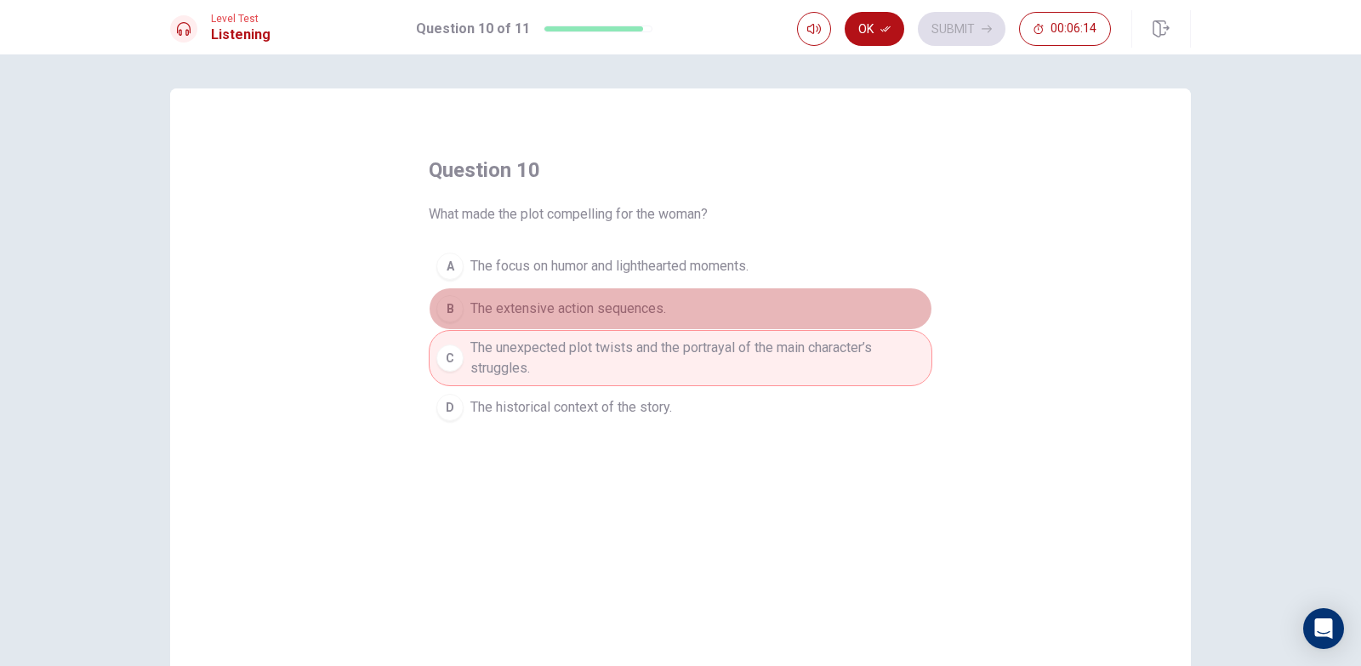
click at [684, 312] on button "B The extensive action sequences." at bounding box center [680, 308] width 503 height 43
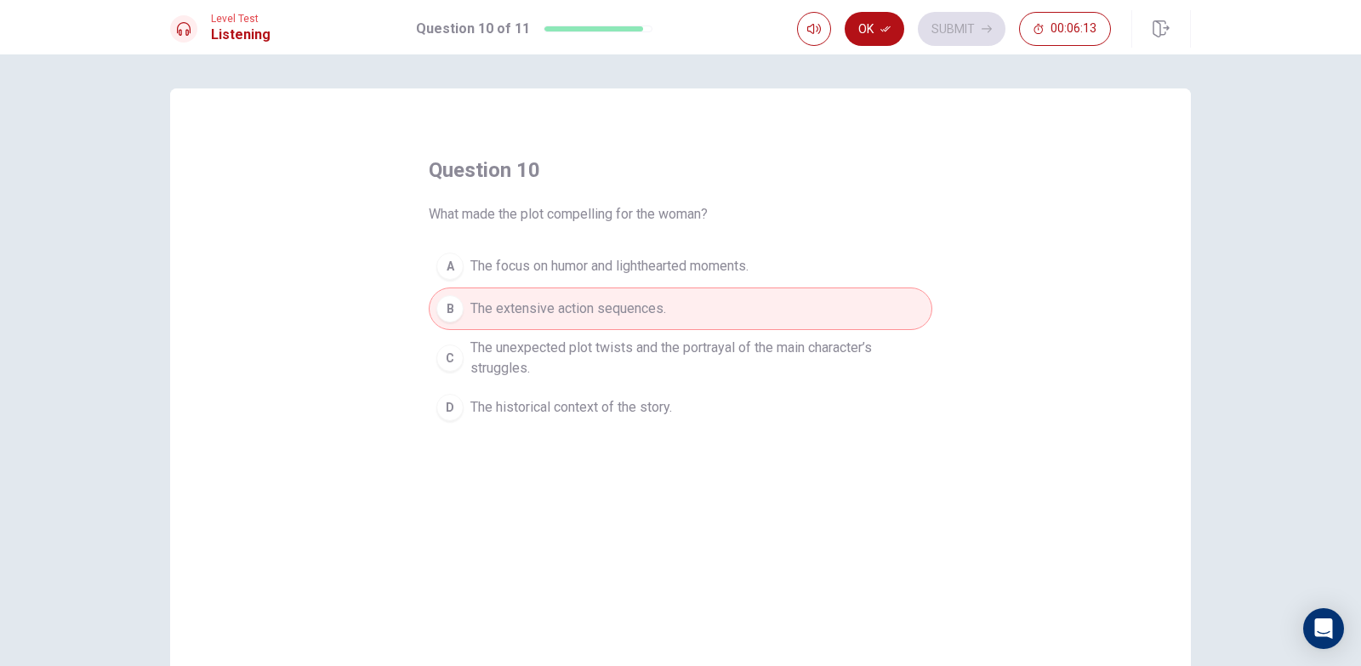
click at [729, 264] on span "The focus on humor and lighthearted moments." at bounding box center [609, 266] width 278 height 20
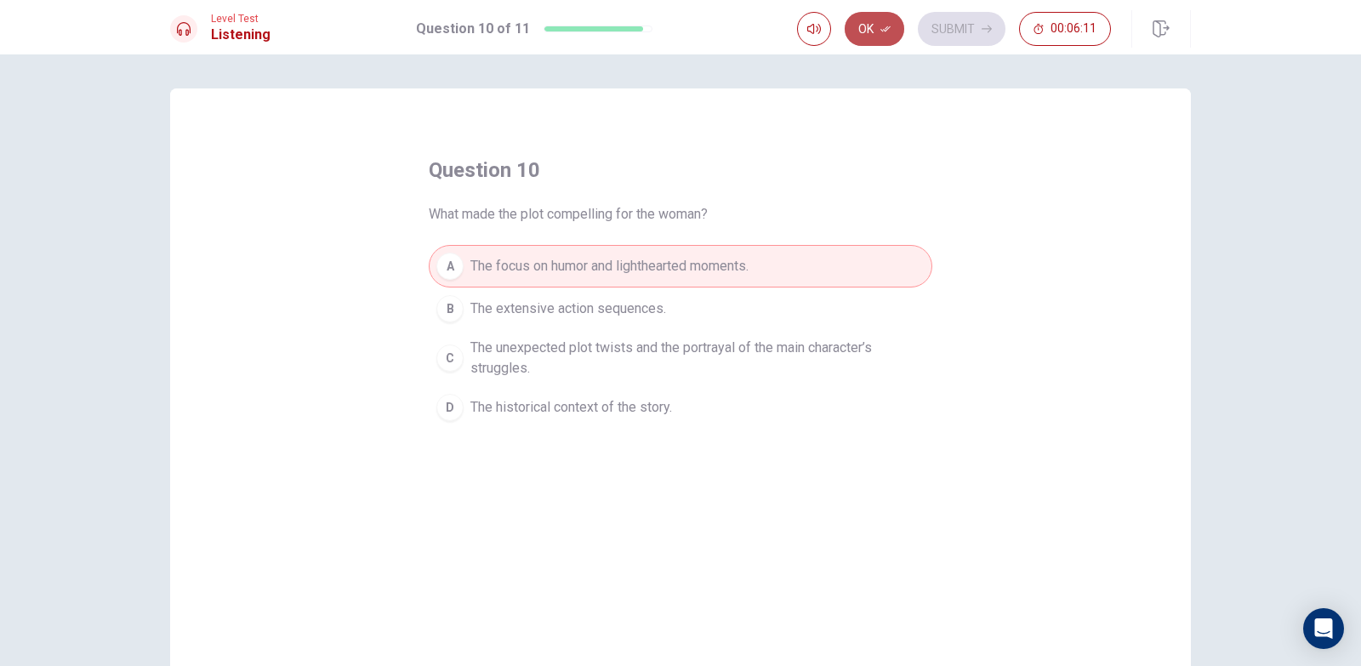
click at [874, 34] on button "Ok" at bounding box center [874, 29] width 60 height 34
click at [950, 24] on button "Submit" at bounding box center [962, 29] width 88 height 34
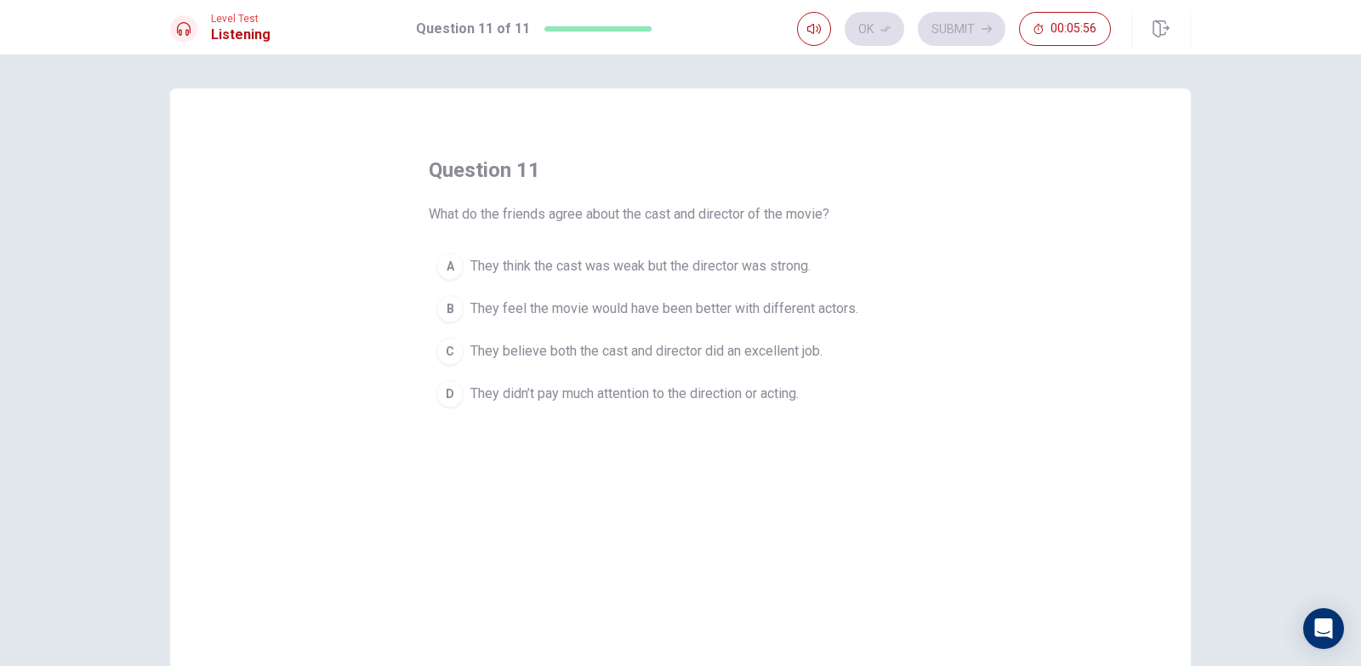
click at [776, 260] on span "They think the cast was weak but the director was strong." at bounding box center [640, 266] width 340 height 20
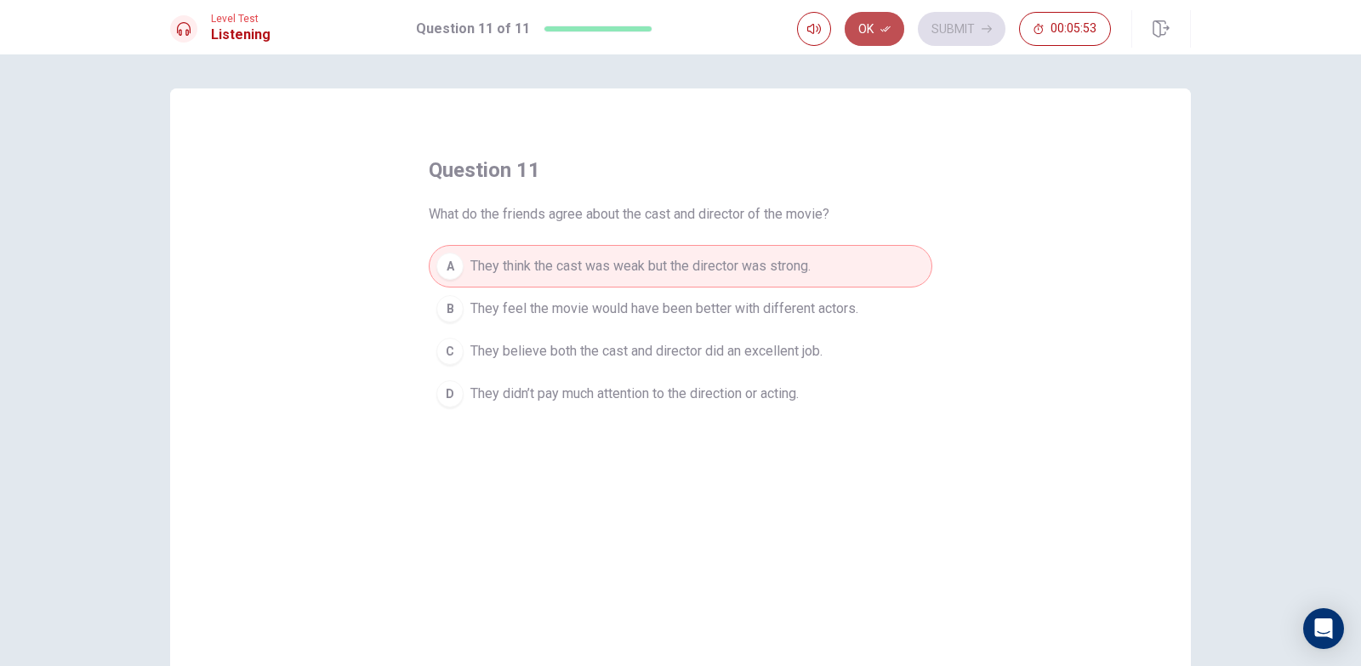
click at [867, 16] on button "Ok" at bounding box center [874, 29] width 60 height 34
click at [929, 38] on button "Submit" at bounding box center [962, 29] width 88 height 34
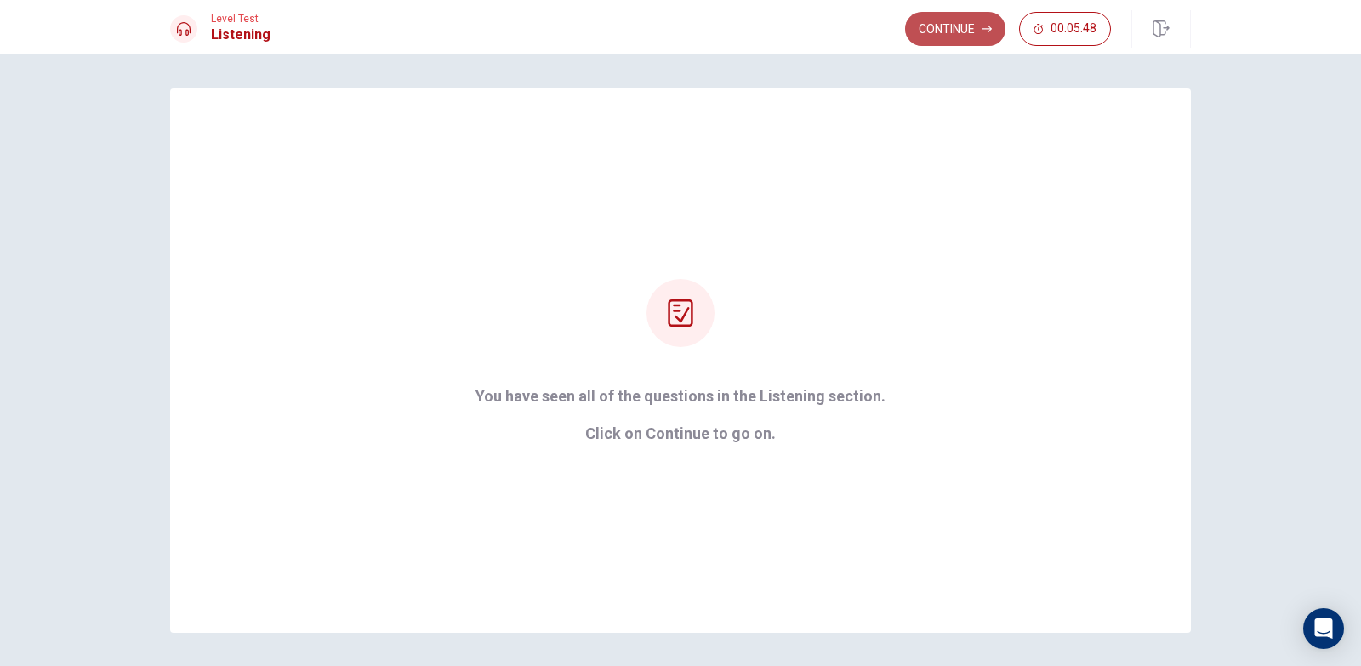
click at [950, 28] on button "Continue" at bounding box center [955, 29] width 100 height 34
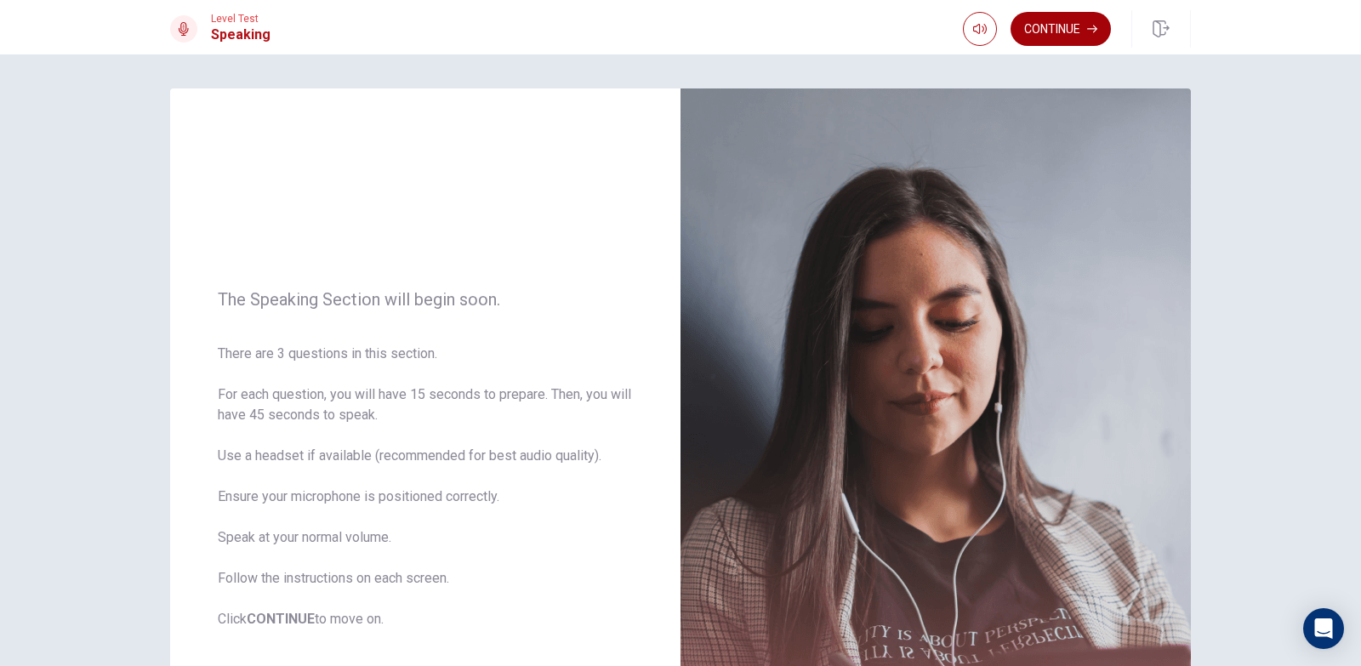
click at [1034, 33] on button "Continue" at bounding box center [1060, 29] width 100 height 34
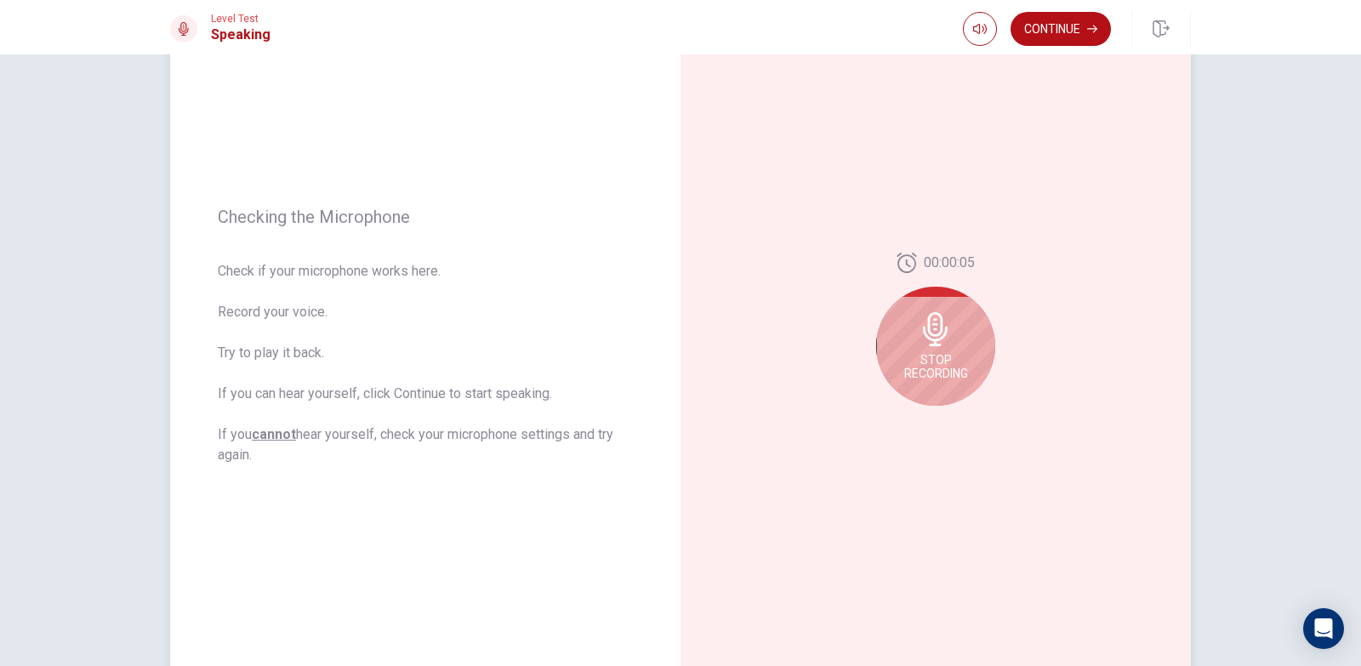
scroll to position [253, 0]
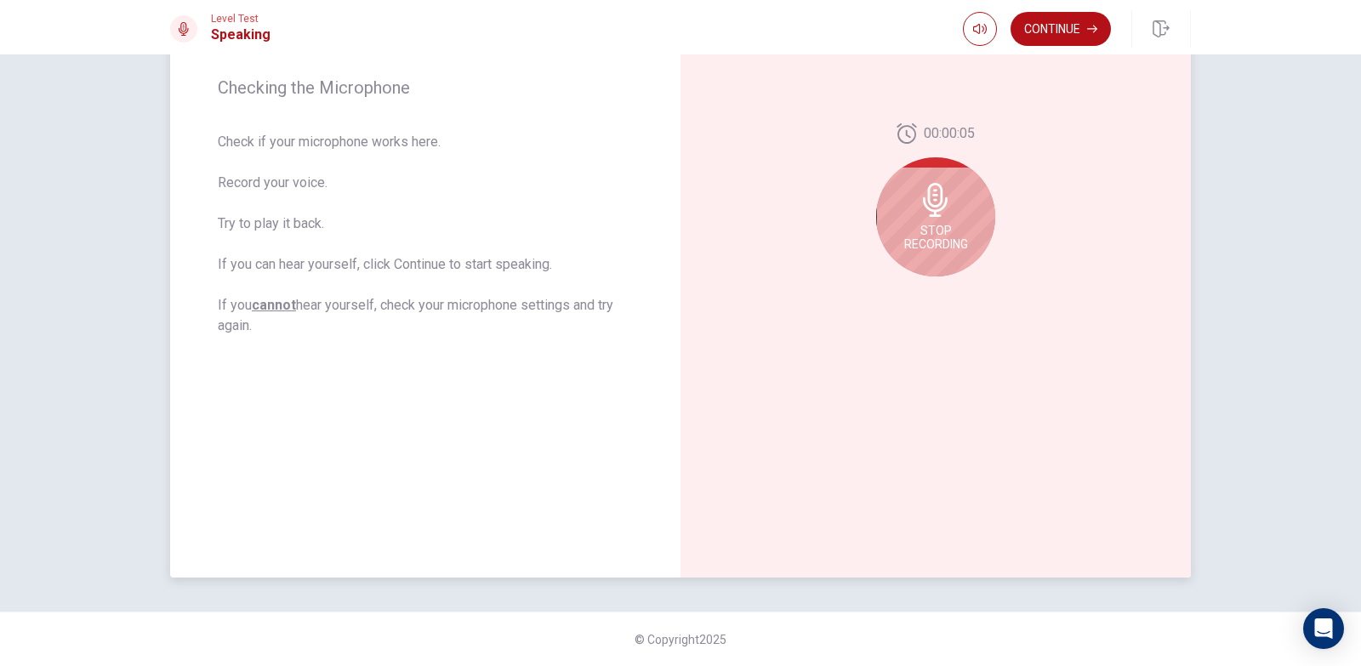
click at [926, 214] on icon at bounding box center [935, 200] width 25 height 34
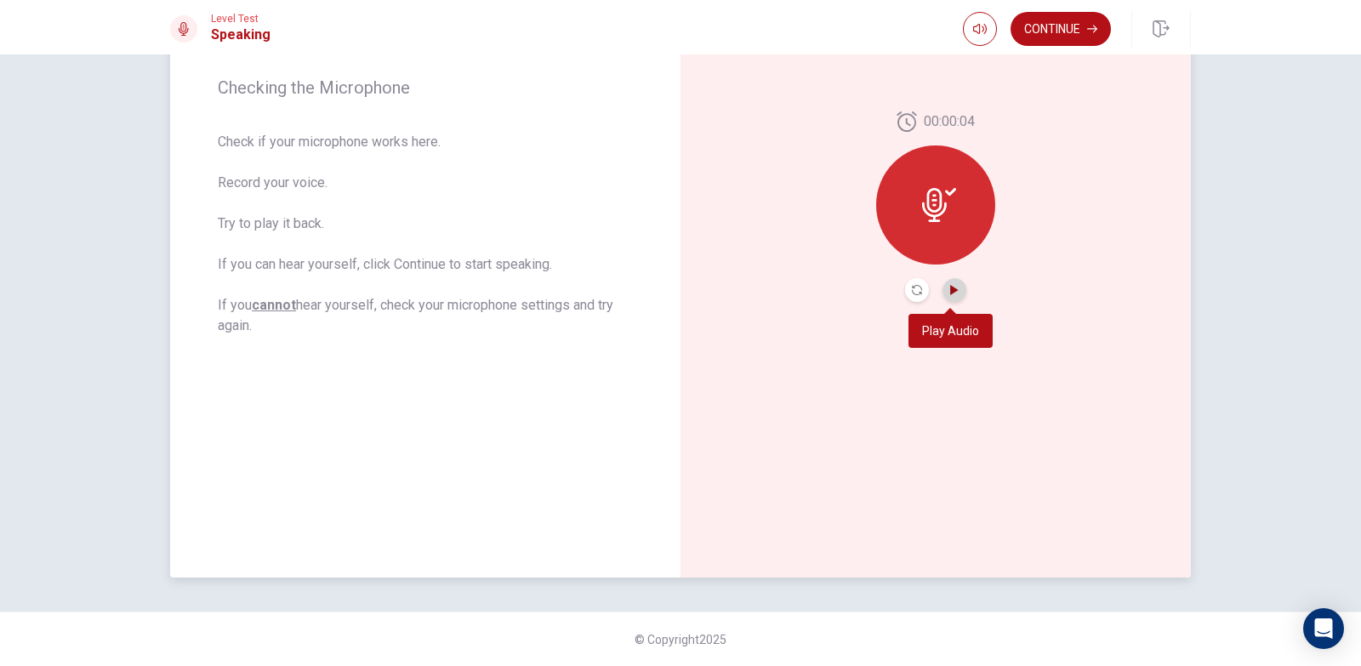
click at [950, 294] on icon "Play Audio" at bounding box center [954, 290] width 8 height 10
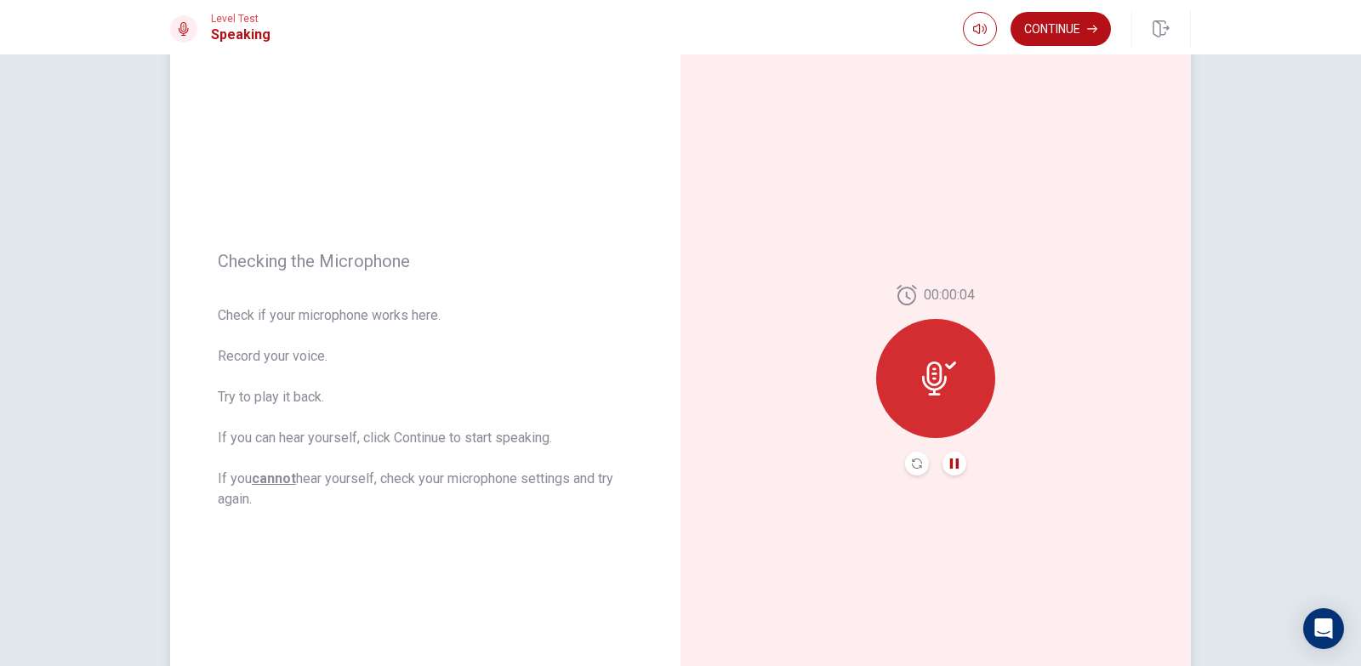
scroll to position [0, 0]
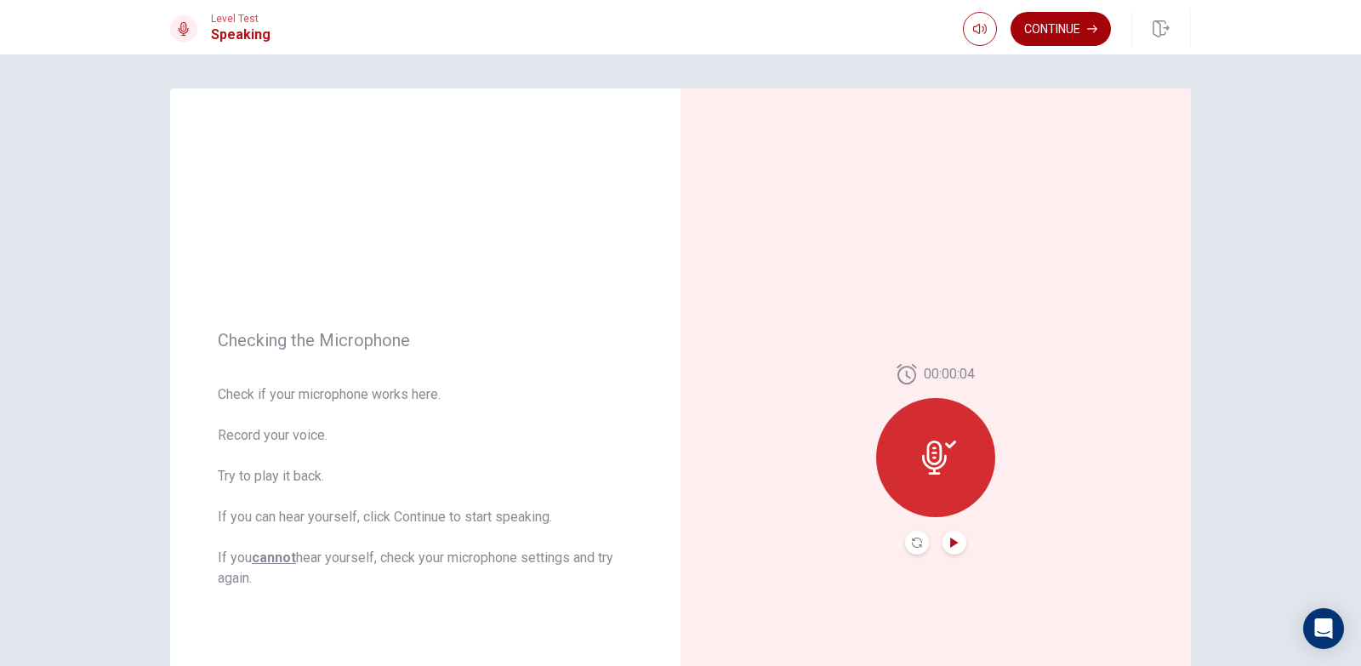
click at [1044, 21] on button "Continue" at bounding box center [1060, 29] width 100 height 34
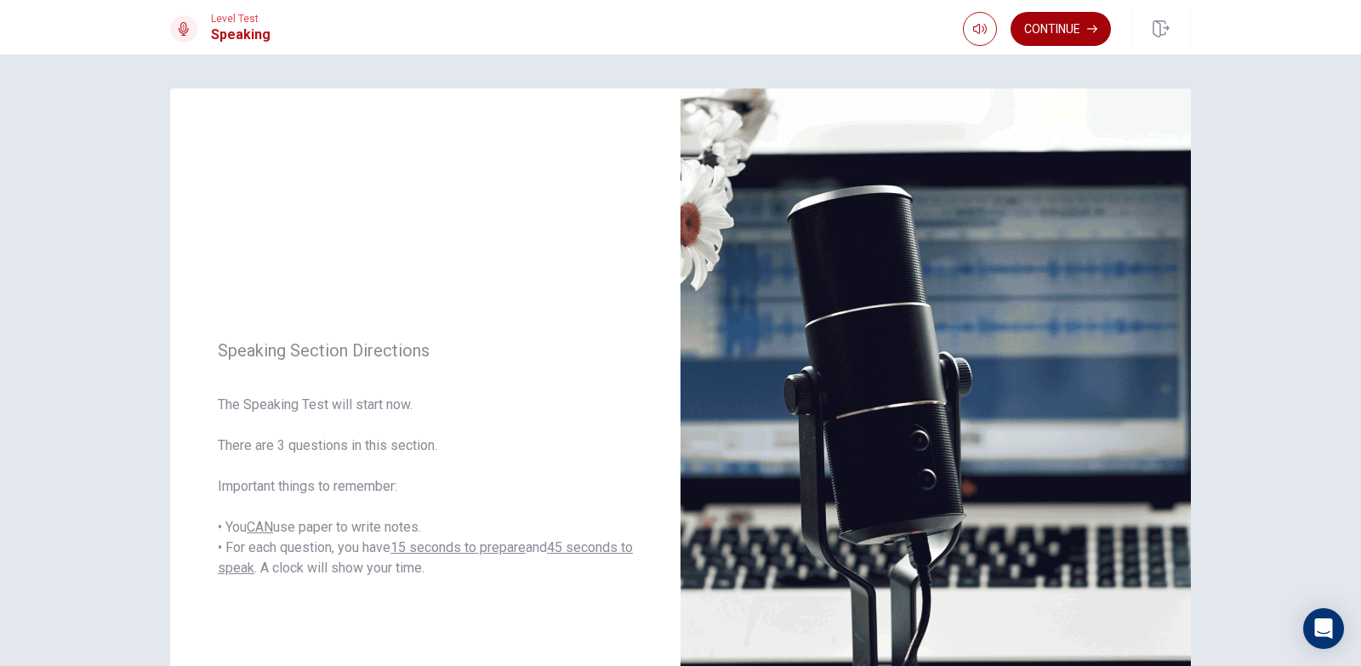
click at [1064, 38] on button "Continue" at bounding box center [1060, 29] width 100 height 34
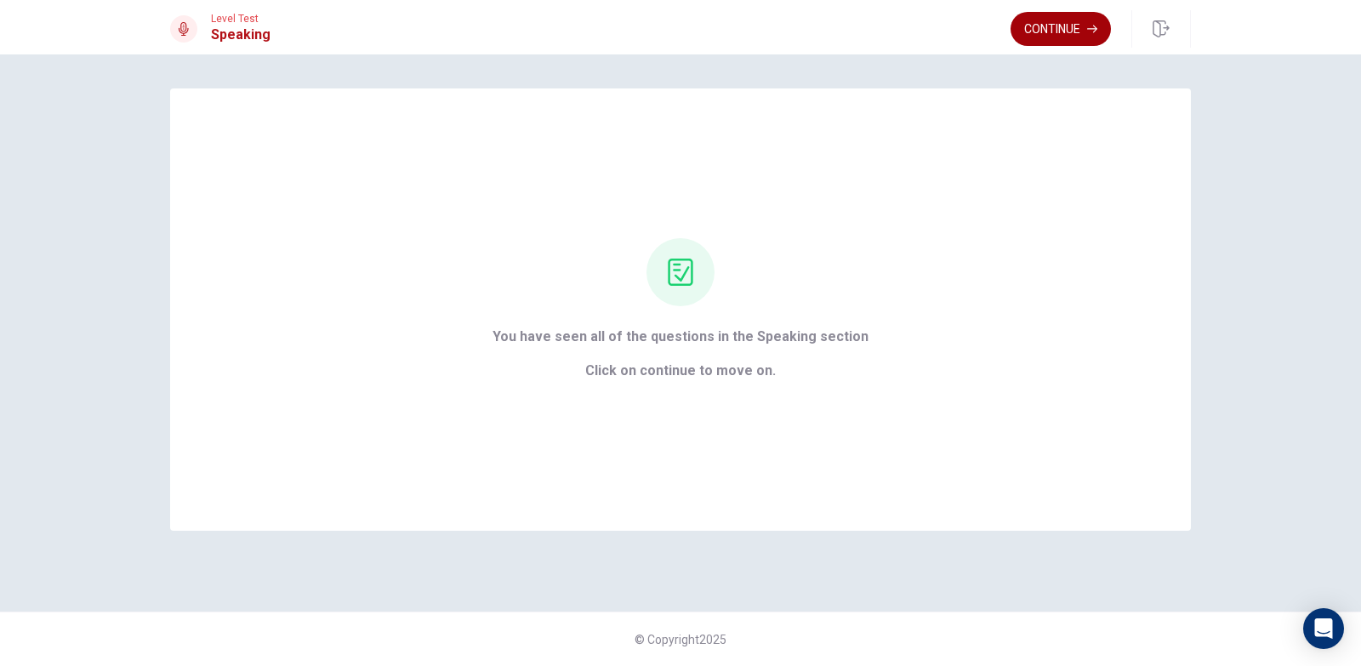
click at [1035, 24] on button "Continue" at bounding box center [1060, 29] width 100 height 34
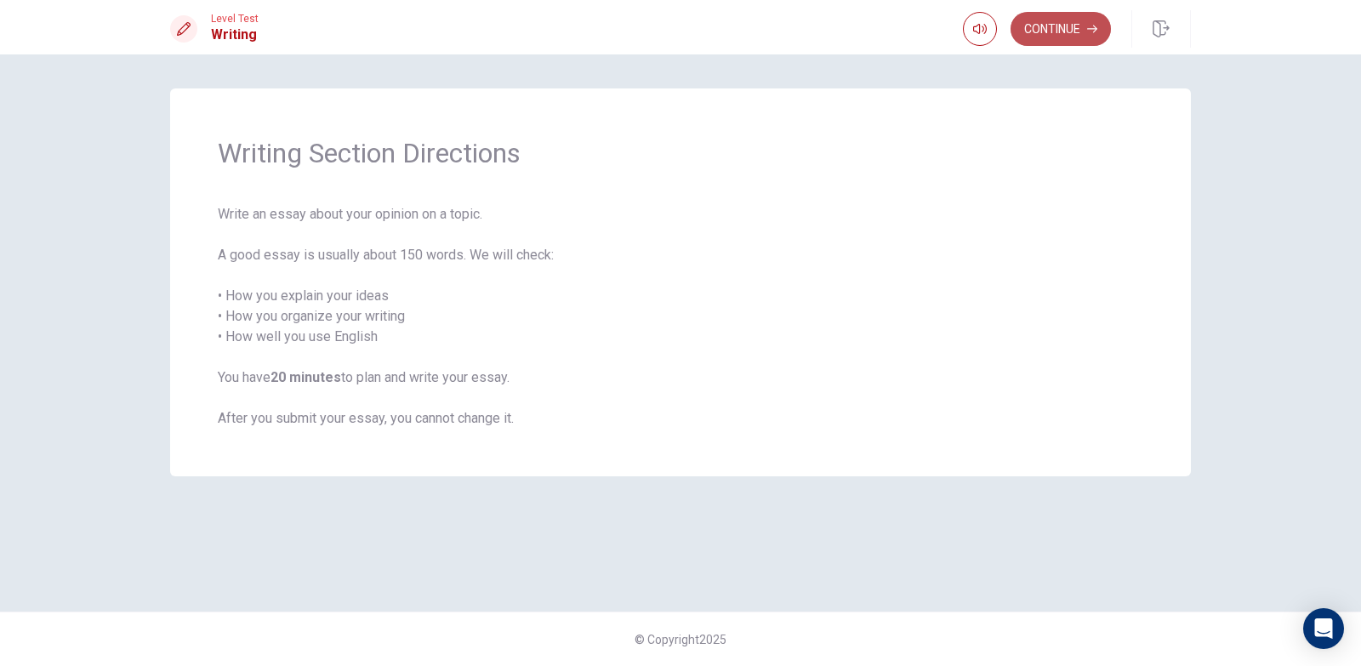
click at [1057, 40] on button "Continue" at bounding box center [1060, 29] width 100 height 34
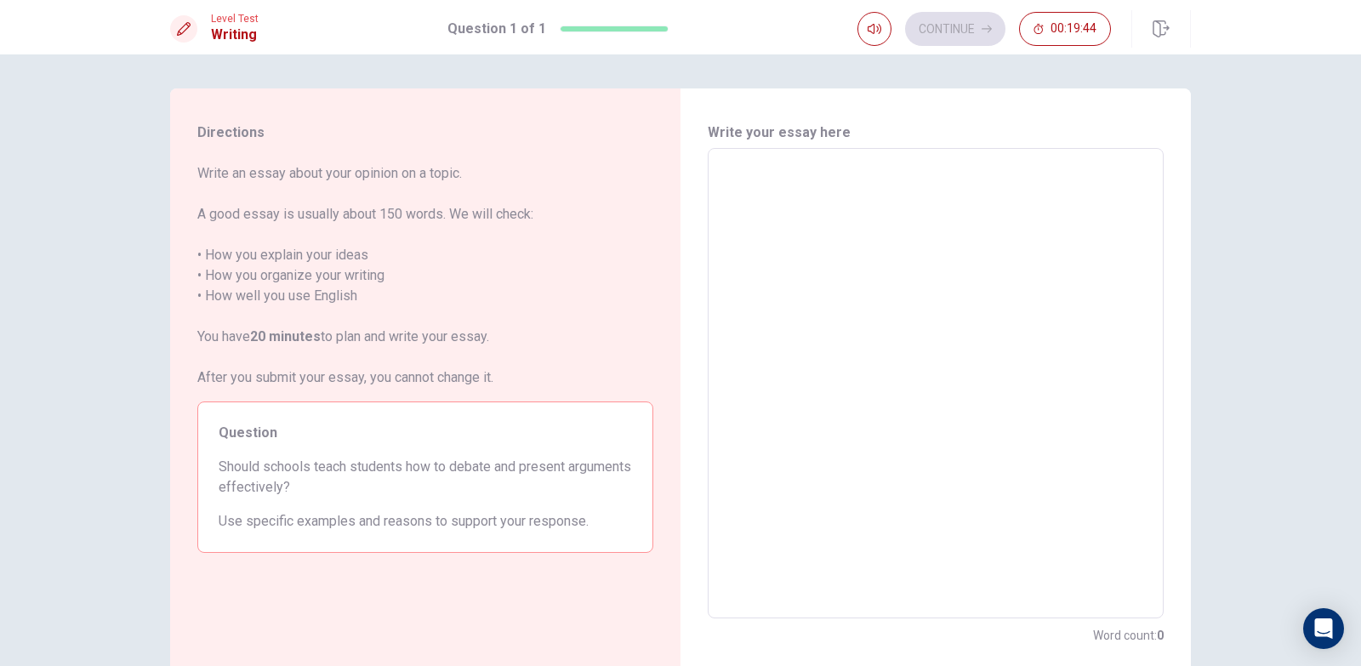
click at [783, 179] on textarea at bounding box center [935, 383] width 432 height 442
type textarea "s"
type textarea "x"
type textarea "sh"
type textarea "x"
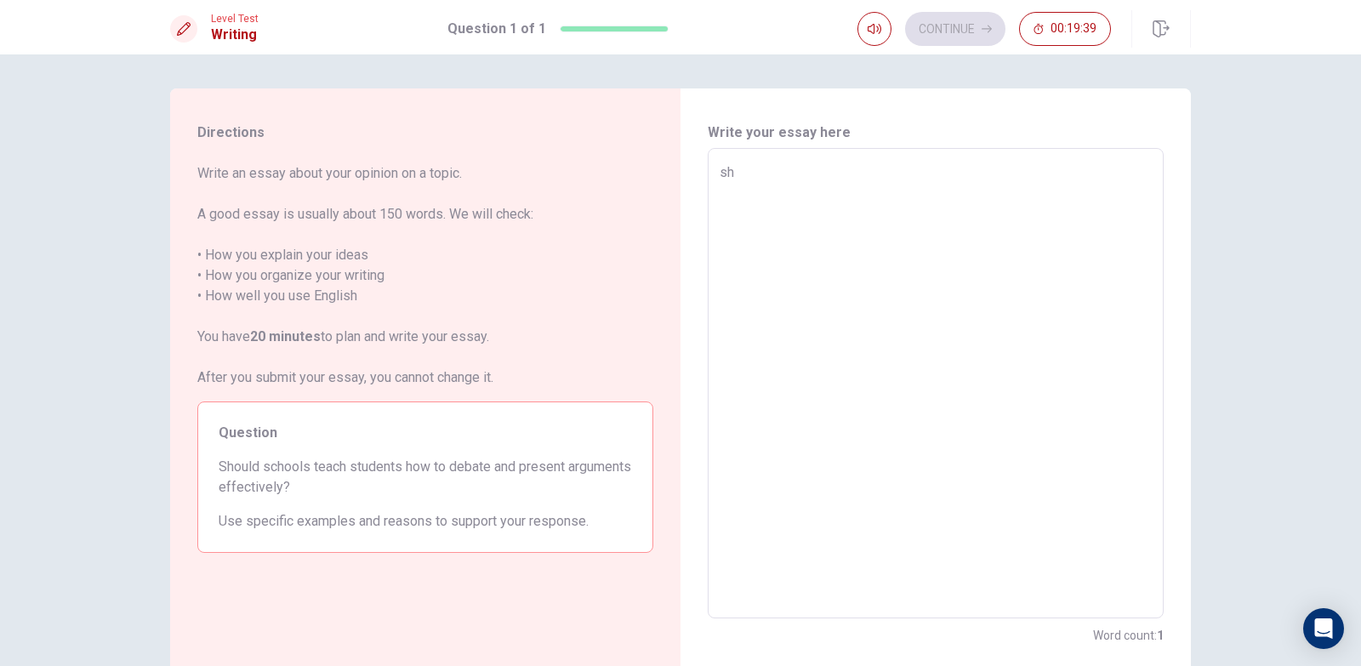
type textarea "sho"
type textarea "x"
type textarea "shou"
type textarea "x"
type textarea "shoul"
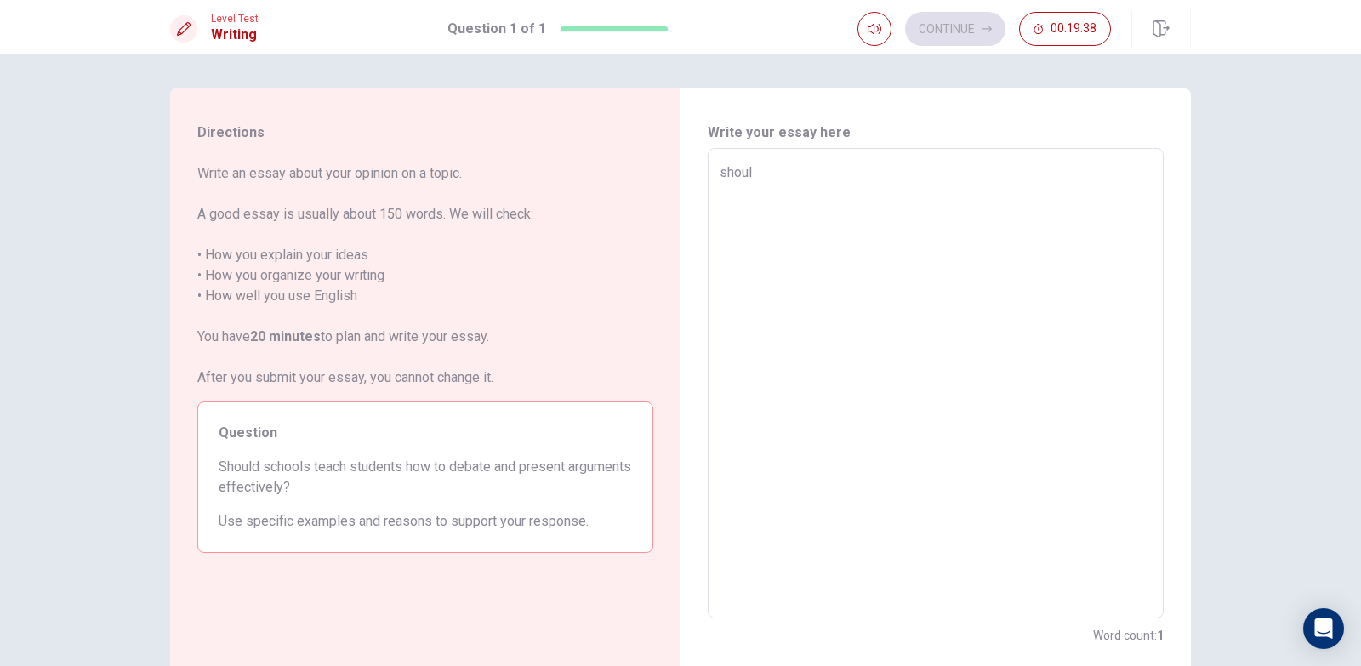
type textarea "x"
type textarea "should"
type textarea "x"
type textarea "should"
type textarea "x"
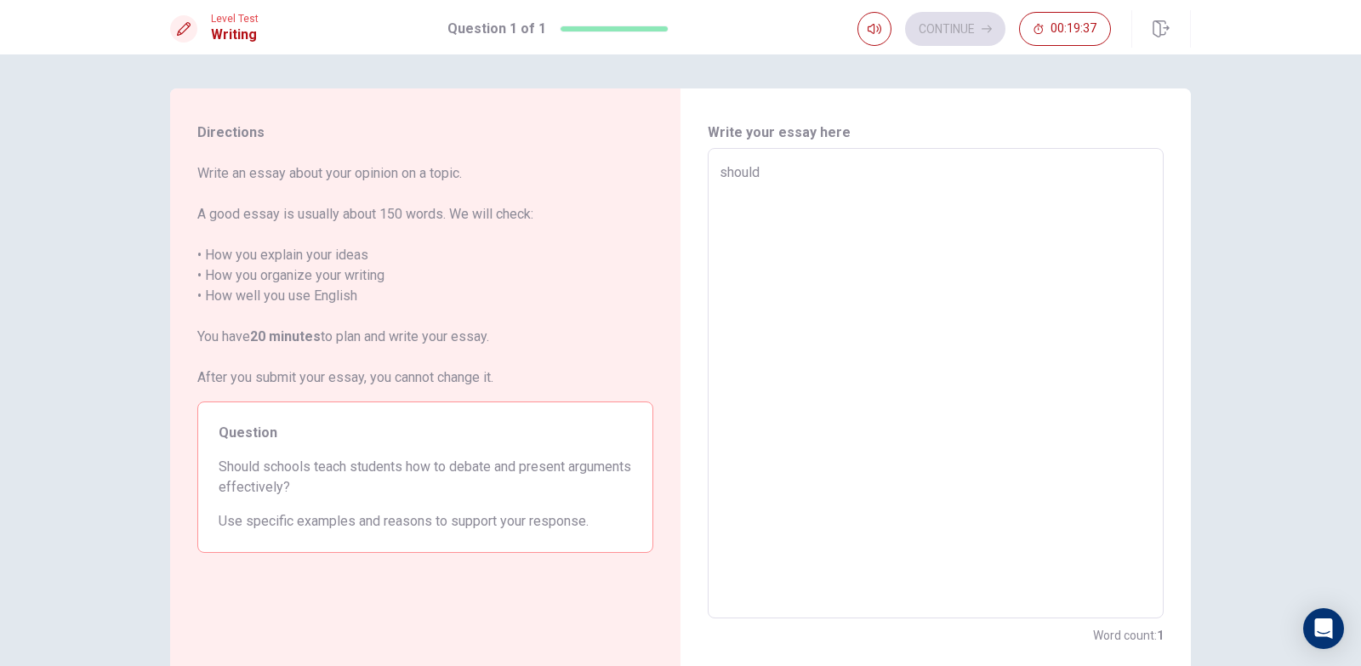
type textarea "should s"
type textarea "x"
type textarea "should sc"
type textarea "x"
type textarea "should sch"
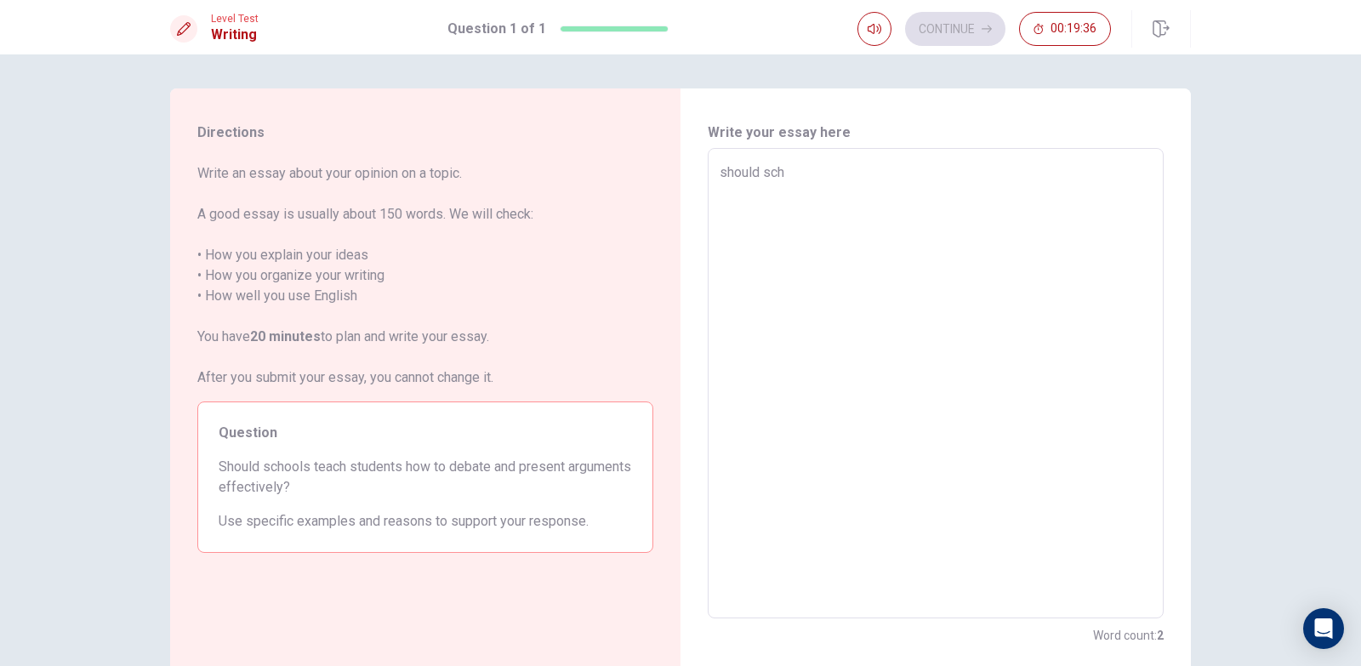
type textarea "x"
type textarea "should scho"
type textarea "x"
type textarea "should schoo"
type textarea "x"
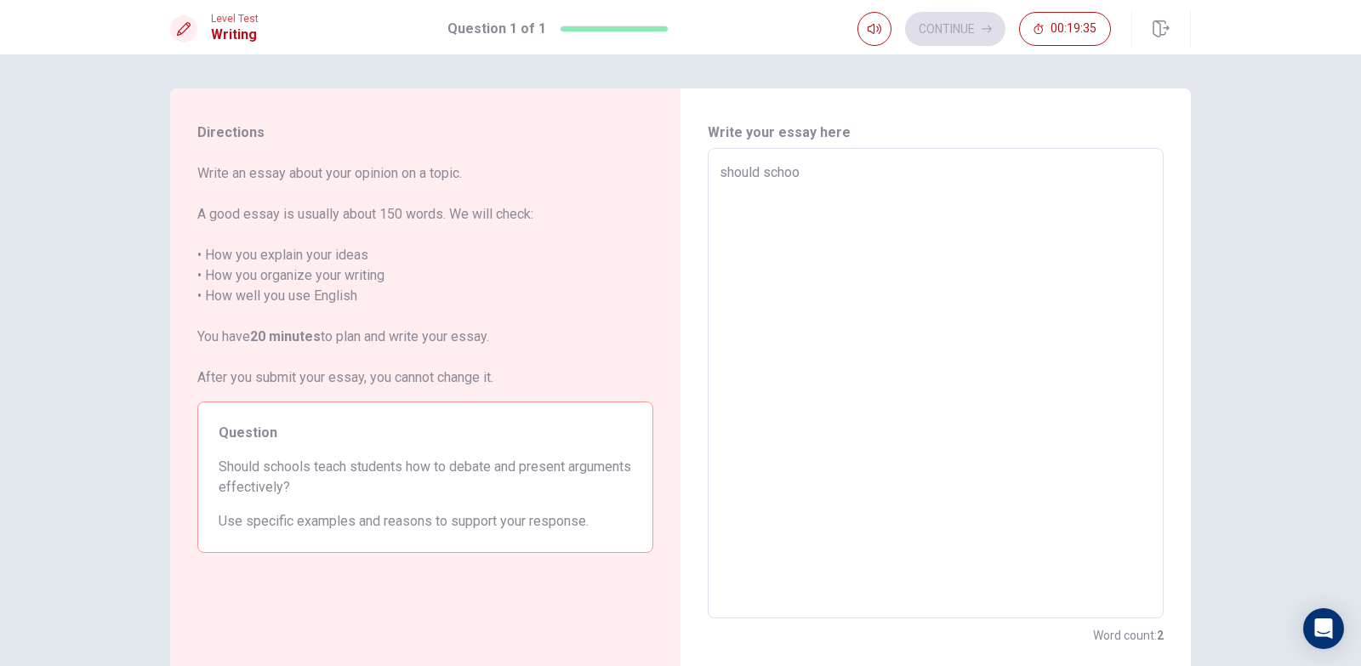
type textarea "should schooa"
type textarea "x"
type textarea "should schooal"
type textarea "x"
type textarea "should schooal"
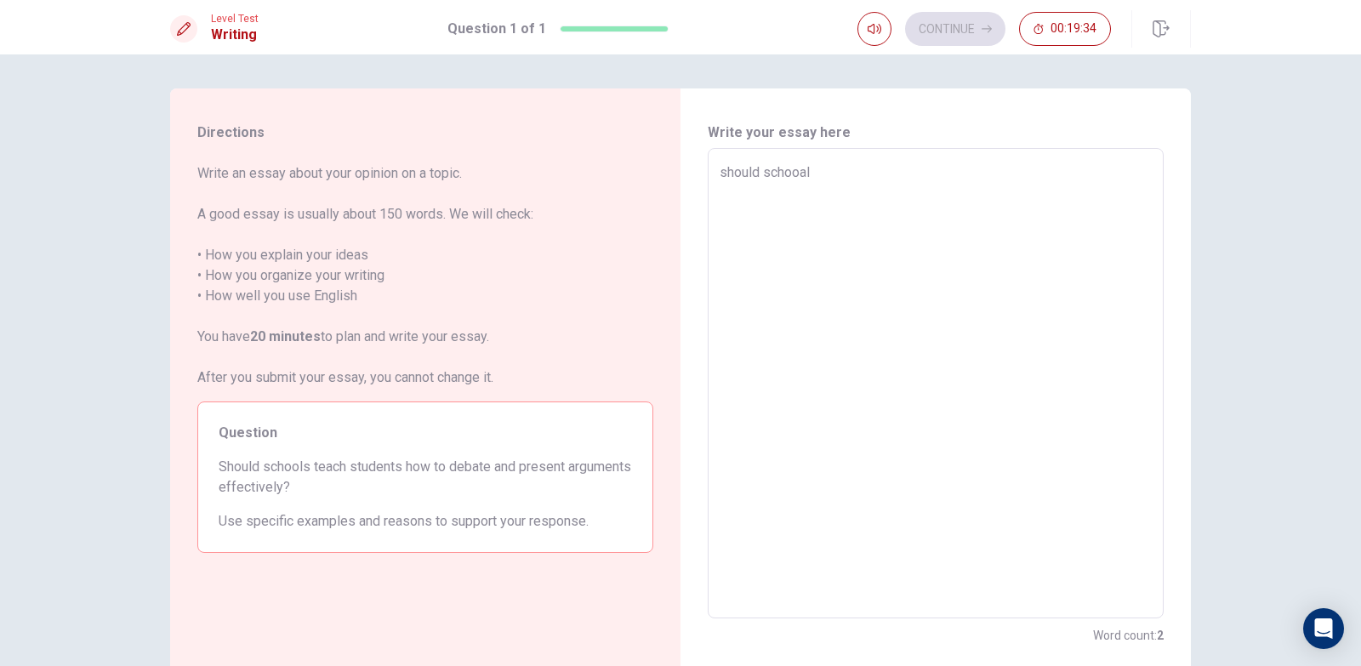
type textarea "x"
type textarea "should schooal"
type textarea "x"
type textarea "should schooald"
type textarea "x"
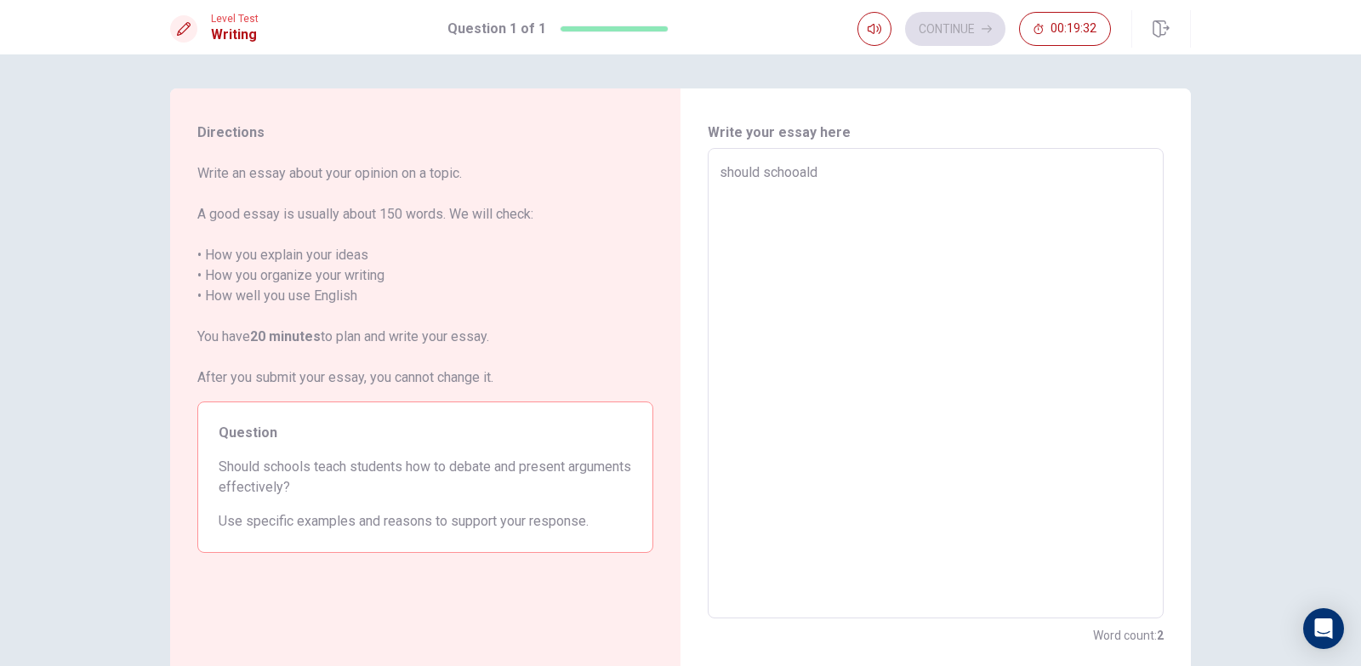
type textarea "should schooal"
type textarea "x"
type textarea "should schooals"
type textarea "x"
type textarea "should schooals"
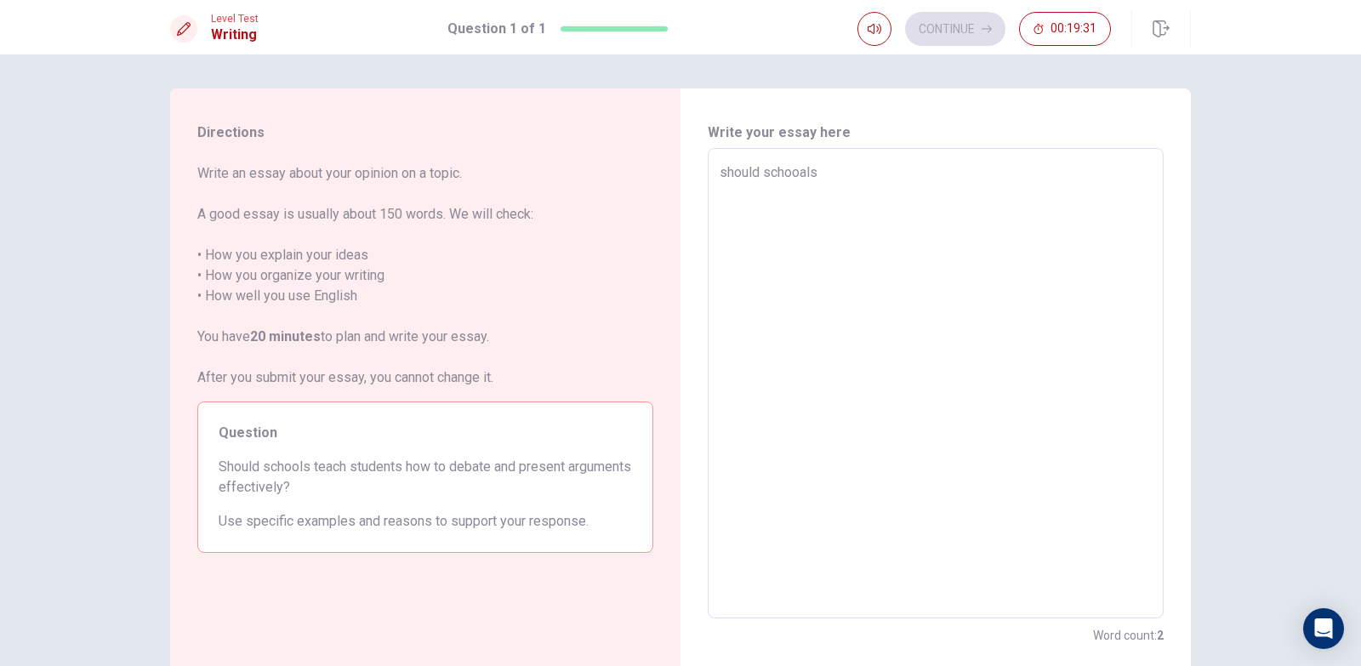
type textarea "x"
type textarea "should schooals i"
type textarea "x"
type textarea "should schooals"
type textarea "x"
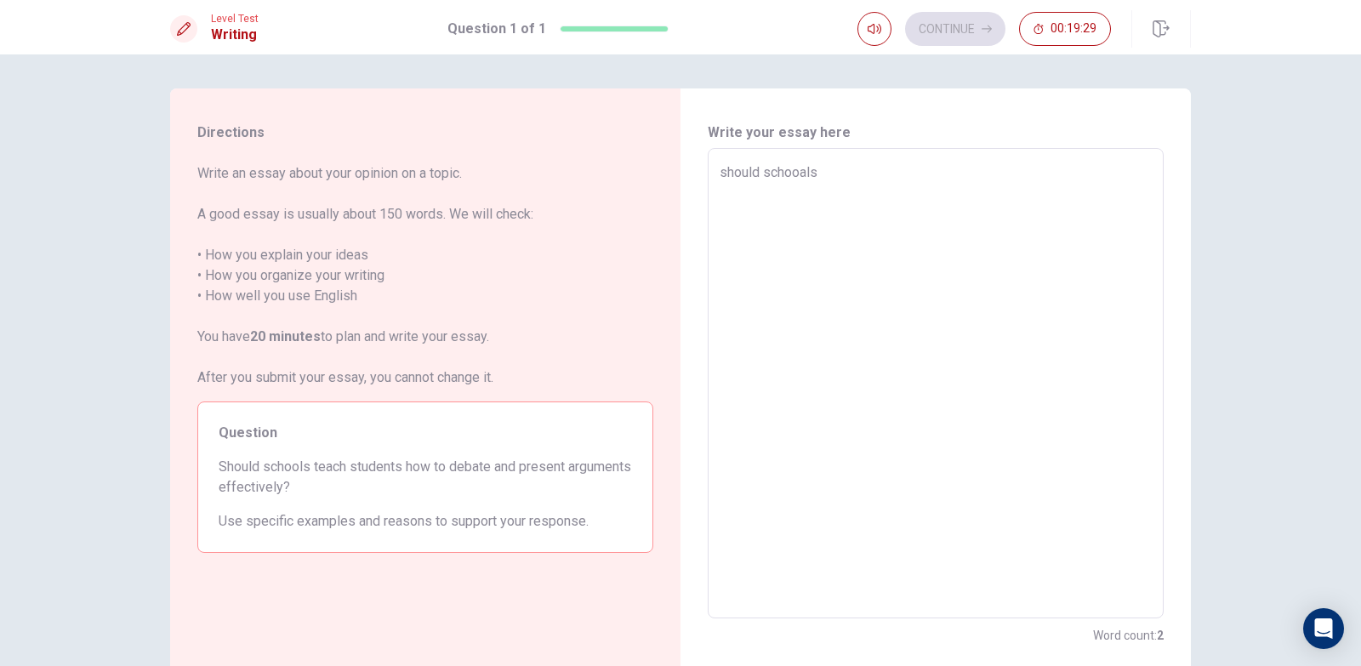
type textarea "should schooals t"
type textarea "x"
type textarea "should schooals tr"
type textarea "x"
type textarea "should schooals t"
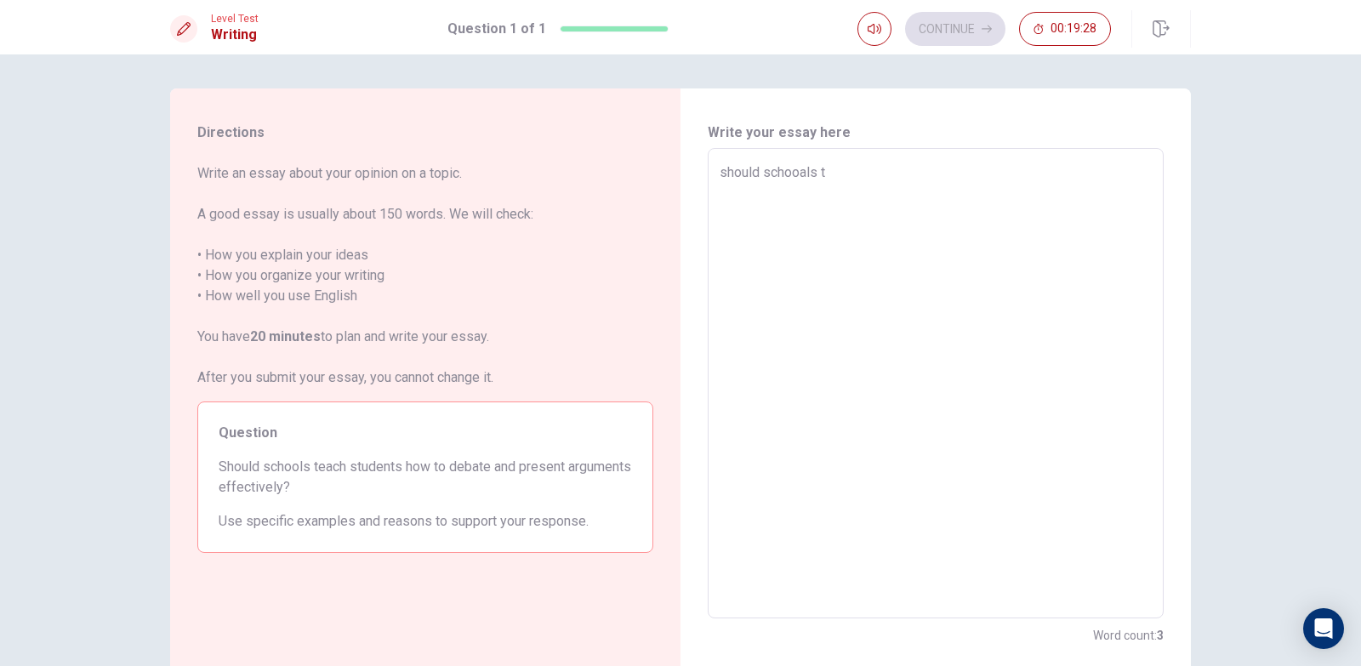
type textarea "x"
type textarea "should schooals te"
type textarea "x"
type textarea "should schooals tea"
type textarea "x"
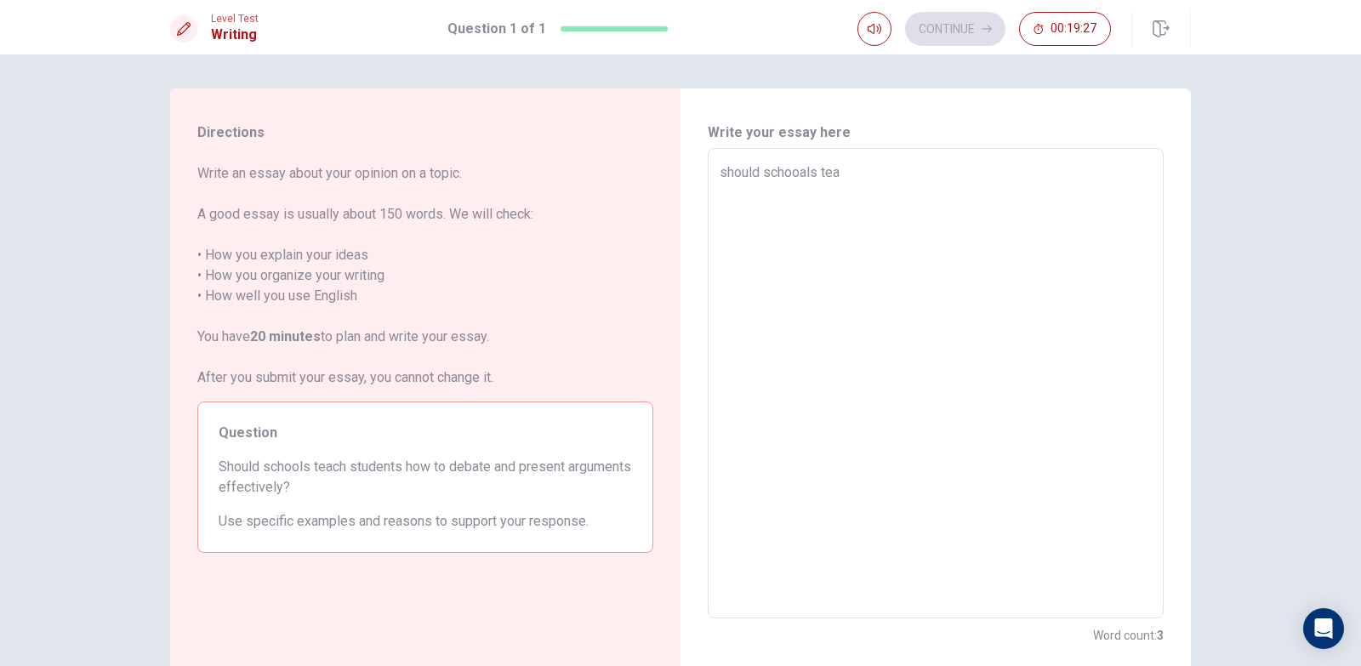
type textarea "should schooals teac"
type textarea "x"
type textarea "should schooals teach"
type textarea "x"
type textarea "should schooals teach"
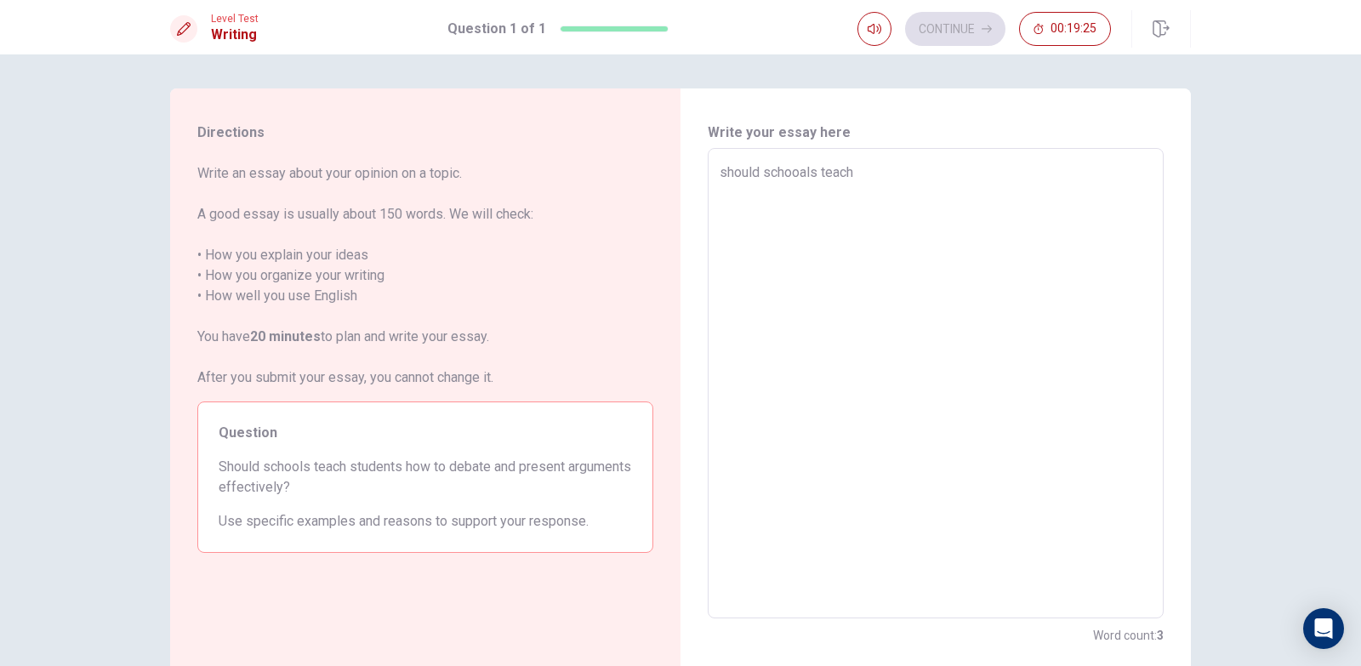
type textarea "x"
type textarea "should schooals teach s"
type textarea "x"
type textarea "should schooals teach st"
type textarea "x"
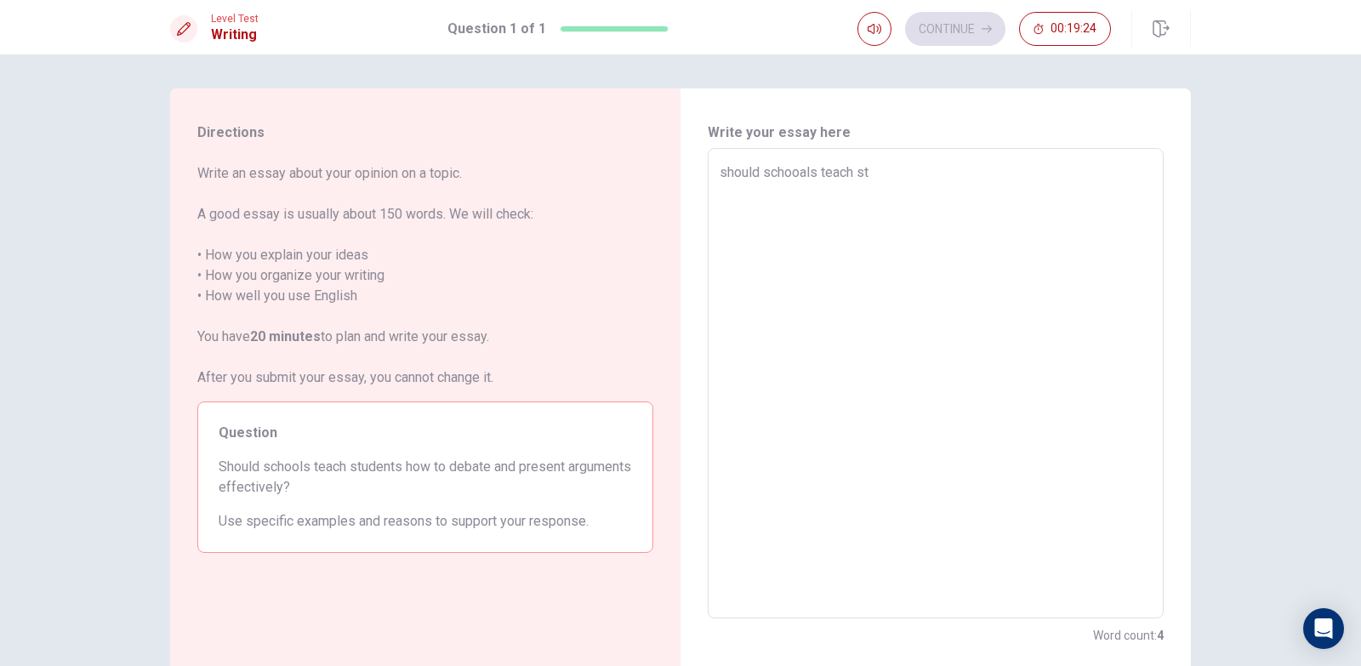
type textarea "should schooals teach stu"
type textarea "x"
type textarea "should schooals teach stud"
type textarea "x"
type textarea "should schooals teach stude"
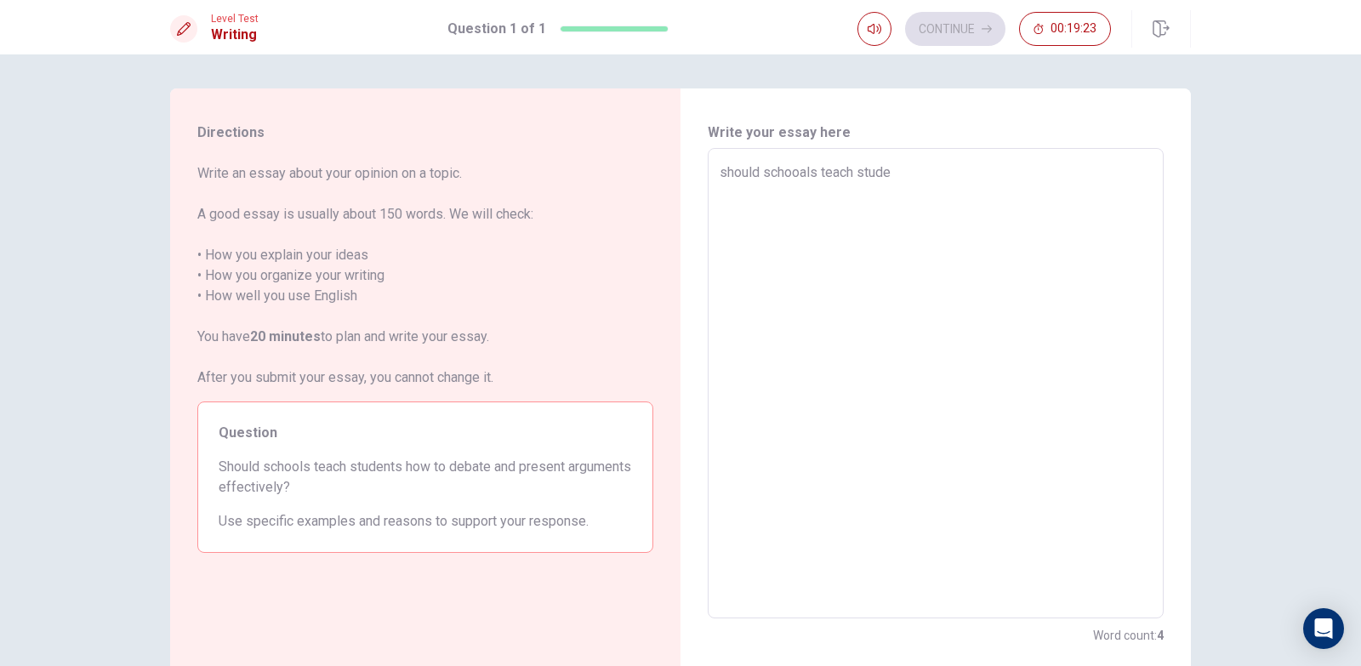
type textarea "x"
type textarea "should schooals teach studen"
type textarea "x"
type textarea "should schooals teach student"
type textarea "x"
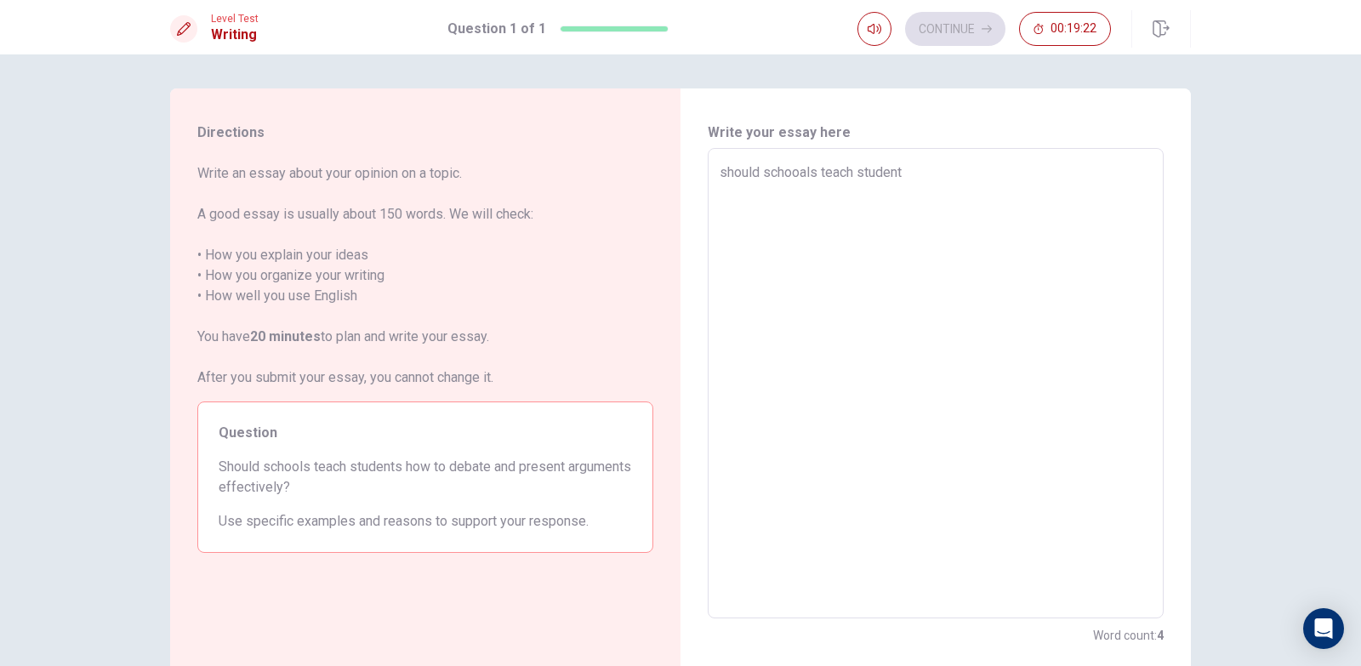
type textarea "should schooals teach student"
type textarea "x"
type textarea "should schooals teach student"
type textarea "x"
type textarea "should schooals teach student h"
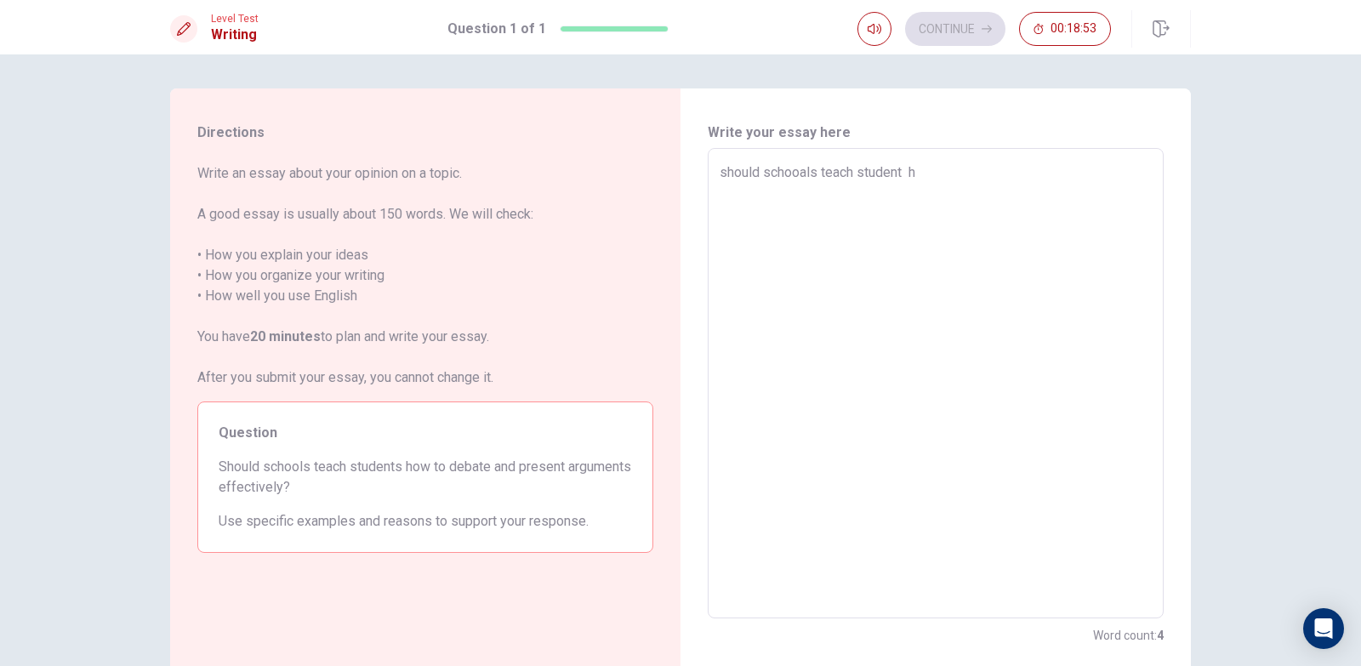
type textarea "x"
type textarea "should schooals teach student ho"
type textarea "x"
type textarea "should schooals teach student hoe"
type textarea "x"
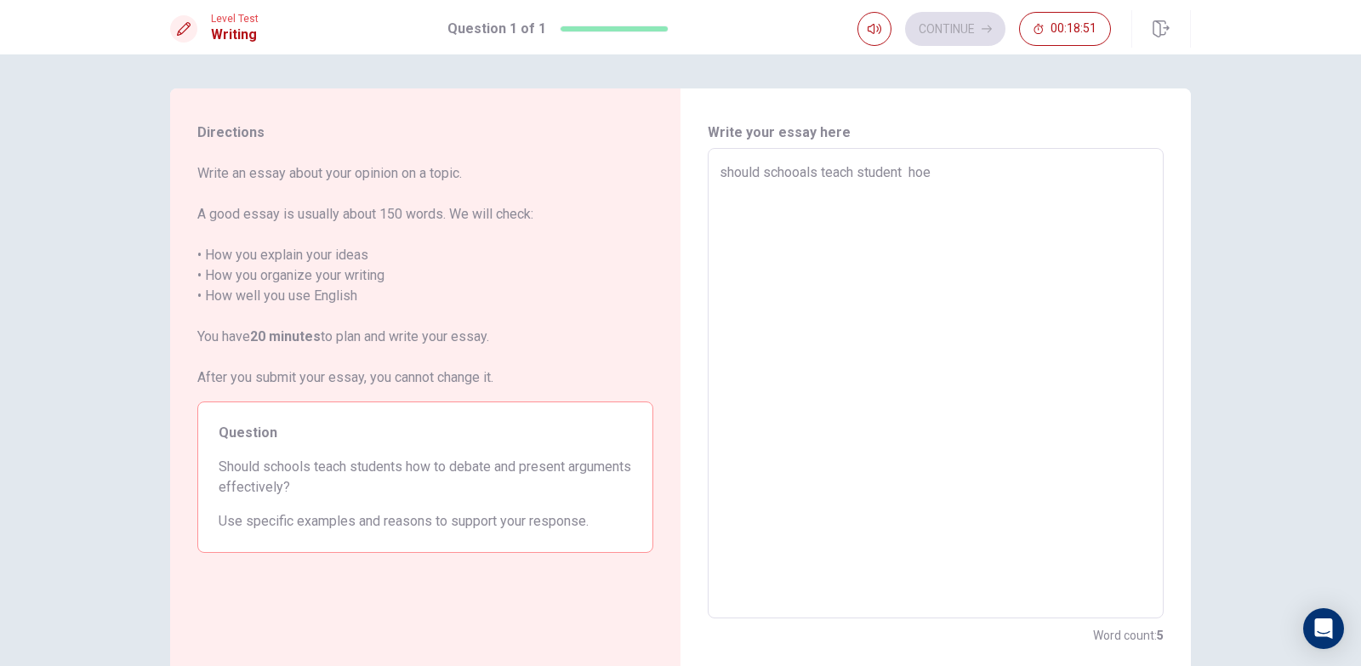
type textarea "should schooals teach student hoe"
type textarea "x"
type textarea "should schooals teach student hoe"
type textarea "x"
type textarea "should schooals teach student ho"
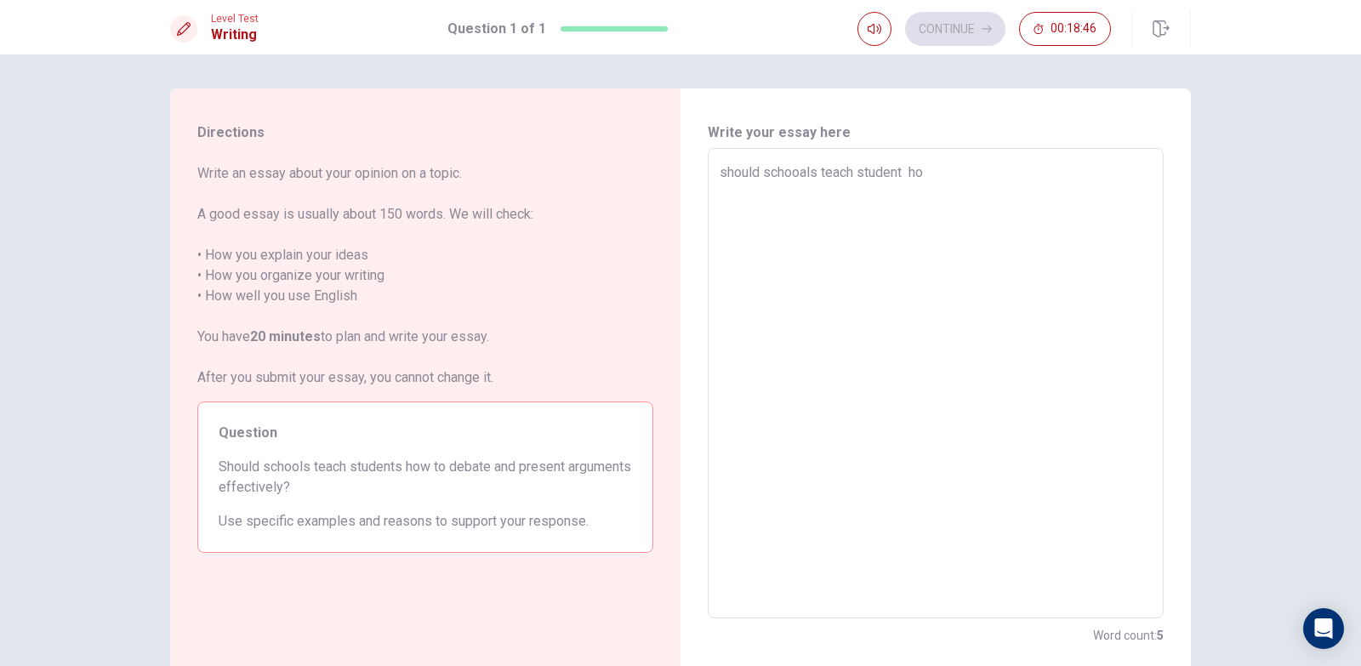
type textarea "x"
type textarea "should schooals teach student how"
type textarea "x"
type textarea "should schooals teach student how"
type textarea "x"
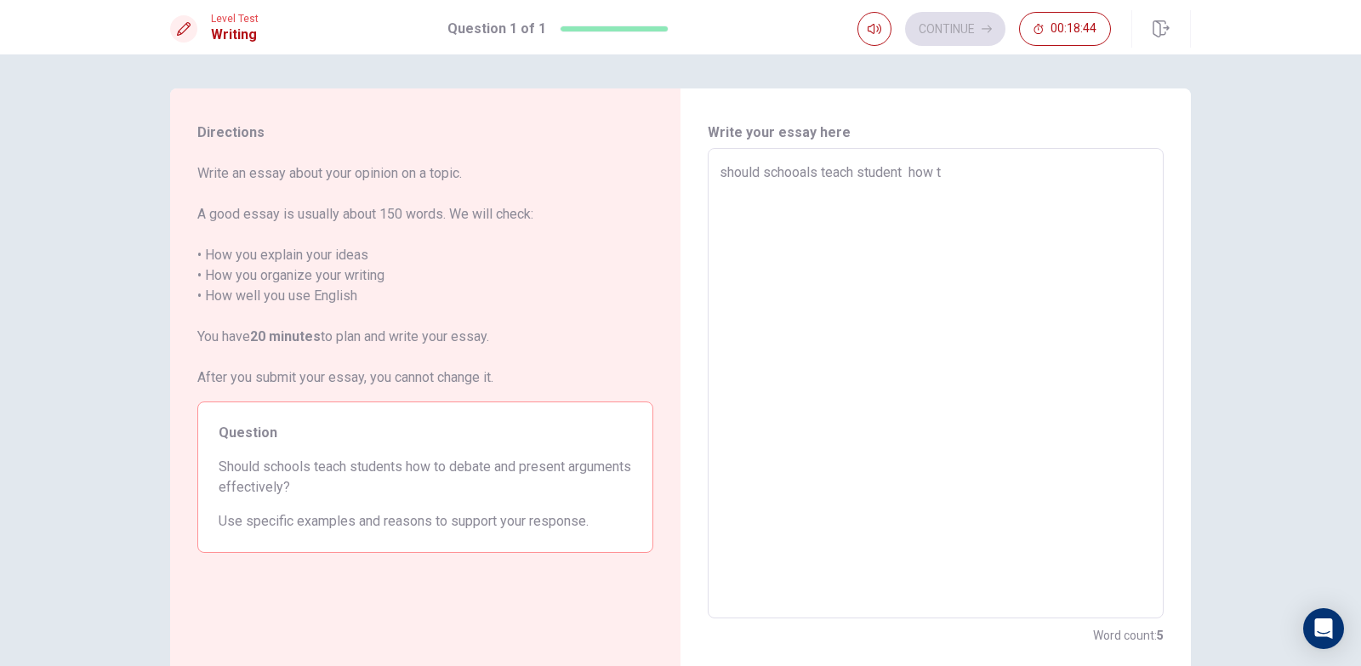
type textarea "should schooals teach student how t6"
type textarea "x"
type textarea "should schooals teach student how t6o"
type textarea "x"
type textarea "should schooals teach student how t6"
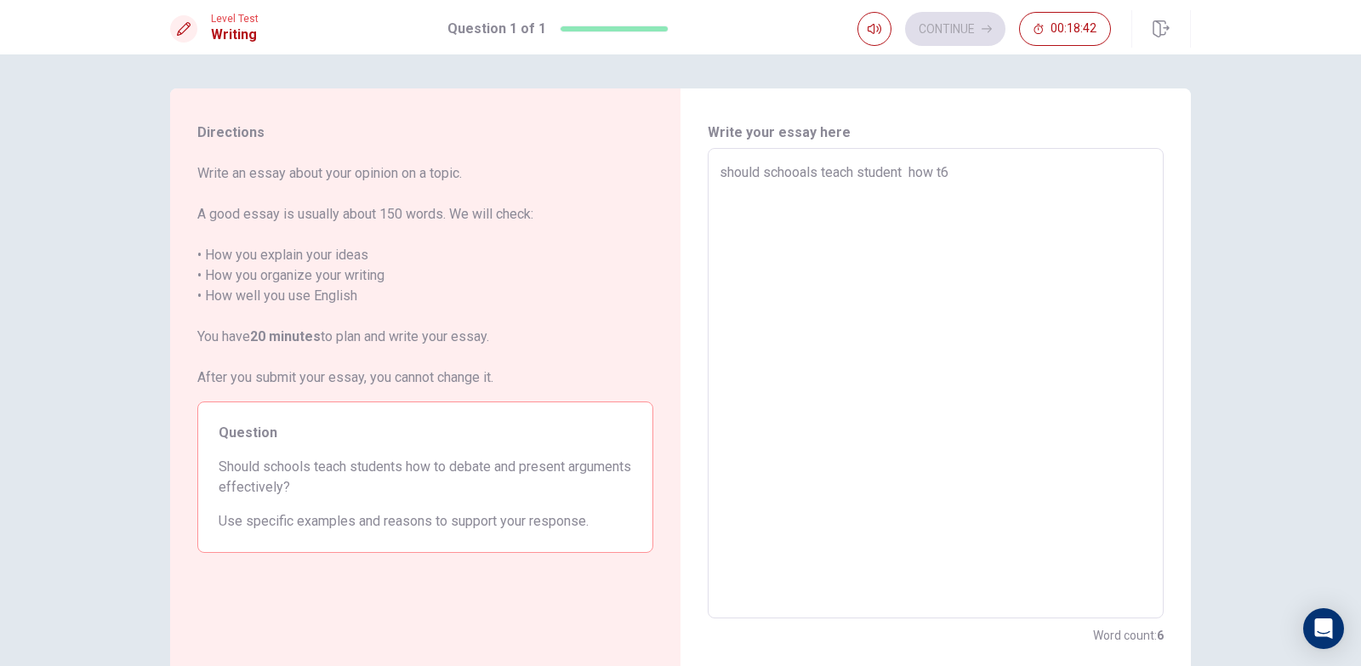
type textarea "x"
type textarea "should schooals teach student how t"
type textarea "x"
type textarea "should schooals teach student how to"
type textarea "x"
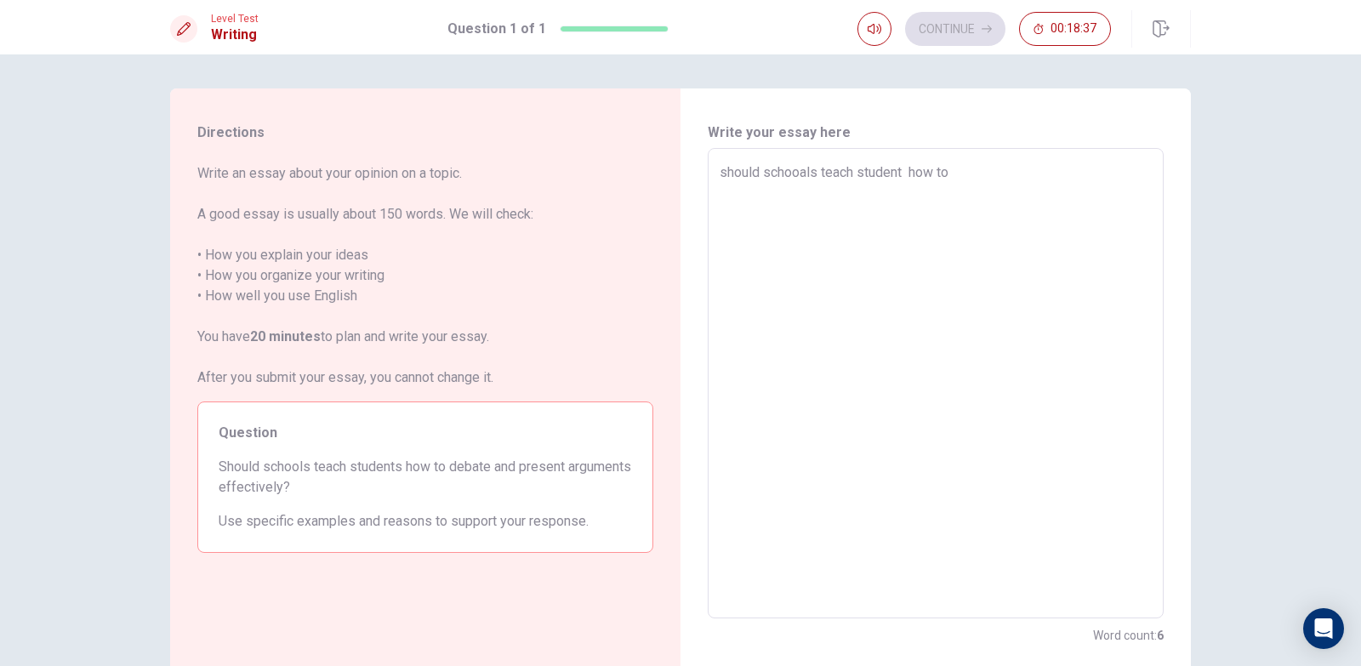
type textarea "should schooals teach student how to"
type textarea "x"
type textarea "should schooals teach student how to d"
type textarea "x"
type textarea "should schooals teach student how to de"
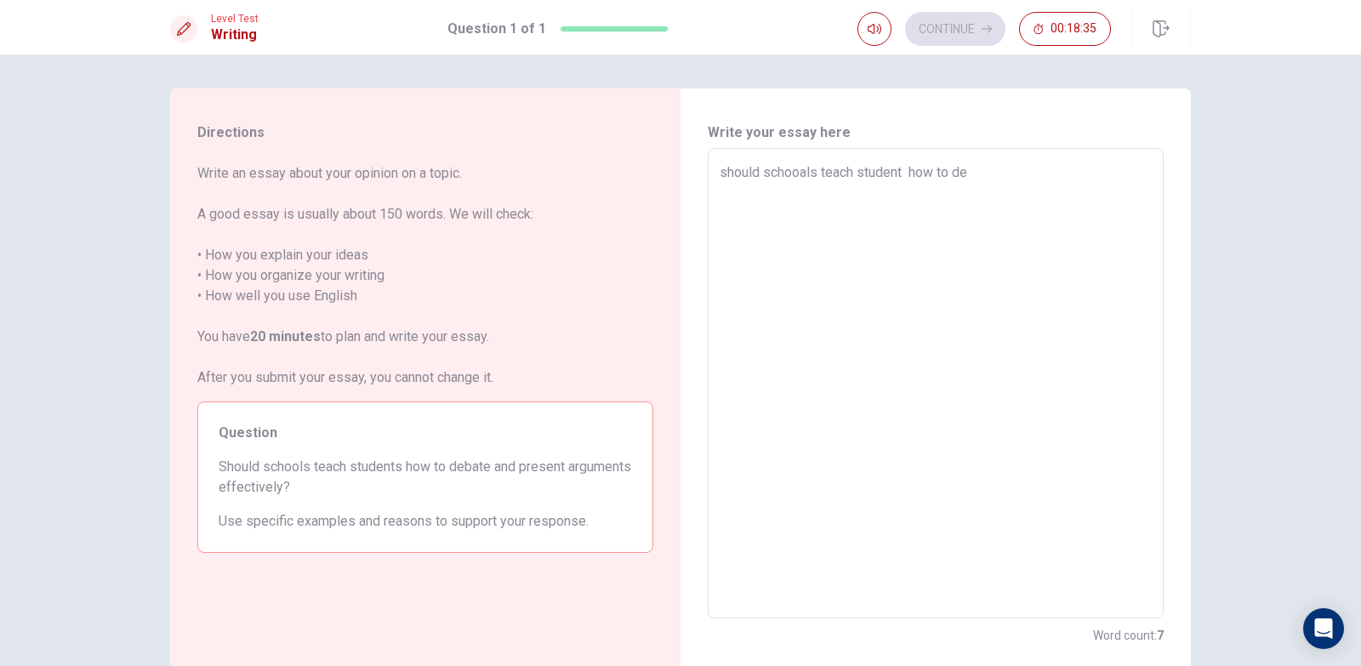
type textarea "x"
type textarea "should schooals teach student how to deb"
type textarea "x"
type textarea "should schooals teach student how to deba"
type textarea "x"
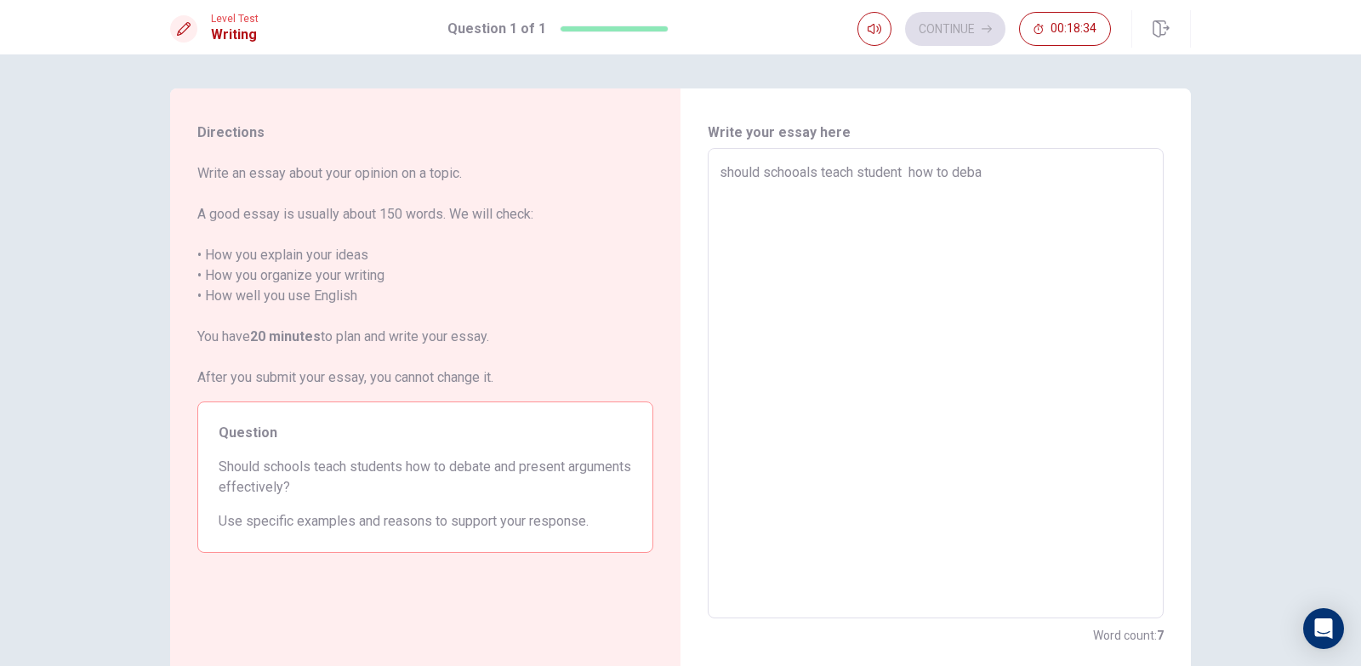
type textarea "should schooals teach student how to debat"
type textarea "x"
type textarea "should schooals teach student how to debate"
type textarea "x"
type textarea "should schooals teach student how to debate"
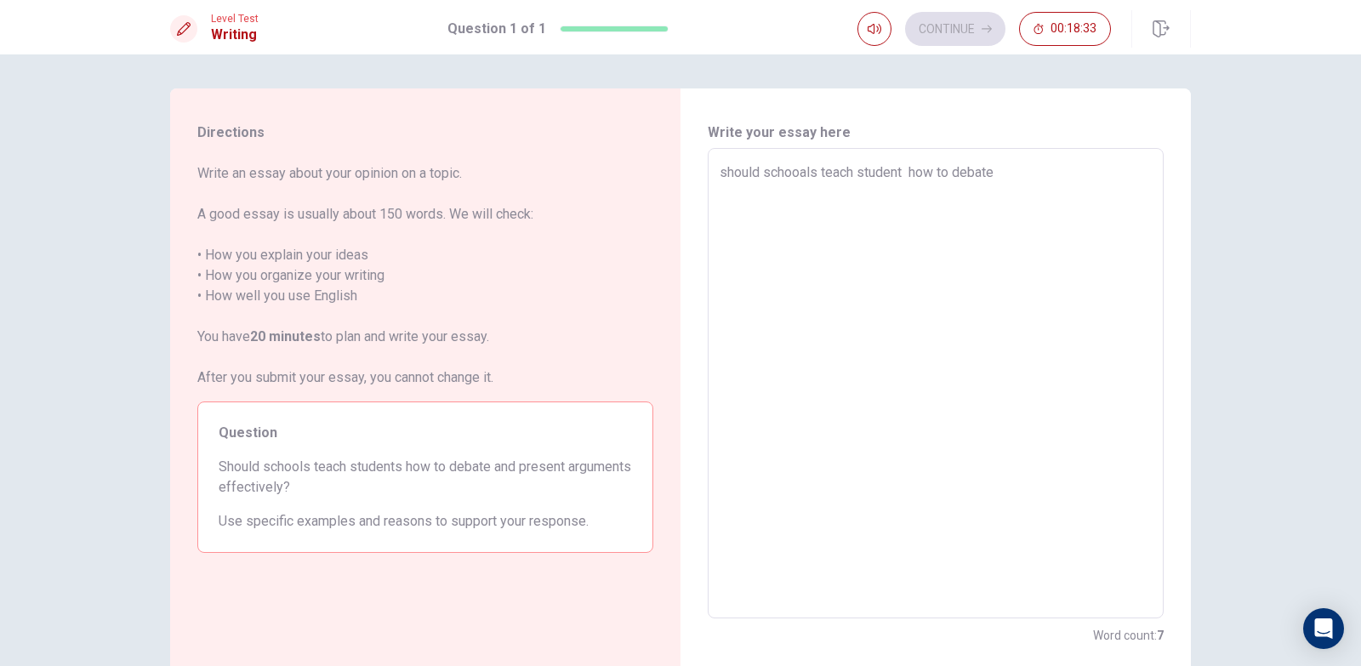
type textarea "x"
type textarea "should schooals teach student how to debate p"
type textarea "x"
type textarea "should schooals teach student how to debate pr"
type textarea "x"
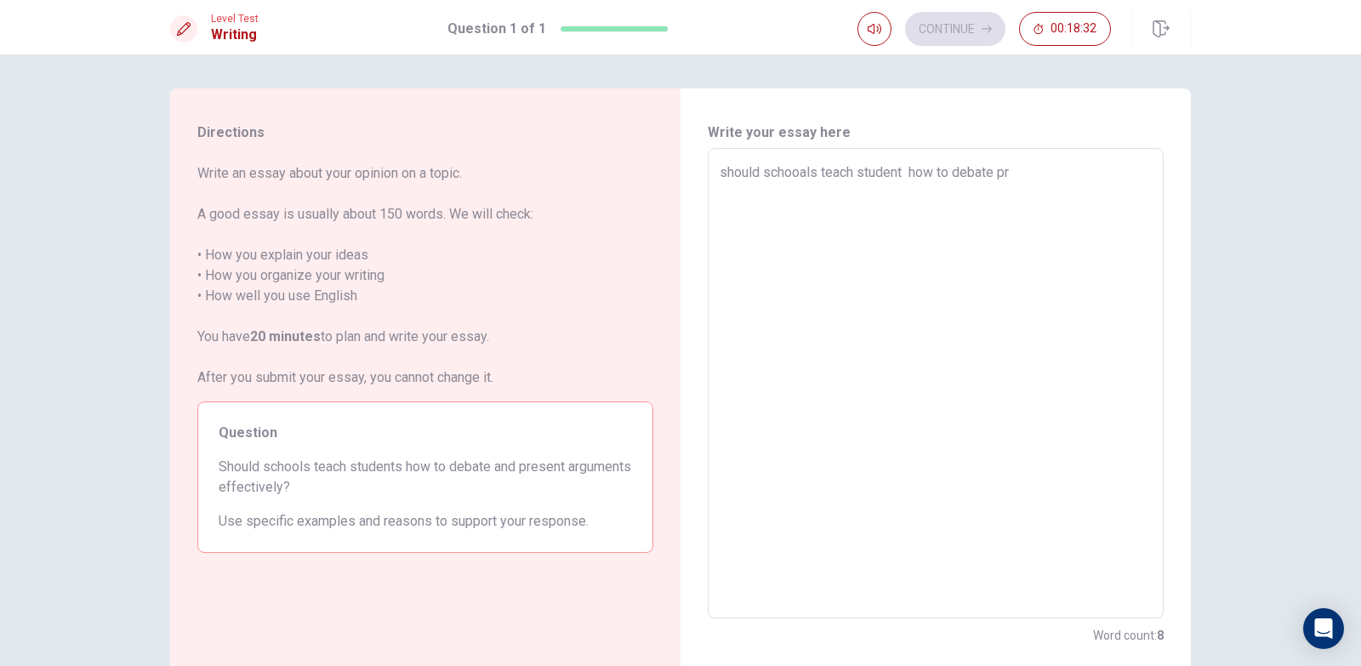
type textarea "should schooals teach student how to debate pre"
type textarea "x"
type textarea "should schooals teach student how to debate pres"
type textarea "x"
type textarea "should schooals teach student how to debate prese"
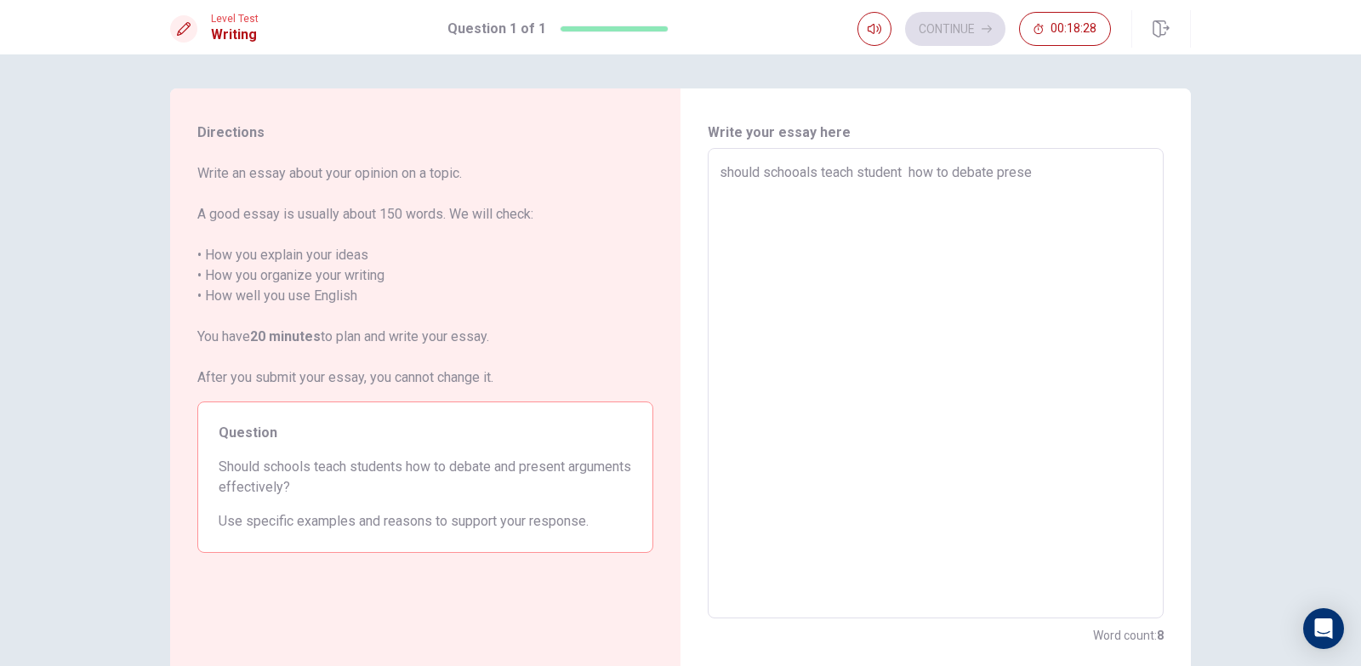
type textarea "x"
type textarea "should schooals teach student how to debate presen"
type textarea "x"
type textarea "should schooals teach student how to debate preseny"
type textarea "x"
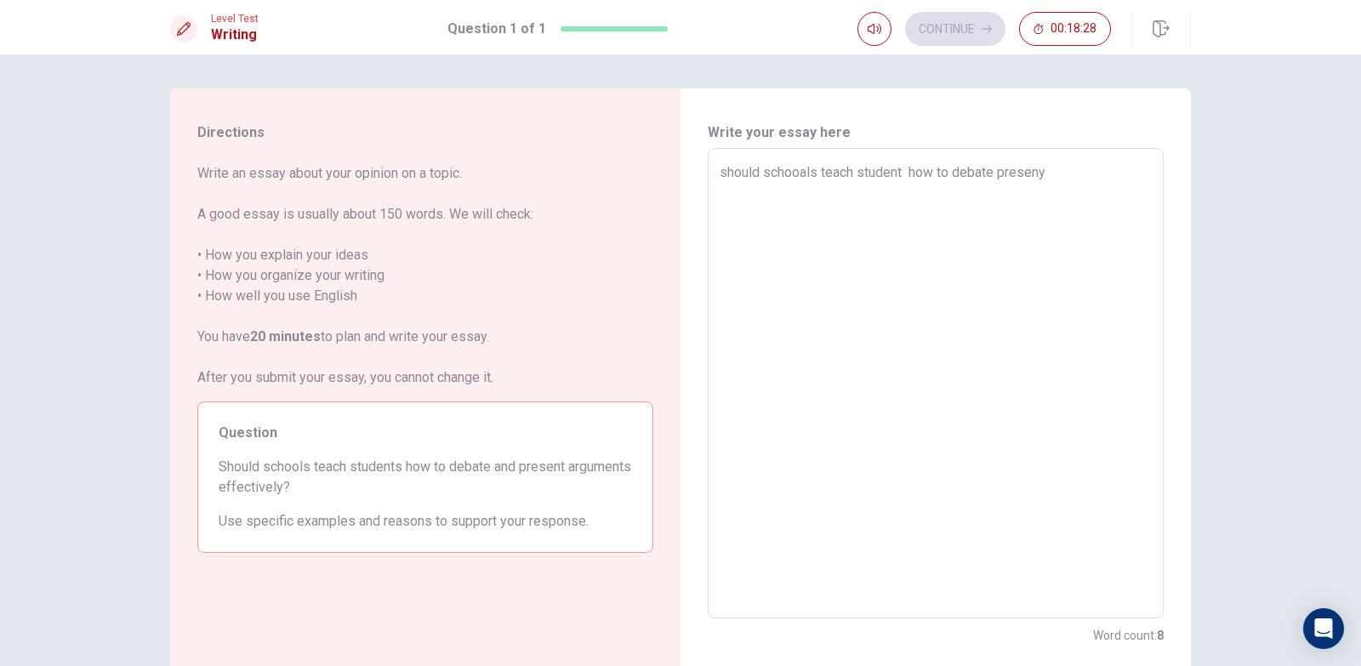
type textarea "should schooals teach student how to debate preseny"
type textarea "x"
type textarea "should schooals teach student how to debate preseny a"
type textarea "x"
type textarea "should schooals teach student how to debate preseny ar"
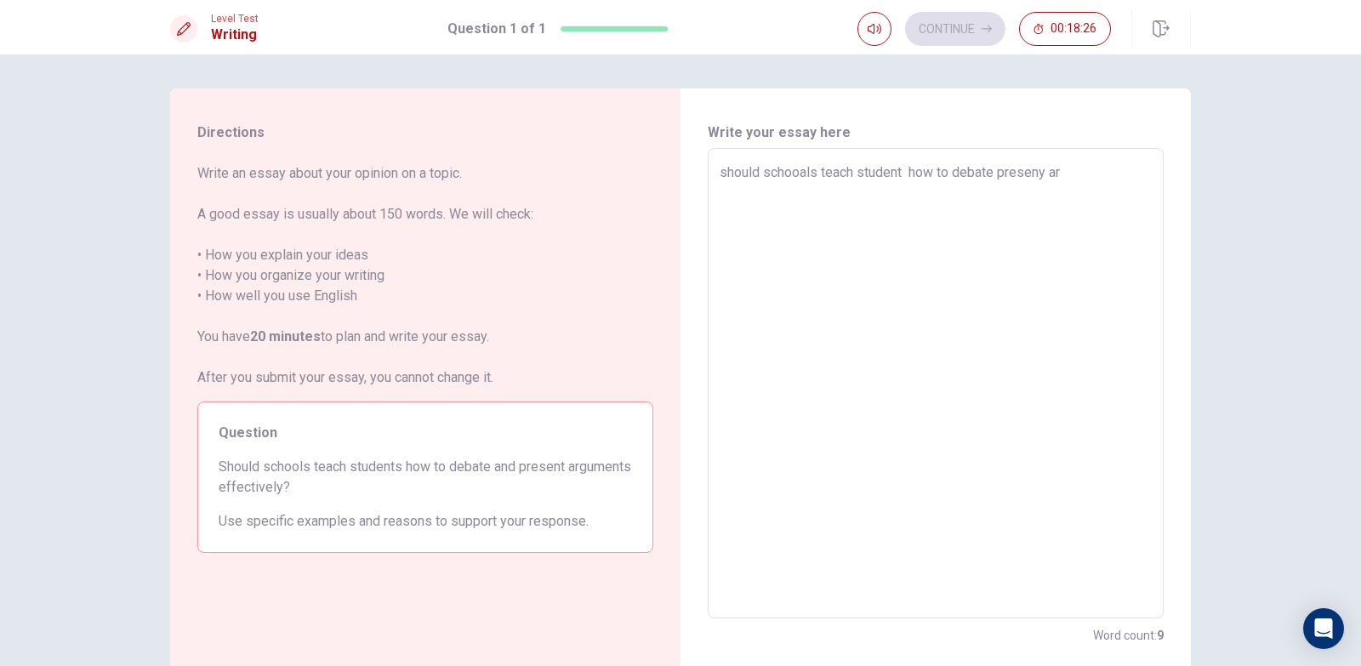
type textarea "x"
type textarea "should schooals teach student how to debate preseny arg"
type textarea "x"
type textarea "should schooals teach student how to debate preseny argu"
type textarea "x"
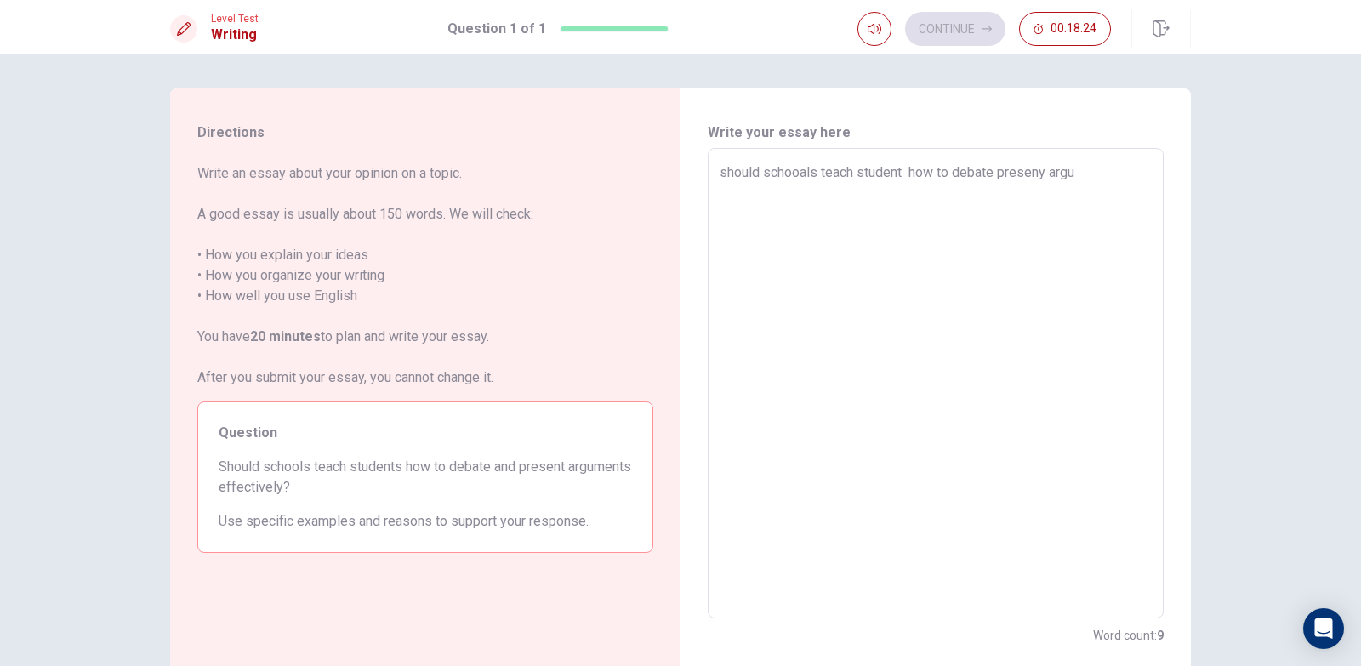
type textarea "should schooals teach student how to debate preseny argum"
type textarea "x"
type textarea "should schooals teach student how to debate preseny argume"
type textarea "x"
type textarea "should schooals teach student how to debate preseny argumen"
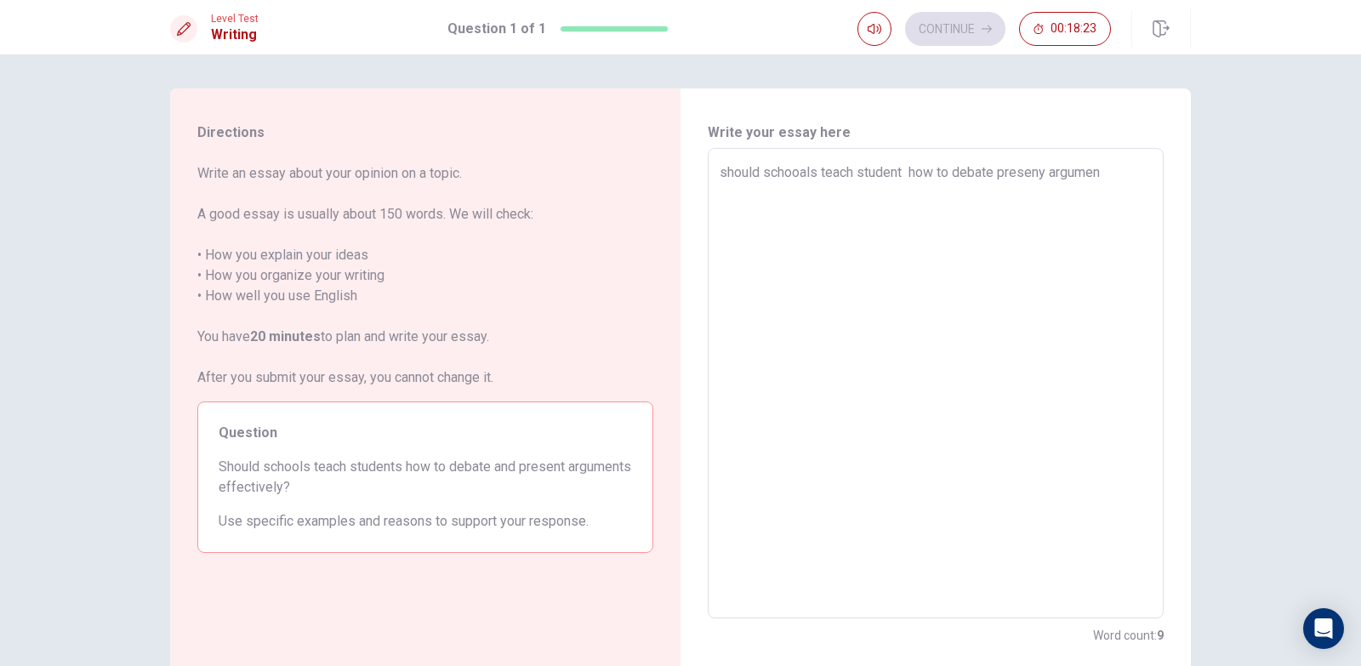
type textarea "x"
type textarea "should schooals teach student how to debate preseny argument"
type textarea "x"
type textarea "should schooals teach student how to debate preseny argument"
type textarea "x"
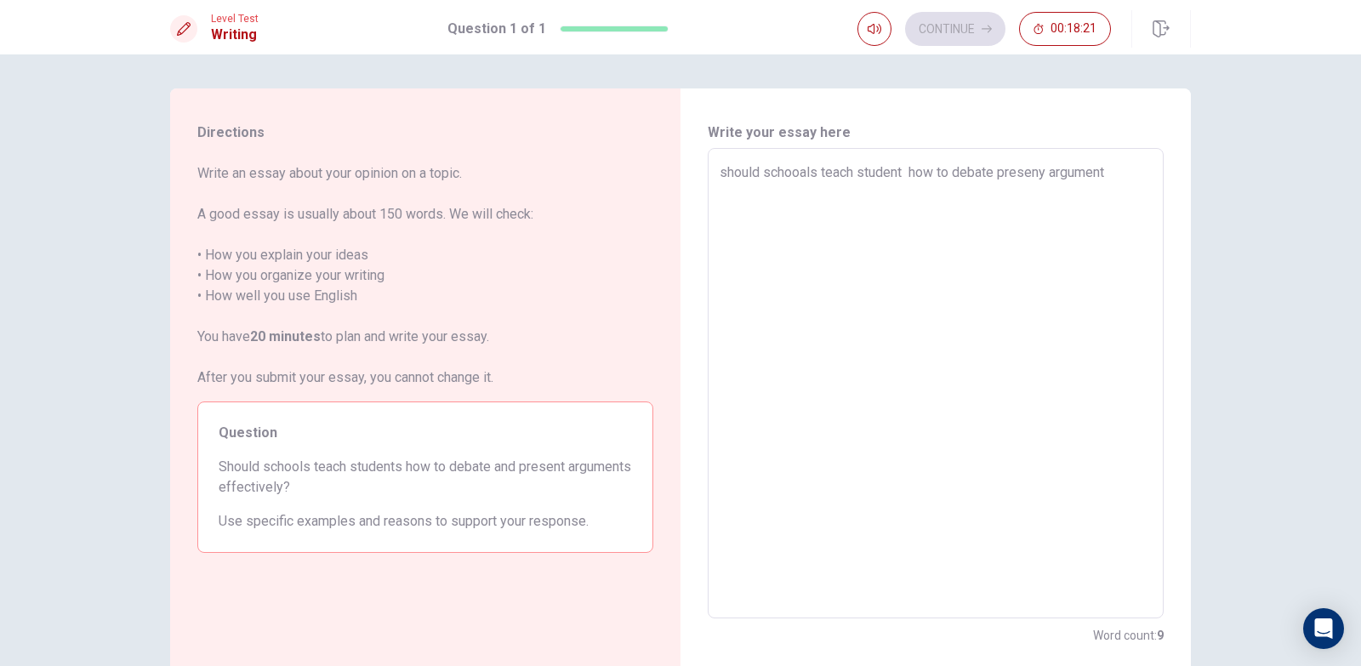
type textarea "should schooals teach student how to debate preseny argument e"
type textarea "x"
type textarea "should schooals teach student how to debate preseny argument ef"
type textarea "x"
type textarea "should schooals teach student how to debate preseny argument eff"
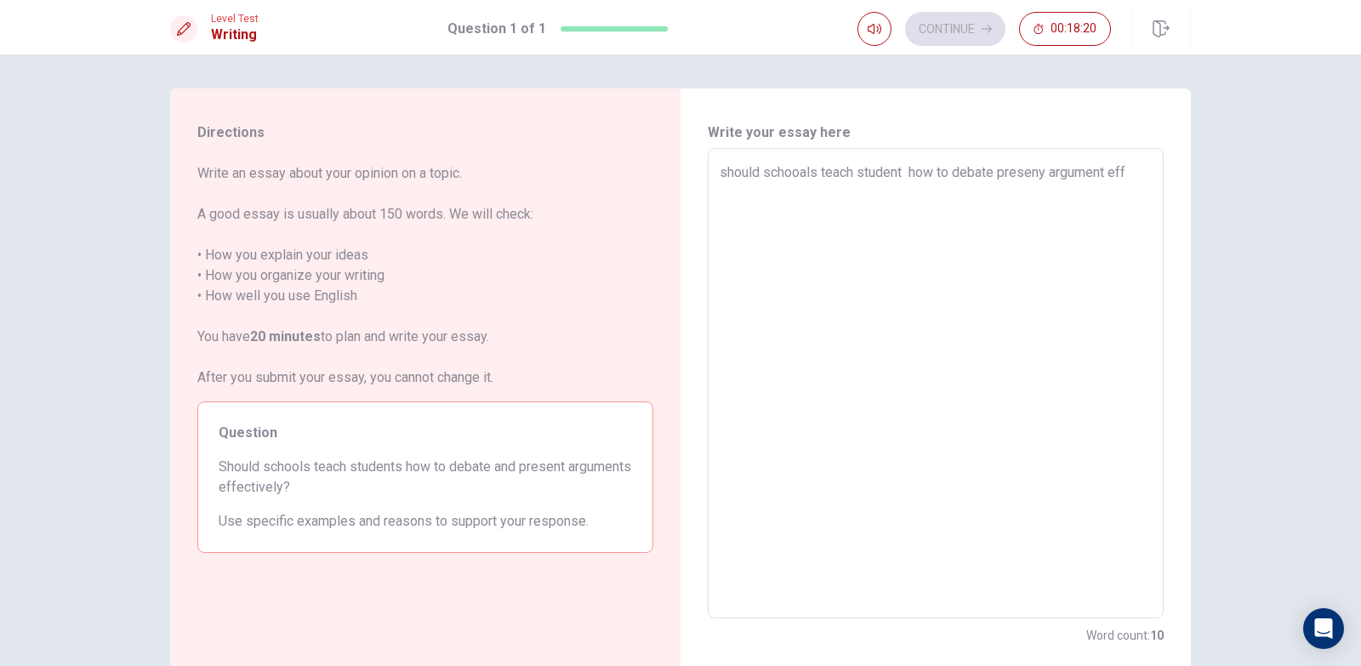
type textarea "x"
type textarea "should schooals teach student how to debate preseny argument effe"
type textarea "x"
type textarea "should schooals teach student how to debate preseny argument effec"
type textarea "x"
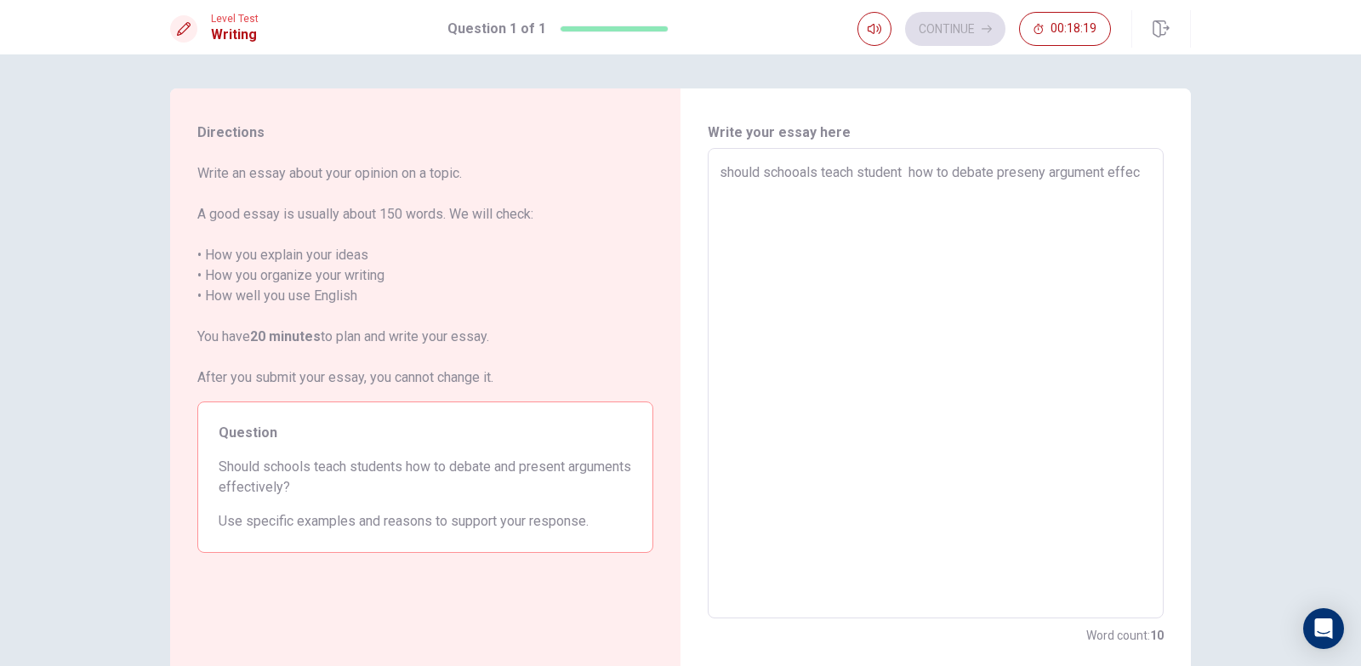
type textarea "should schooals teach student how to debate preseny argument effect"
type textarea "x"
type textarea "should schooals teach student how to debate preseny argument effecti"
type textarea "x"
type textarea "should schooals teach student how to debate preseny argument effectiv"
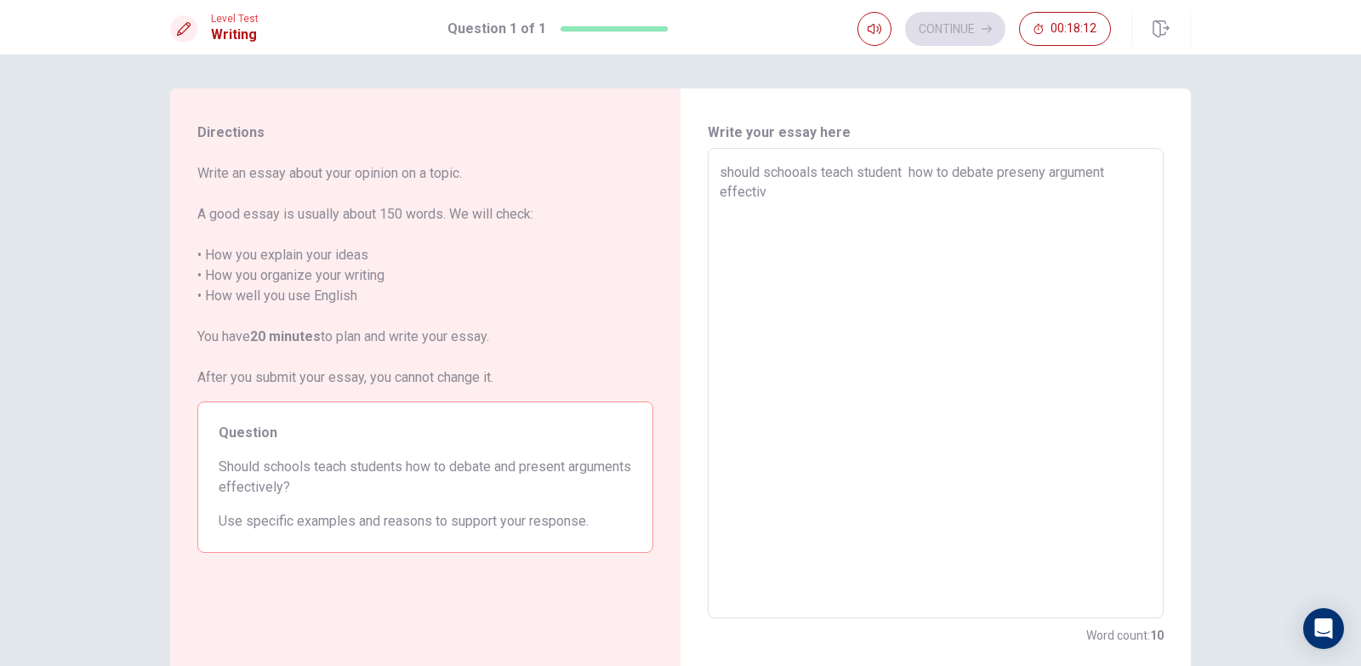
type textarea "x"
type textarea "should schooals teach student how to debate preseny argument effective"
type textarea "x"
type textarea "should schooals teach student how to debate preseny argument effectivel"
type textarea "x"
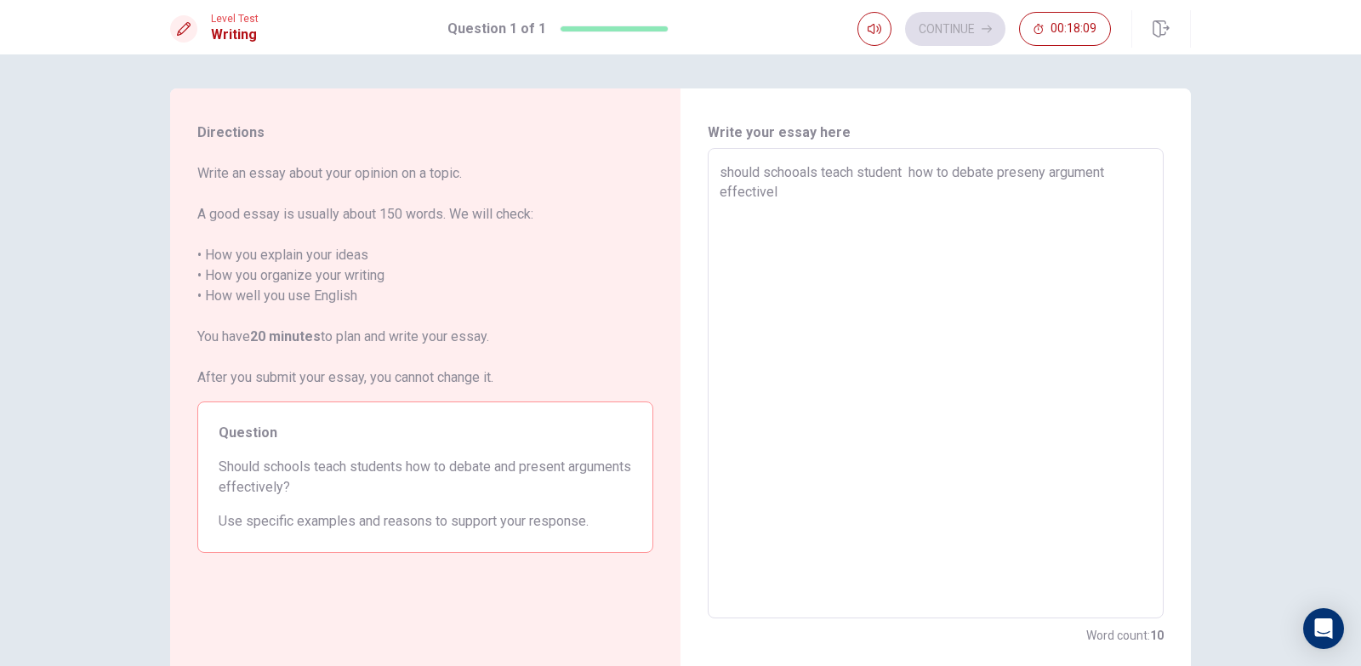
type textarea "should schooals teach student how to debate preseny argument effectiveli"
type textarea "x"
type textarea "should schooals teach student how to debate preseny argument effectiveli"
type textarea "x"
type textarea "should schooals teach student how to debate preseny argument effectiveli"
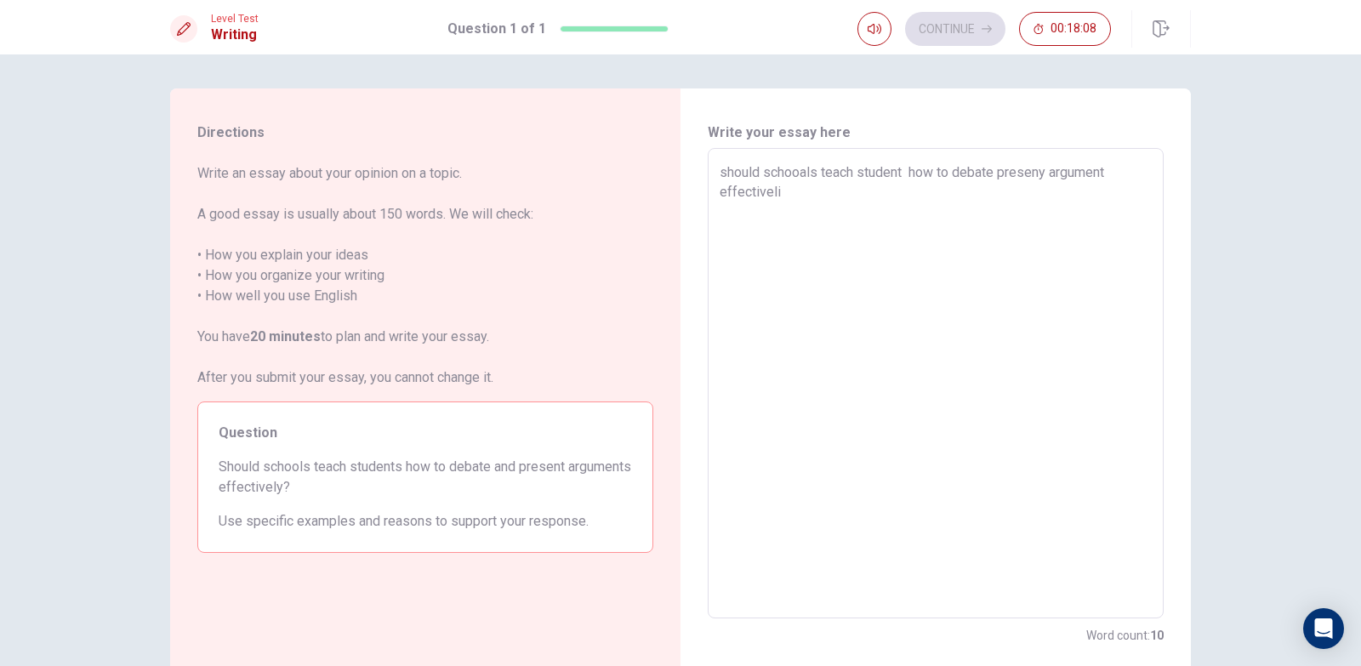
type textarea "x"
type textarea "should schooals teach student how to debate preseny argument effectivel"
type textarea "x"
type textarea "should schooals teach student how to debate preseny argument effectively"
type textarea "x"
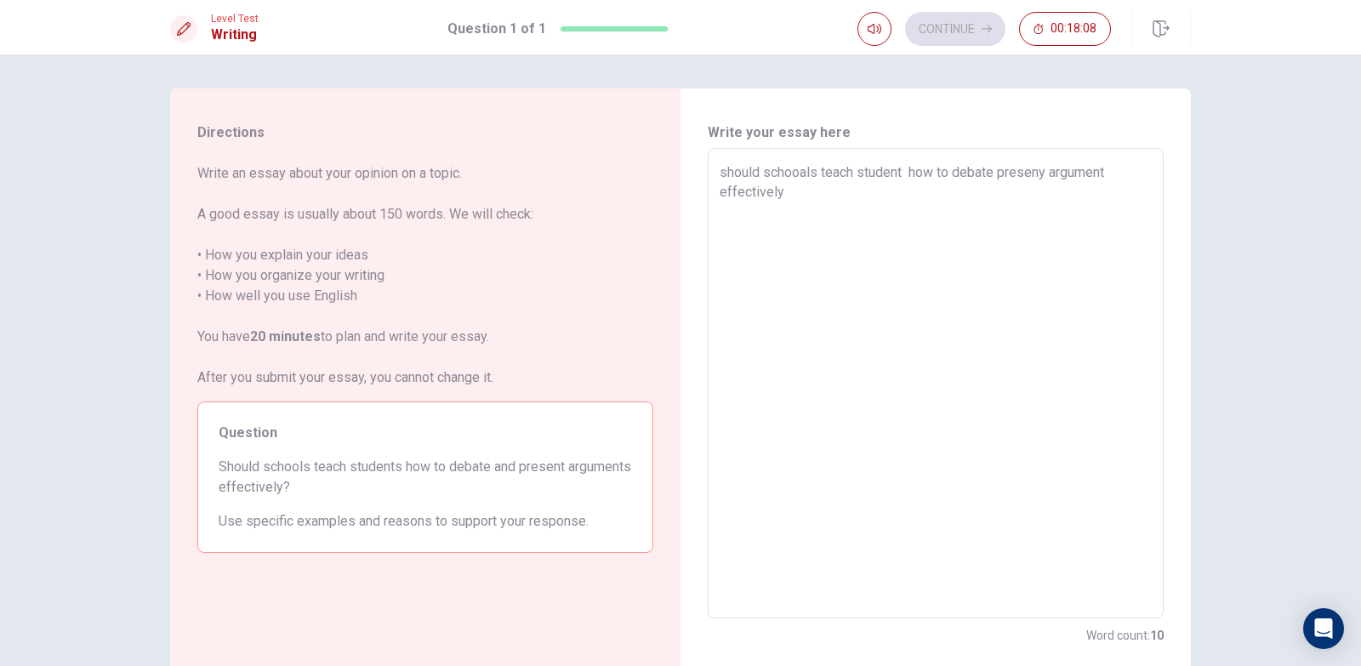
type textarea "should schooals teach student how to debate preseny argument effectively"
type textarea "x"
type textarea "should schooals teach student how to debate preseny argument effectively"
type textarea "x"
type textarea "should schooals teach student how to debate preseny argument effectively"
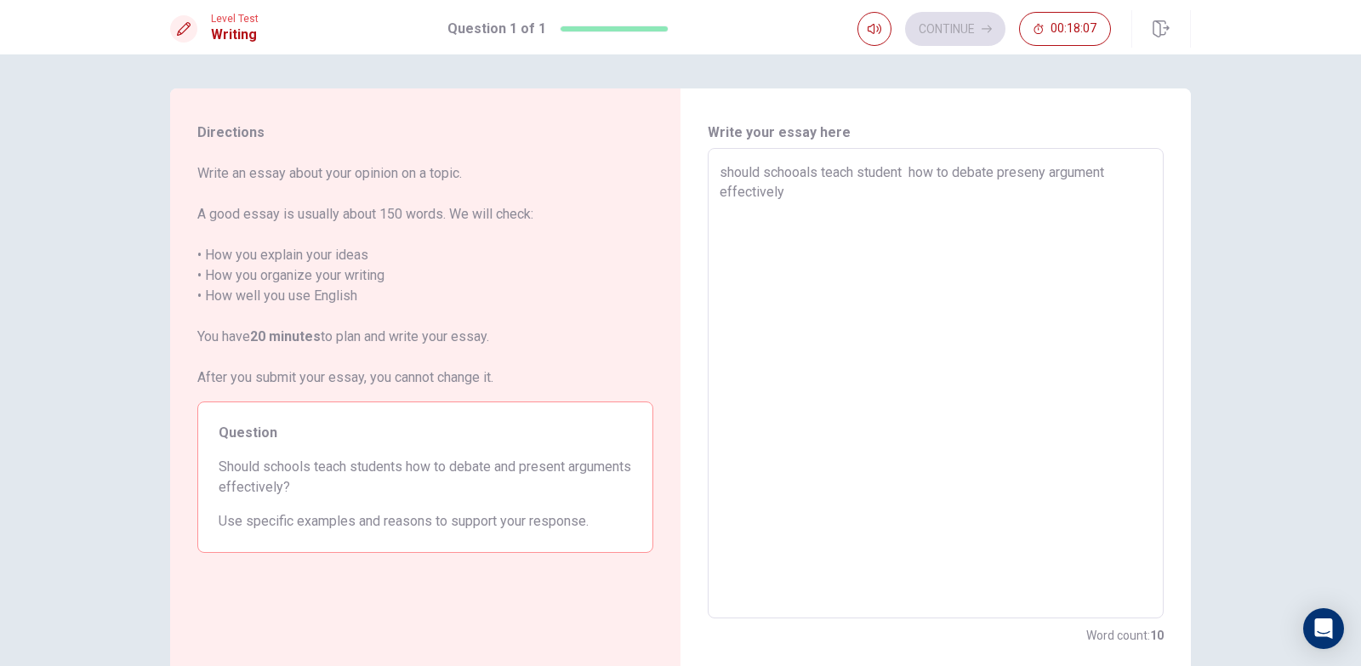
type textarea "x"
type textarea "should schooals teach student how to debate preseny argument effectively s"
type textarea "x"
type textarea "should schooals teach student how to debate preseny argument effectively sc"
type textarea "x"
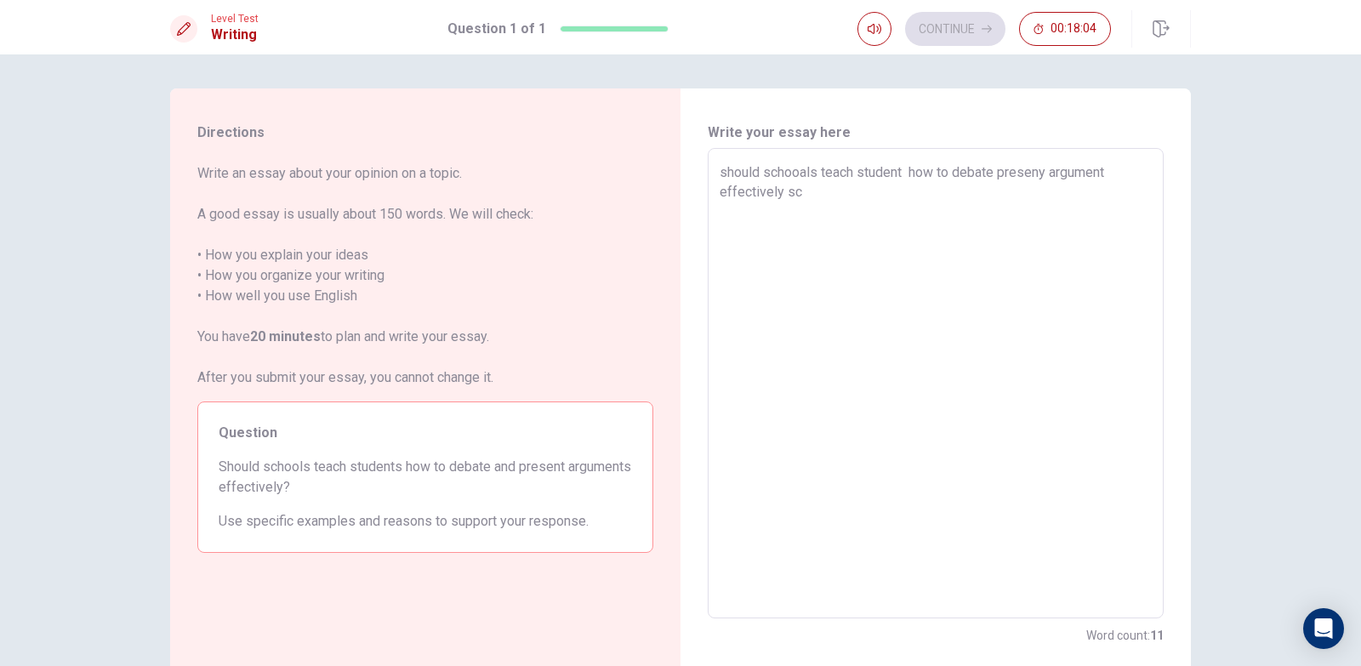
type textarea "should schooals teach student how to debate preseny argument effectively sch"
type textarea "x"
type textarea "should schooals teach student how to debate preseny argument effectively schp"
type textarea "x"
type textarea "should schooals teach student how to debate preseny argument effectively schpp"
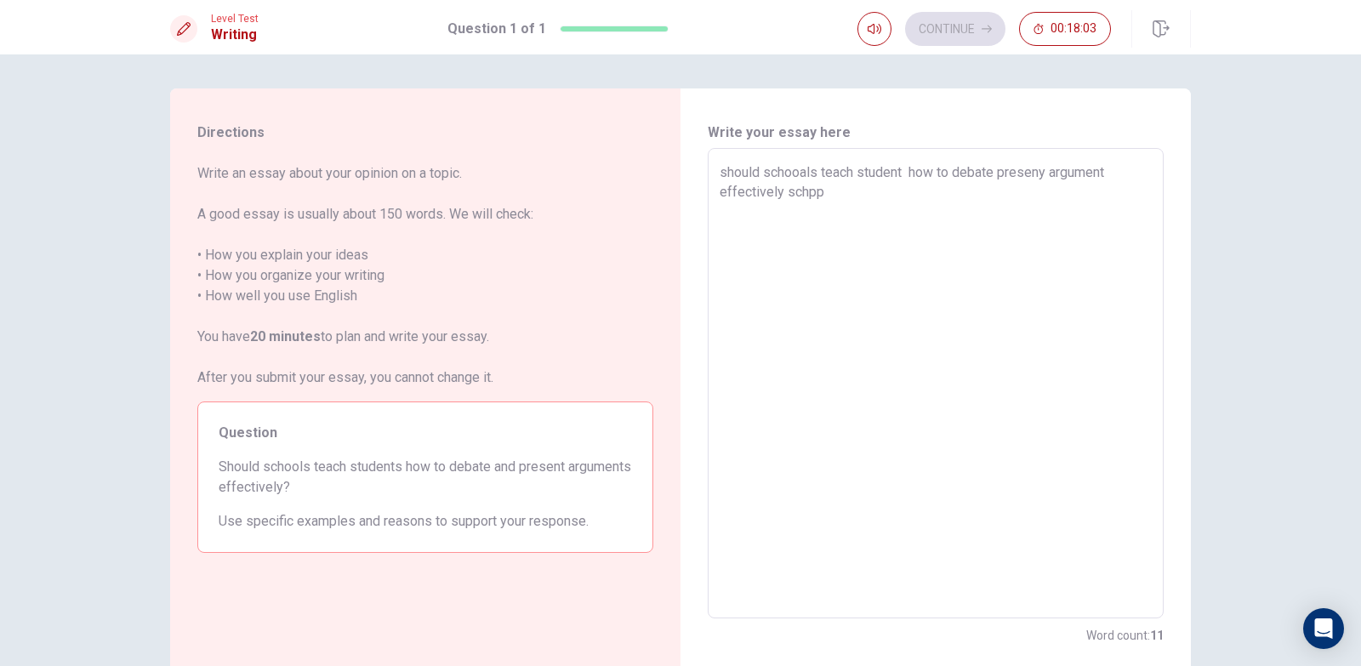
type textarea "x"
click at [911, 175] on textarea "should schooals teach student how to debate preseny argument effectively school…" at bounding box center [935, 383] width 432 height 442
click at [901, 197] on textarea "should schooals teach student how to debate preseny argument effectively school…" at bounding box center [935, 383] width 432 height 442
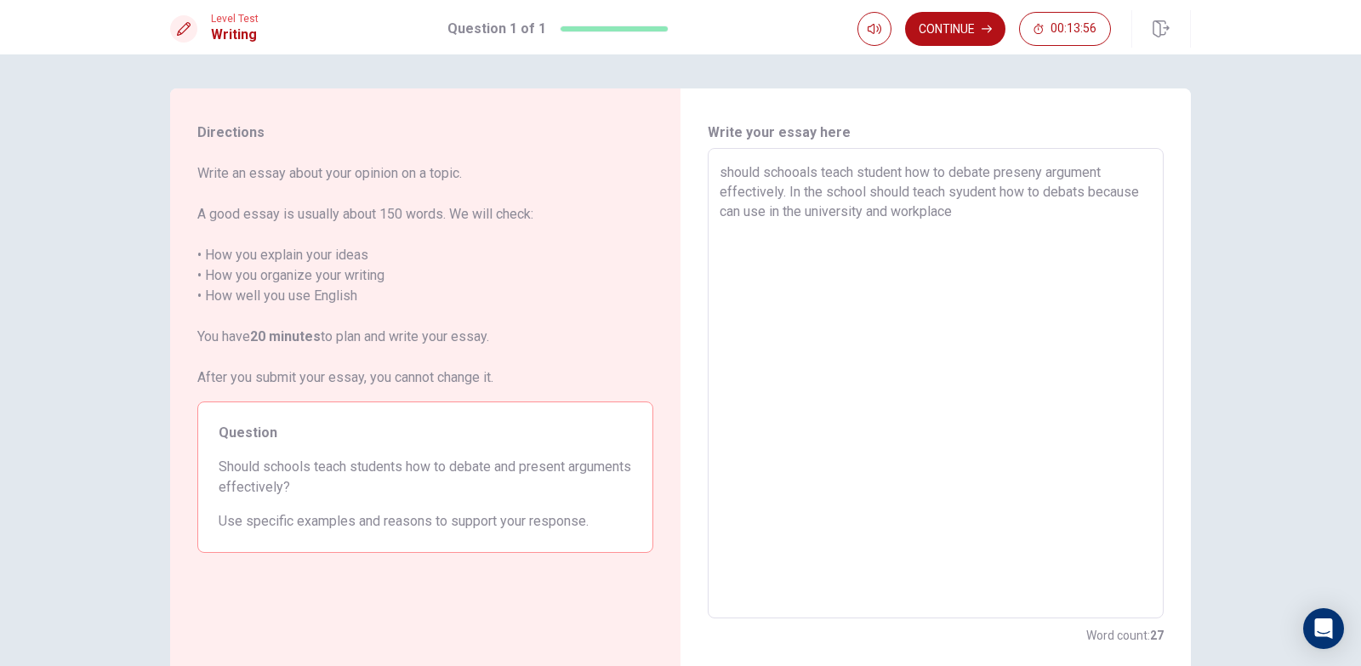
click at [807, 173] on textarea "should schooals teach student how to debate preseny argument effectively. In th…" at bounding box center [935, 383] width 432 height 442
click at [802, 173] on textarea "should schooals teach student how to debate preseny argument effectively. In th…" at bounding box center [935, 383] width 432 height 442
click at [963, 212] on textarea "should schools teach student how to debate preseny argument effectively. In the…" at bounding box center [935, 383] width 432 height 442
click at [959, 195] on textarea "should schools teach student how to debate preseny argument effectively. In the…" at bounding box center [935, 383] width 432 height 442
click at [912, 264] on textarea "should schools teach student how to debate preseny argument effectively. In the…" at bounding box center [935, 383] width 432 height 442
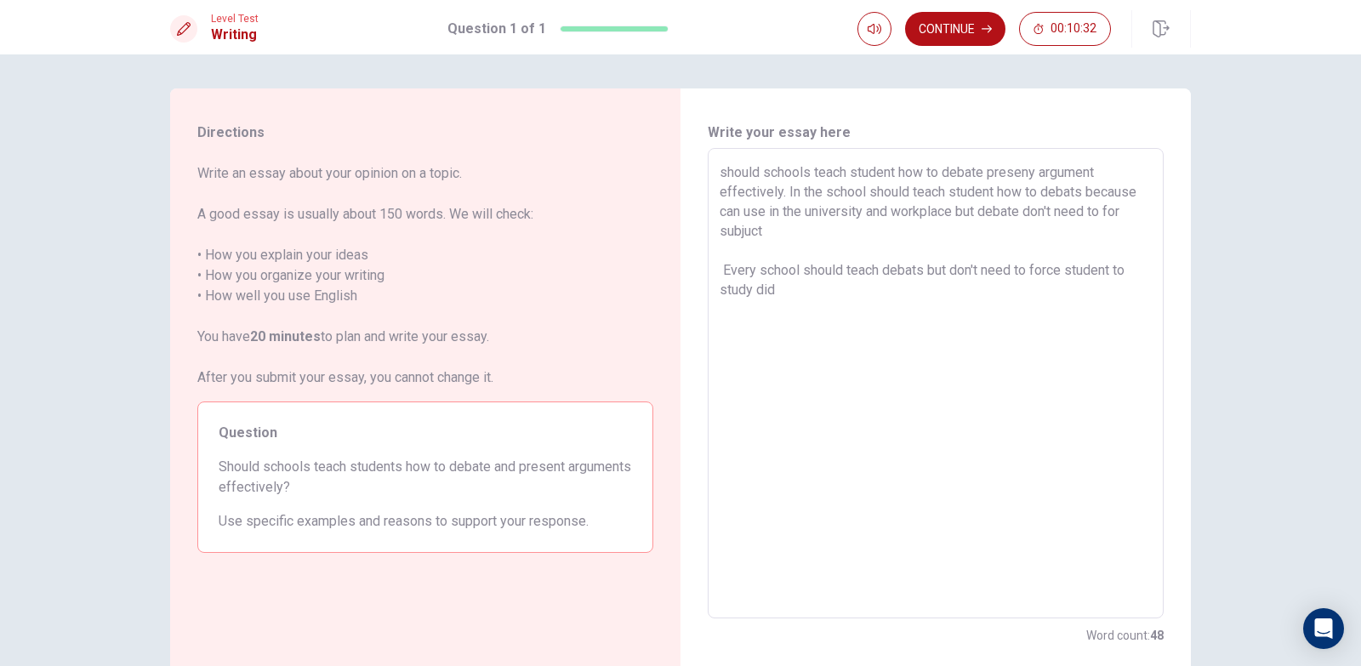
click at [719, 236] on textarea "should schools teach student how to debate preseny argument effectively. In the…" at bounding box center [935, 383] width 432 height 442
click at [777, 286] on textarea "should schools teach student how to debate preseny argument effectively. In the…" at bounding box center [935, 383] width 432 height 442
click at [771, 235] on textarea "should schools teach student how to debate preseny argument effectively. In the…" at bounding box center [935, 383] width 432 height 442
click at [841, 281] on textarea "should schools teach student how to debate preseny argument effectively. In the…" at bounding box center [935, 383] width 432 height 442
click at [867, 287] on textarea "should schools teach student how to debate preseny argument effectively. In the…" at bounding box center [935, 383] width 432 height 442
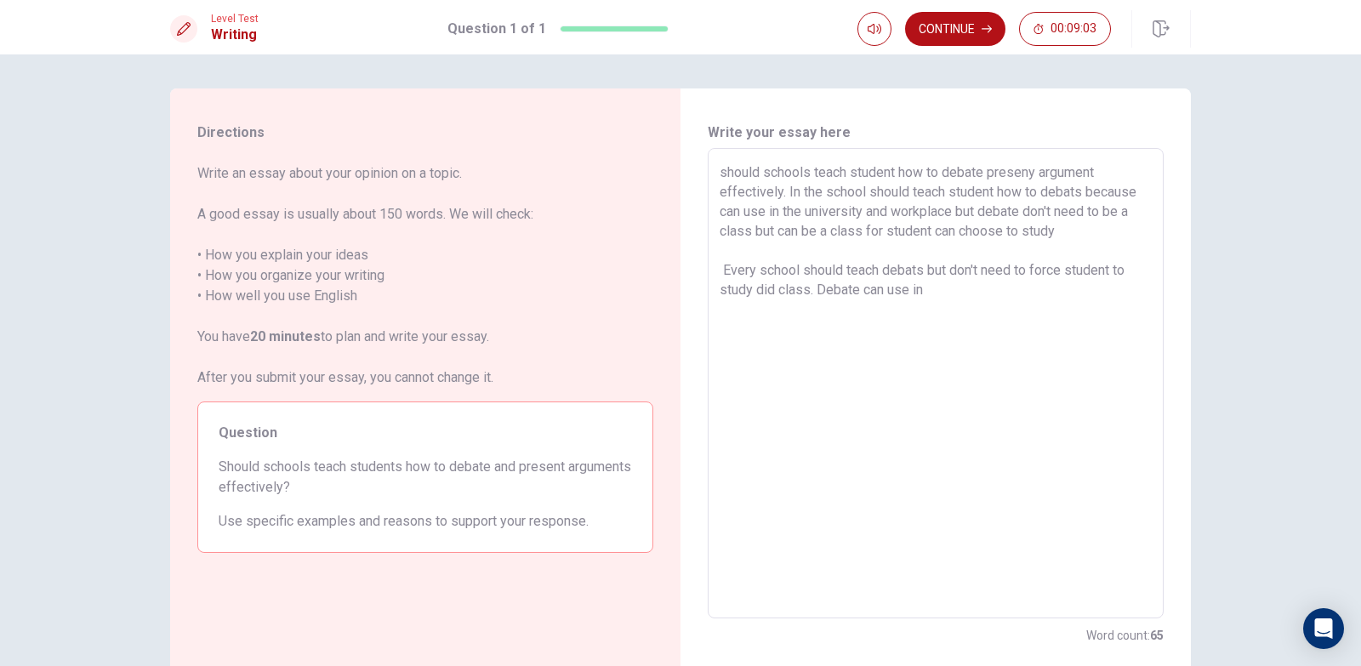
click at [957, 294] on textarea "should schools teach student how to debate preseny argument effectively. In the…" at bounding box center [935, 383] width 432 height 442
click at [997, 286] on textarea "should schools teach student how to debate preseny argument effectively. In the…" at bounding box center [935, 383] width 432 height 442
click at [999, 287] on textarea "should schools teach student how to debate preseny argument effectively. In the…" at bounding box center [935, 383] width 432 height 442
click at [1003, 288] on textarea "should schools teach student how to debate preseny argument effectively. In the…" at bounding box center [935, 383] width 432 height 442
click at [1079, 293] on textarea "should schools teach student how to debate preseny argument effectively. In the…" at bounding box center [935, 383] width 432 height 442
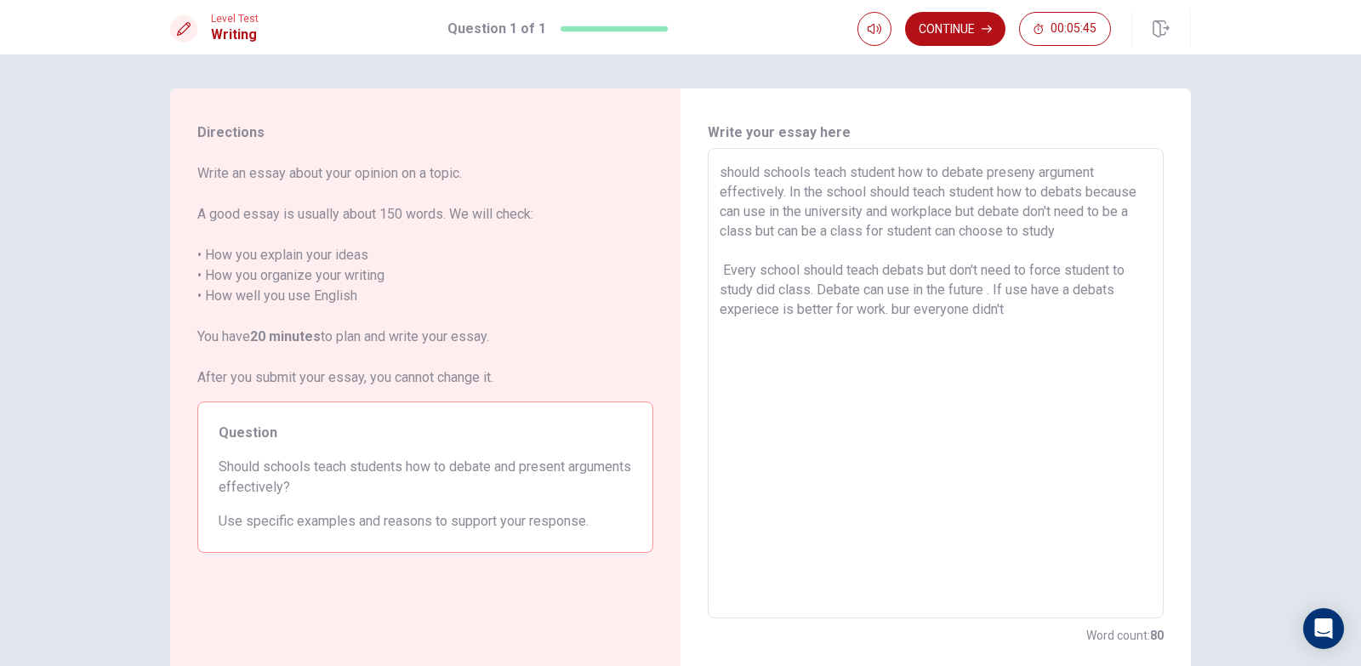
click at [906, 310] on textarea "should schools teach student how to debate preseny argument effectively. In the…" at bounding box center [935, 383] width 432 height 442
click at [1034, 319] on textarea "should schools teach student how to debate preseny argument effectively. In the…" at bounding box center [935, 383] width 432 height 442
click at [838, 327] on textarea "should schools teach student how to debate preseny argument effectively. In the…" at bounding box center [935, 383] width 432 height 442
click at [934, 28] on button "Continue" at bounding box center [955, 29] width 100 height 34
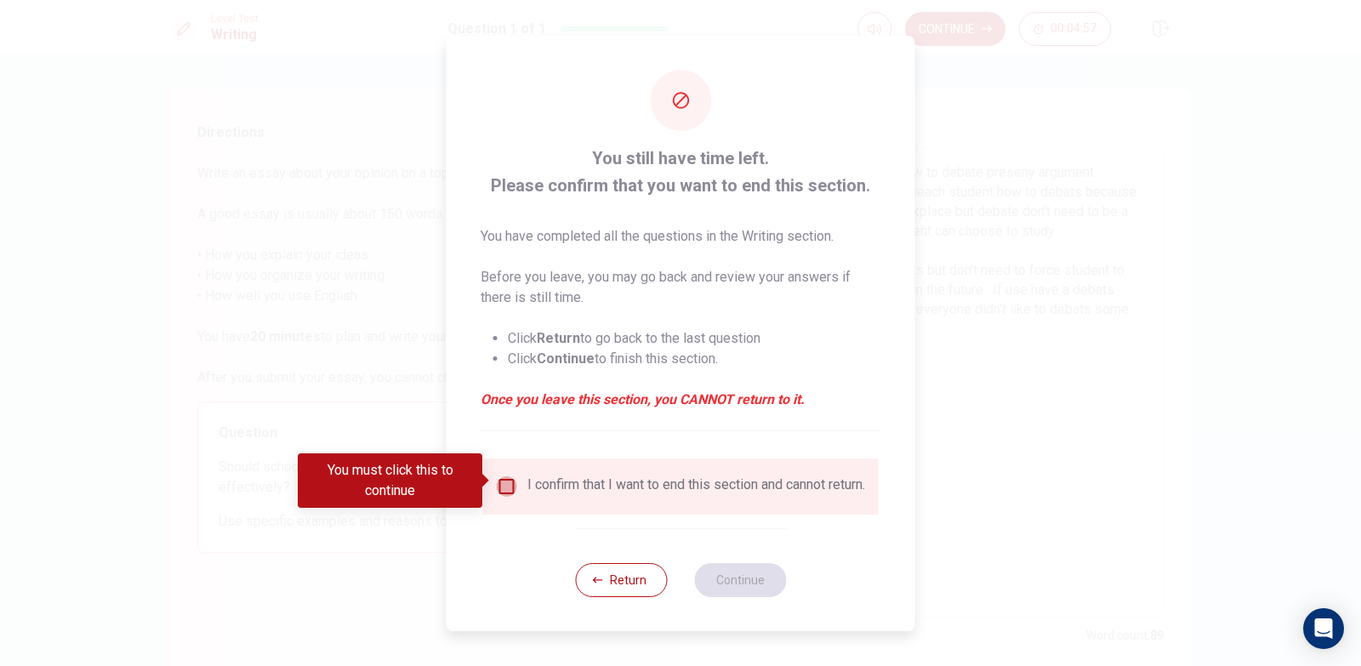
click at [509, 484] on input "You must click this to continue" at bounding box center [507, 486] width 20 height 20
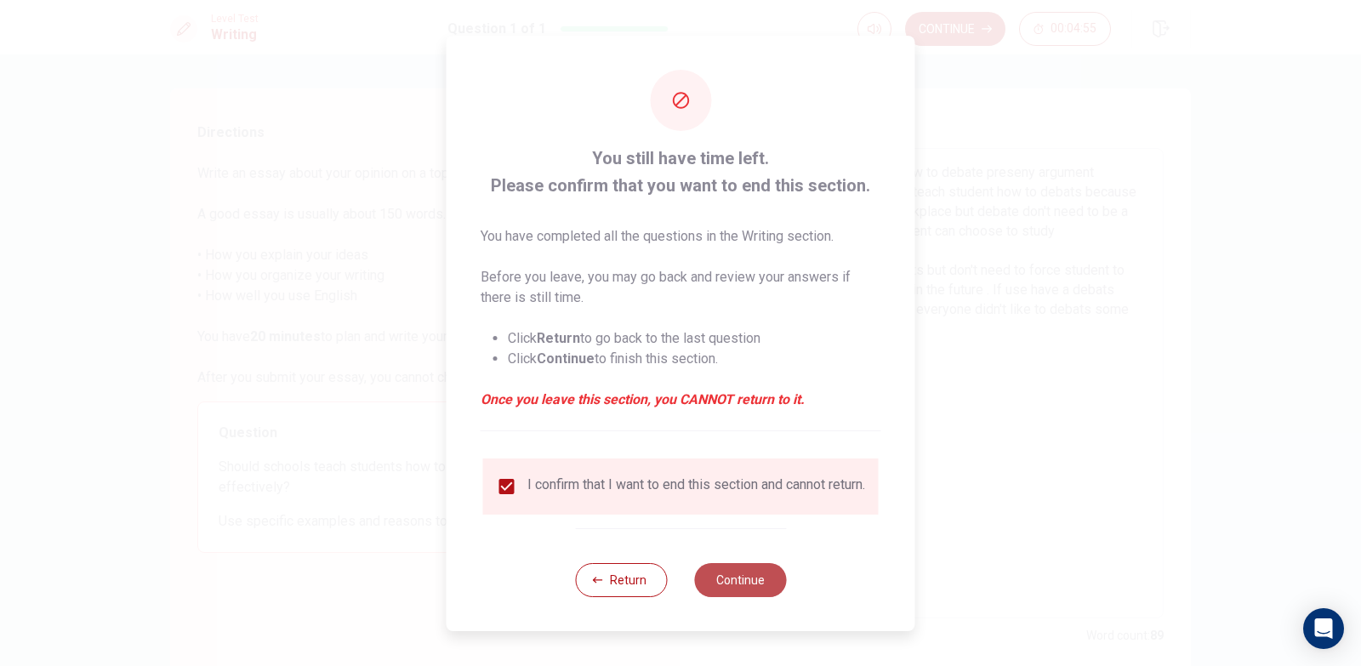
click at [744, 587] on button "Continue" at bounding box center [740, 580] width 92 height 34
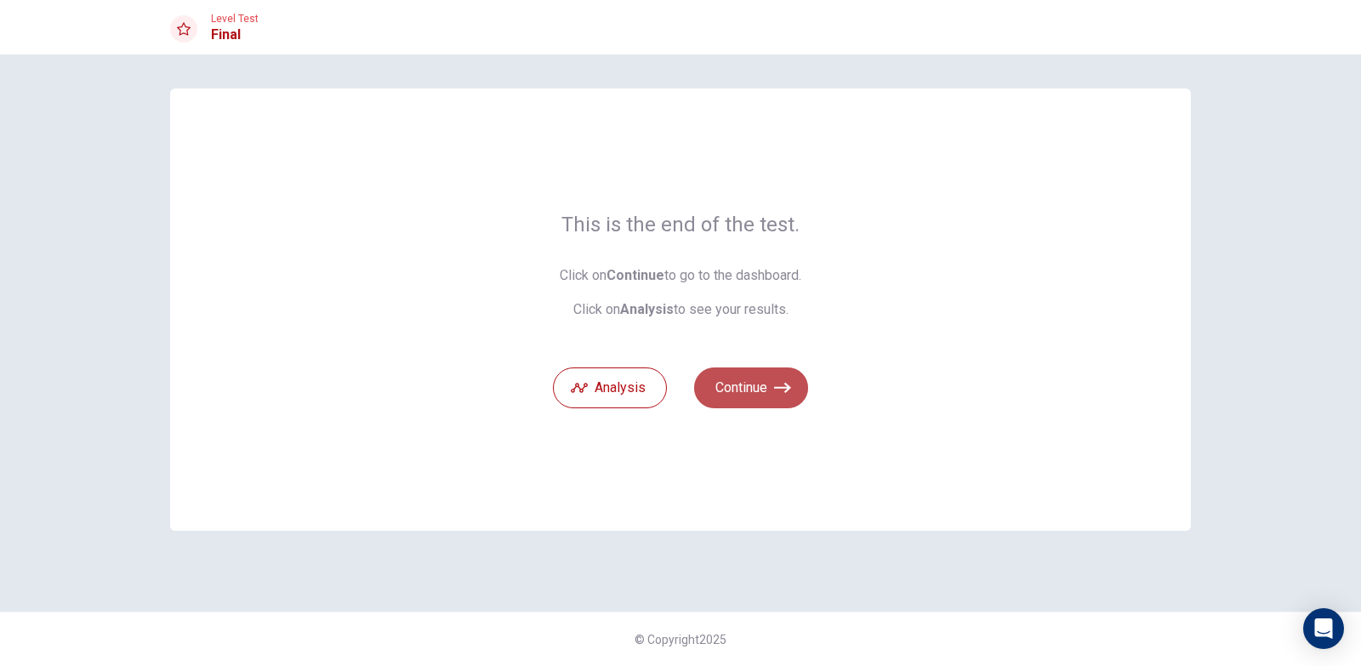
click at [748, 379] on button "Continue" at bounding box center [751, 387] width 114 height 41
